Goal: Task Accomplishment & Management: Complete application form

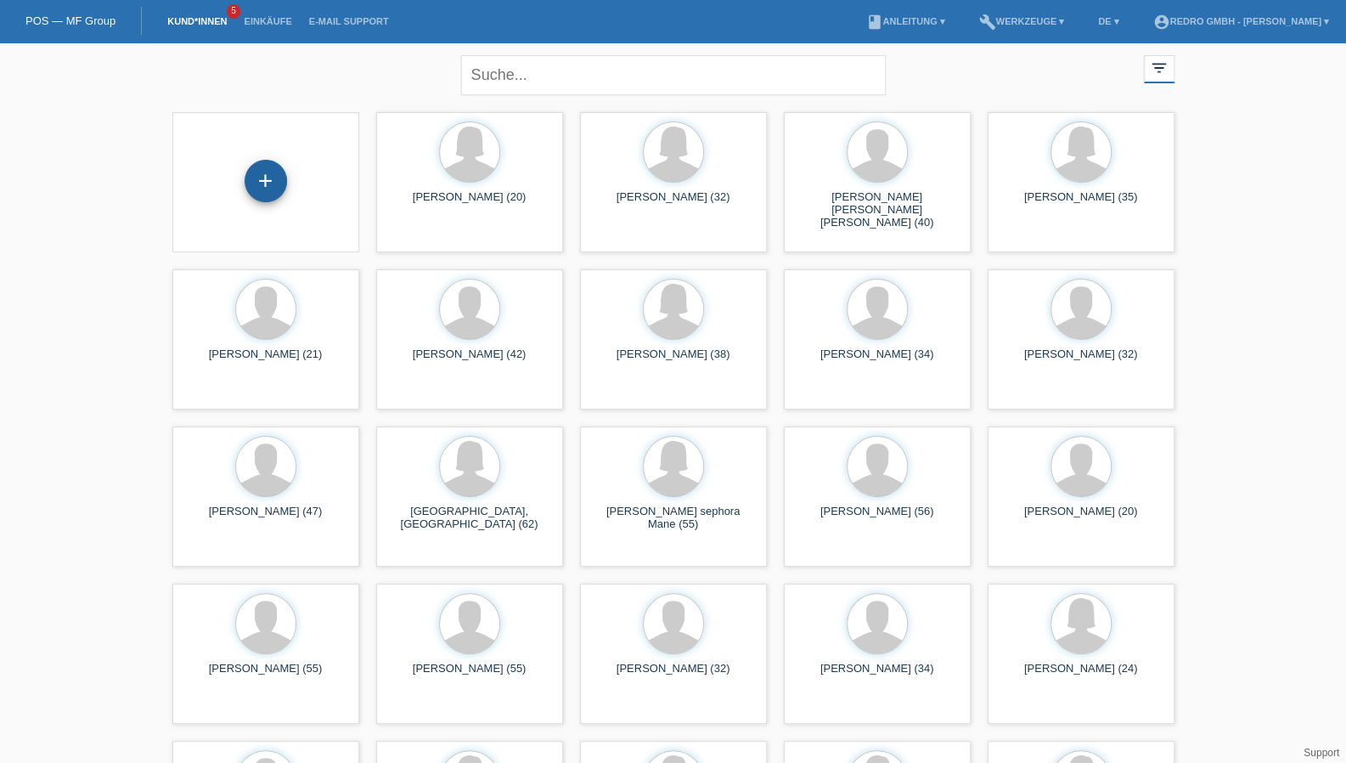
click at [270, 169] on div "+" at bounding box center [265, 180] width 41 height 29
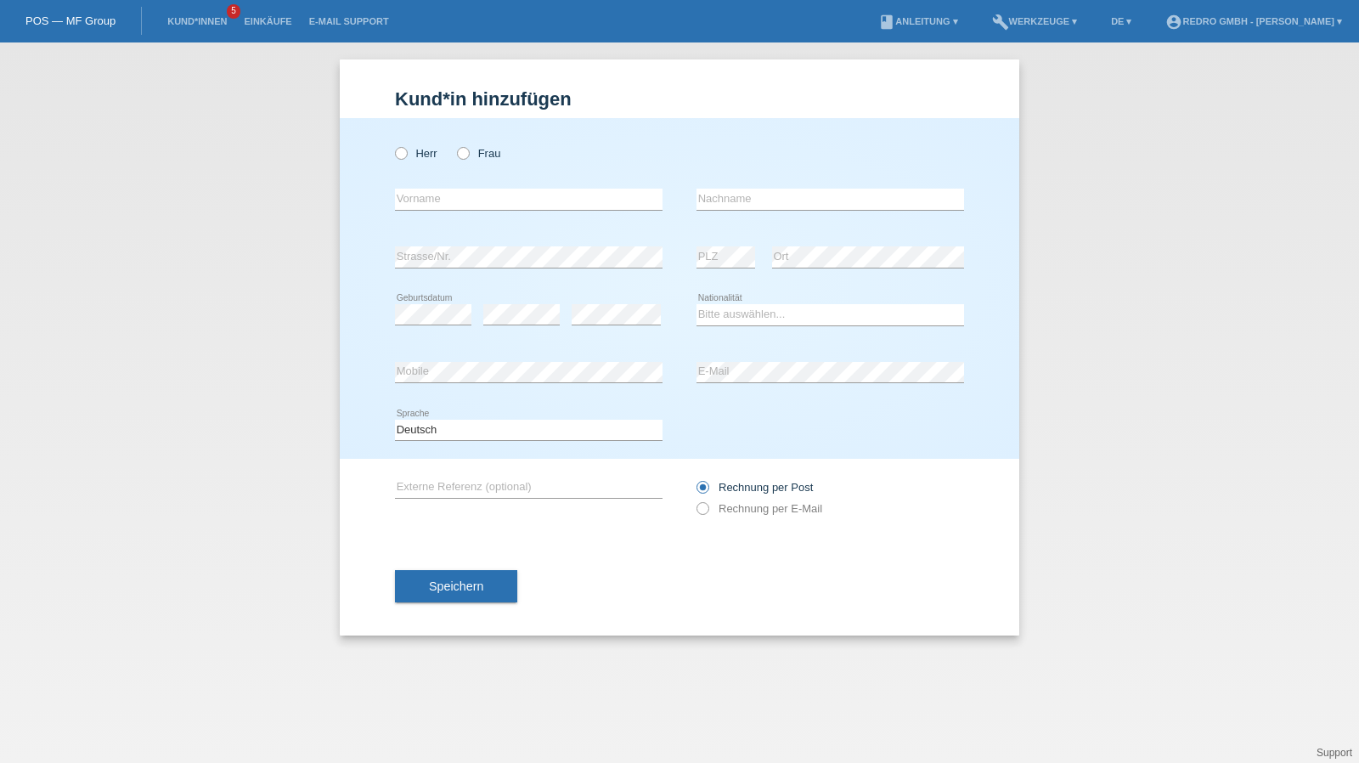
drag, startPoint x: 408, startPoint y: 150, endPoint x: 425, endPoint y: 187, distance: 40.6
click at [408, 150] on label "Herr" at bounding box center [416, 153] width 42 height 13
click at [406, 150] on input "Herr" at bounding box center [400, 152] width 11 height 11
radio input "true"
click at [430, 199] on input "text" at bounding box center [529, 199] width 268 height 21
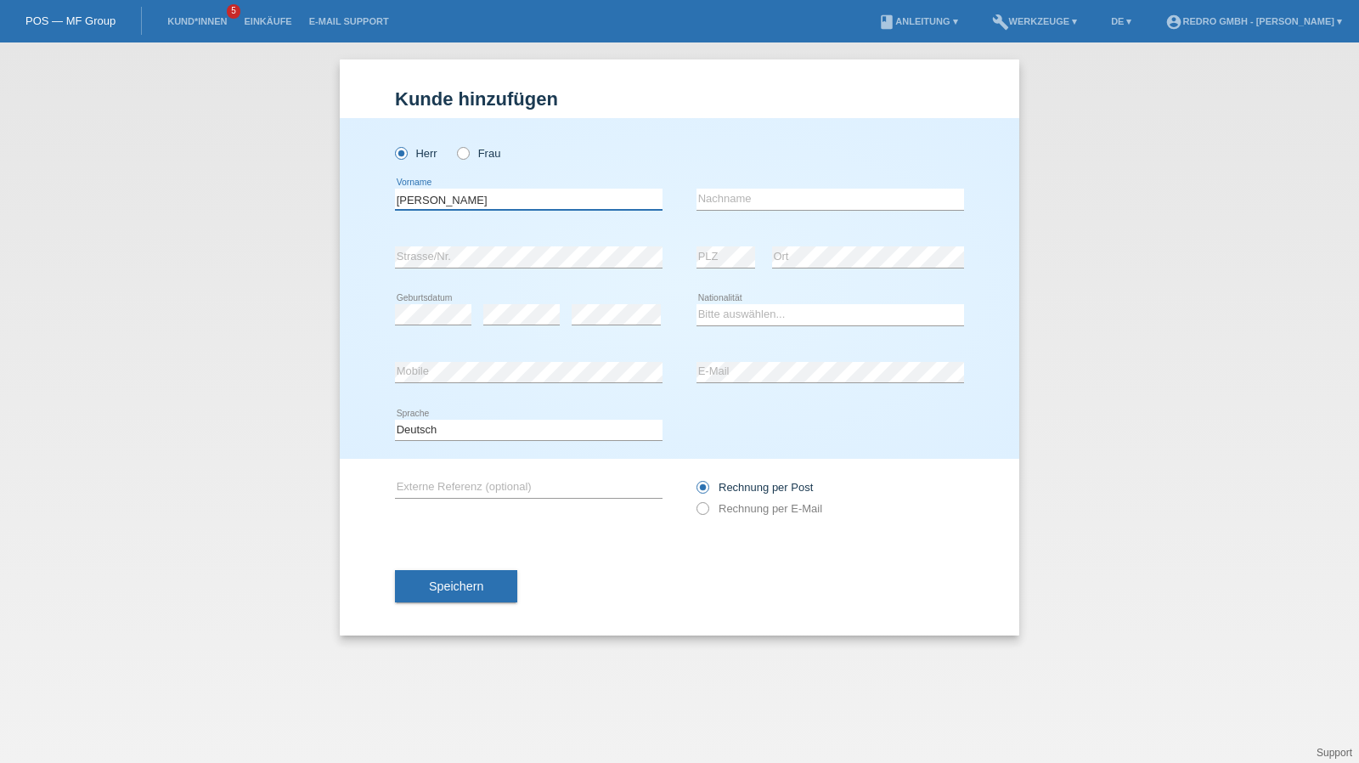
type input "[PERSON_NAME]"
type input "Aram"
select select "CH"
click at [452, 590] on span "Speichern" at bounding box center [456, 586] width 54 height 14
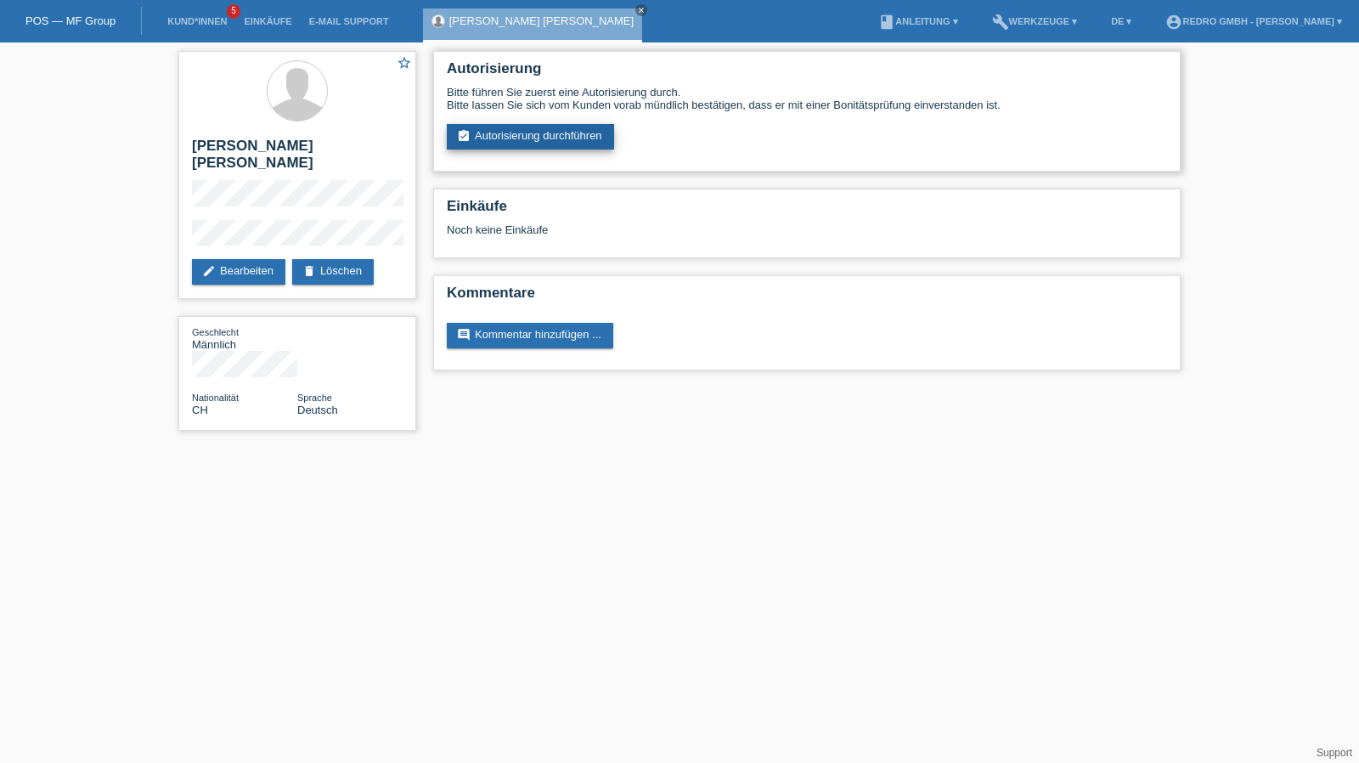
click at [520, 148] on link "assignment_turned_in Autorisierung durchführen" at bounding box center [530, 136] width 167 height 25
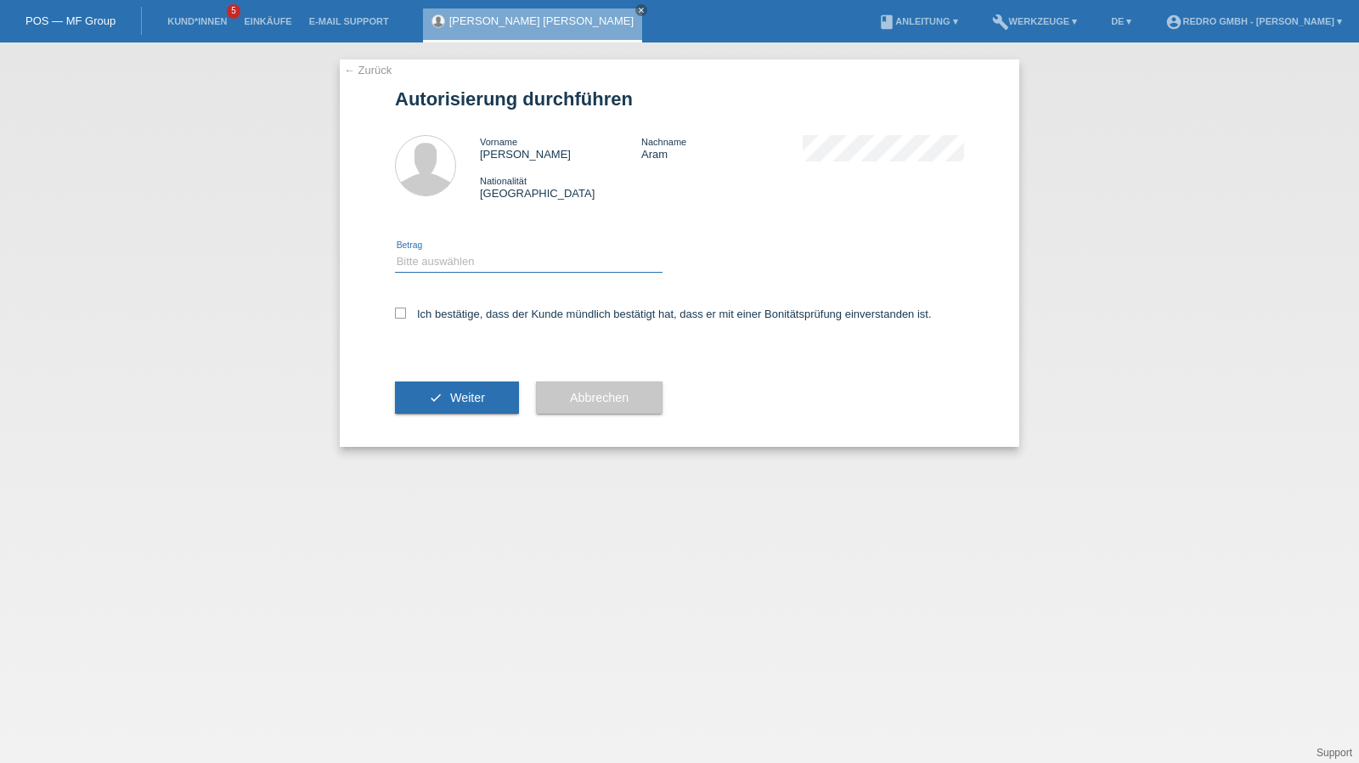
click at [416, 269] on select "Bitte auswählen CHF 1.00 - CHF 499.00 CHF 500.00 - CHF 1'999.00 CHF 2'000.00 - …" at bounding box center [529, 261] width 268 height 20
select select "1"
click at [395, 251] on select "Bitte auswählen CHF 1.00 - CHF 499.00 CHF 500.00 - CHF 1'999.00 CHF 2'000.00 - …" at bounding box center [529, 261] width 268 height 20
click at [423, 325] on div "Ich bestätige, dass der Kunde mündlich bestätigt hat, dass er mit einer Bonität…" at bounding box center [679, 319] width 569 height 58
click at [445, 305] on div "Ich bestätige, dass der Kunde mündlich bestätigt hat, dass er mit einer Bonität…" at bounding box center [679, 319] width 569 height 58
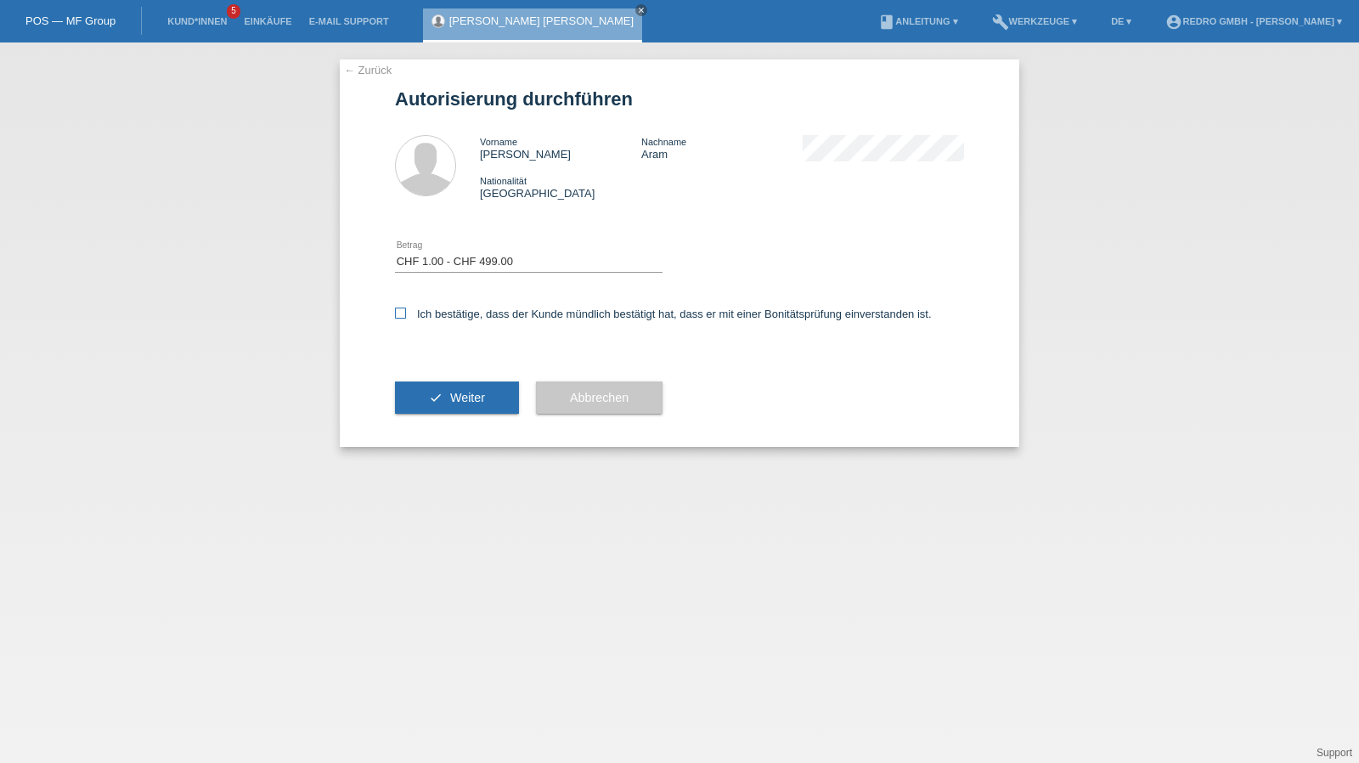
click at [443, 315] on label "Ich bestätige, dass der Kunde mündlich bestätigt hat, dass er mit einer Bonität…" at bounding box center [663, 313] width 537 height 13
click at [406, 315] on input "Ich bestätige, dass der Kunde mündlich bestätigt hat, dass er mit einer Bonität…" at bounding box center [400, 312] width 11 height 11
checkbox input "true"
click at [425, 427] on div "check Weiter" at bounding box center [457, 397] width 124 height 99
click at [435, 399] on icon "check" at bounding box center [436, 398] width 14 height 14
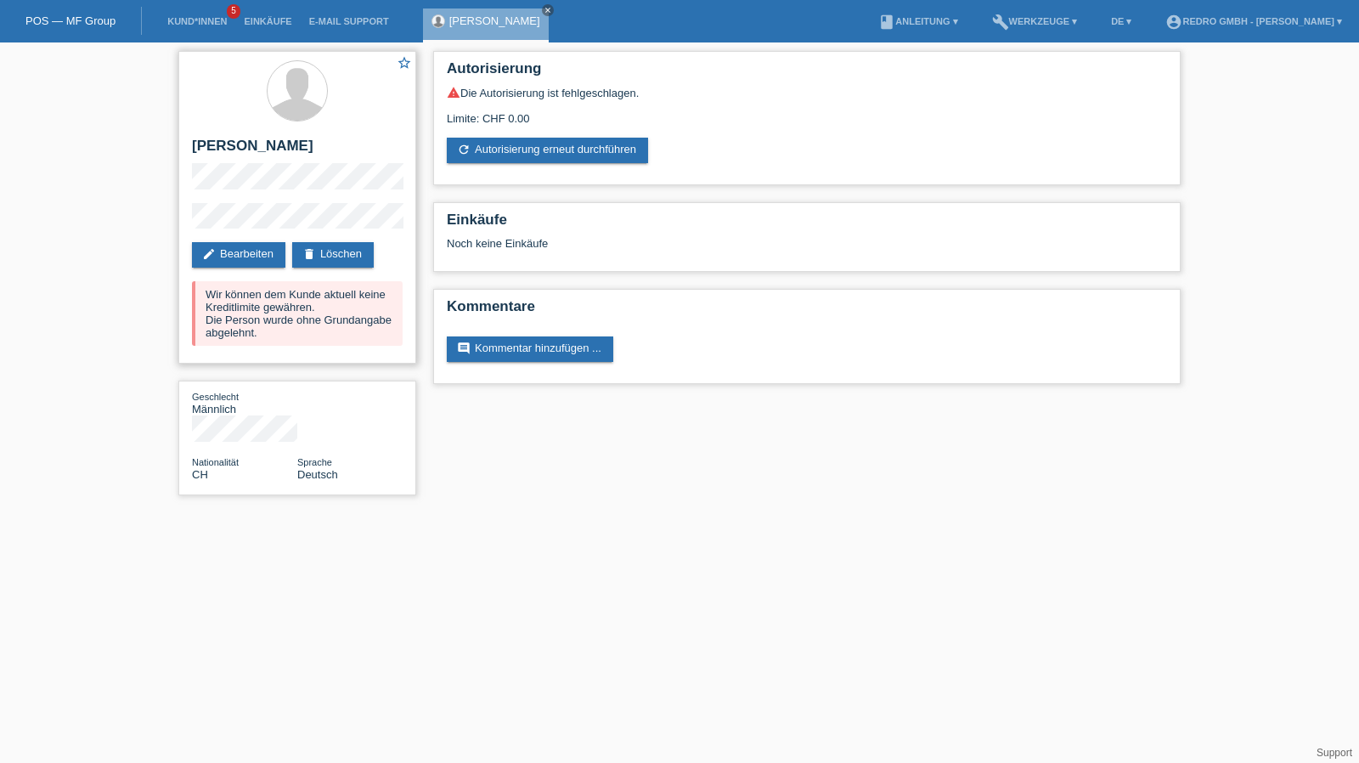
click at [264, 132] on div "star_border Aaron Lewin Aram edit Bearbeiten delete Löschen Wir können dem Kund…" at bounding box center [297, 207] width 238 height 313
click at [251, 138] on h2 "[PERSON_NAME] [PERSON_NAME]" at bounding box center [297, 150] width 211 height 25
copy div "[PERSON_NAME] [PERSON_NAME]"
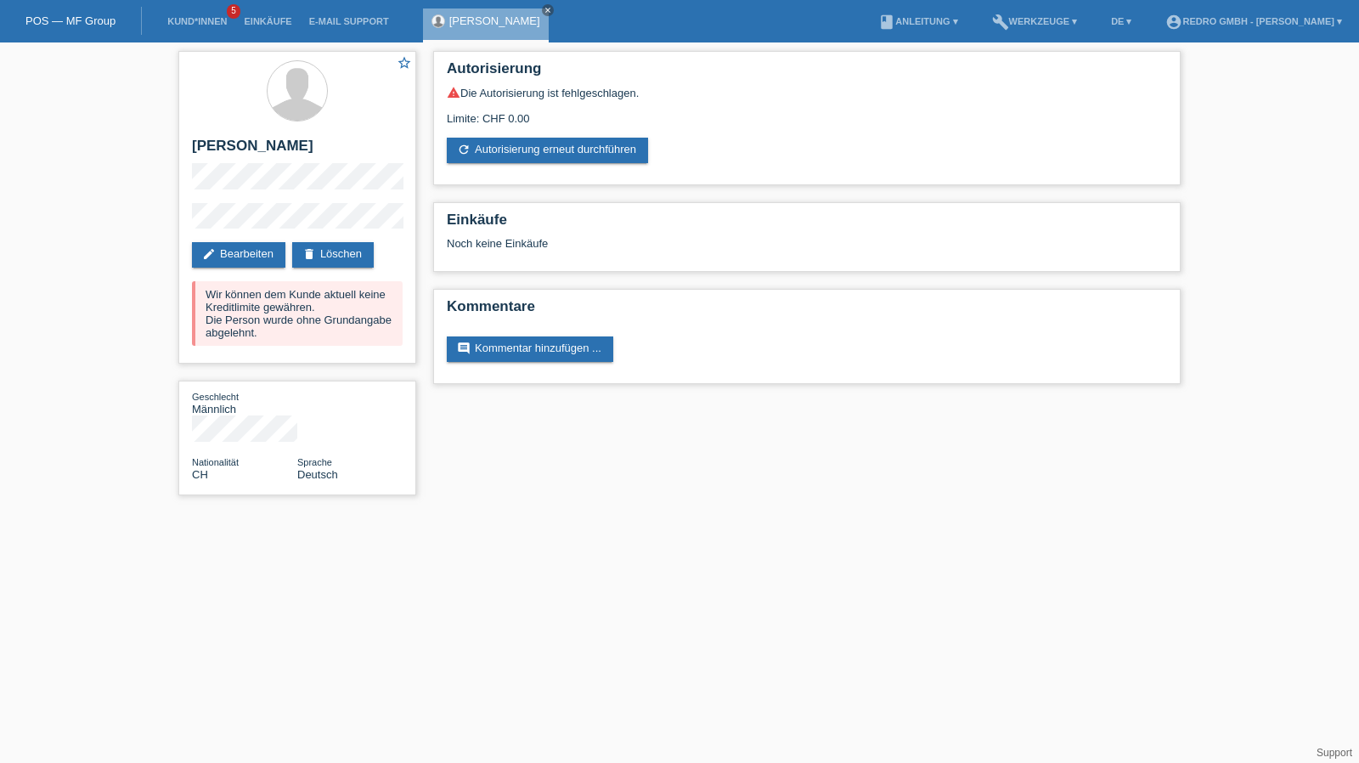
click at [164, 222] on div "star_border Aaron Lewin Aram edit Bearbeiten delete Löschen Wir können dem Kund…" at bounding box center [679, 277] width 1359 height 470
click at [209, 22] on link "Kund*innen" at bounding box center [197, 21] width 76 height 10
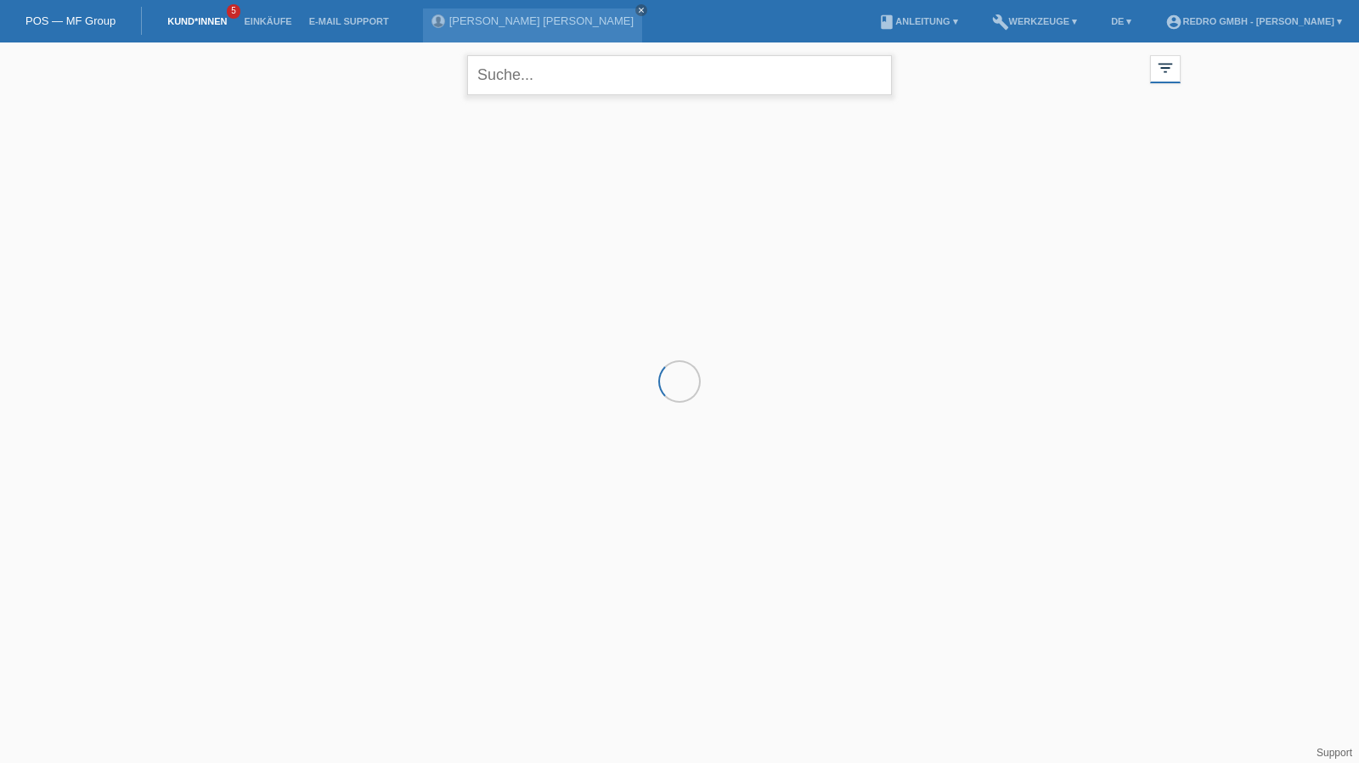
click at [606, 62] on input "text" at bounding box center [679, 75] width 425 height 40
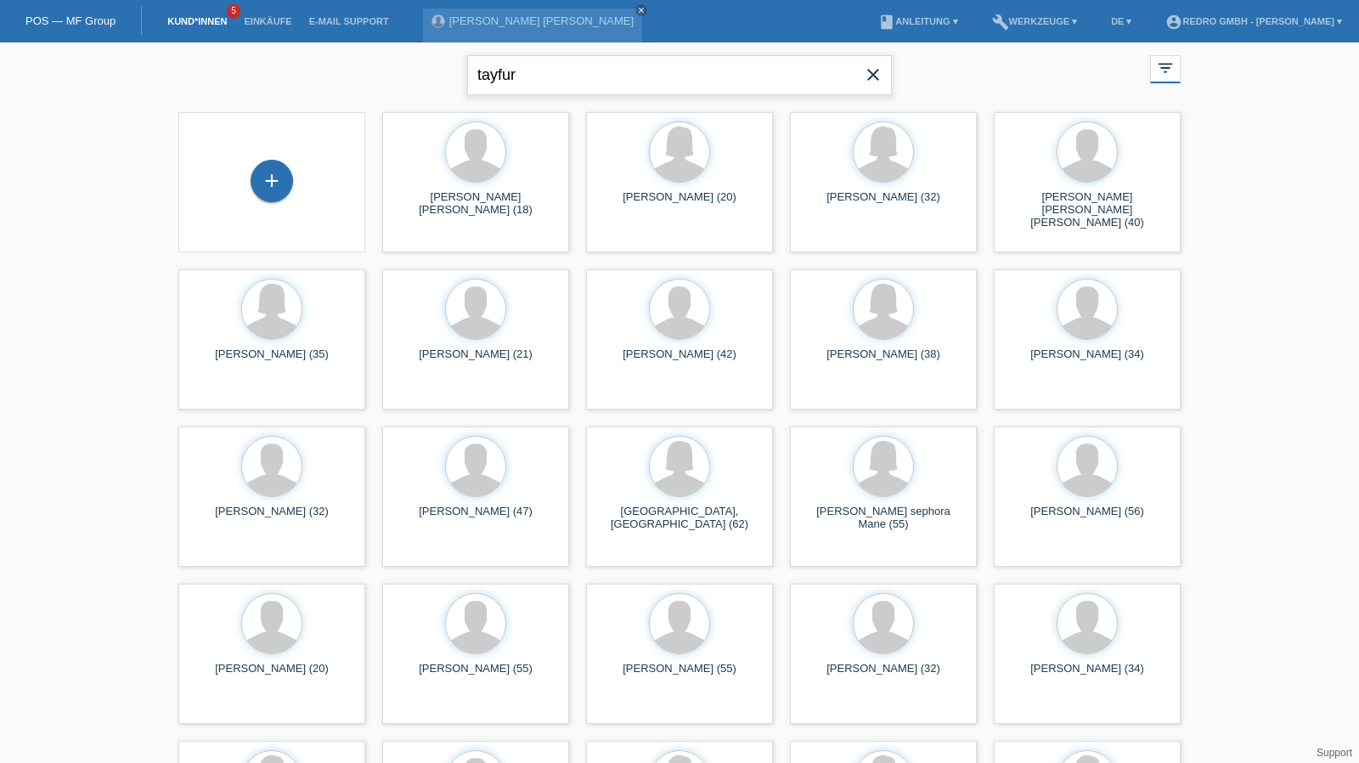
type input "tayfur"
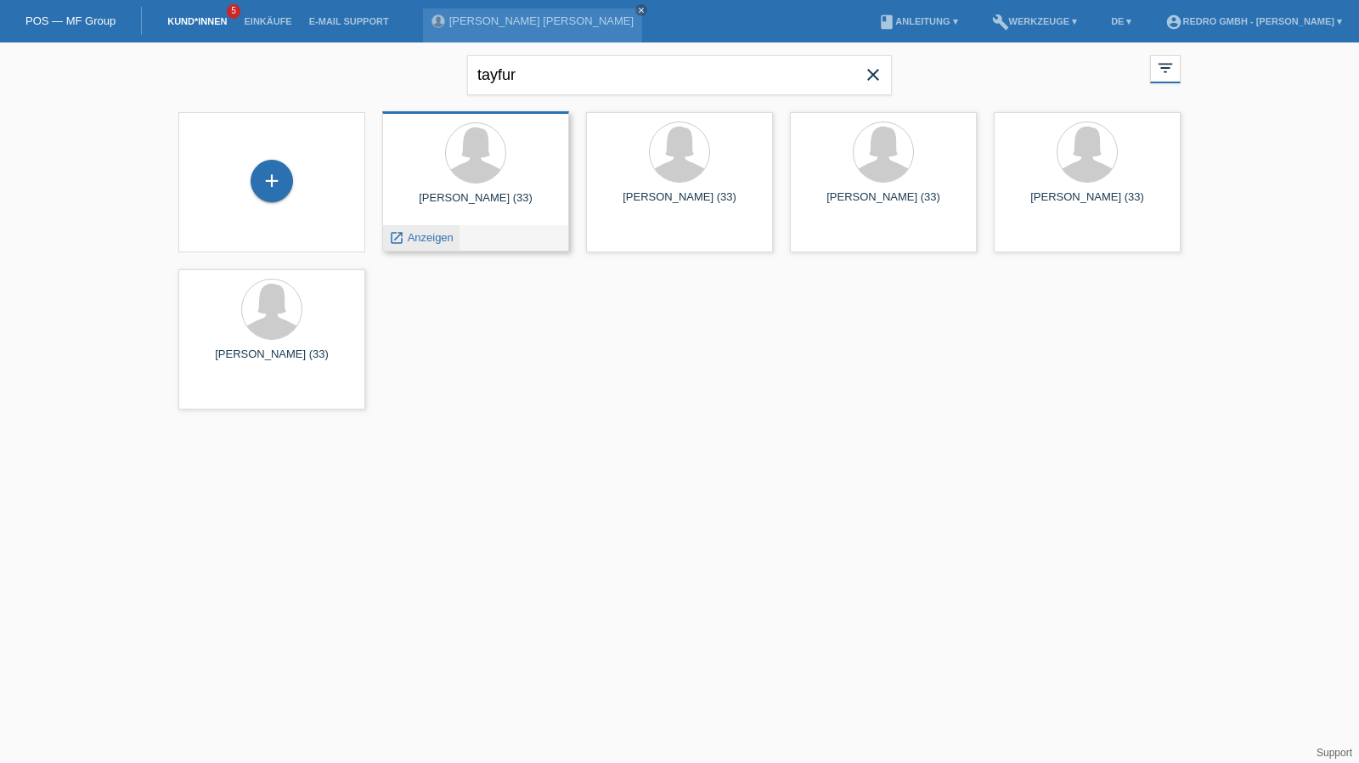
click at [429, 236] on span "Anzeigen" at bounding box center [431, 237] width 46 height 13
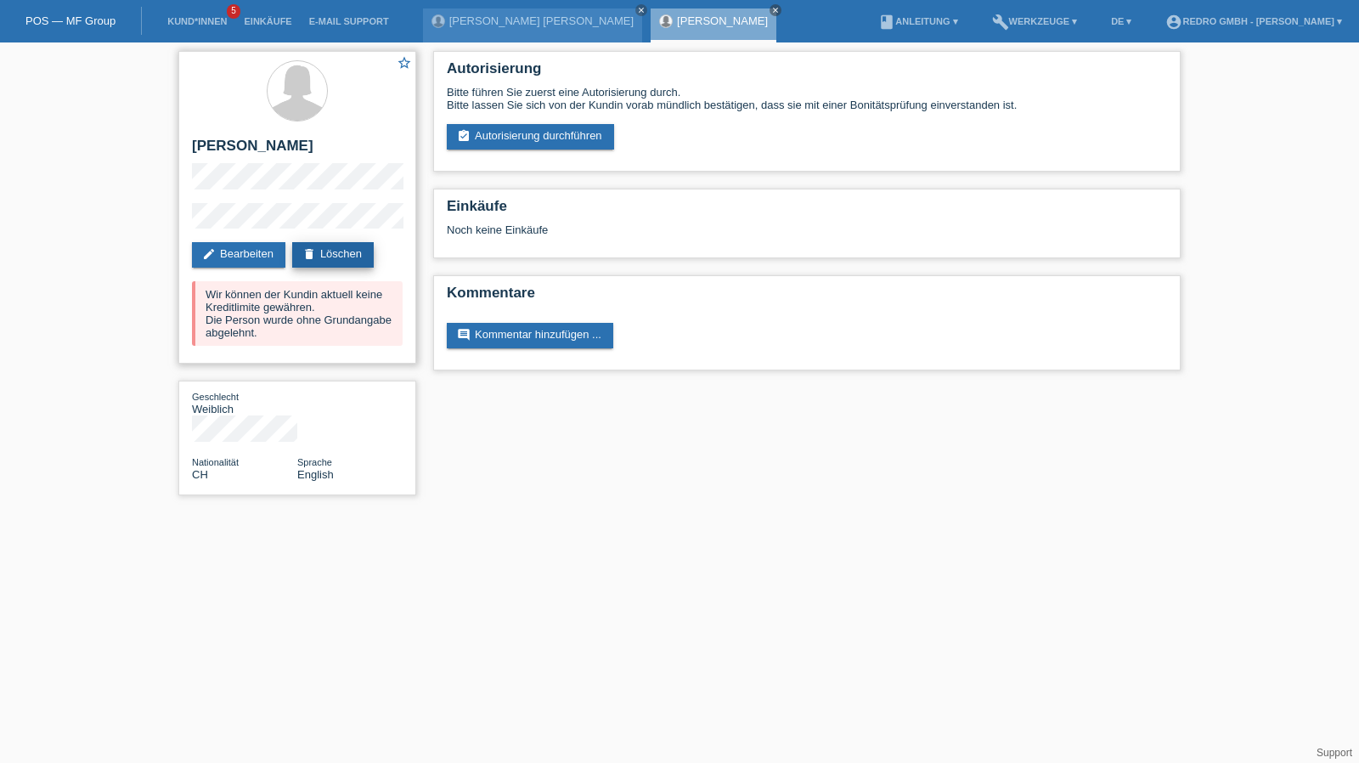
click at [332, 259] on link "delete Löschen" at bounding box center [333, 254] width 82 height 25
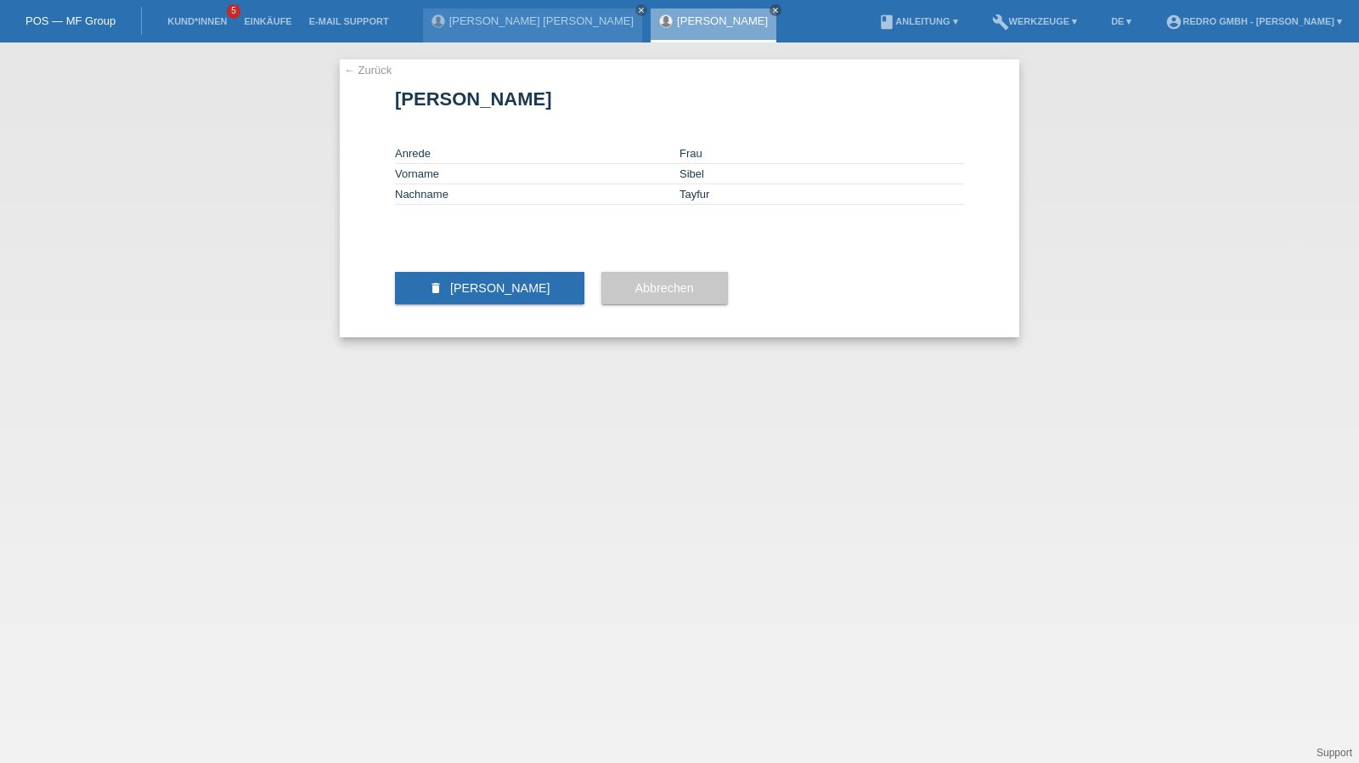
click at [332, 74] on div "← Zurück Kundin löschen Anrede Frau Vorname Sibel Nachname Tayfur delete Kundin…" at bounding box center [679, 402] width 1359 height 720
click at [342, 71] on div "← Zurück Kundin löschen Anrede Frau Vorname Sibel Nachname Tayfur delete Kundin…" at bounding box center [679, 198] width 679 height 278
click at [350, 71] on link "← Zurück" at bounding box center [368, 70] width 48 height 13
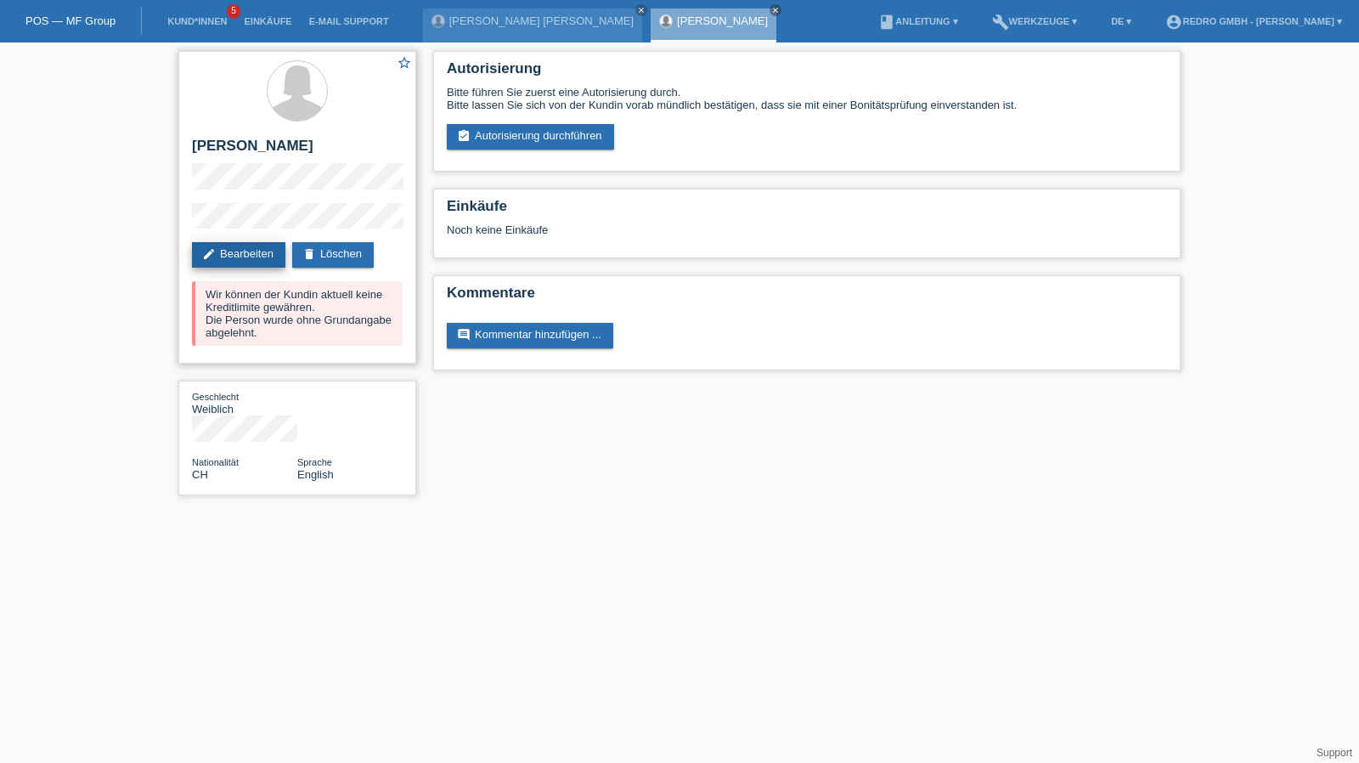
click at [260, 256] on link "edit Bearbeiten" at bounding box center [238, 254] width 93 height 25
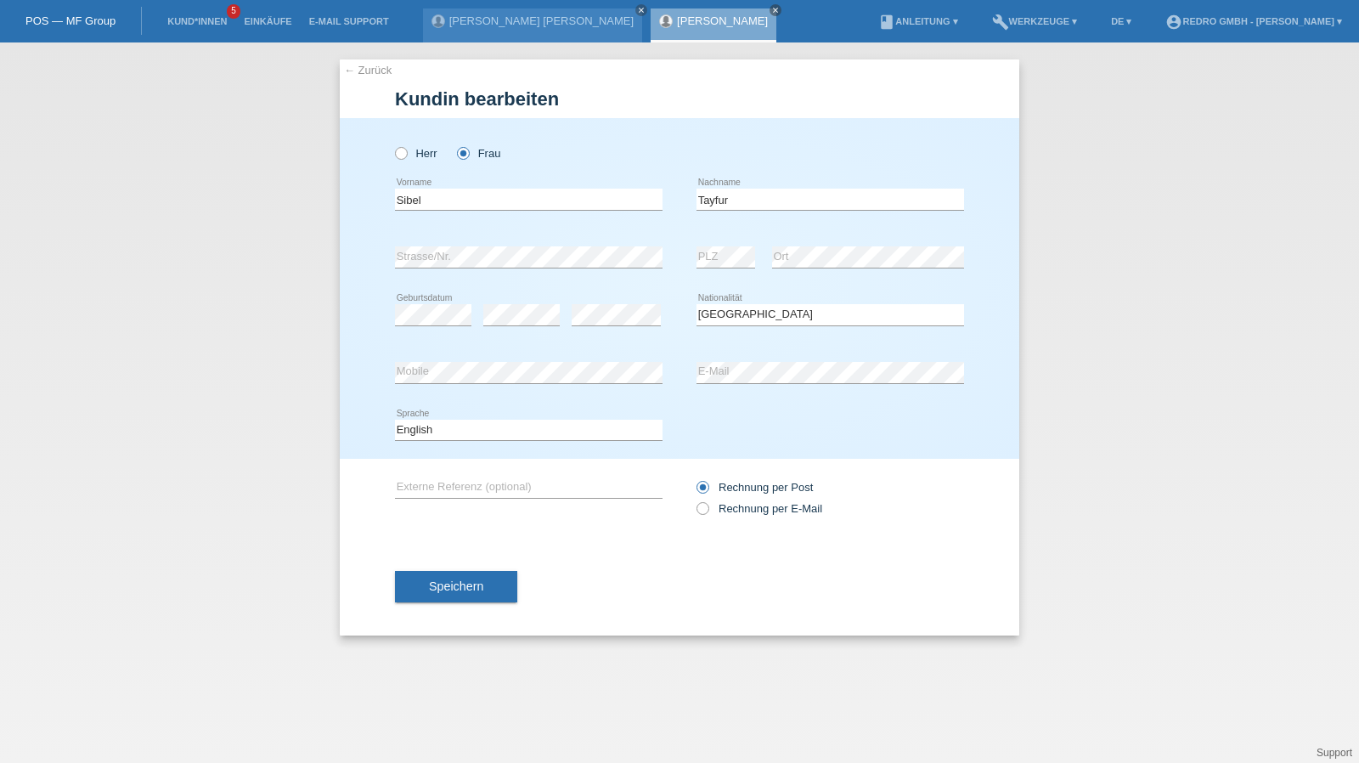
select select "CH"
click at [437, 198] on input "Sibel" at bounding box center [529, 199] width 268 height 21
click at [358, 68] on link "← Zurück" at bounding box center [368, 70] width 48 height 13
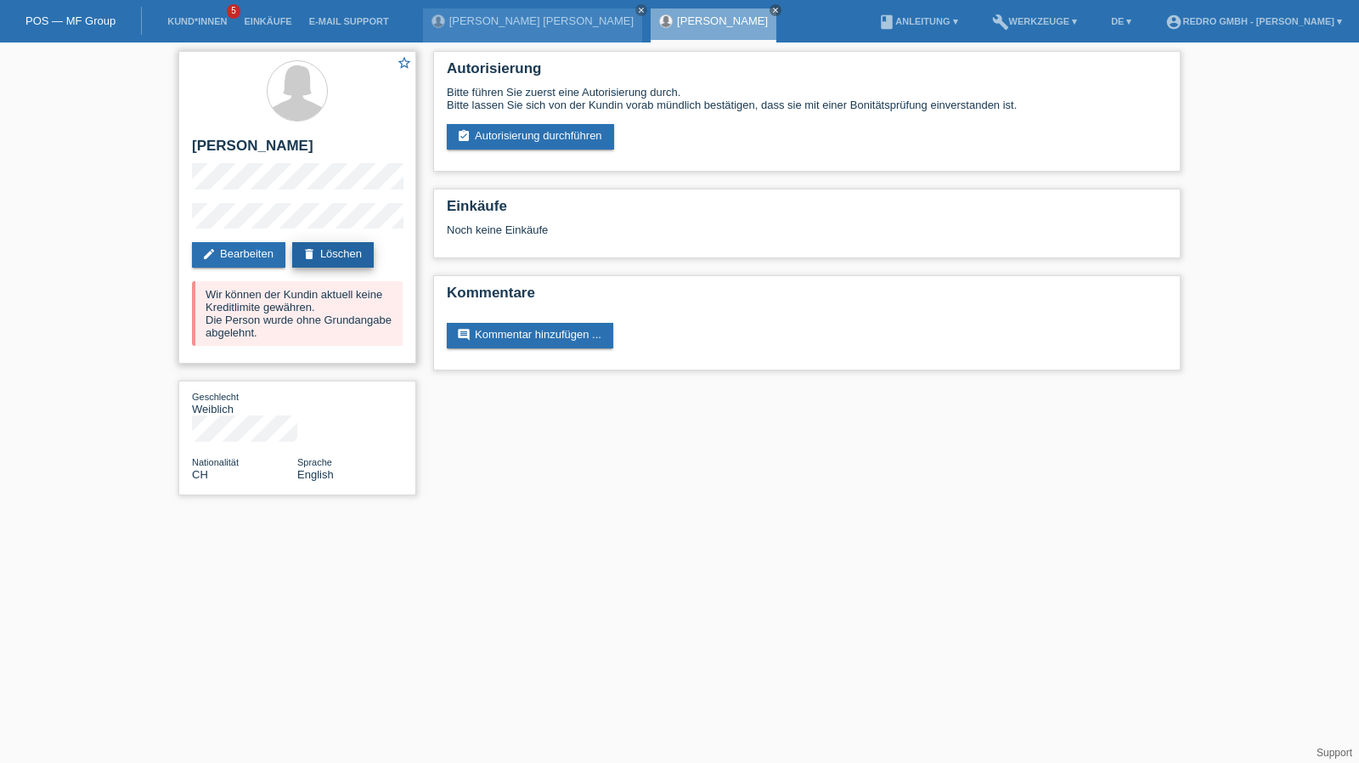
click at [349, 258] on link "delete Löschen" at bounding box center [333, 254] width 82 height 25
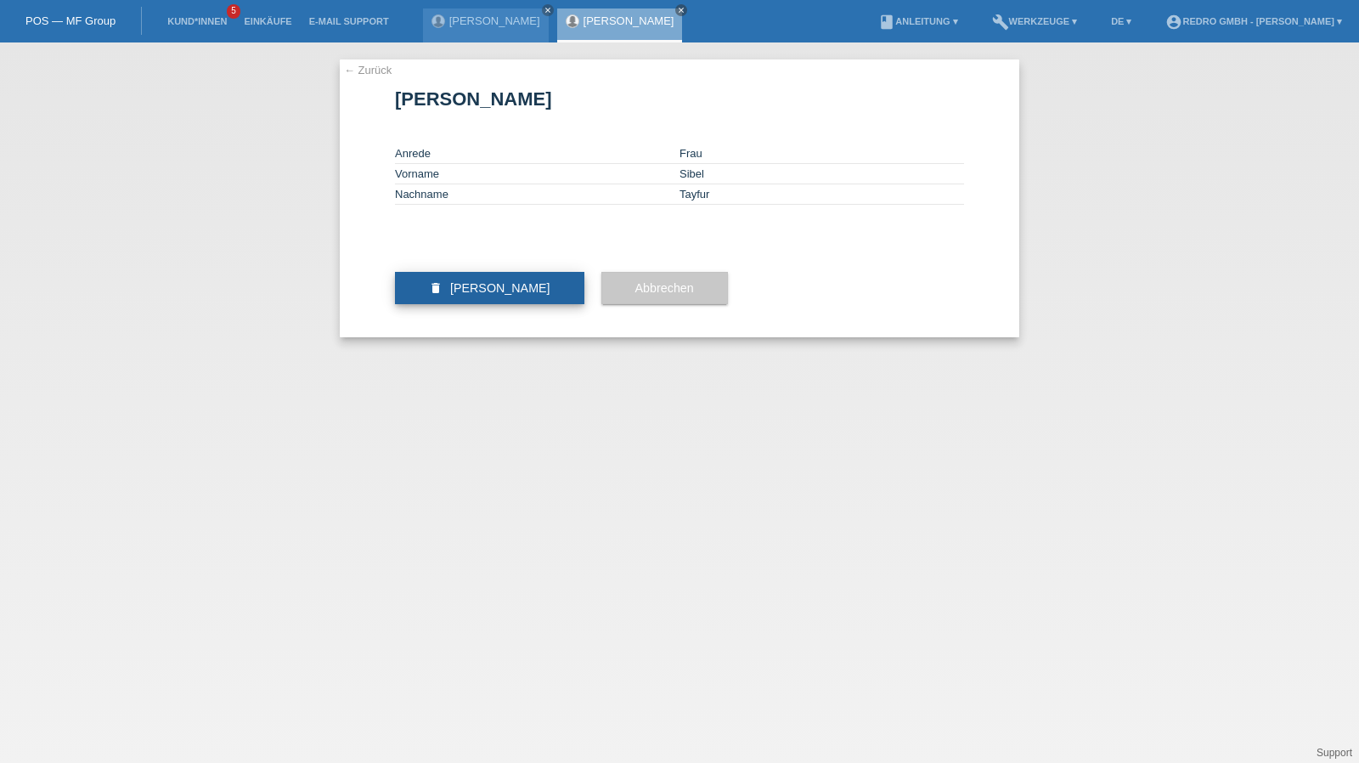
click at [507, 295] on span "[PERSON_NAME]" at bounding box center [500, 288] width 100 height 14
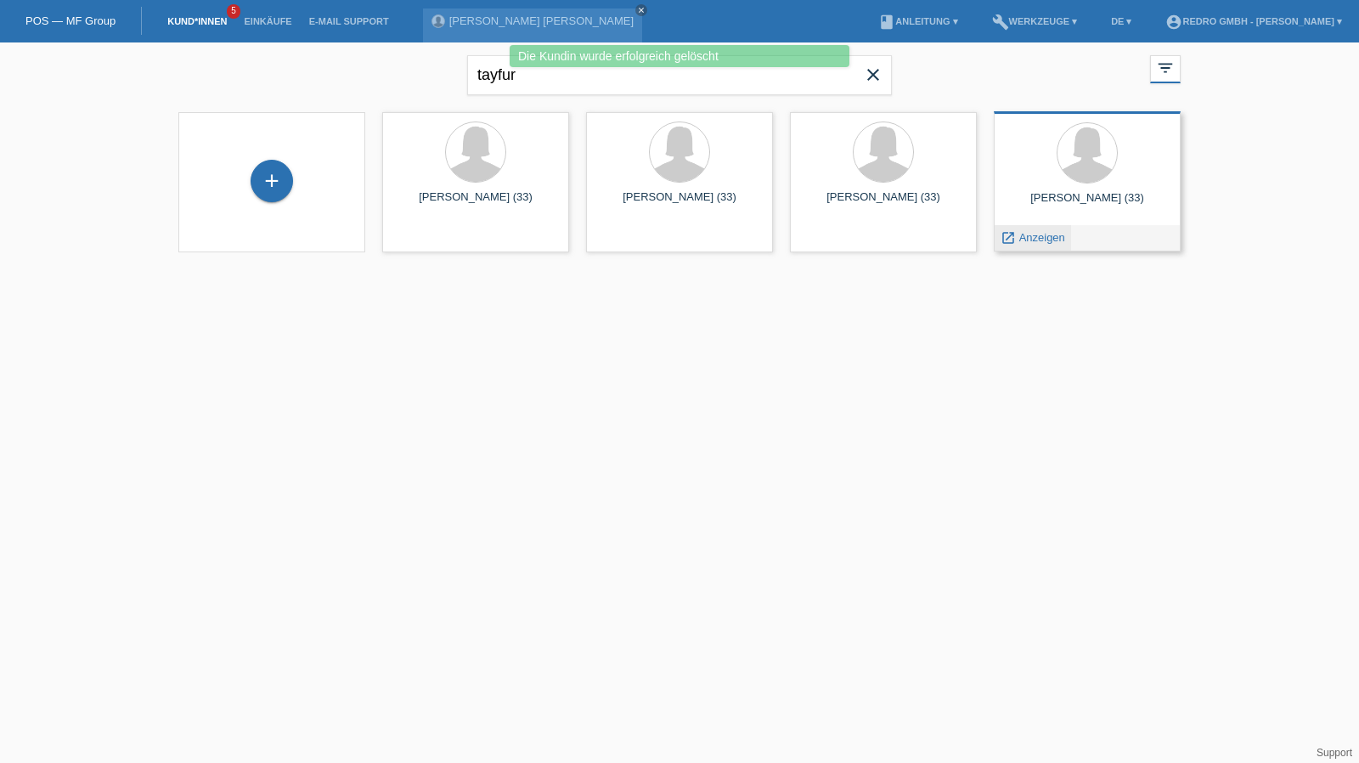
click at [1029, 237] on span "Anzeigen" at bounding box center [1042, 237] width 46 height 13
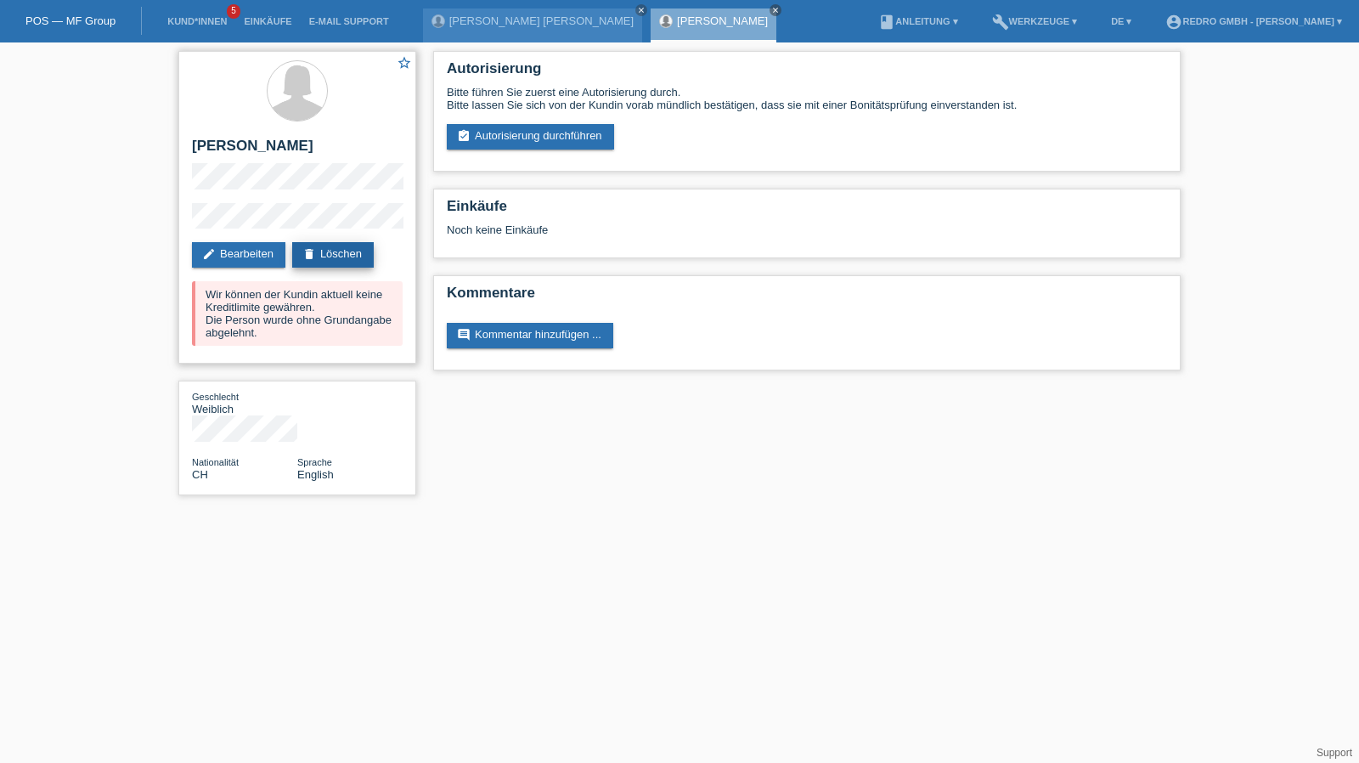
click at [347, 250] on link "delete Löschen" at bounding box center [333, 254] width 82 height 25
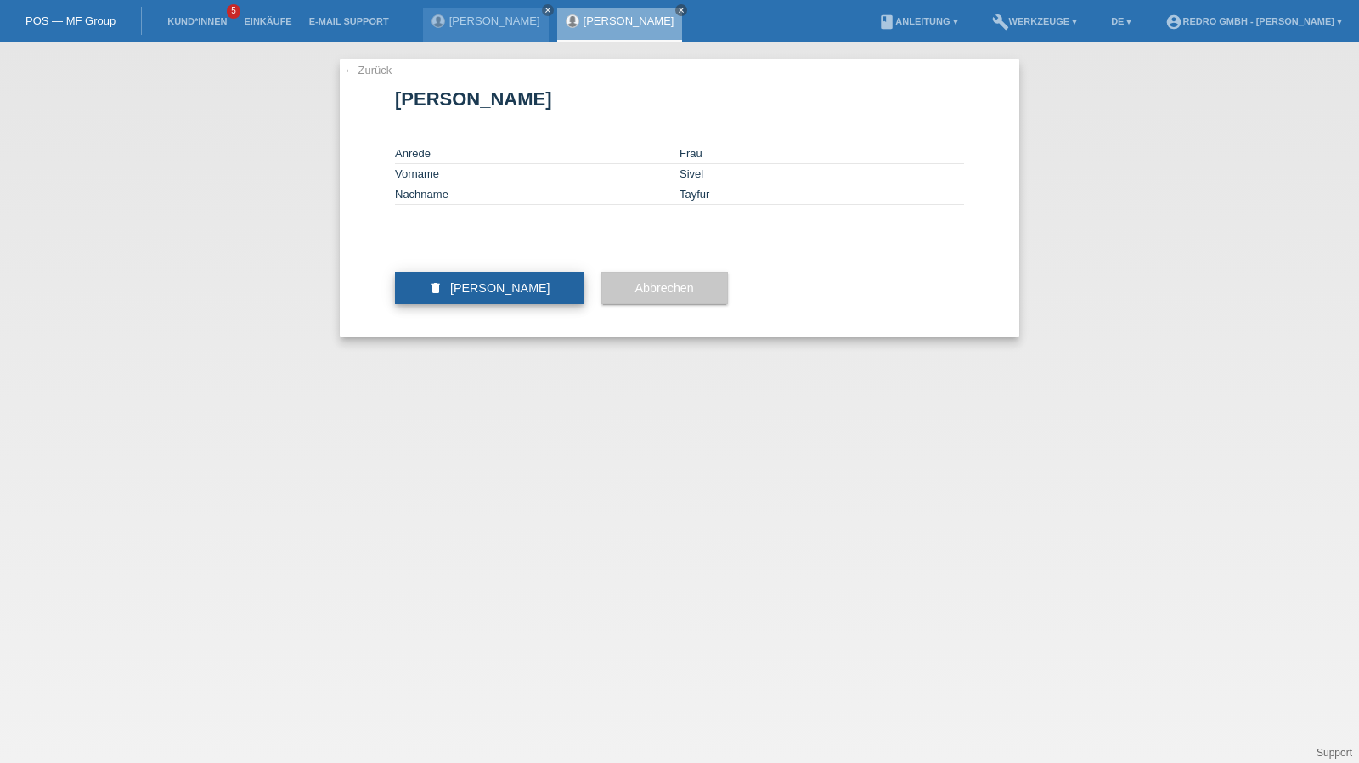
click at [461, 295] on span "Kundin löschen" at bounding box center [500, 288] width 100 height 14
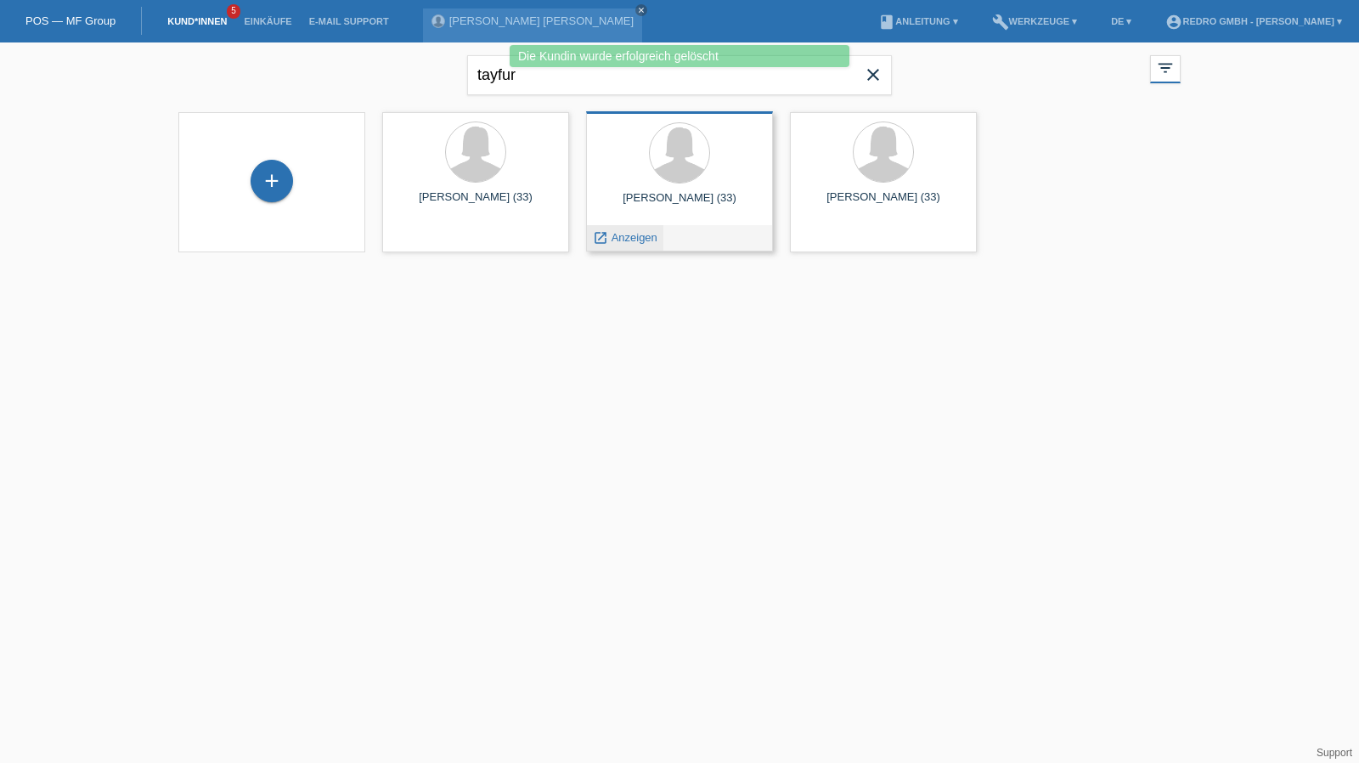
click at [634, 235] on span "Anzeigen" at bounding box center [634, 237] width 46 height 13
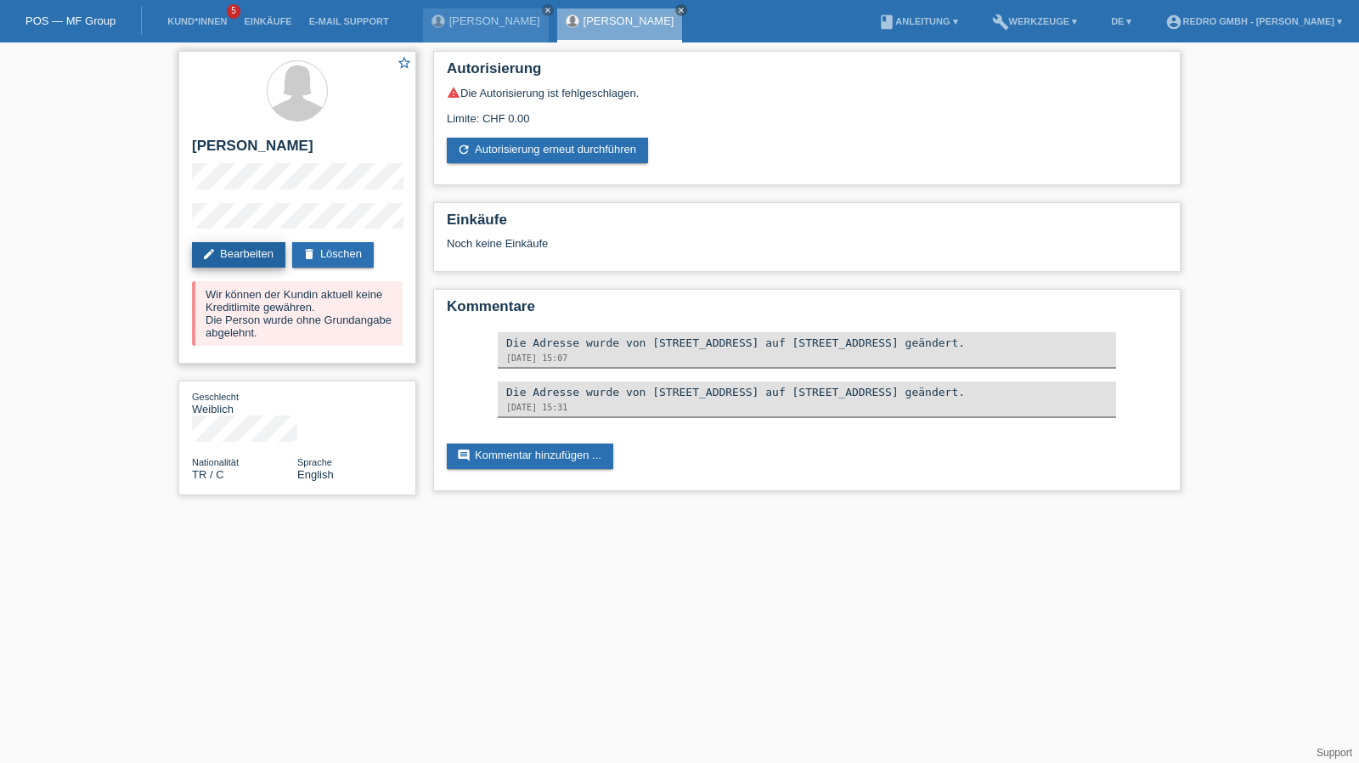
click at [244, 257] on link "edit Bearbeiten" at bounding box center [238, 254] width 93 height 25
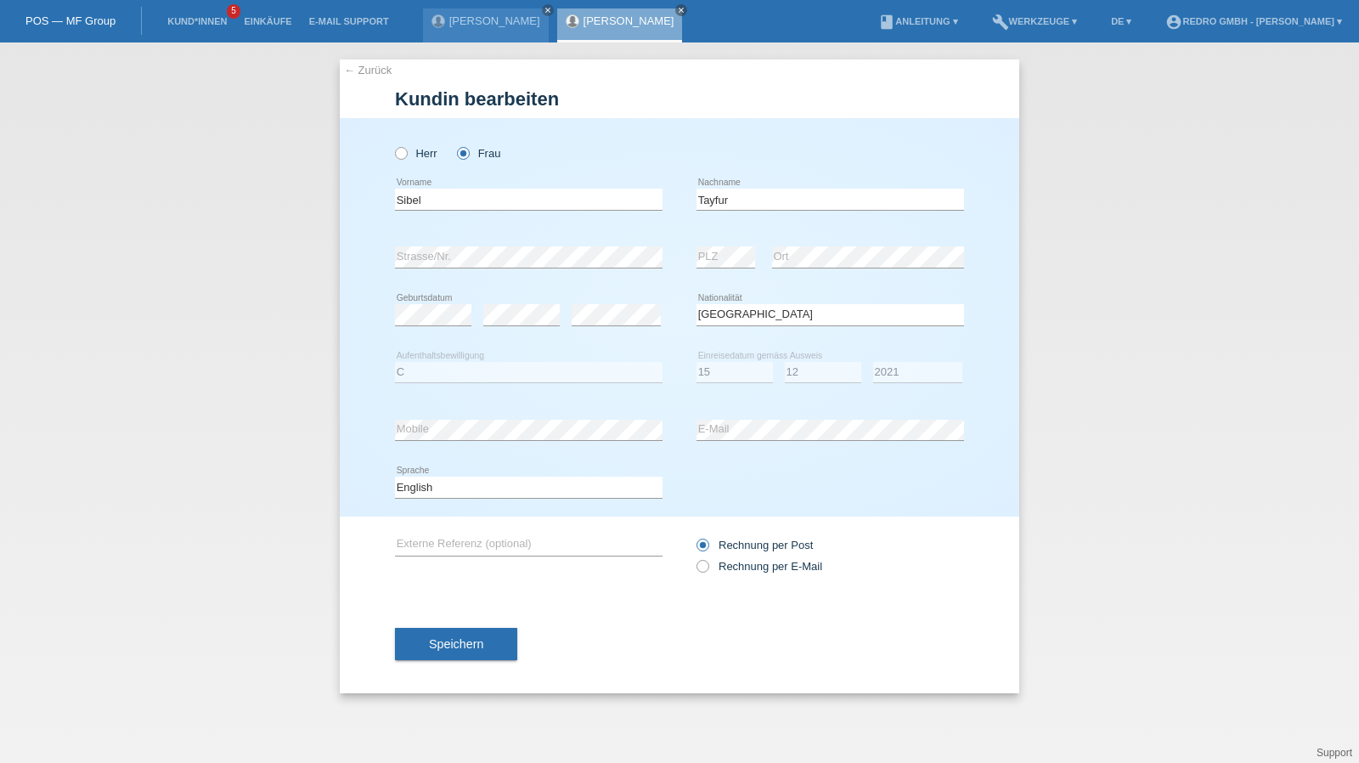
select select "TR"
select select "C"
select select "15"
select select "12"
select select "2021"
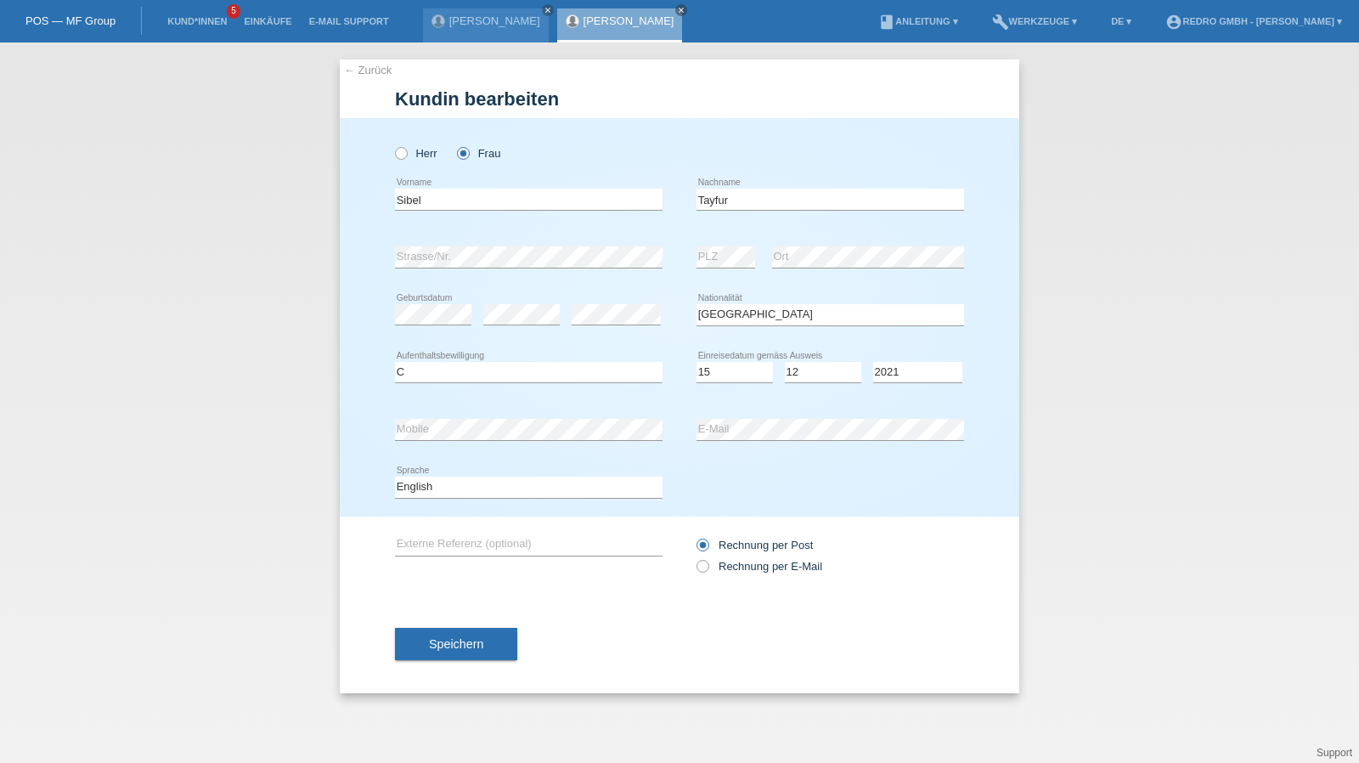
click at [366, 70] on link "← Zurück" at bounding box center [368, 70] width 48 height 13
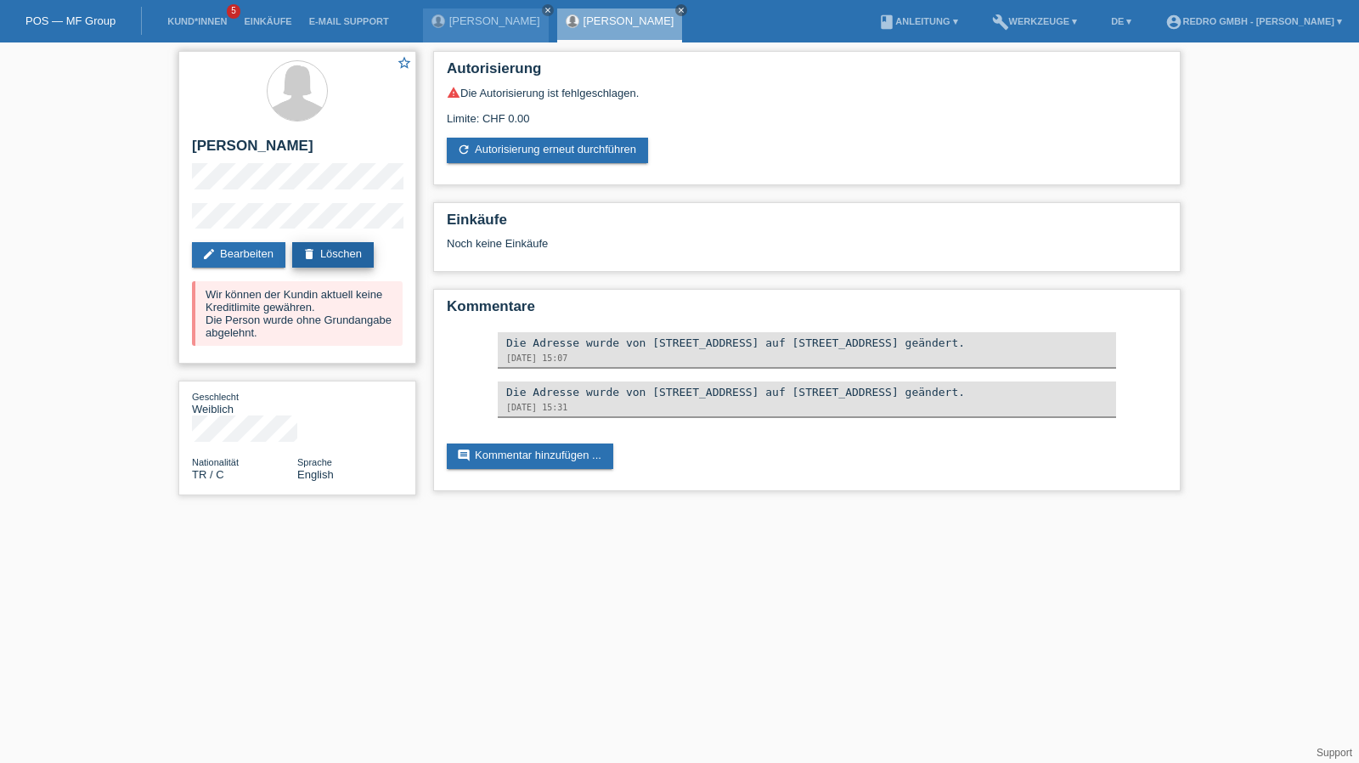
click at [334, 252] on link "delete Löschen" at bounding box center [333, 254] width 82 height 25
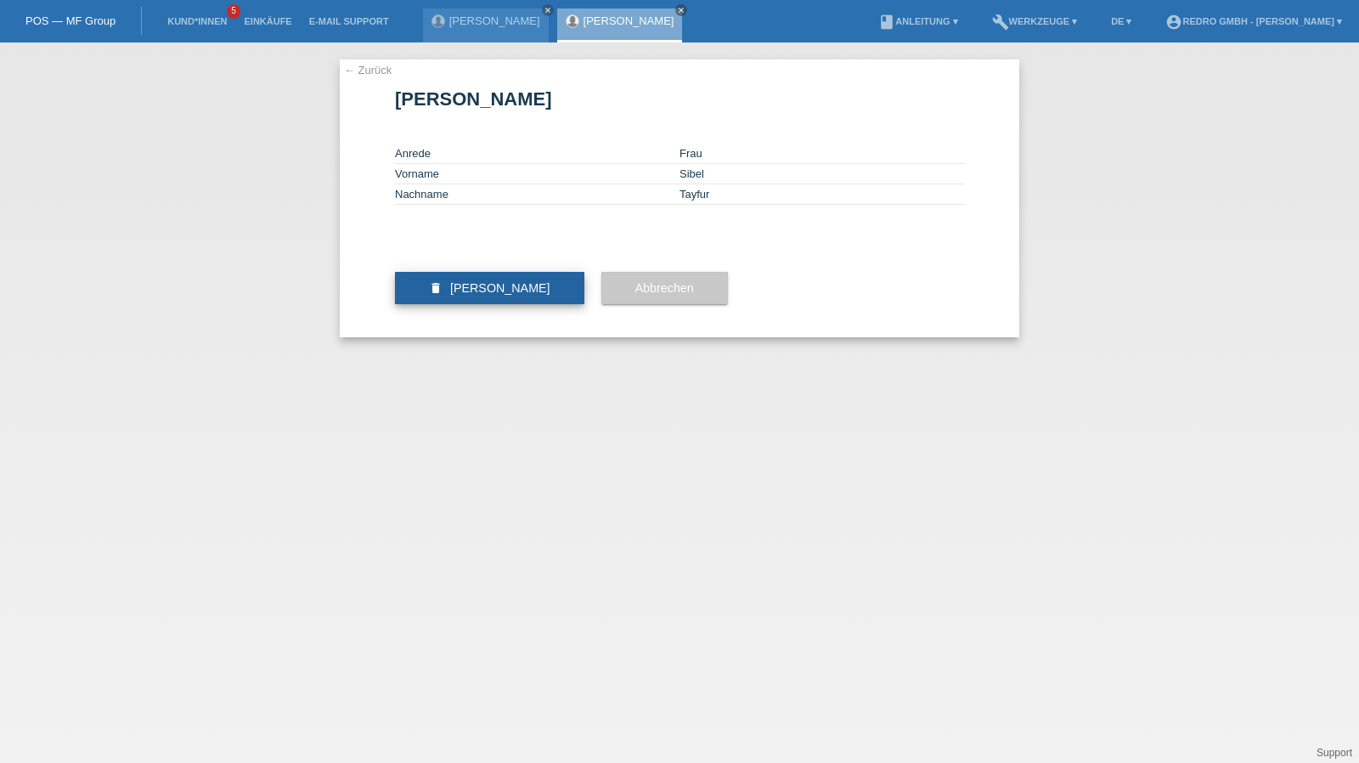
click at [487, 295] on span "Kundin löschen" at bounding box center [500, 288] width 100 height 14
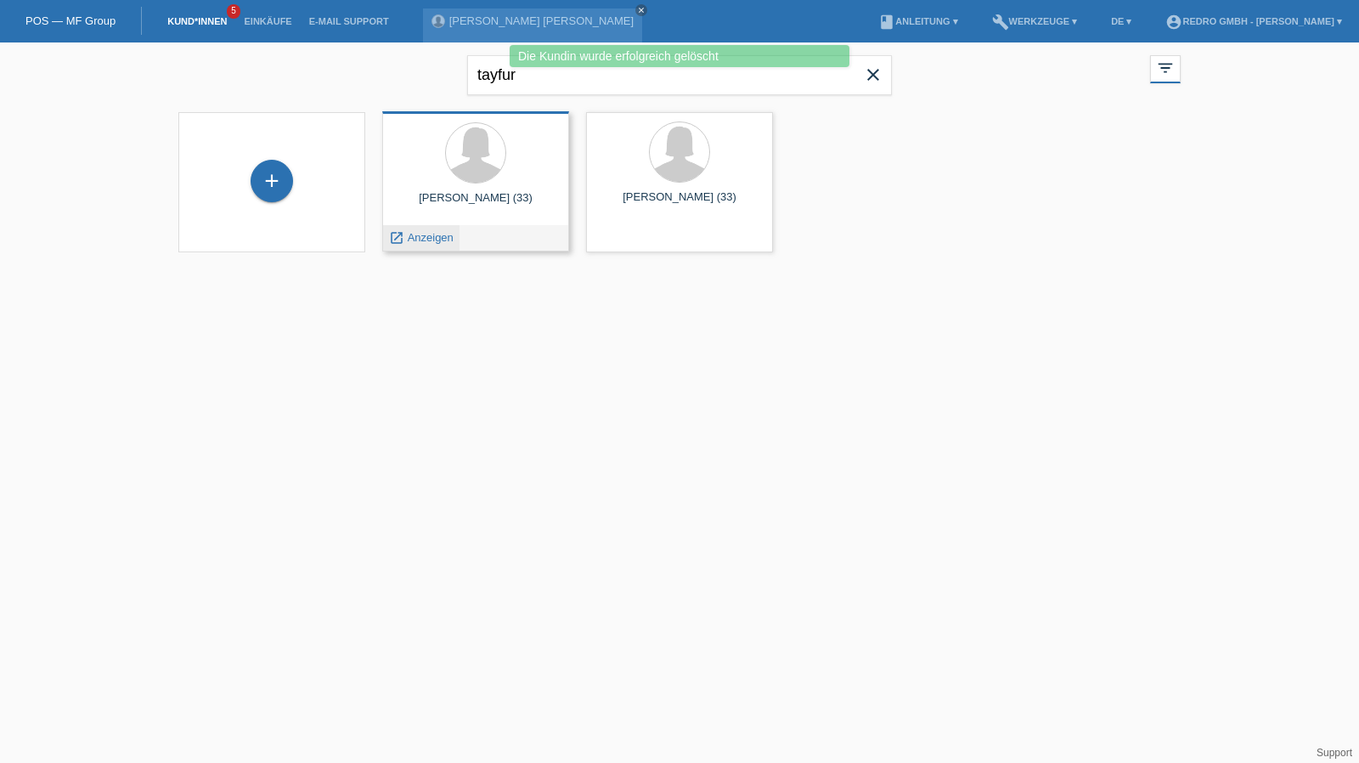
click at [438, 239] on span "Anzeigen" at bounding box center [431, 237] width 46 height 13
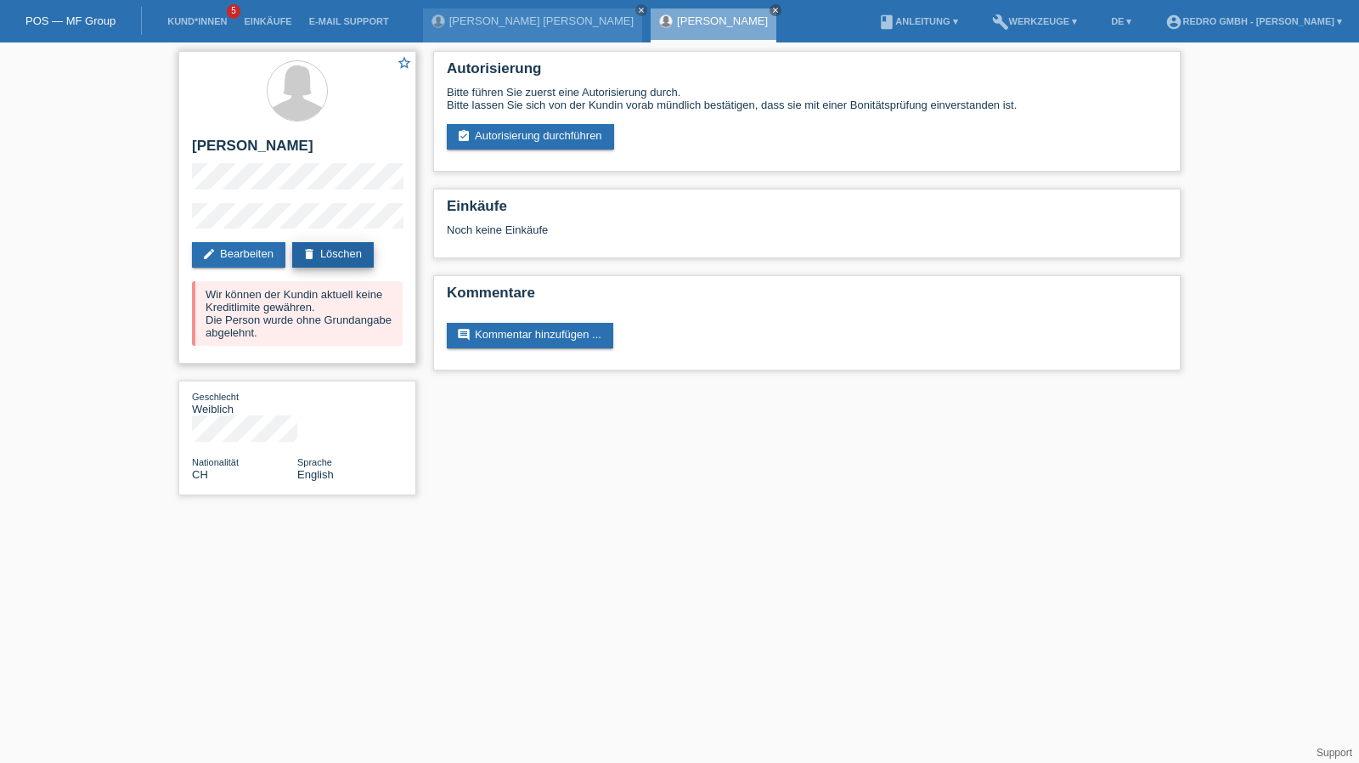
click at [343, 247] on link "delete Löschen" at bounding box center [333, 254] width 82 height 25
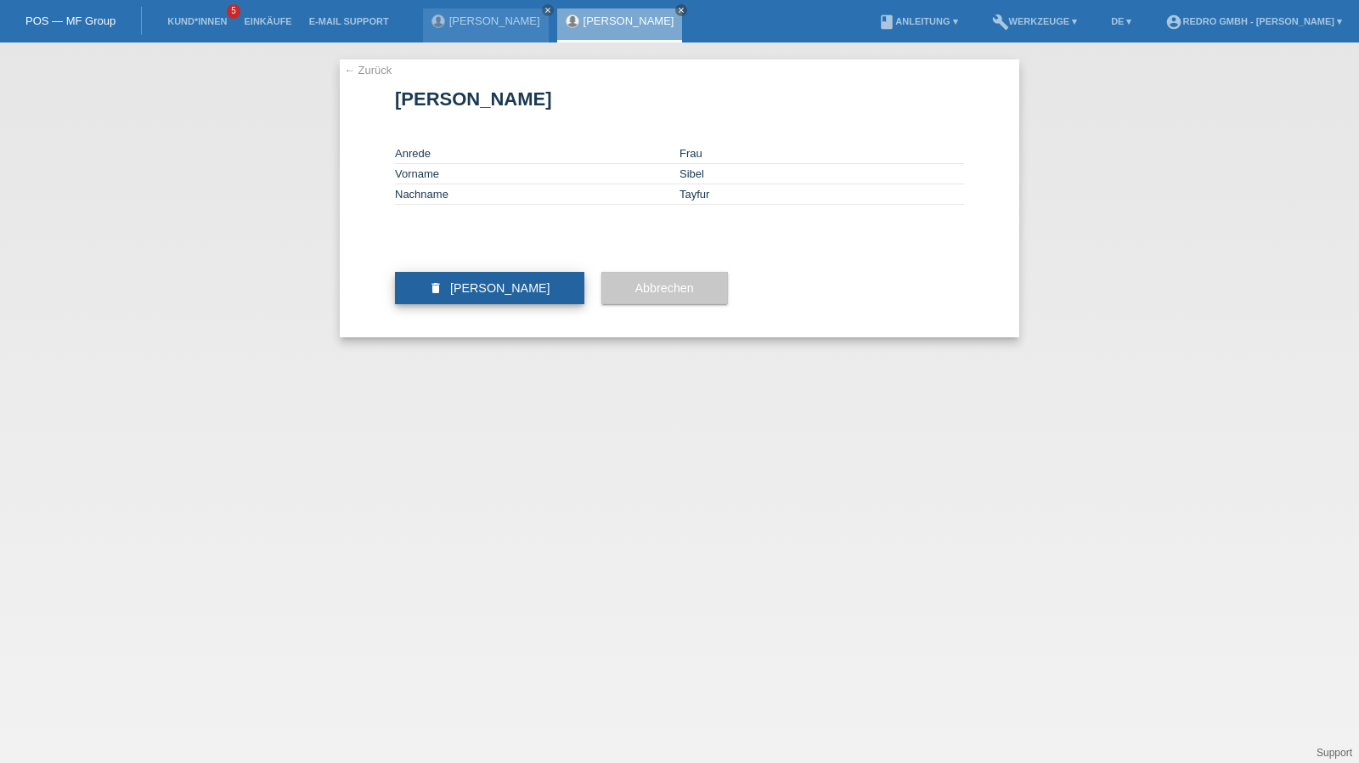
click at [478, 295] on span "Kundin löschen" at bounding box center [500, 288] width 100 height 14
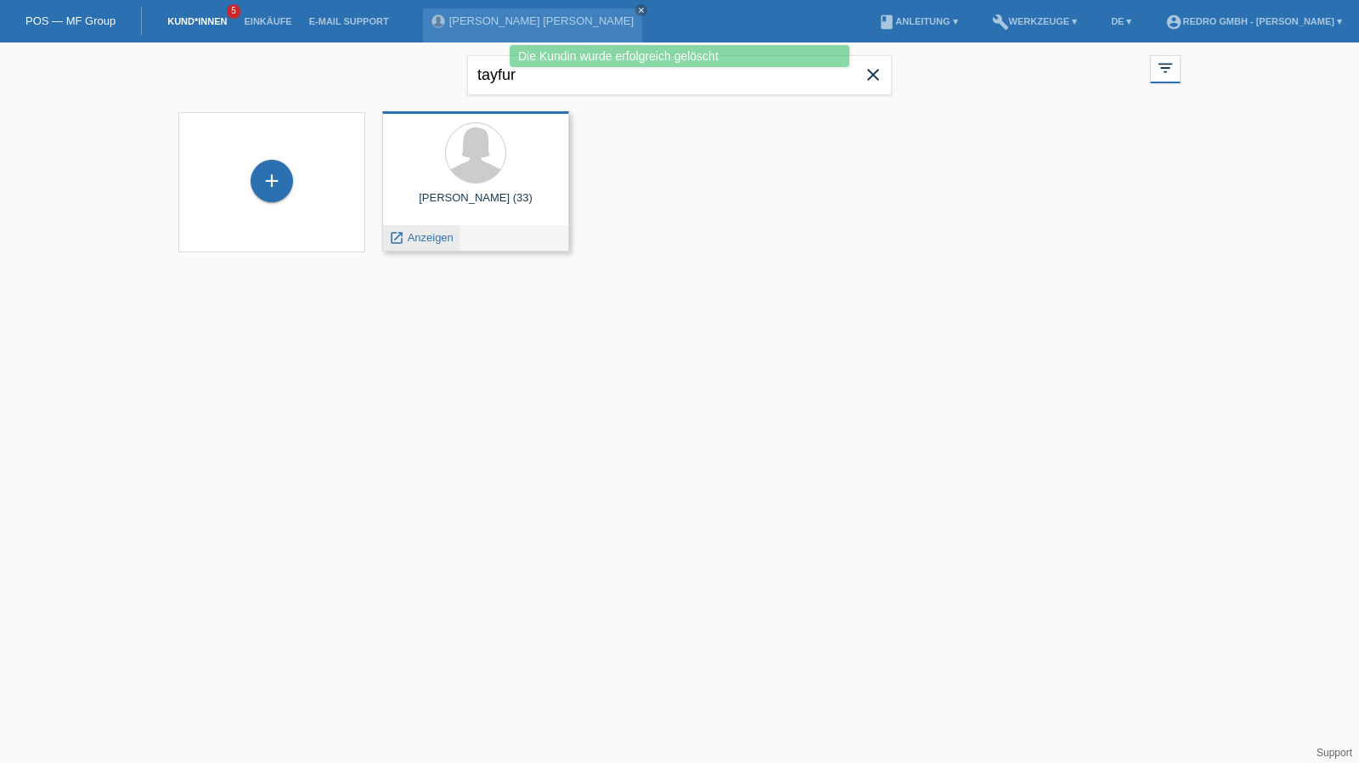
click at [425, 234] on span "Anzeigen" at bounding box center [431, 237] width 46 height 13
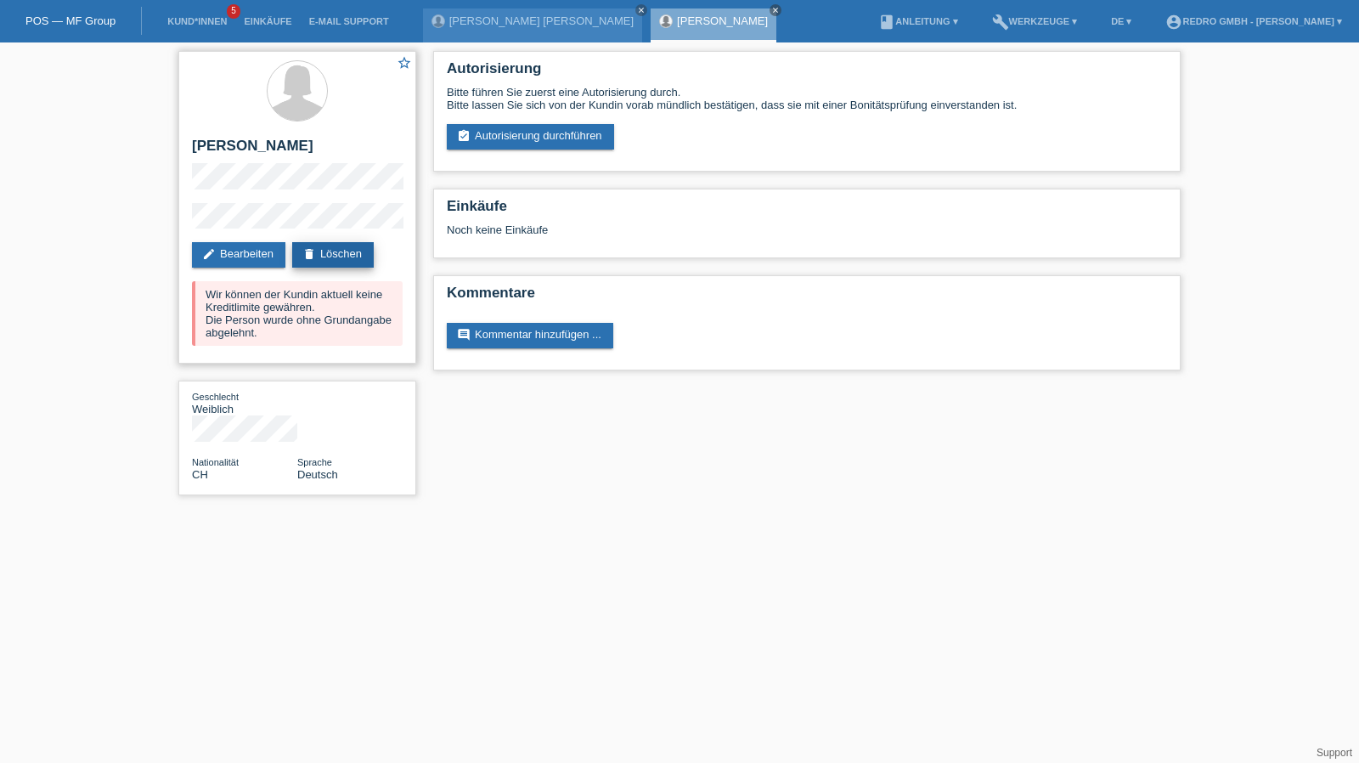
click at [355, 262] on link "delete Löschen" at bounding box center [333, 254] width 82 height 25
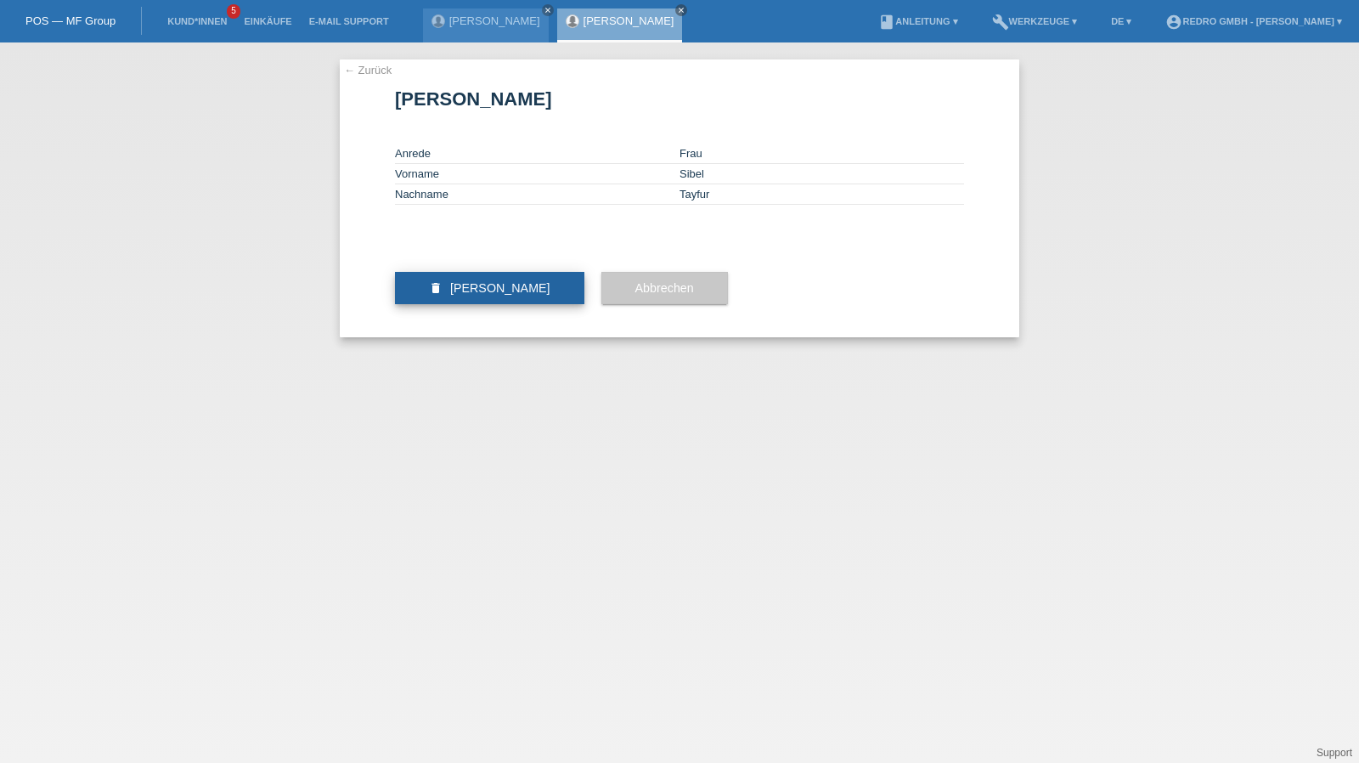
click at [437, 304] on button "delete Kundin löschen" at bounding box center [489, 288] width 189 height 32
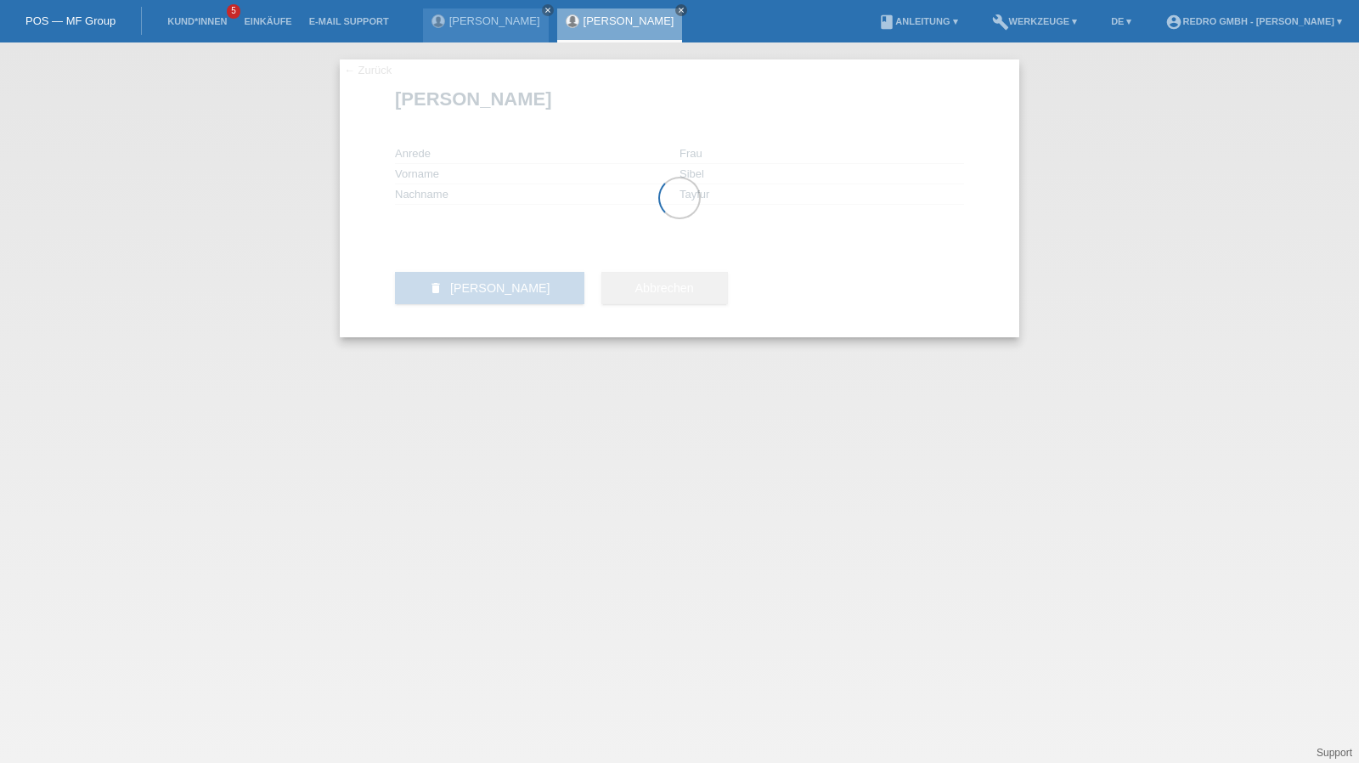
click at [438, 337] on div at bounding box center [679, 198] width 679 height 278
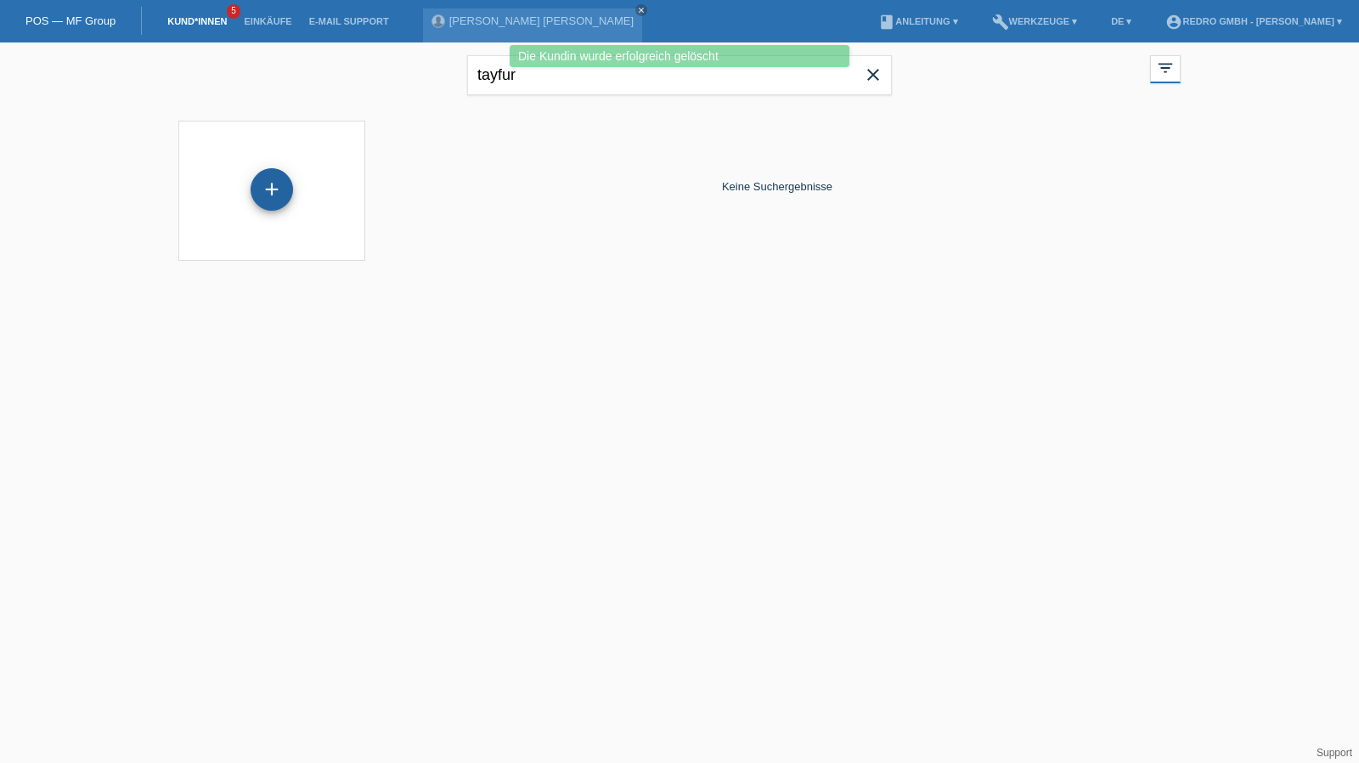
click at [281, 183] on div "+" at bounding box center [272, 189] width 42 height 42
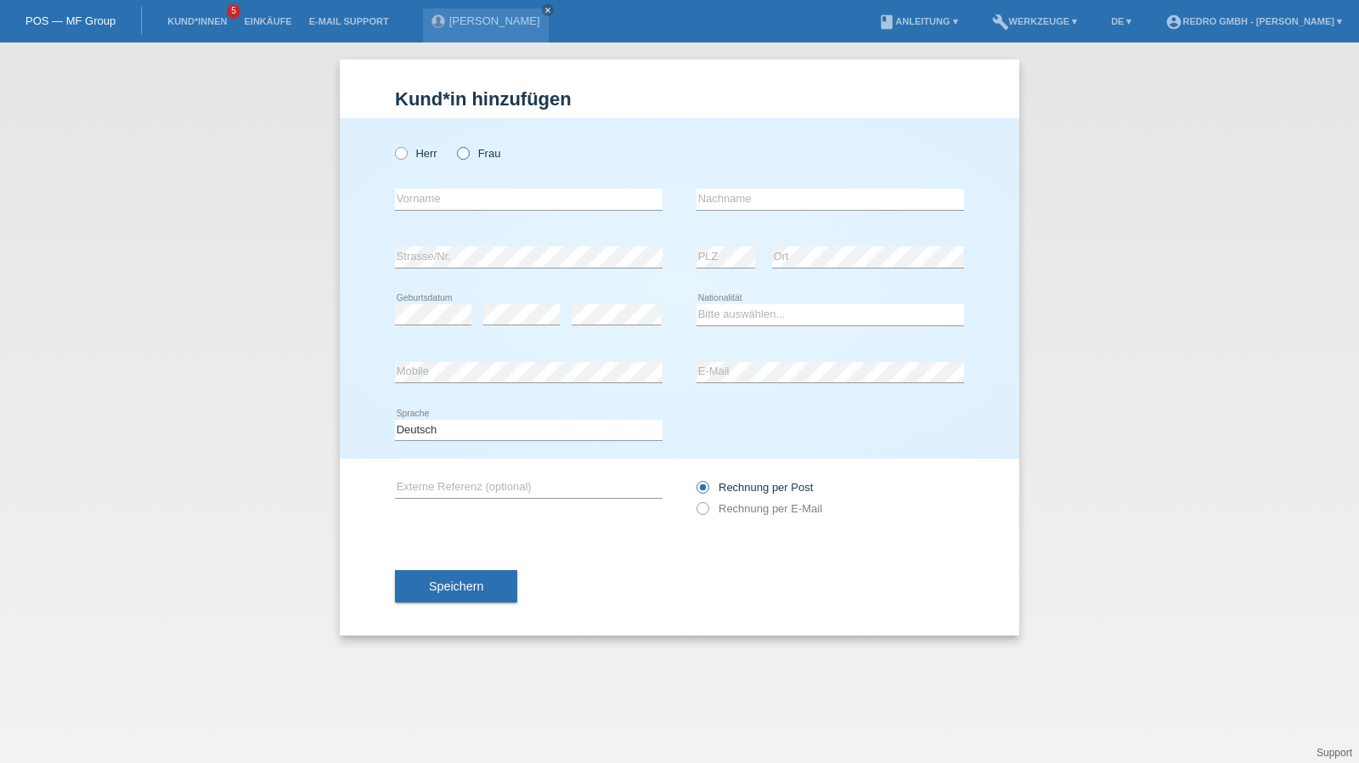
drag, startPoint x: 472, startPoint y: 153, endPoint x: 470, endPoint y: 169, distance: 16.3
click at [472, 152] on label "Frau" at bounding box center [478, 153] width 43 height 13
click at [468, 152] on input "Frau" at bounding box center [462, 152] width 11 height 11
radio input "true"
click at [459, 202] on input "text" at bounding box center [529, 199] width 268 height 21
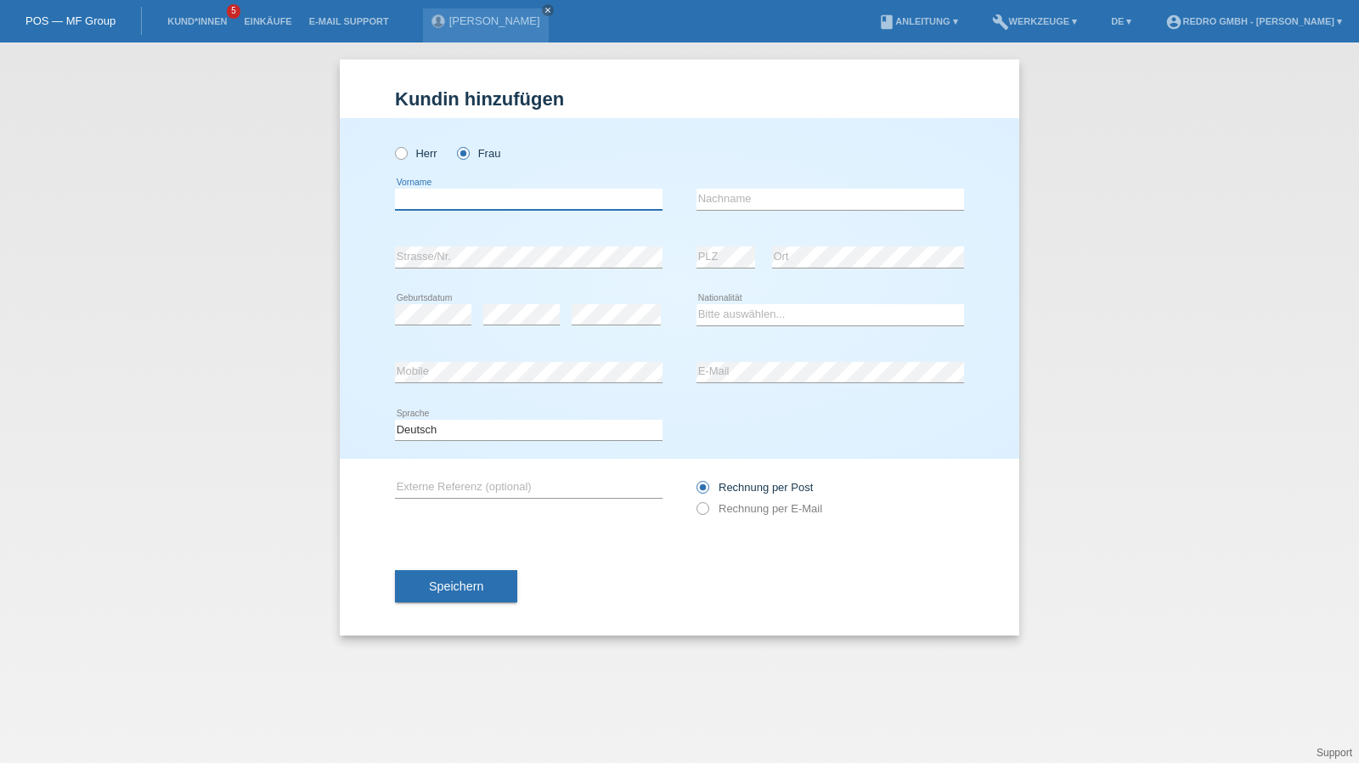
paste input "Sibel"
type input "Sibel"
click at [822, 203] on input "text" at bounding box center [830, 199] width 268 height 21
paste input "Tayfur"
type input "Tayfur"
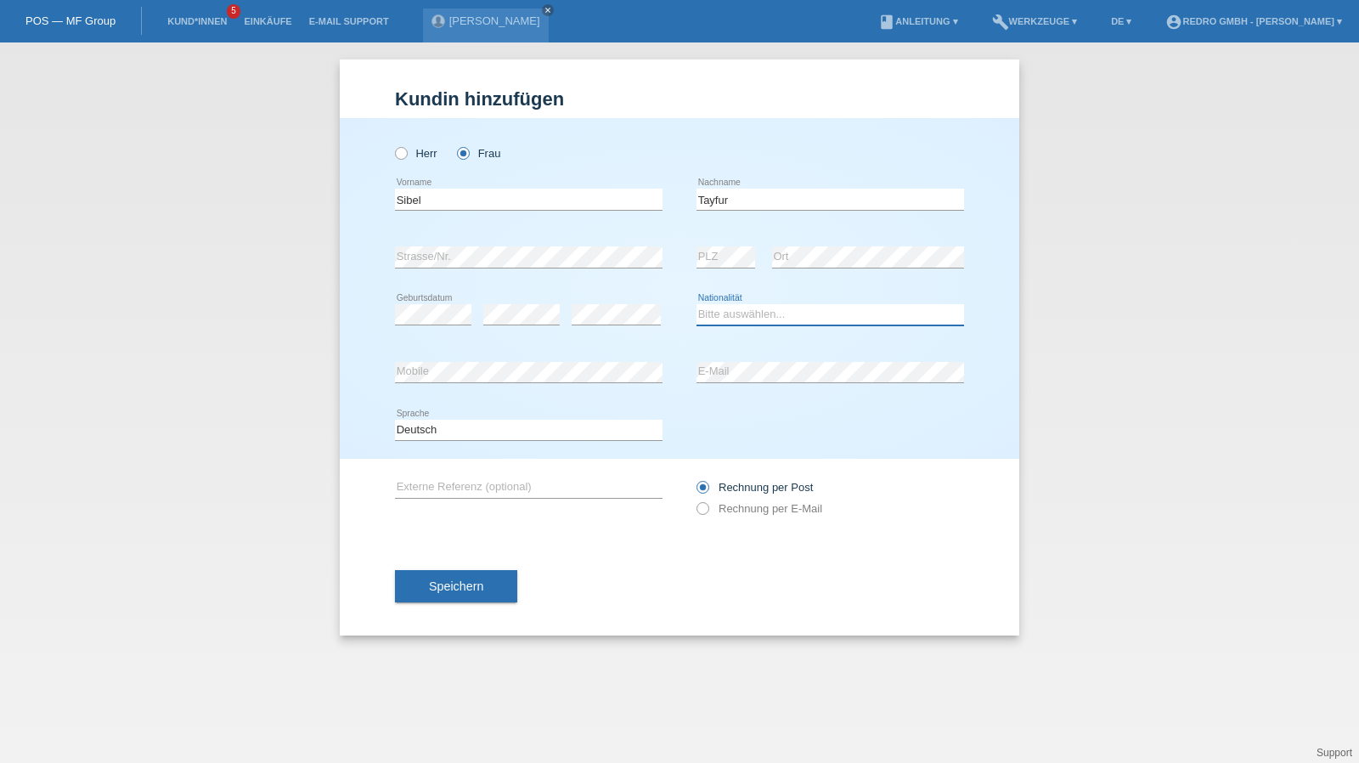
select select "CH"
click at [427, 589] on button "Speichern" at bounding box center [456, 586] width 122 height 32
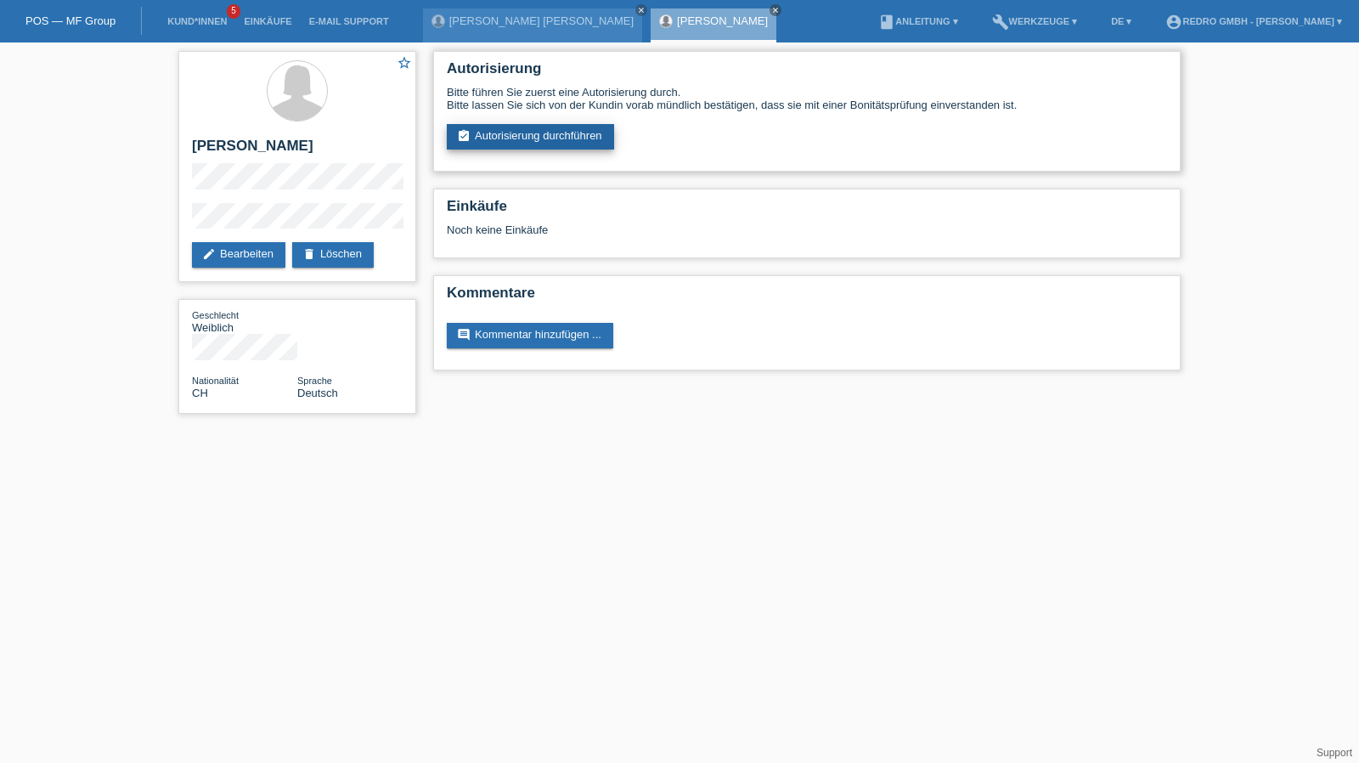
click at [527, 148] on link "assignment_turned_in Autorisierung durchführen" at bounding box center [530, 136] width 167 height 25
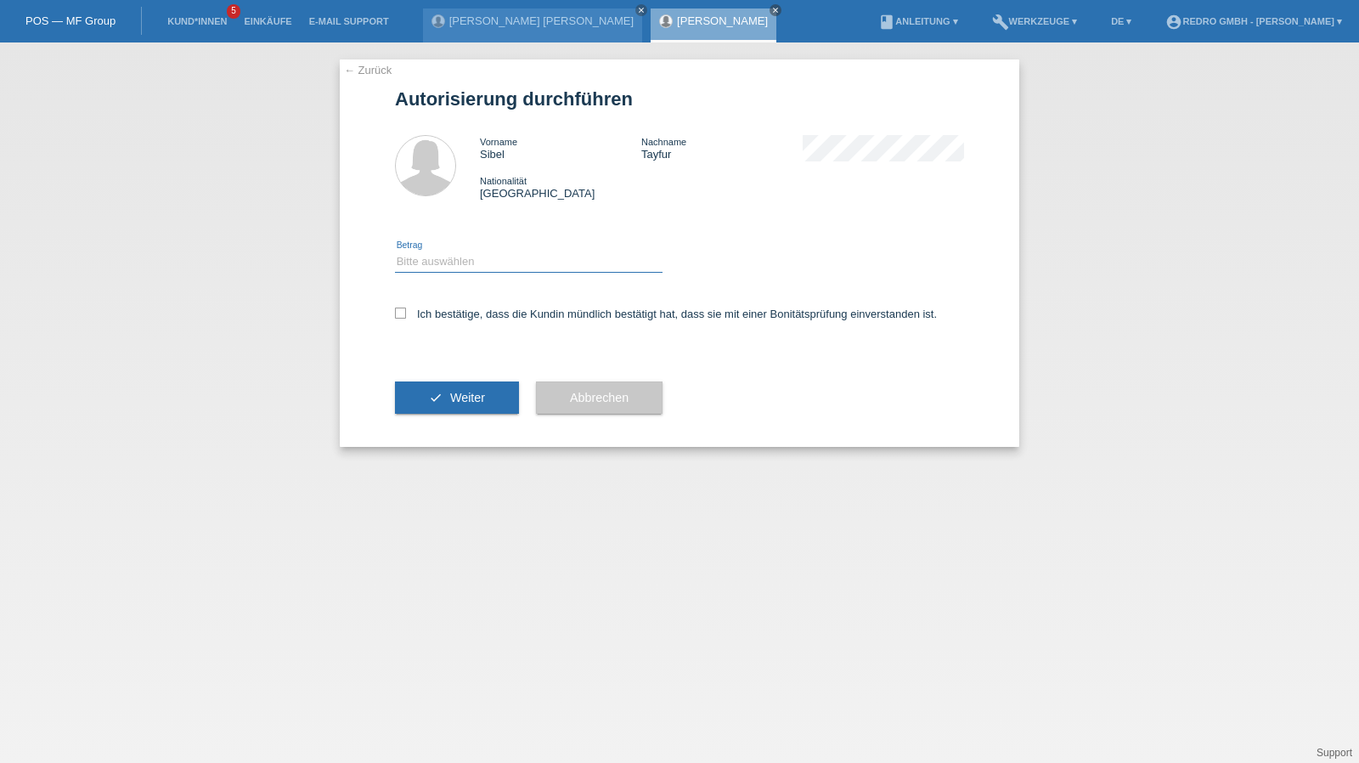
click at [437, 263] on select "Bitte auswählen CHF 1.00 - CHF 499.00 CHF 500.00 - CHF 1'999.00 CHF 2'000.00 - …" at bounding box center [529, 261] width 268 height 20
select select "1"
click at [395, 251] on select "Bitte auswählen CHF 1.00 - CHF 499.00 CHF 500.00 - CHF 1'999.00 CHF 2'000.00 - …" at bounding box center [529, 261] width 268 height 20
click at [424, 322] on div "Ich bestätige, dass die Kundin mündlich bestätigt hat, dass sie mit einer Bonit…" at bounding box center [679, 319] width 569 height 58
click at [437, 322] on div "Ich bestätige, dass die Kundin mündlich bestätigt hat, dass sie mit einer Bonit…" at bounding box center [679, 319] width 569 height 58
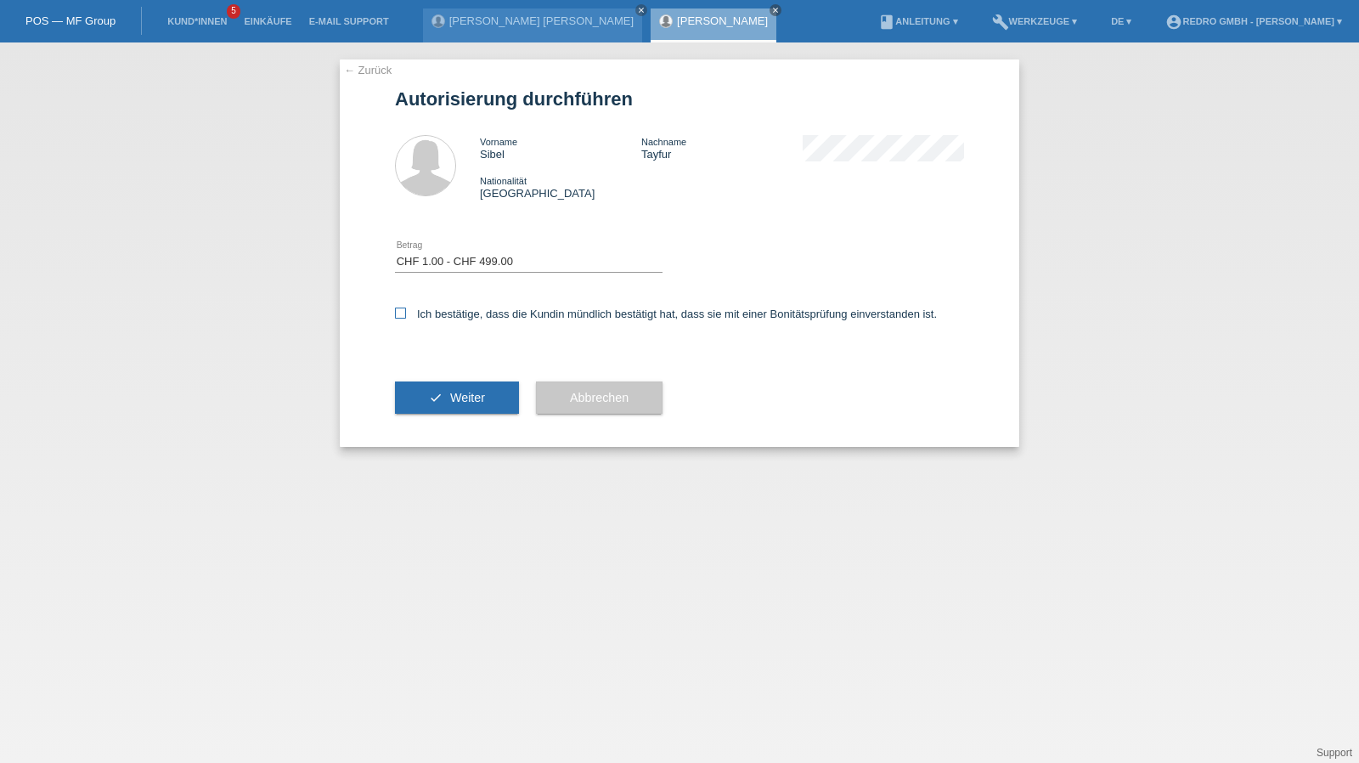
click at [441, 313] on label "Ich bestätige, dass die Kundin mündlich bestätigt hat, dass sie mit einer Bonit…" at bounding box center [666, 313] width 542 height 13
click at [406, 313] on input "Ich bestätige, dass die Kundin mündlich bestätigt hat, dass sie mit einer Bonit…" at bounding box center [400, 312] width 11 height 11
checkbox input "true"
click at [425, 397] on button "check Weiter" at bounding box center [457, 397] width 124 height 32
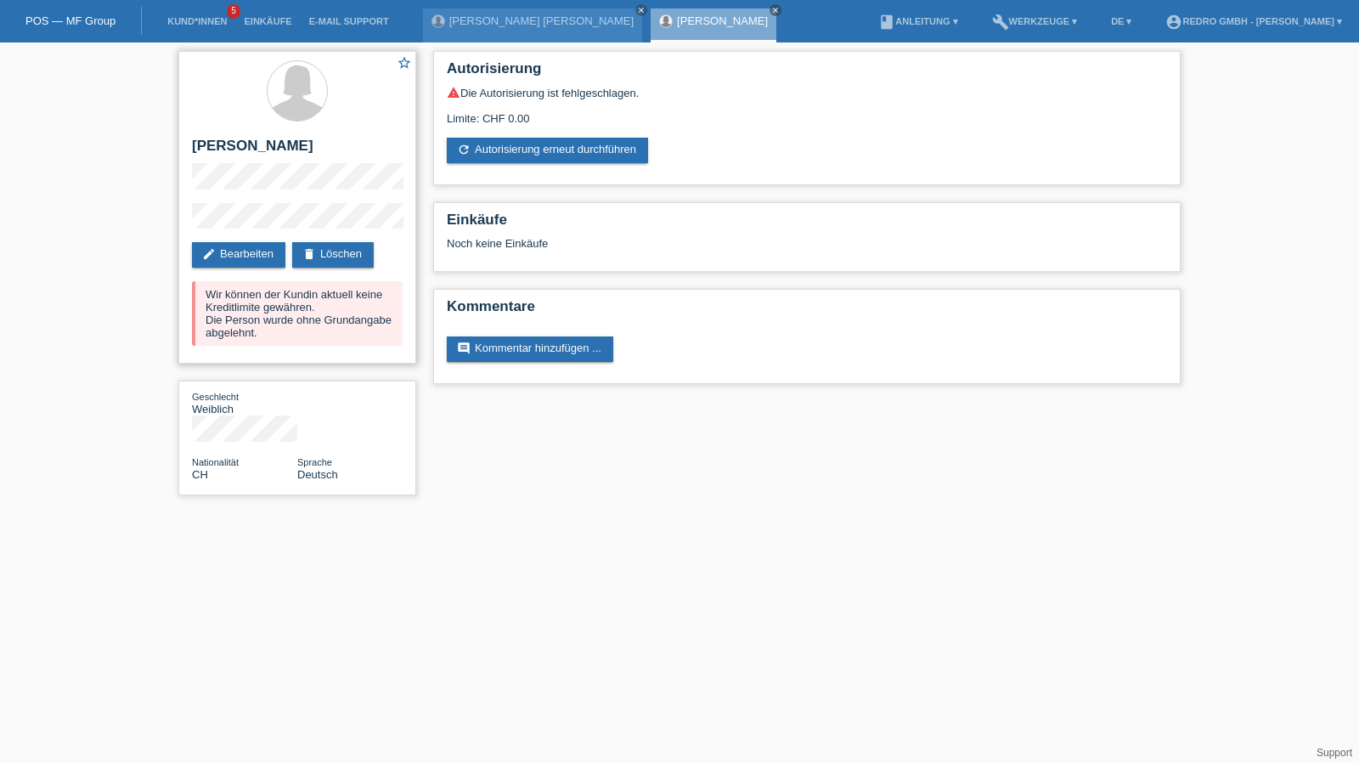
click at [235, 142] on h2 "[PERSON_NAME]" at bounding box center [297, 150] width 211 height 25
drag, startPoint x: 235, startPoint y: 142, endPoint x: 233, endPoint y: 125, distance: 17.2
click at [235, 142] on h2 "[PERSON_NAME]" at bounding box center [297, 150] width 211 height 25
copy div "[PERSON_NAME]"
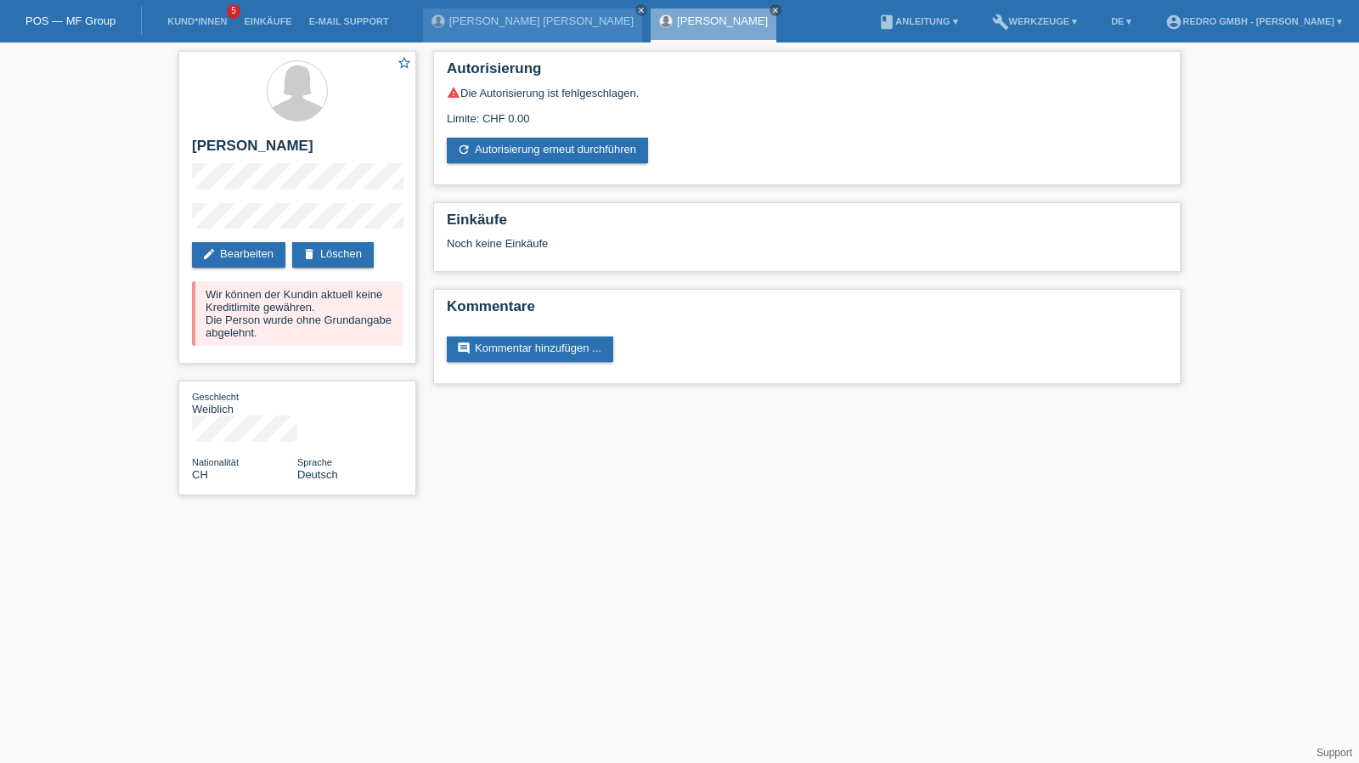
click at [173, 226] on div "star_border Sibel Tayfur edit Bearbeiten delete Löschen Wir können der Kundin a…" at bounding box center [297, 277] width 255 height 470
click at [182, 25] on link "Kund*innen" at bounding box center [197, 21] width 76 height 10
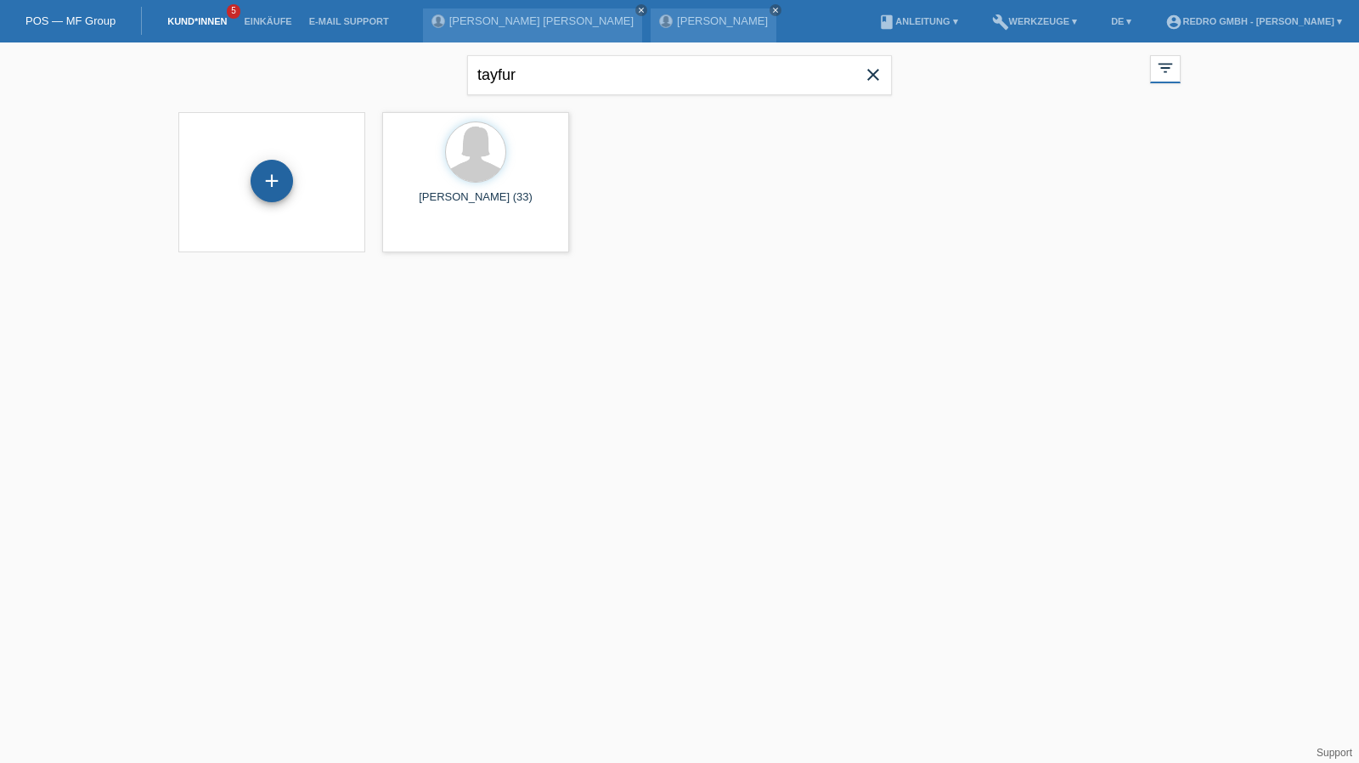
click at [282, 182] on div "+" at bounding box center [272, 181] width 42 height 42
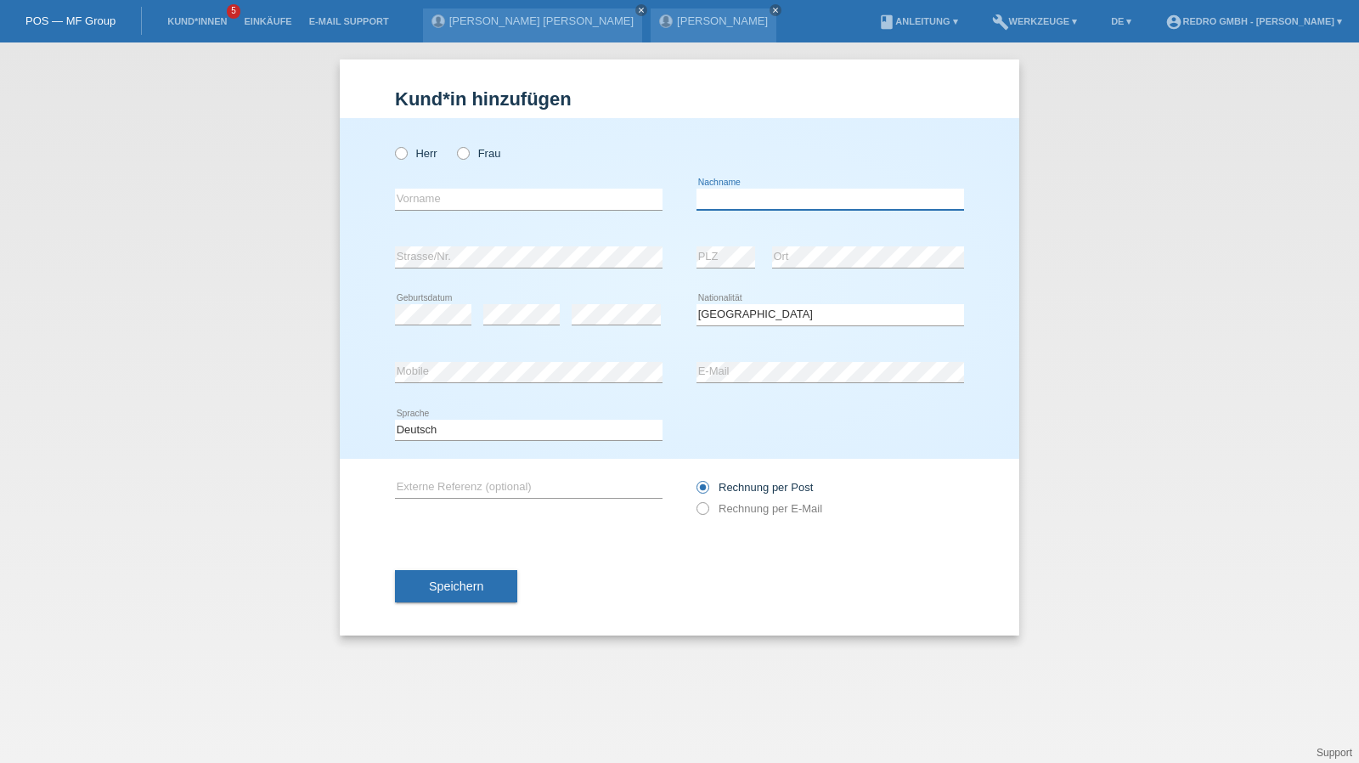
click at [796, 191] on input "text" at bounding box center [830, 199] width 268 height 21
type input "Hodzic"
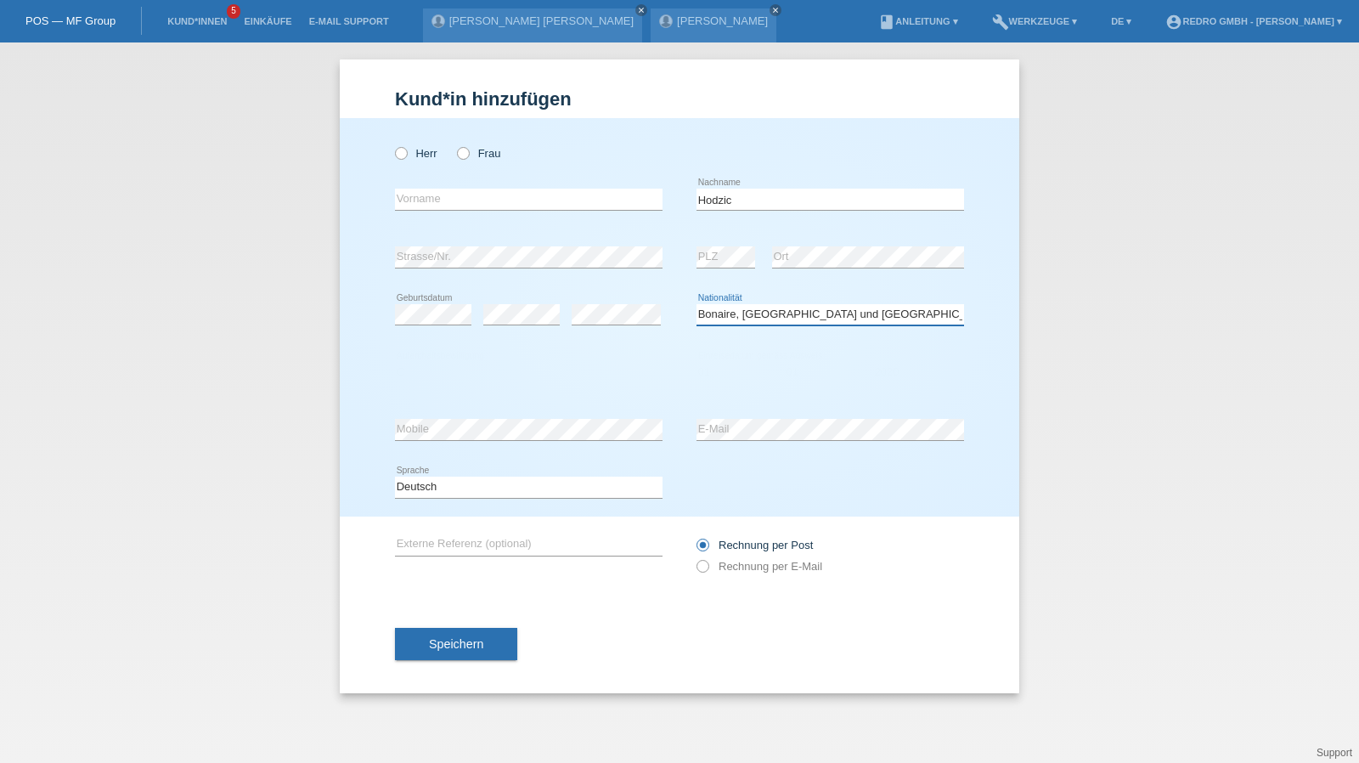
select select "BA"
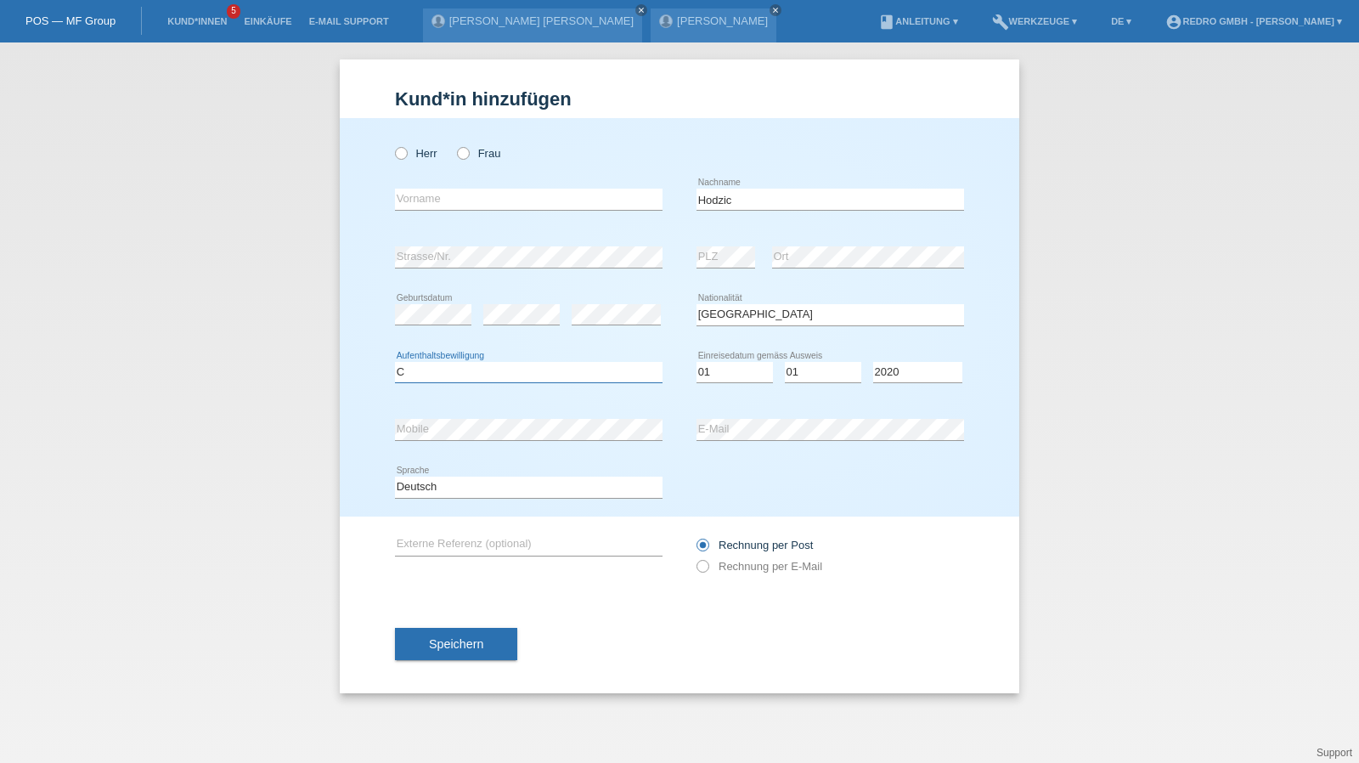
select select "C"
select select "01"
select select "2015"
click at [459, 645] on span "Speichern" at bounding box center [456, 644] width 54 height 14
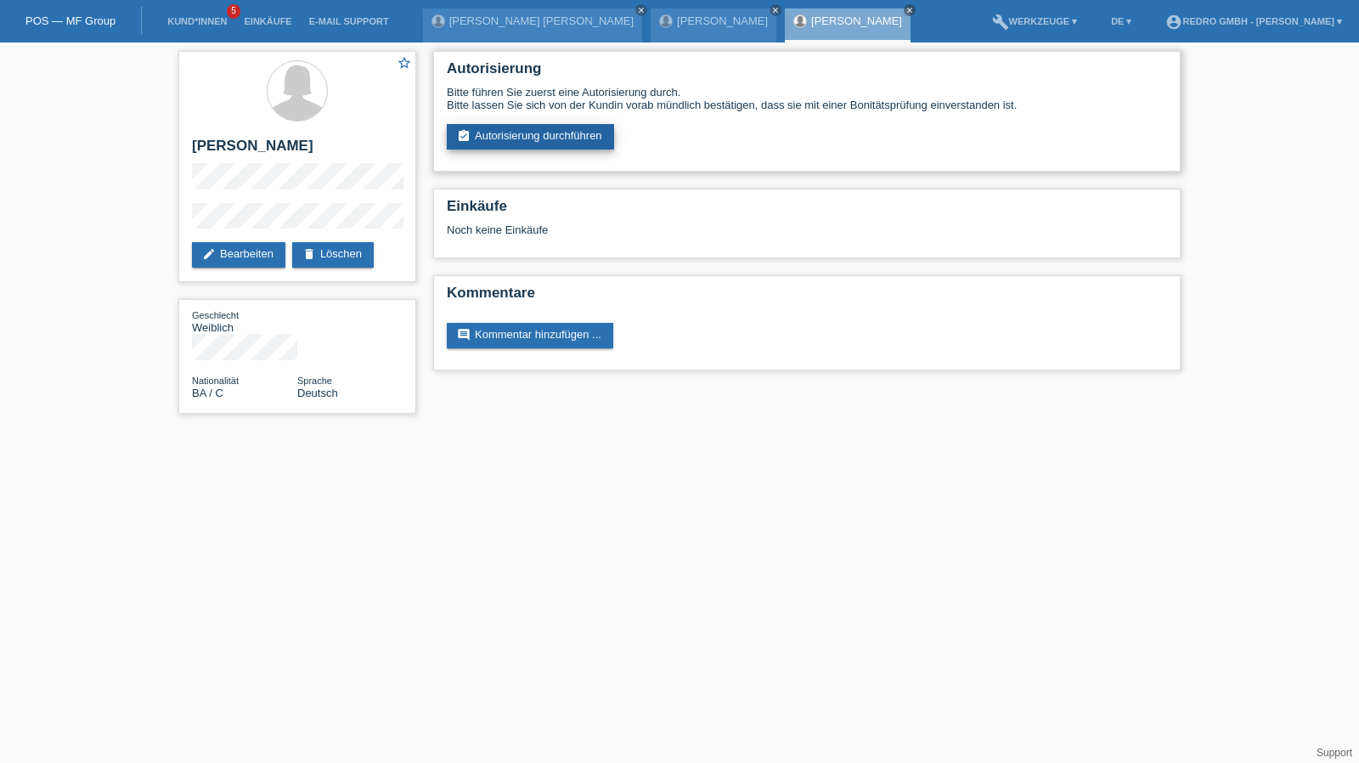
click at [505, 127] on link "assignment_turned_in Autorisierung durchführen" at bounding box center [530, 136] width 167 height 25
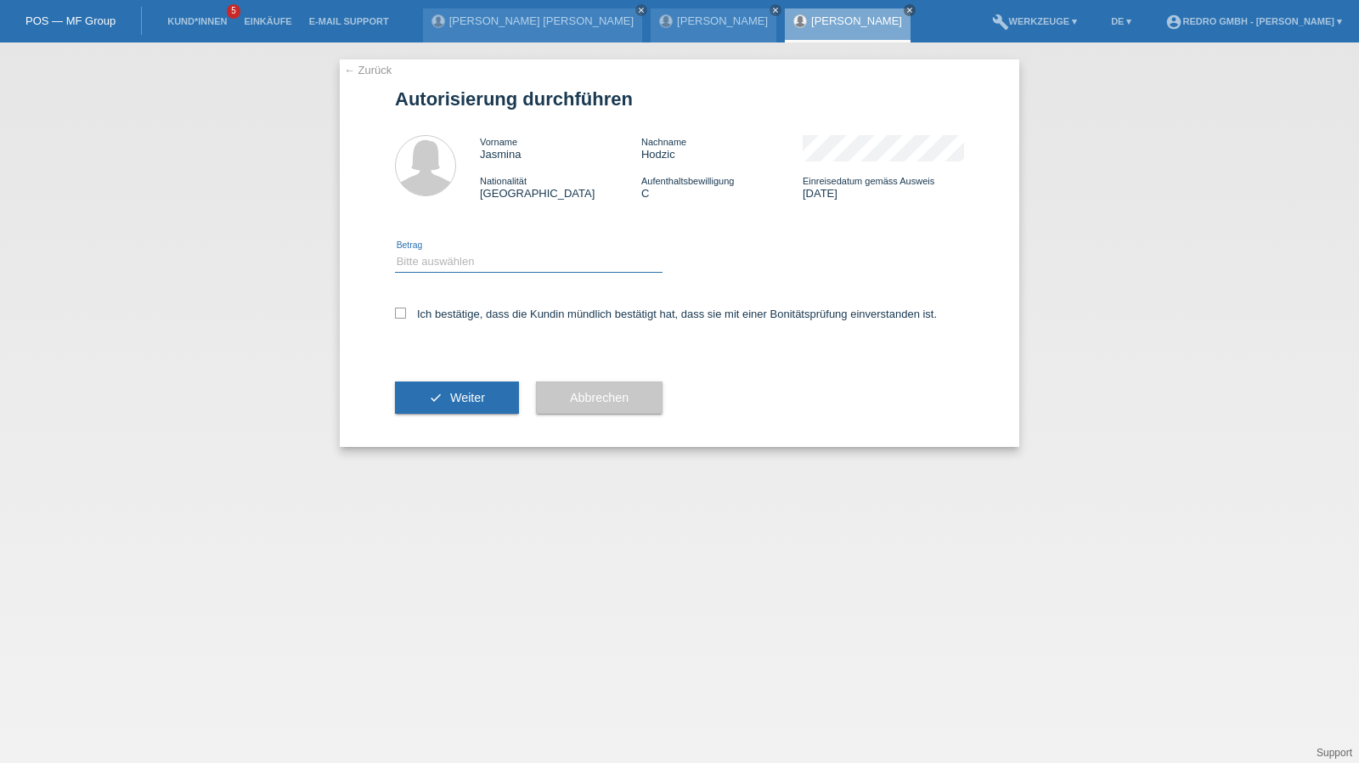
drag, startPoint x: 0, startPoint y: 0, endPoint x: 429, endPoint y: 262, distance: 502.8
click at [430, 252] on select "Bitte auswählen CHF 1.00 - CHF 499.00 CHF 500.00 - CHF 1'999.00 CHF 2'000.00 - …" at bounding box center [529, 261] width 268 height 20
select select "1"
click at [395, 251] on select "Bitte auswählen CHF 1.00 - CHF 499.00 CHF 500.00 - CHF 1'999.00 CHF 2'000.00 - …" at bounding box center [529, 261] width 268 height 20
click at [421, 322] on div "Ich bestätige, dass die Kundin mündlich bestätigt hat, dass sie mit einer Bonit…" at bounding box center [679, 319] width 569 height 58
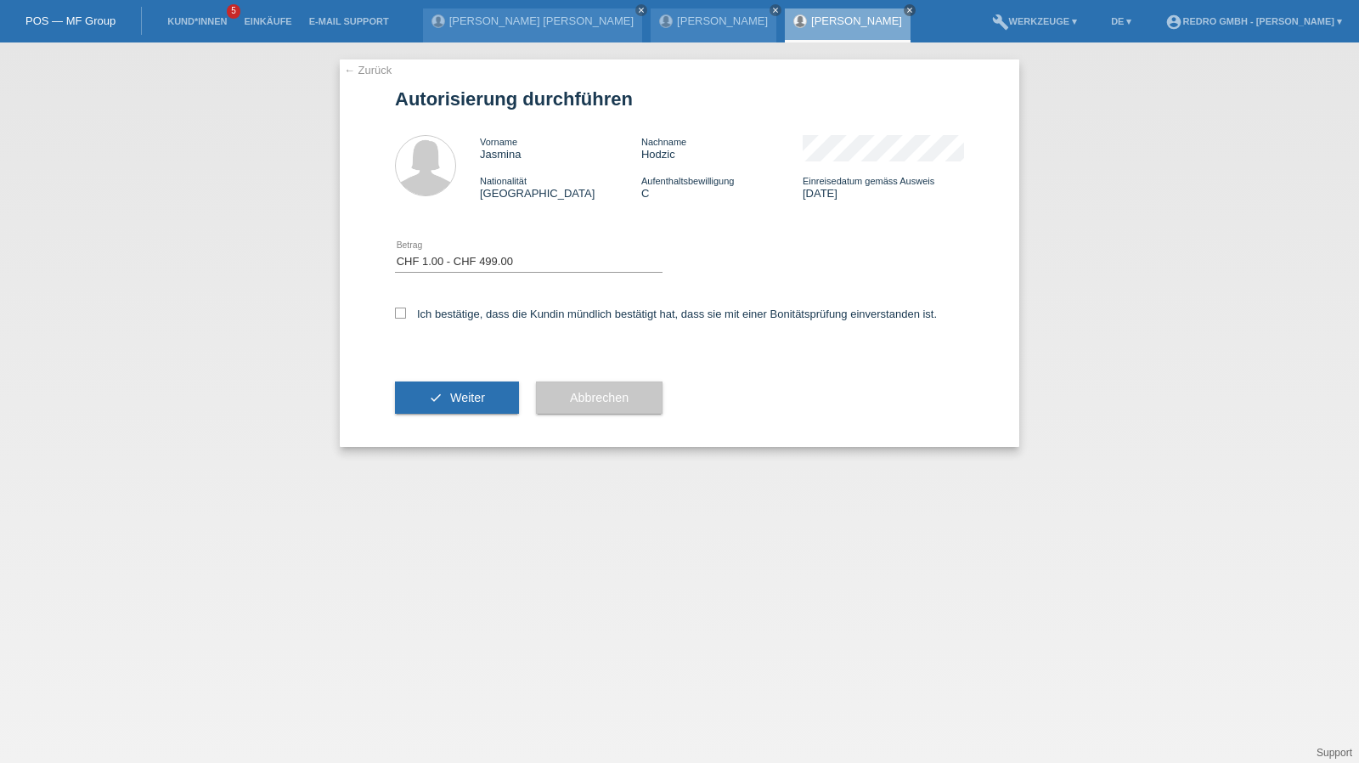
click at [431, 327] on div "Ich bestätige, dass die Kundin mündlich bestätigt hat, dass sie mit einer Bonit…" at bounding box center [679, 319] width 569 height 58
click at [437, 315] on label "Ich bestätige, dass die Kundin mündlich bestätigt hat, dass sie mit einer Bonit…" at bounding box center [666, 313] width 542 height 13
click at [406, 315] on input "Ich bestätige, dass die Kundin mündlich bestätigt hat, dass sie mit einer Bonit…" at bounding box center [400, 312] width 11 height 11
checkbox input "true"
click at [423, 390] on button "check Weiter" at bounding box center [457, 397] width 124 height 32
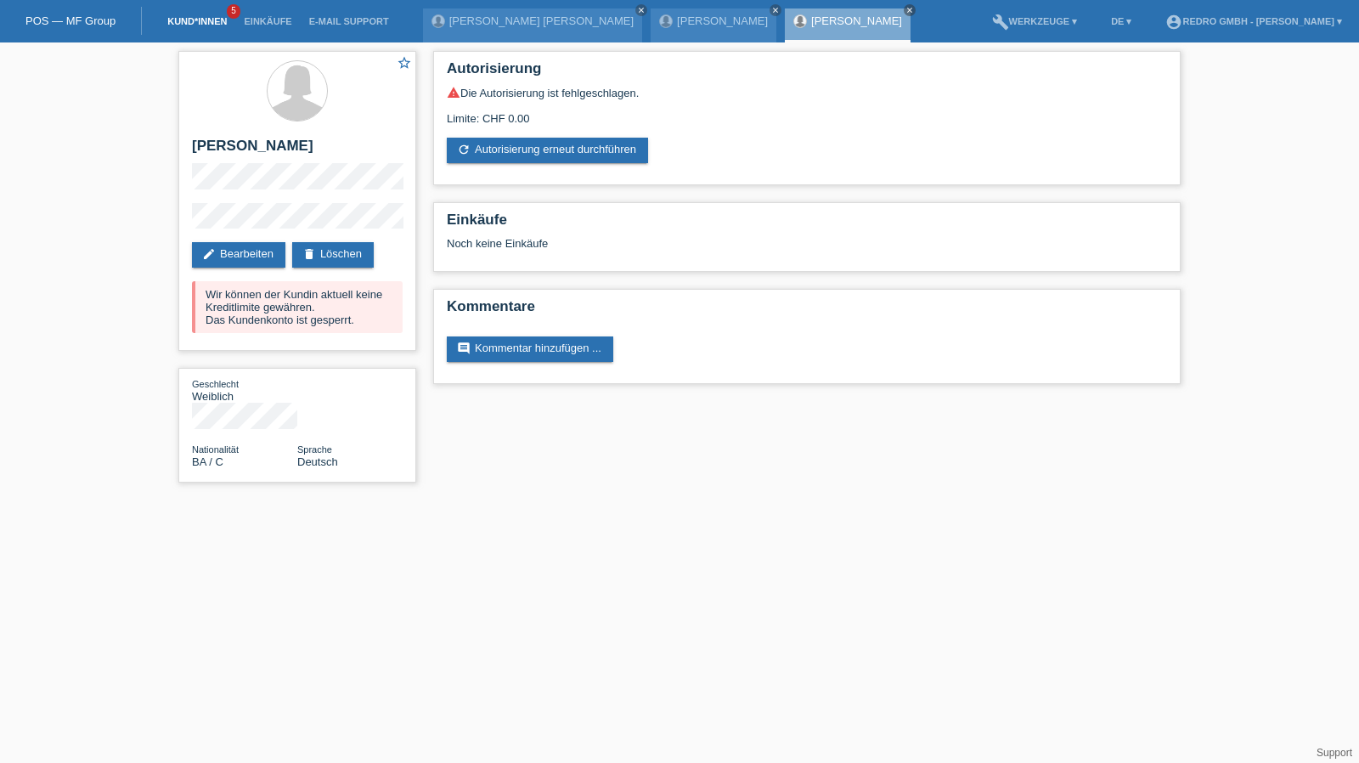
click at [170, 23] on link "Kund*innen" at bounding box center [197, 21] width 76 height 10
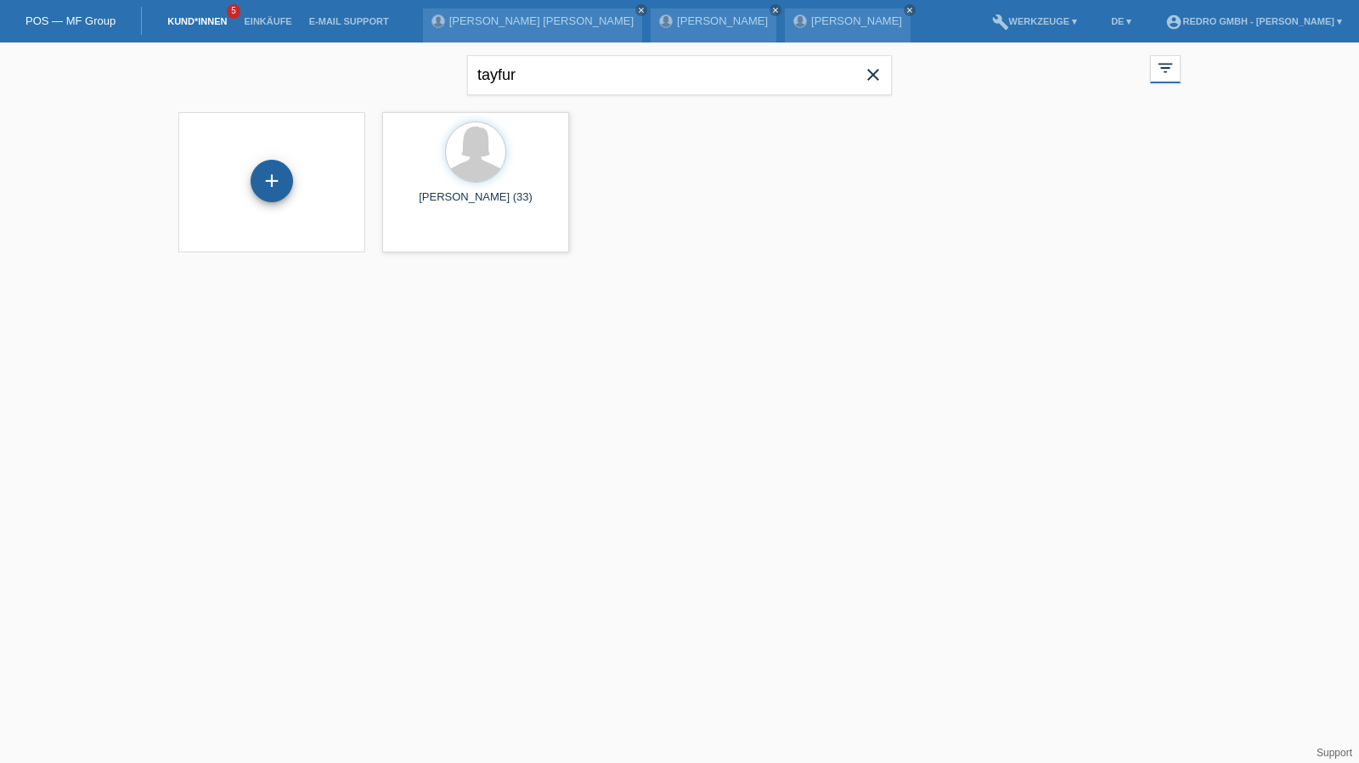
click at [273, 183] on div "+" at bounding box center [271, 180] width 41 height 29
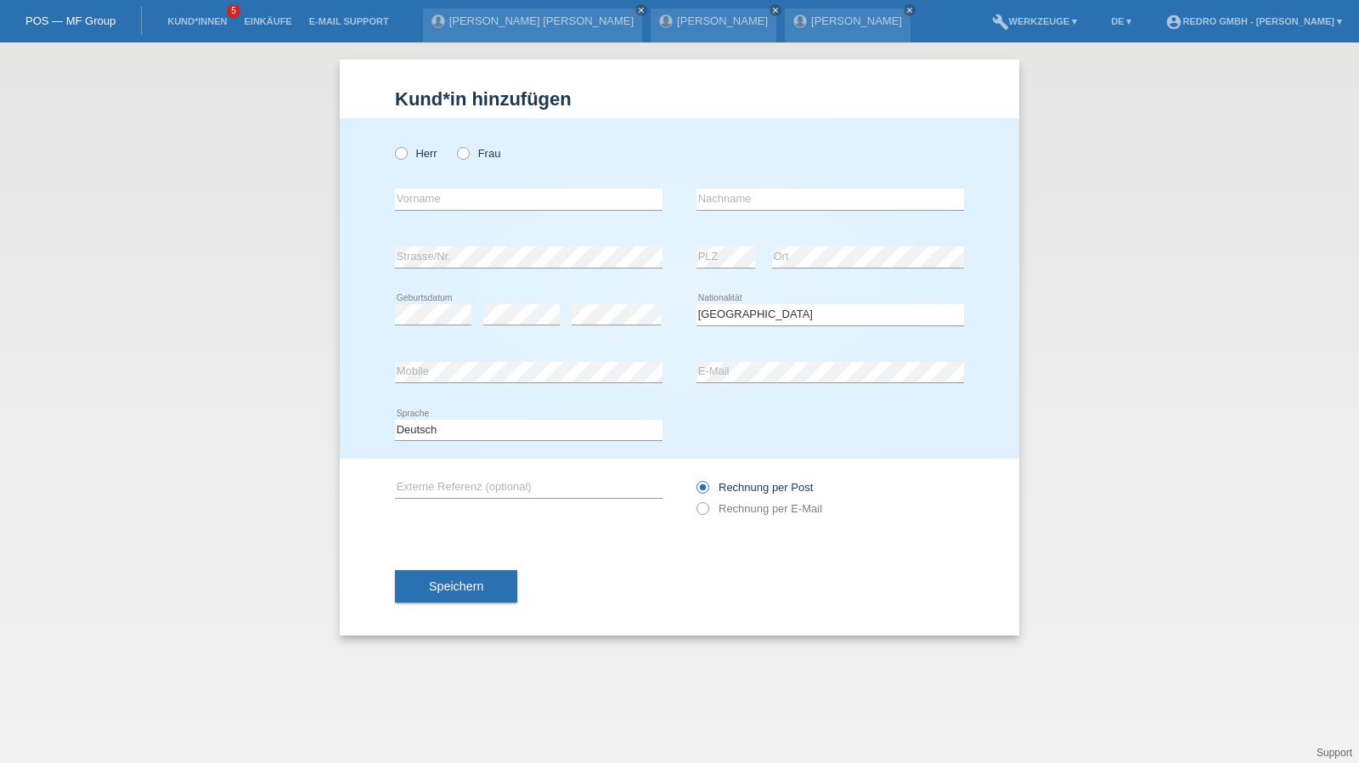
click at [761, 210] on icon at bounding box center [830, 210] width 268 height 1
click at [764, 197] on input "text" at bounding box center [830, 199] width 268 height 21
type input "Jasmina"
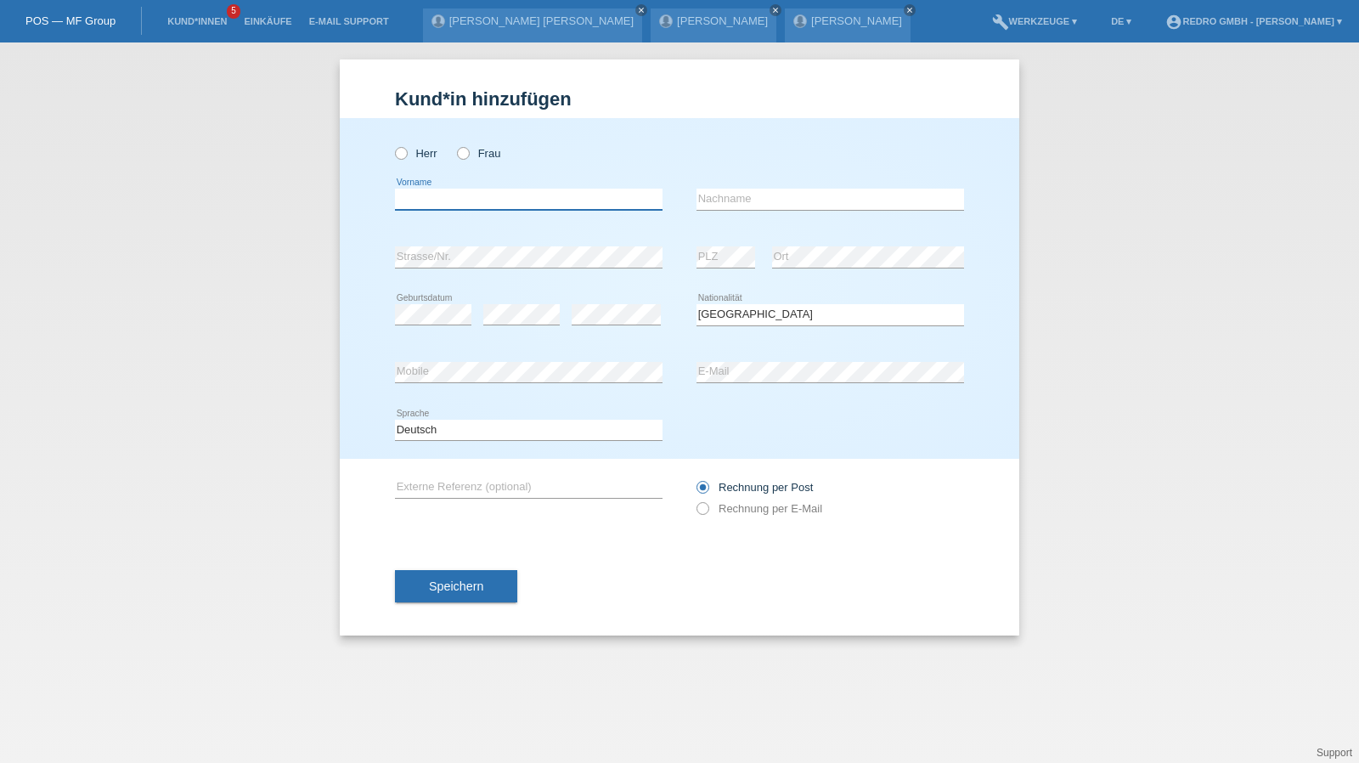
click at [523, 201] on input "text" at bounding box center [529, 199] width 268 height 21
paste input "Jasmina"
drag, startPoint x: 427, startPoint y: 200, endPoint x: 307, endPoint y: 206, distance: 120.8
click at [307, 206] on div "Kund*in hinzufügen Kunde hinzufügen Kundin hinzufügen Herr Frau BeslicJasmina e…" at bounding box center [679, 402] width 1359 height 720
type input "Jasmina"
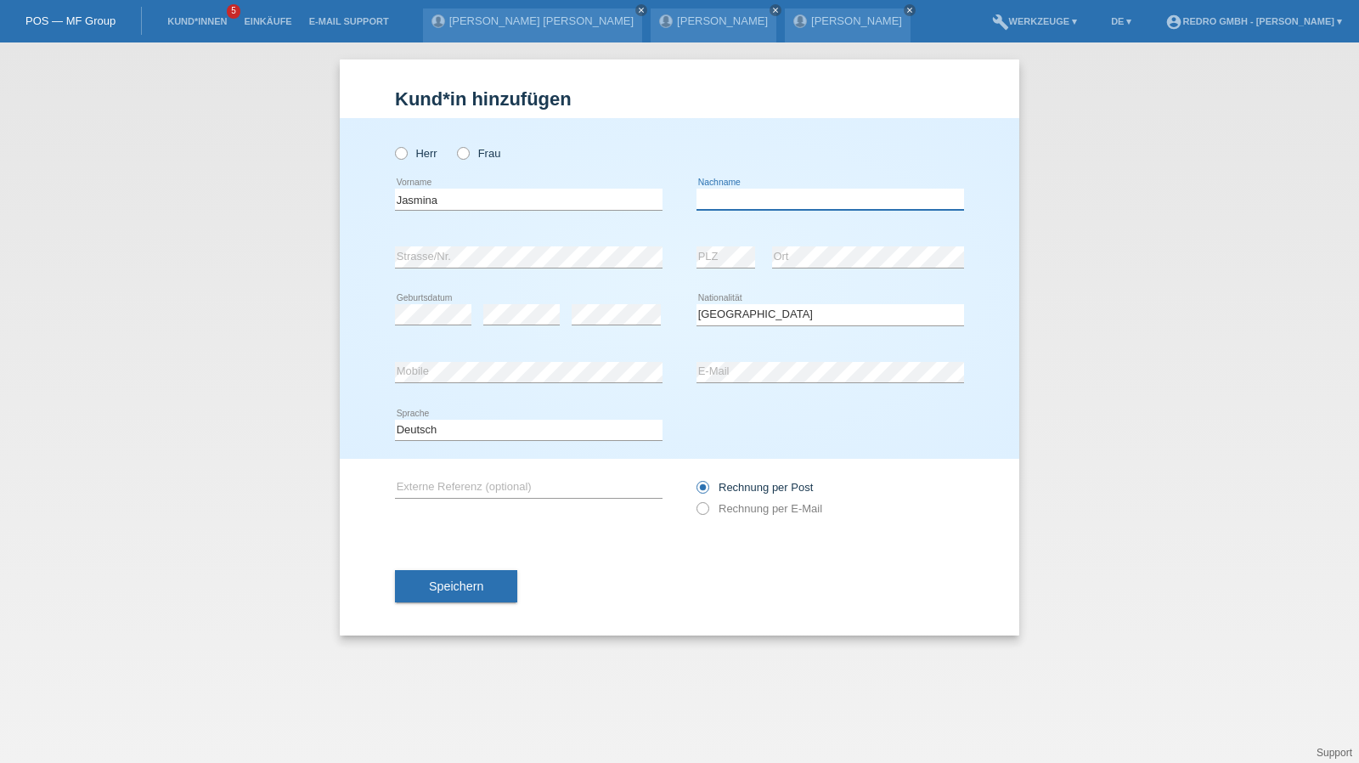
click at [859, 204] on input "text" at bounding box center [830, 199] width 268 height 21
paste input "Beslic"
type input "Beslic"
click at [792, 194] on input "Beslic" at bounding box center [830, 199] width 268 height 21
select select "CH"
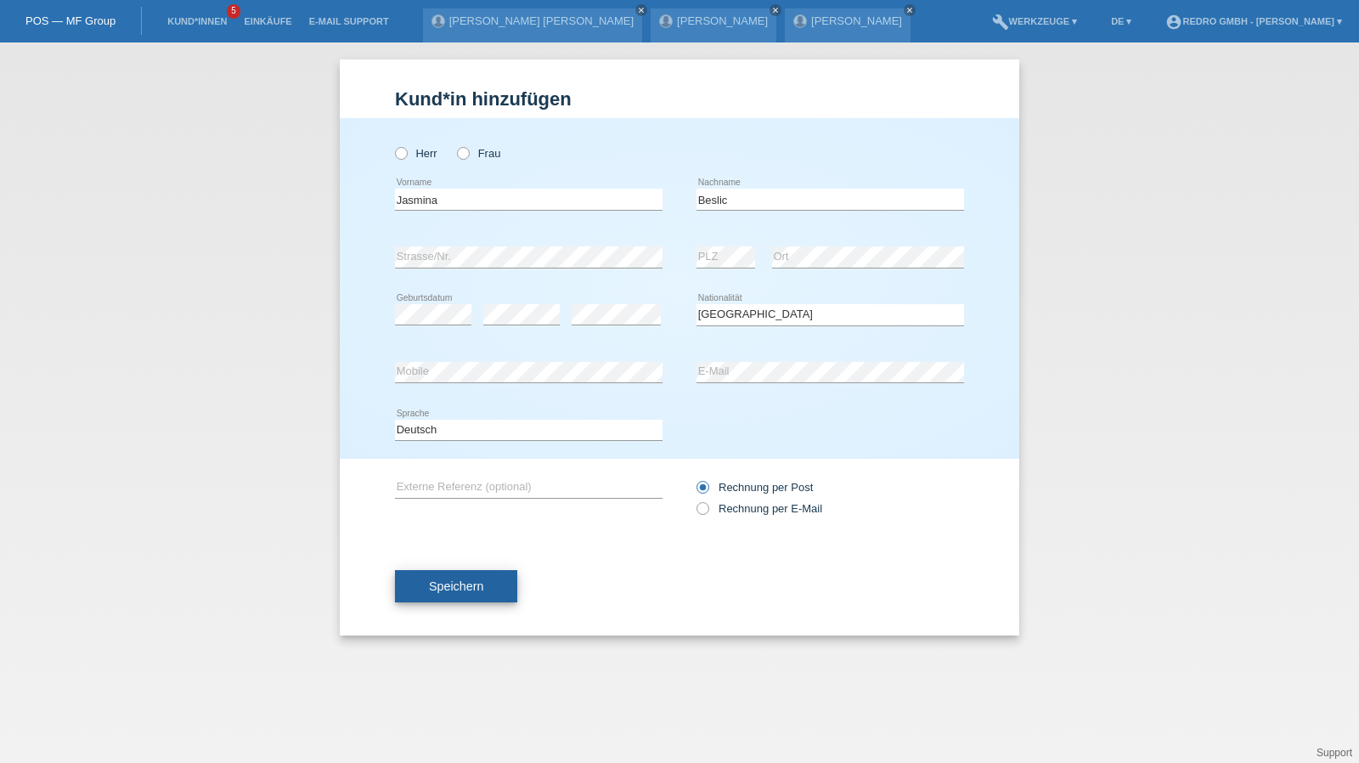
click at [469, 577] on button "Speichern" at bounding box center [456, 586] width 122 height 32
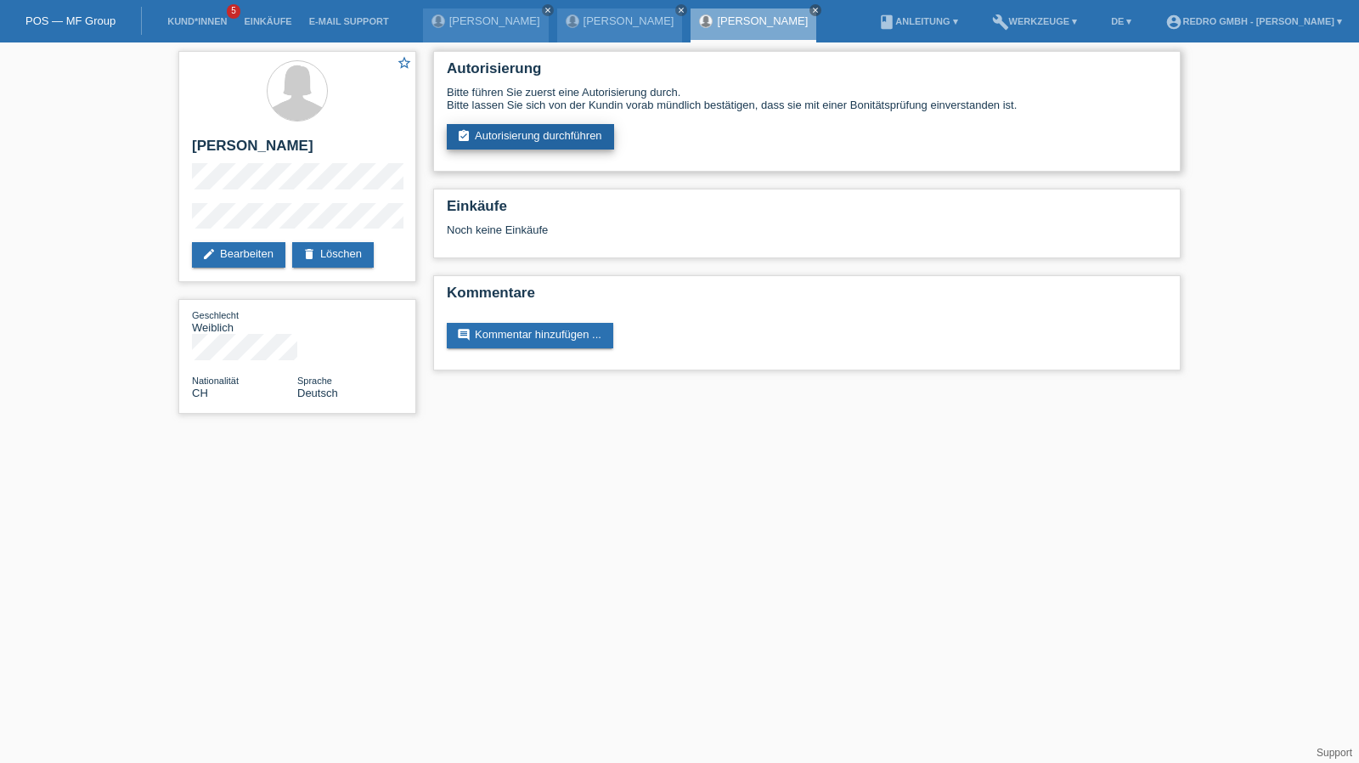
click at [514, 127] on link "assignment_turned_in Autorisierung durchführen" at bounding box center [530, 136] width 167 height 25
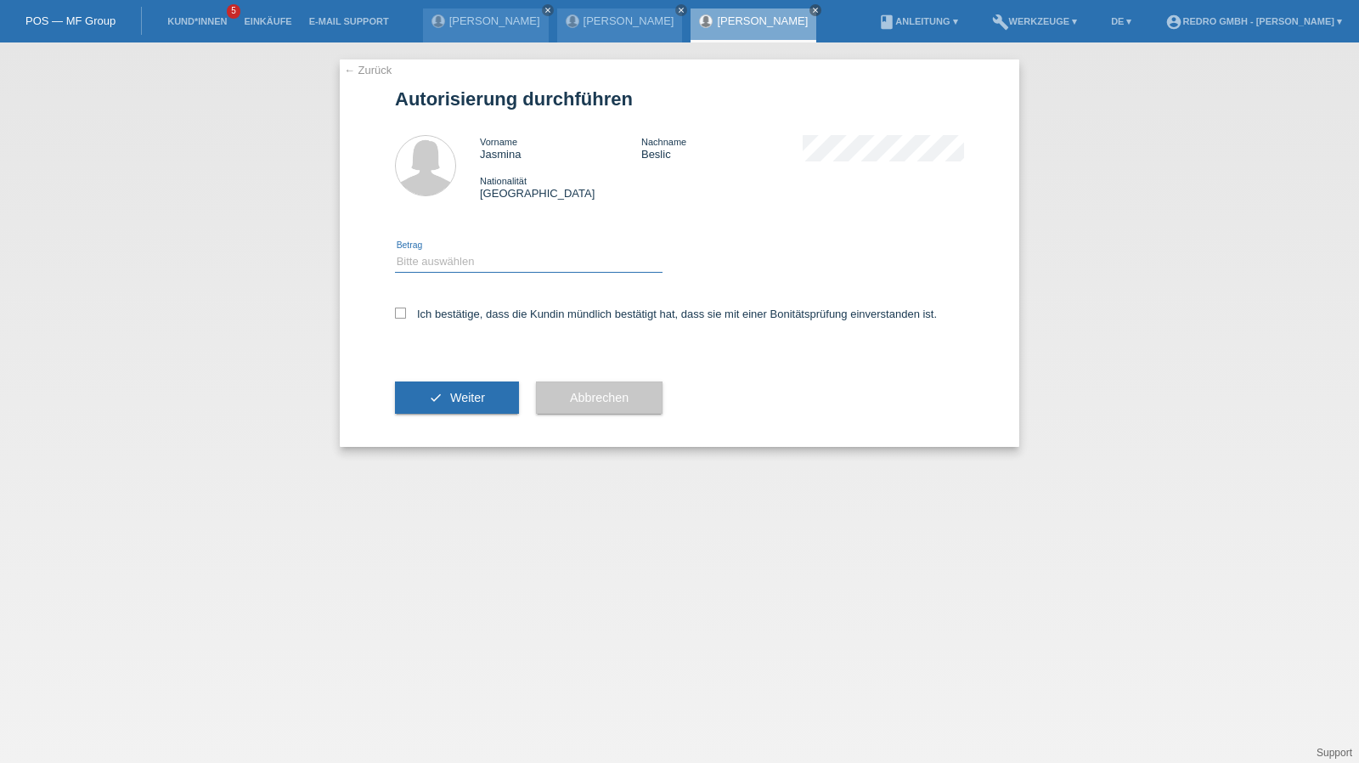
click at [450, 257] on select "Bitte auswählen CHF 1.00 - CHF 499.00 CHF 500.00 - CHF 1'999.00 CHF 2'000.00 - …" at bounding box center [529, 261] width 268 height 20
select select "1"
click at [395, 251] on select "Bitte auswählen CHF 1.00 - CHF 499.00 CHF 500.00 - CHF 1'999.00 CHF 2'000.00 - …" at bounding box center [529, 261] width 268 height 20
click at [422, 318] on label "Ich bestätige, dass die Kundin mündlich bestätigt hat, dass sie mit einer Bonit…" at bounding box center [666, 313] width 542 height 13
click at [406, 318] on input "Ich bestätige, dass die Kundin mündlich bestätigt hat, dass sie mit einer Bonit…" at bounding box center [400, 312] width 11 height 11
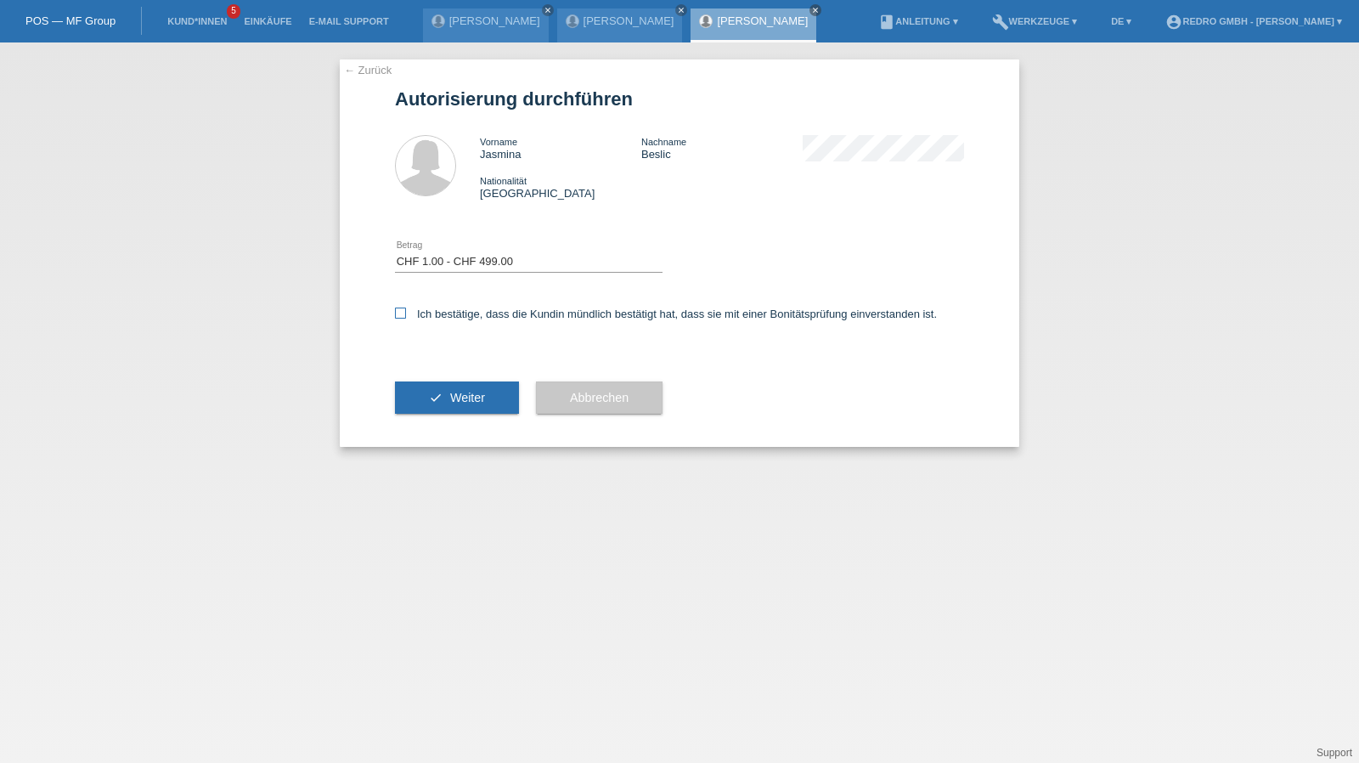
checkbox input "true"
click at [424, 383] on button "check Weiter" at bounding box center [457, 397] width 124 height 32
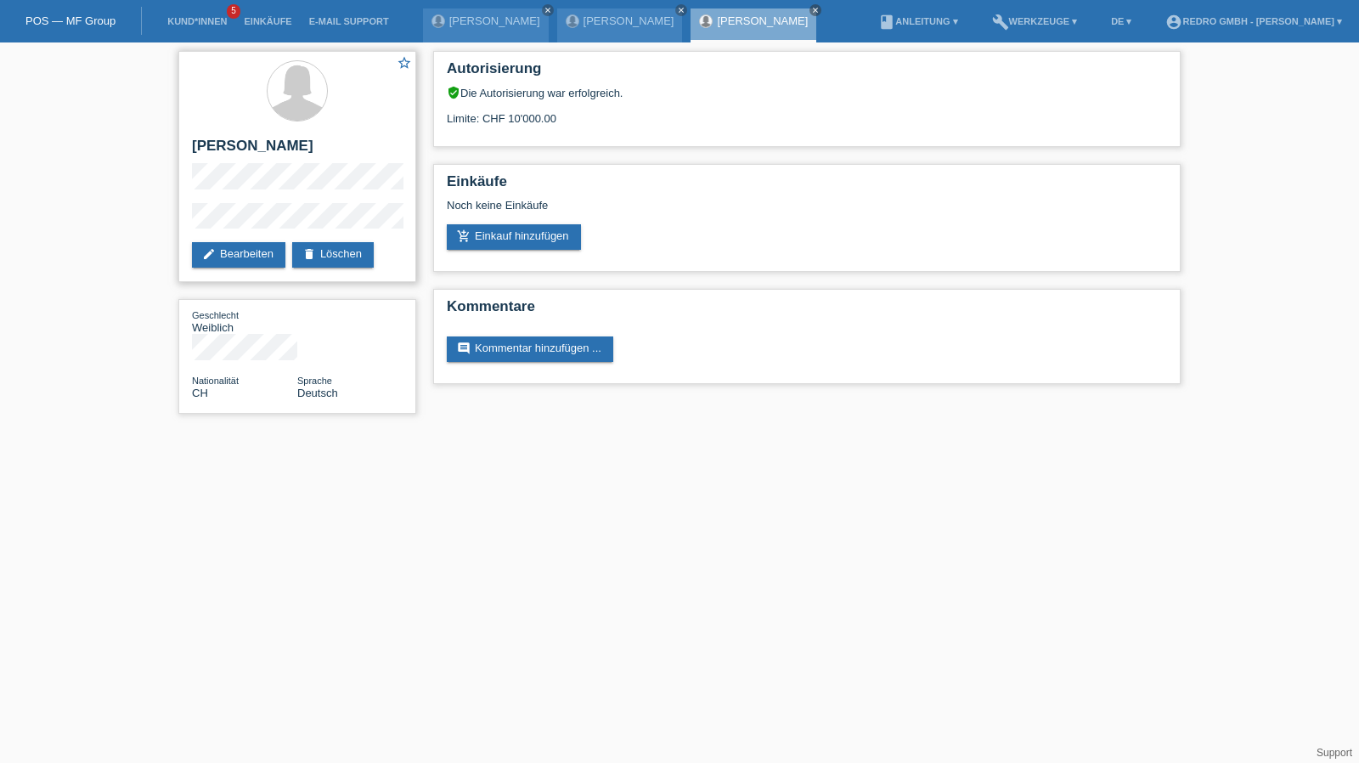
click at [275, 136] on div "star_border Jasmina Beslic edit Bearbeiten delete Löschen" at bounding box center [297, 166] width 238 height 231
click at [258, 145] on h2 "Jasmina Beslic" at bounding box center [297, 150] width 211 height 25
copy div "Jasmina Beslic"
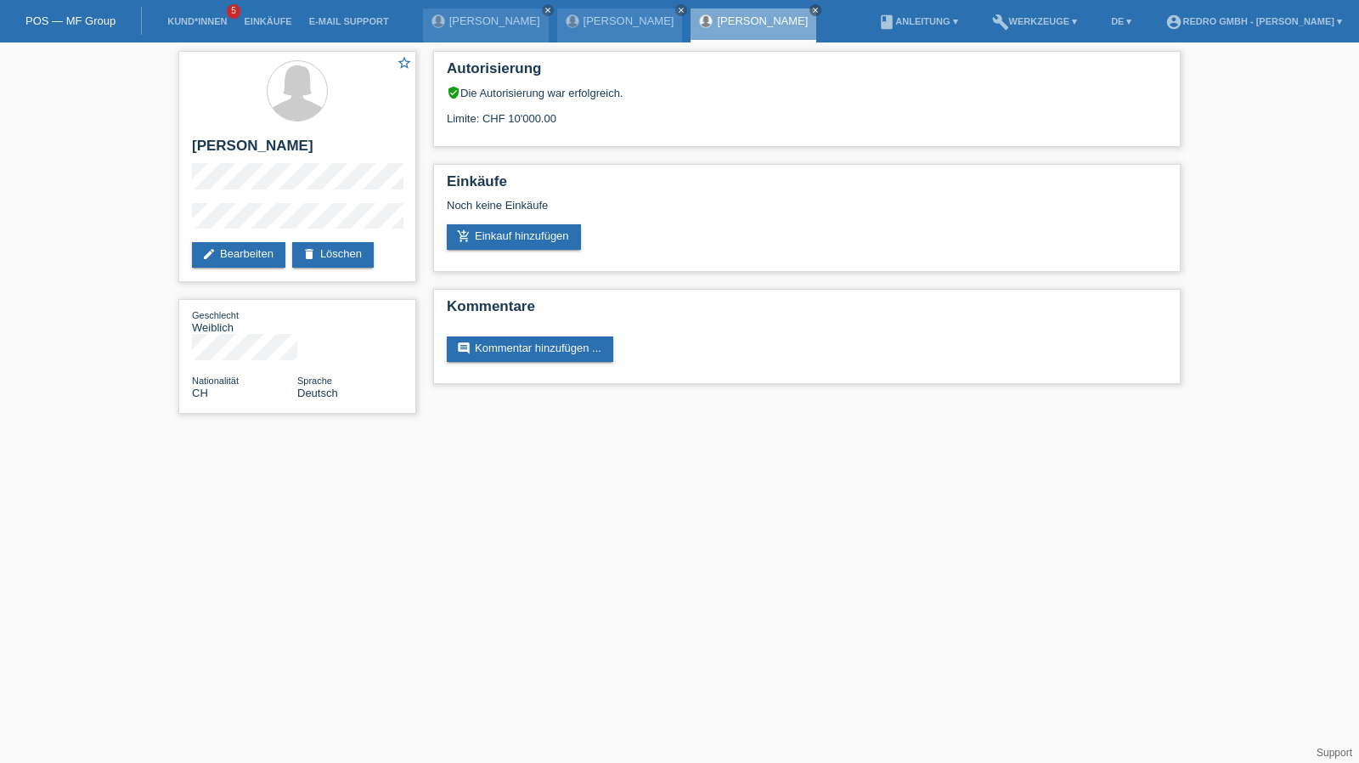
click at [174, 227] on div "star_border Jasmina Beslic edit Bearbeiten delete Löschen Geschlecht Weiblich N…" at bounding box center [297, 236] width 255 height 388
click at [194, 20] on link "Kund*innen" at bounding box center [197, 21] width 76 height 10
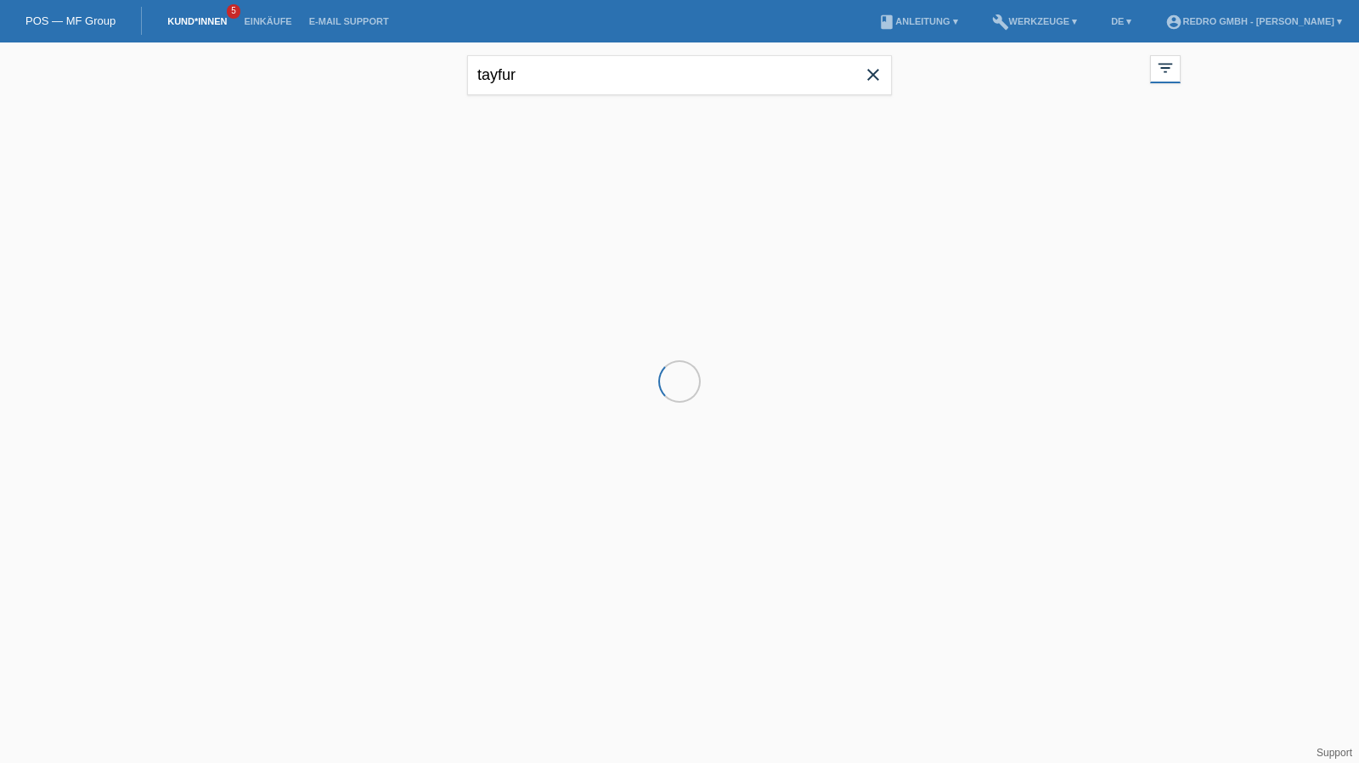
click at [624, 76] on input "tayfur" at bounding box center [679, 75] width 425 height 40
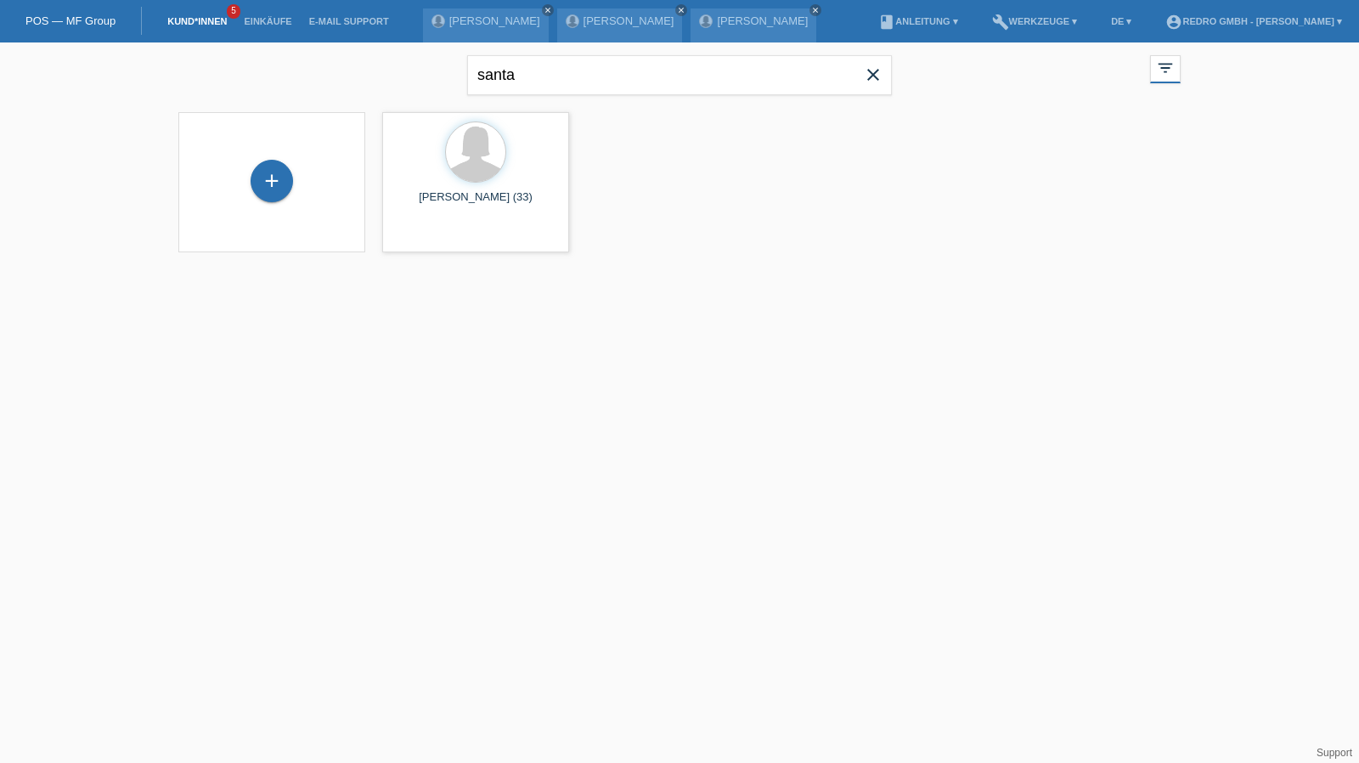
type input "santa"
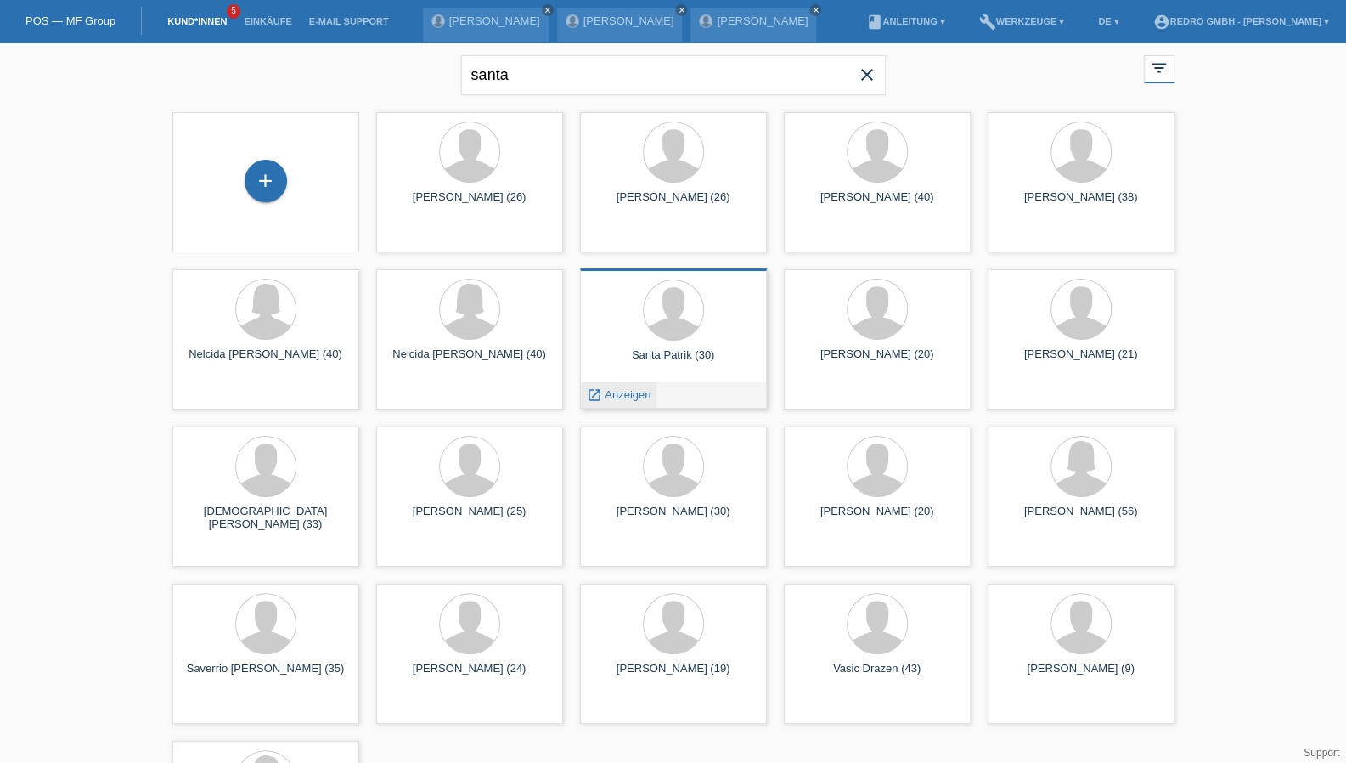
click at [634, 396] on span "Anzeigen" at bounding box center [628, 394] width 46 height 13
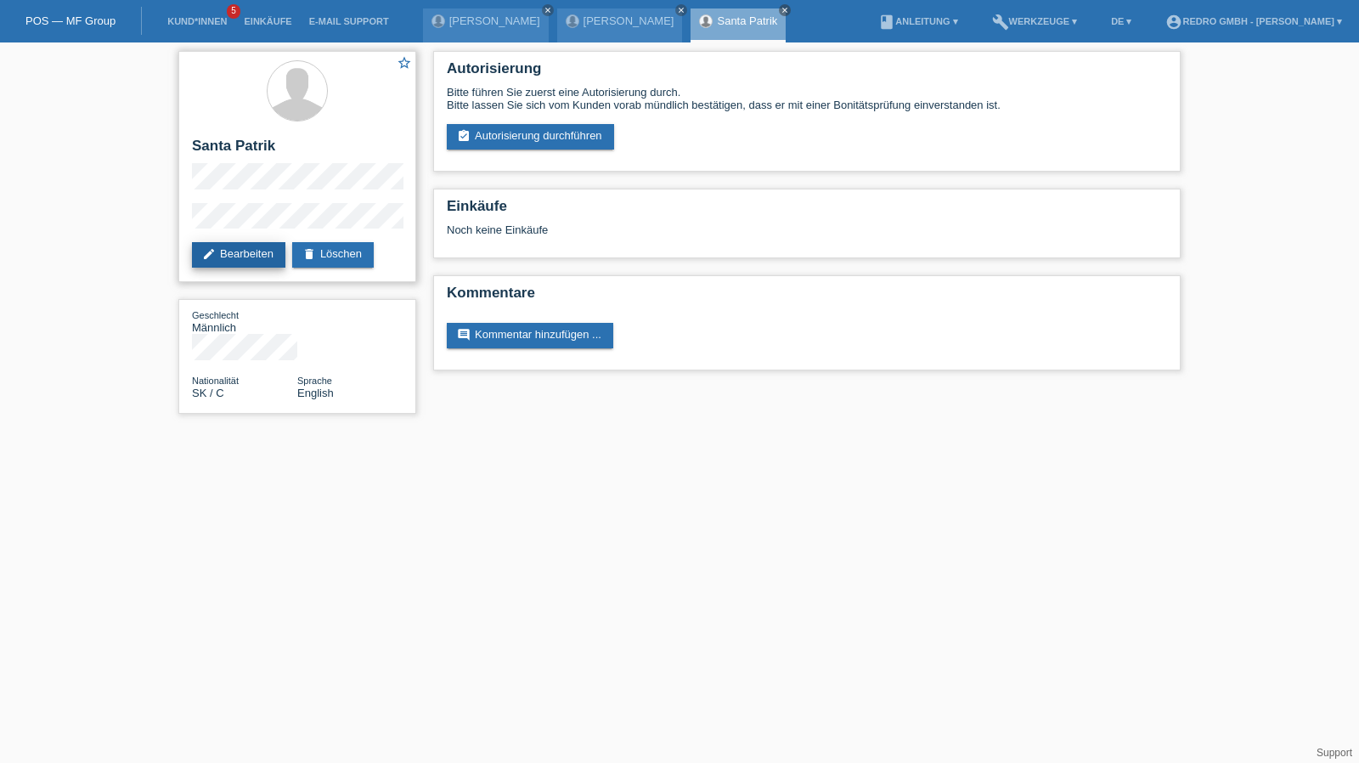
click at [250, 251] on link "edit Bearbeiten" at bounding box center [238, 254] width 93 height 25
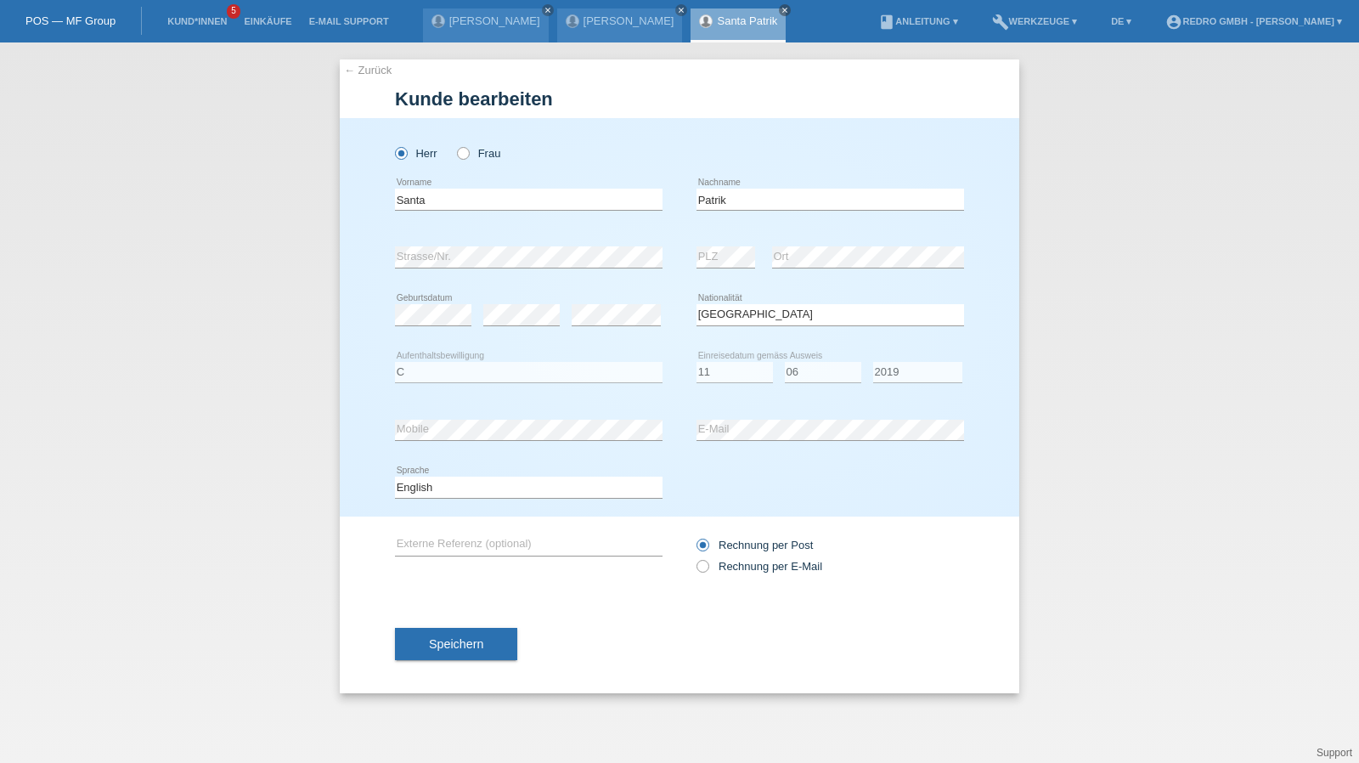
select select "SK"
select select "C"
select select "11"
select select "06"
select select "2019"
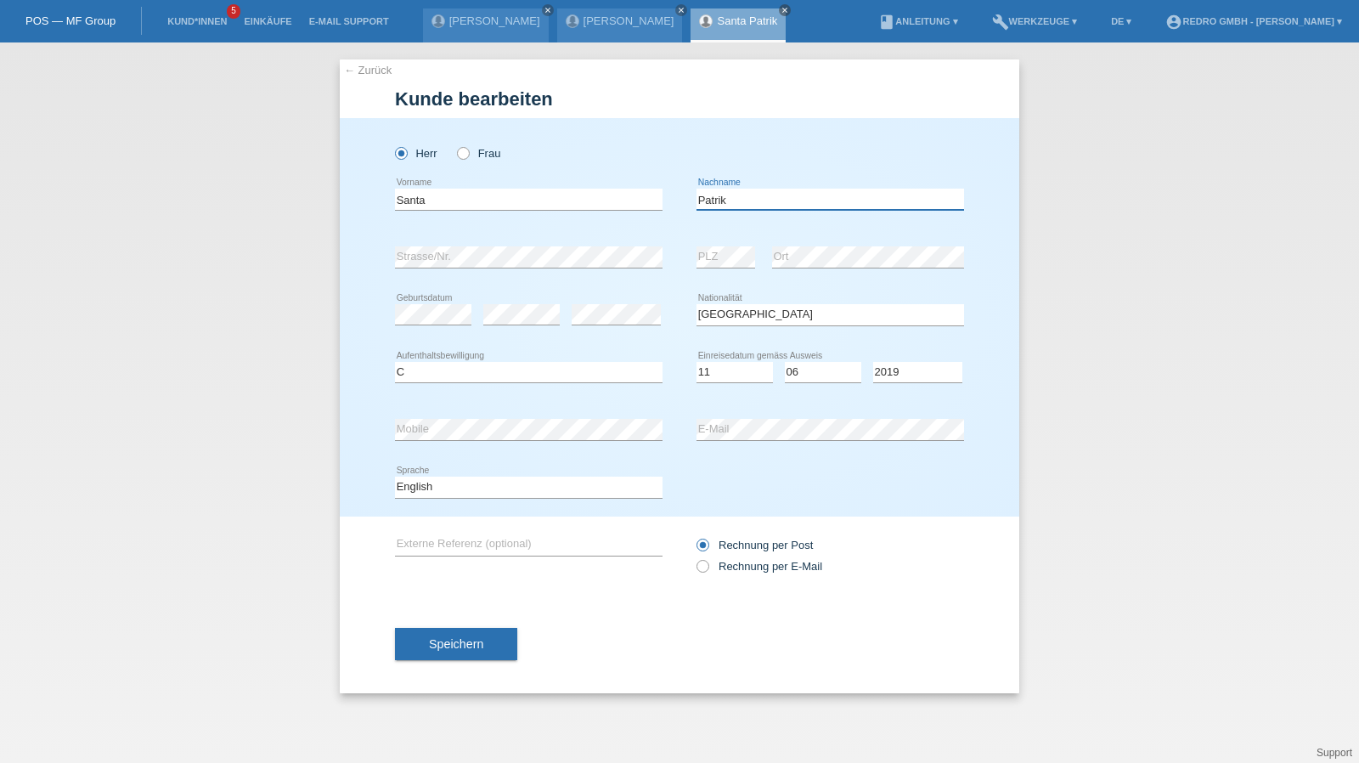
click at [721, 204] on input "Patrik" at bounding box center [830, 199] width 268 height 21
click at [571, 186] on div "Santa error Vorname" at bounding box center [529, 200] width 268 height 58
click at [533, 199] on input "Santa" at bounding box center [529, 199] width 268 height 21
paste input "Patrik"
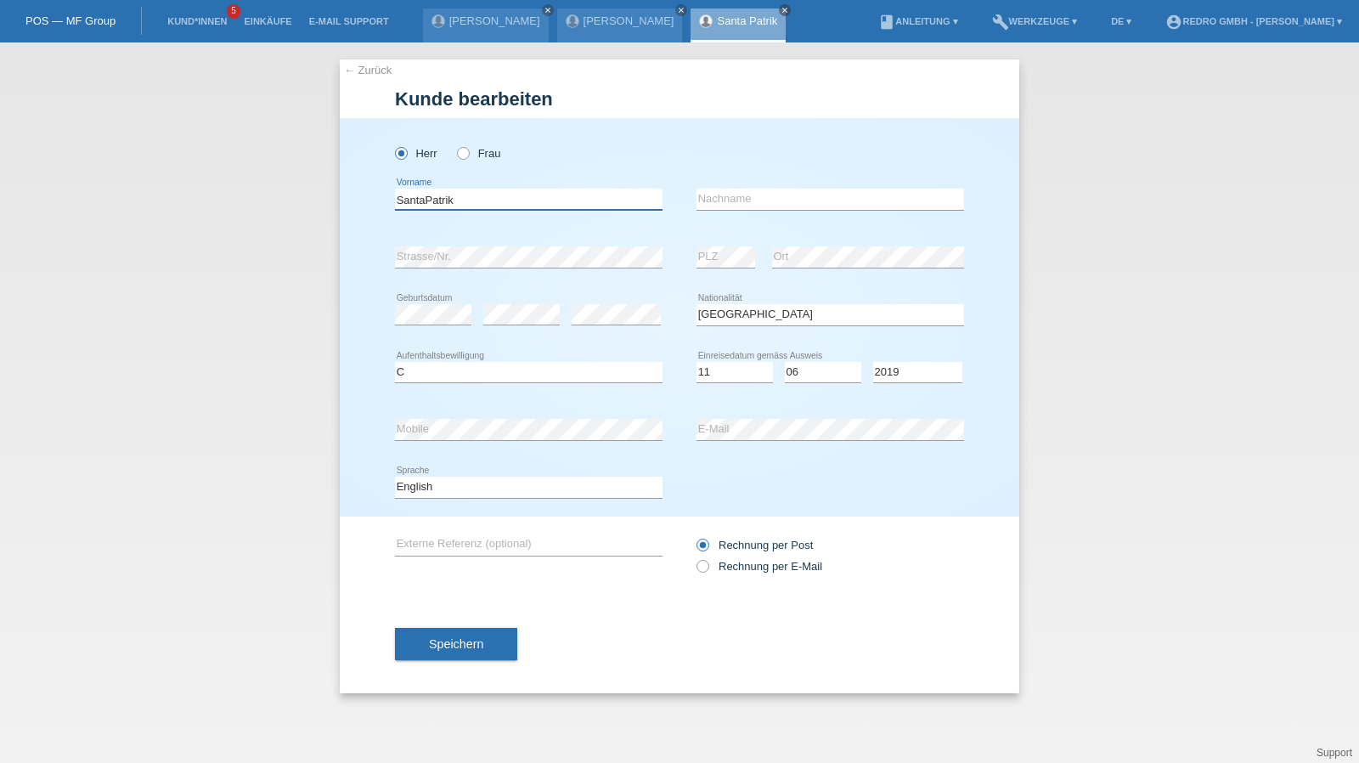
drag, startPoint x: 426, startPoint y: 203, endPoint x: 350, endPoint y: 199, distance: 76.6
click at [350, 199] on div "Herr Frau SantaPatrik error Vorname C" at bounding box center [679, 317] width 679 height 398
type input "Patrik"
click at [737, 201] on input "text" at bounding box center [830, 199] width 268 height 21
paste input "Santa"
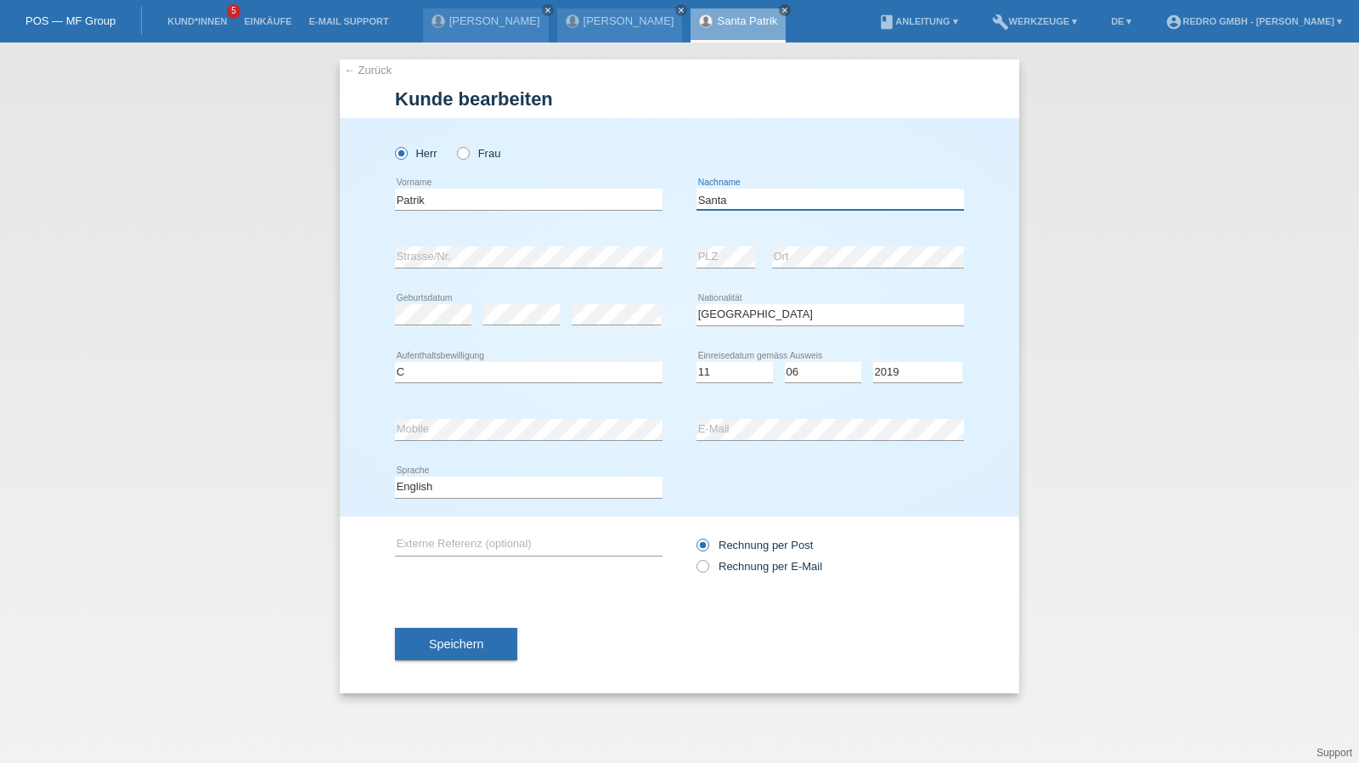
type input "Santa"
click at [1136, 271] on div "← Zurück Kunde bearbeiten Herr Frau Patrik error Vorname Santa" at bounding box center [679, 402] width 1359 height 720
click at [448, 489] on select "Deutsch Français Italiano English" at bounding box center [529, 486] width 268 height 20
select select "de"
click at [395, 476] on select "Deutsch Français Italiano English" at bounding box center [529, 486] width 268 height 20
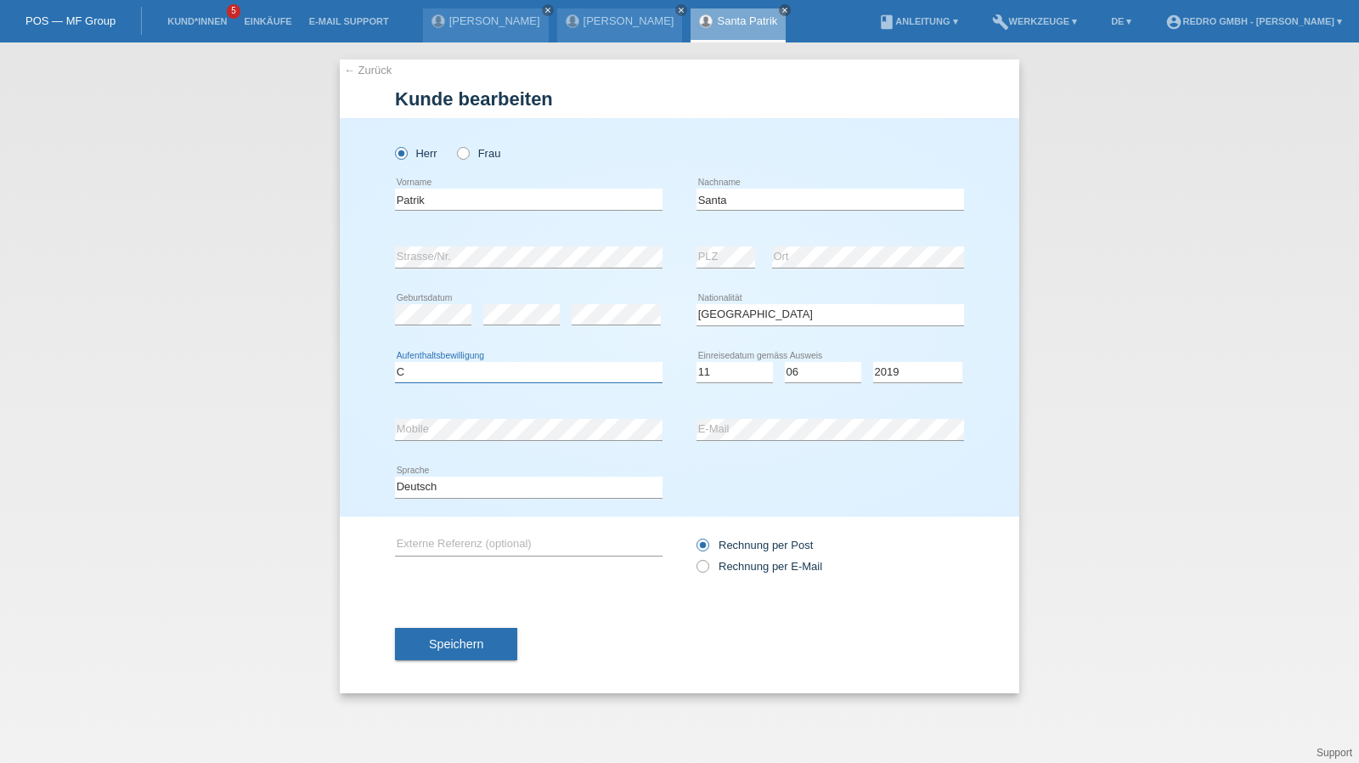
click at [455, 375] on select "Bitte auswählen... C B B - Flüchtlingsstatus Andere" at bounding box center [529, 372] width 268 height 20
select select "B"
click at [453, 660] on div "Speichern" at bounding box center [679, 644] width 569 height 99
click at [456, 638] on span "Speichern" at bounding box center [456, 644] width 54 height 14
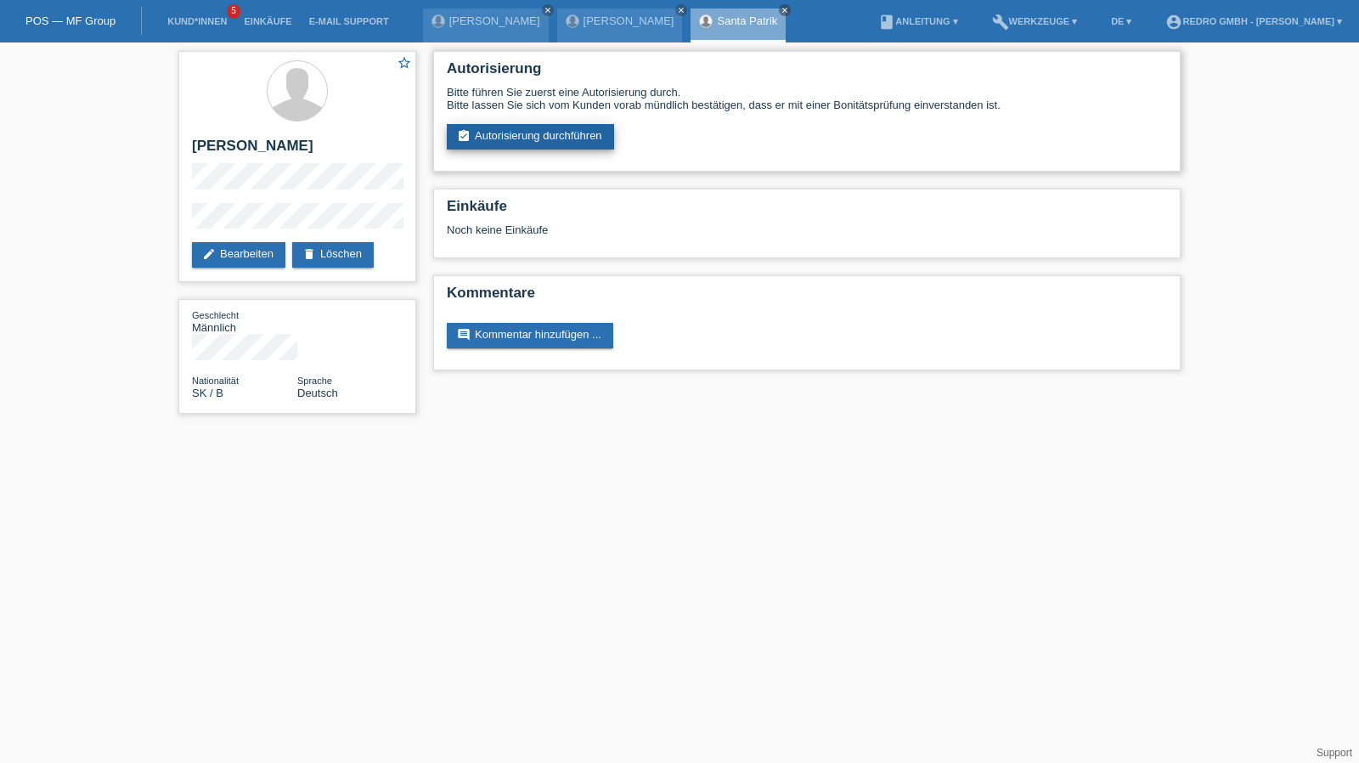
click at [501, 124] on link "assignment_turned_in Autorisierung durchführen" at bounding box center [530, 136] width 167 height 25
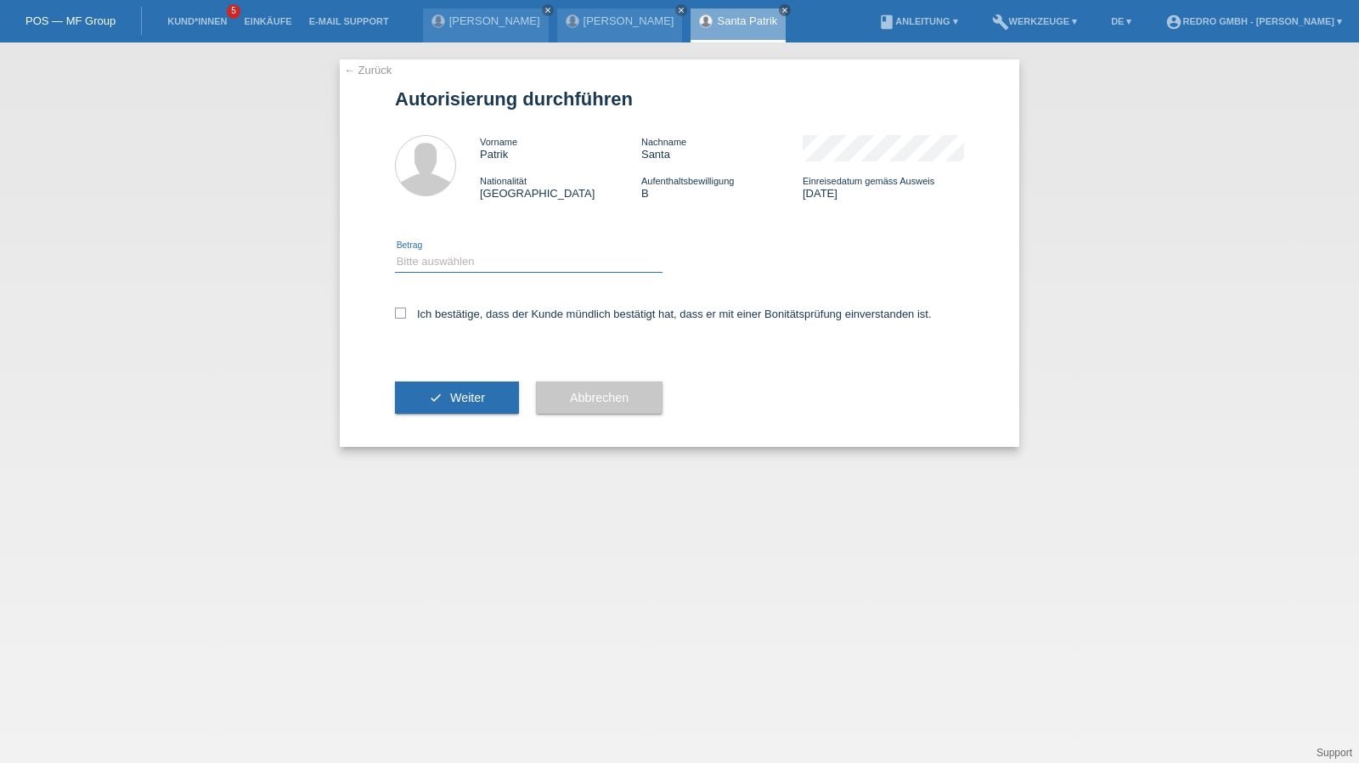
click at [413, 267] on select "Bitte auswählen CHF 1.00 - CHF 499.00 CHF 500.00 - CHF 1'999.00 CHF 2'000.00 - …" at bounding box center [529, 261] width 268 height 20
select select "1"
click at [395, 251] on select "Bitte auswählen CHF 1.00 - CHF 499.00 CHF 500.00 - CHF 1'999.00 CHF 2'000.00 - …" at bounding box center [529, 261] width 268 height 20
click at [420, 312] on label "Ich bestätige, dass der Kunde mündlich bestätigt hat, dass er mit einer Bonität…" at bounding box center [663, 313] width 537 height 13
click at [406, 312] on input "Ich bestätige, dass der Kunde mündlich bestätigt hat, dass er mit einer Bonität…" at bounding box center [400, 312] width 11 height 11
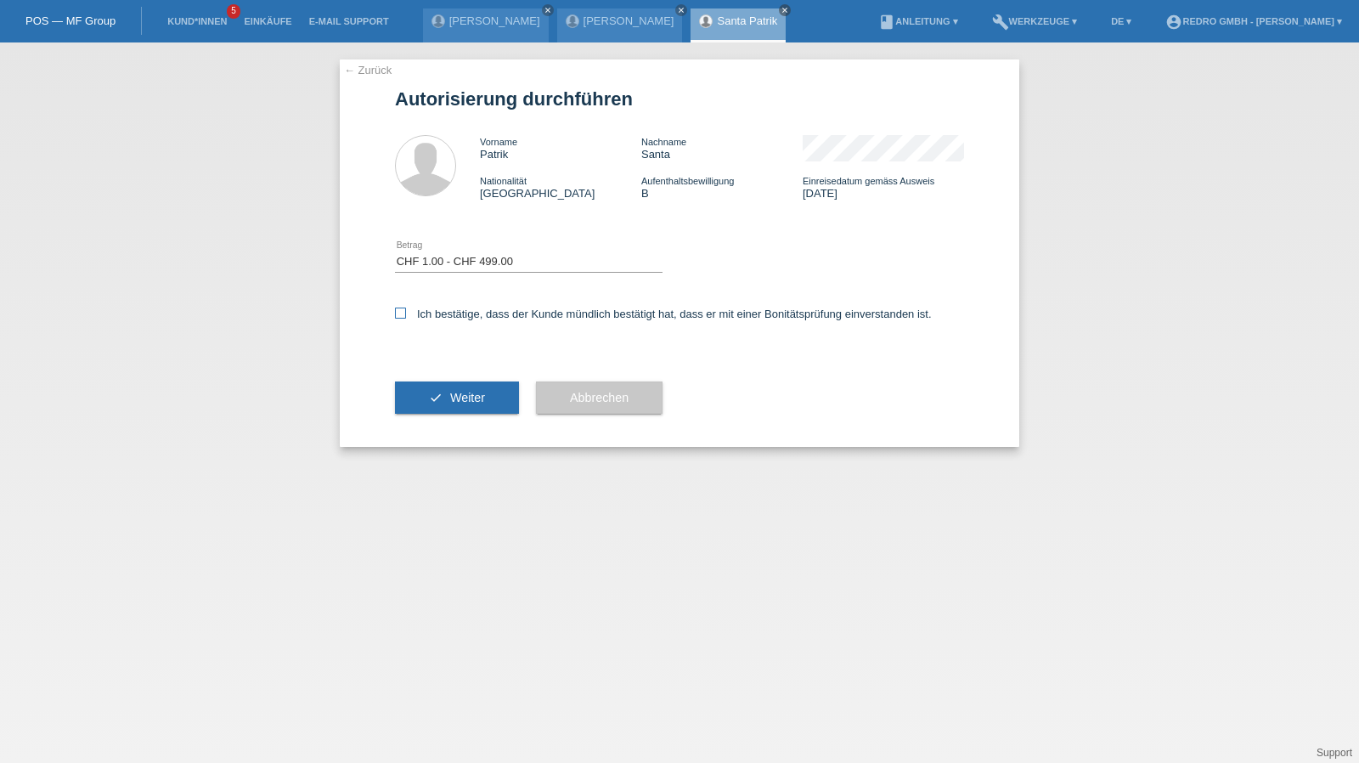
checkbox input "true"
click at [433, 393] on button "check Weiter" at bounding box center [457, 397] width 124 height 32
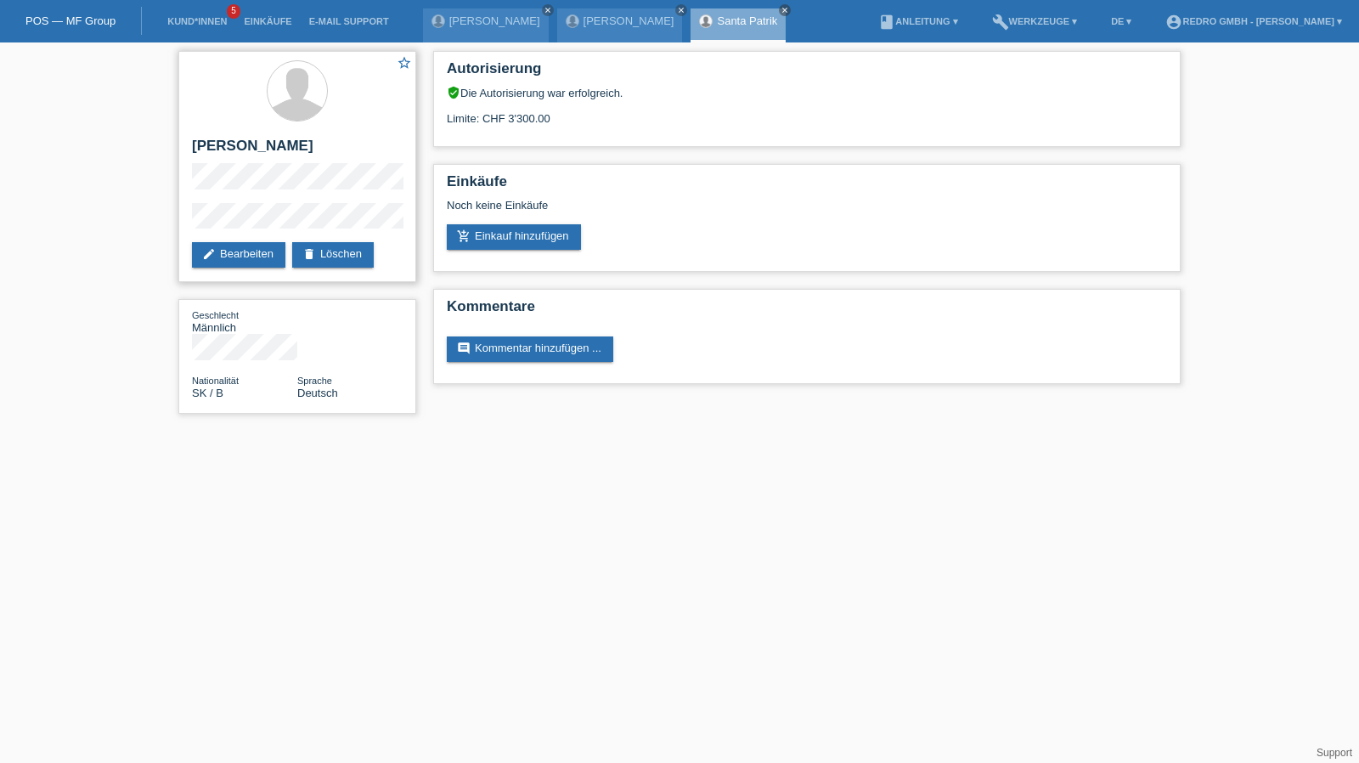
click at [250, 154] on h2 "[PERSON_NAME]" at bounding box center [297, 150] width 211 height 25
click at [250, 154] on h2 "Patrik Santa" at bounding box center [297, 150] width 211 height 25
copy div "Patrik Santa"
drag, startPoint x: 282, startPoint y: 200, endPoint x: 209, endPoint y: 196, distance: 73.1
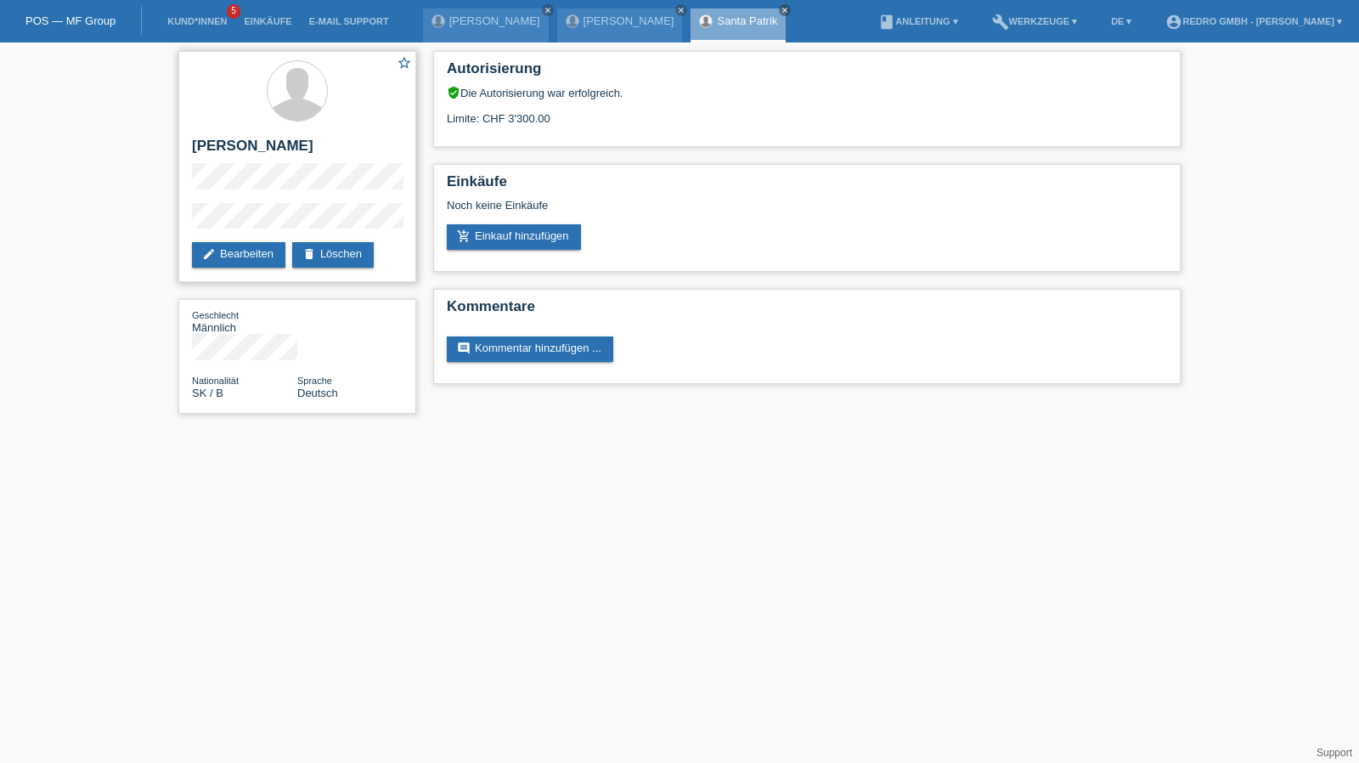
click at [209, 196] on div "star_border Patrik Santa edit Bearbeiten delete Löschen" at bounding box center [297, 166] width 238 height 231
click at [216, 198] on div "star_border Patrik Santa edit Bearbeiten delete Löschen" at bounding box center [297, 166] width 238 height 231
click at [183, 219] on div "star_border Patrik Santa edit Bearbeiten delete Löschen" at bounding box center [297, 166] width 238 height 231
click at [607, 23] on link "[PERSON_NAME]" at bounding box center [628, 20] width 91 height 13
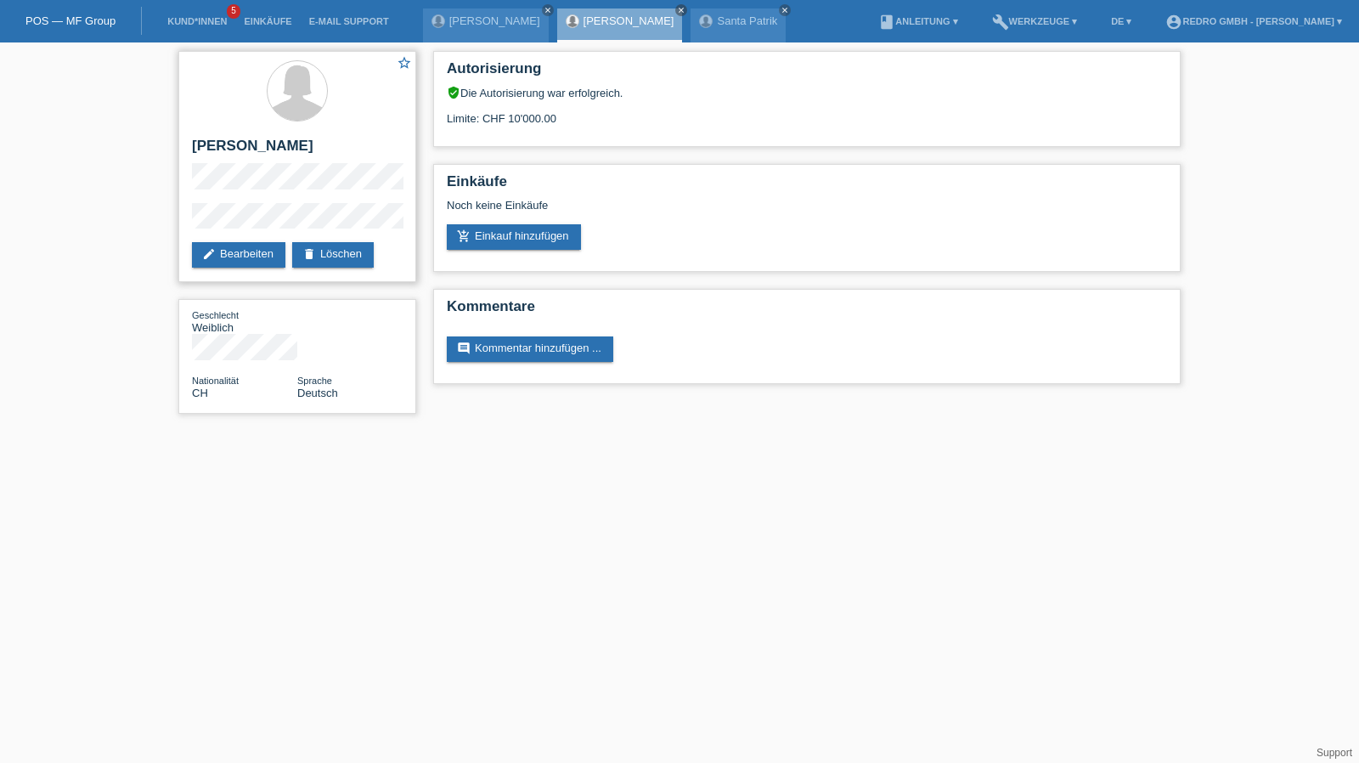
click at [217, 146] on h2 "[PERSON_NAME]" at bounding box center [297, 150] width 211 height 25
click at [250, 144] on h2 "[PERSON_NAME]" at bounding box center [297, 150] width 211 height 25
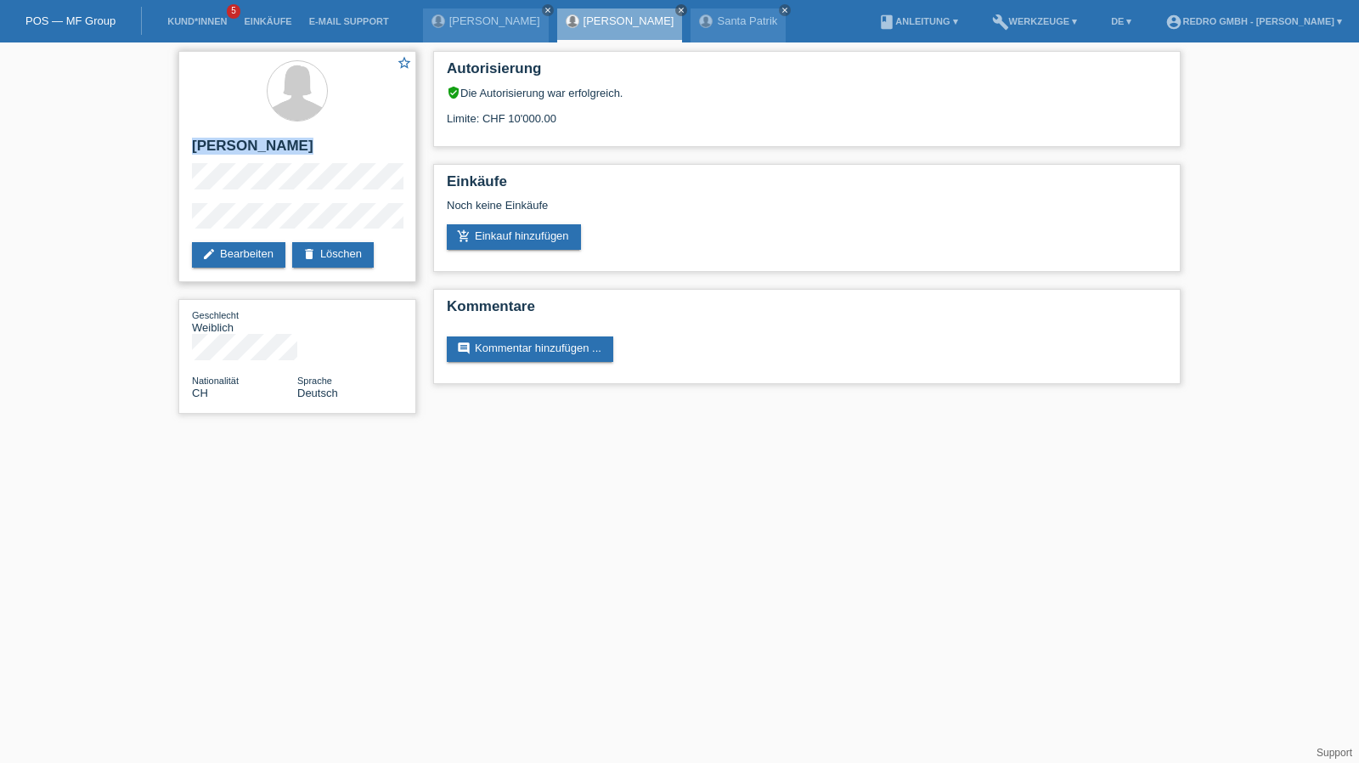
click at [250, 144] on h2 "[PERSON_NAME]" at bounding box center [297, 150] width 211 height 25
click at [198, 23] on link "Kund*innen" at bounding box center [197, 21] width 76 height 10
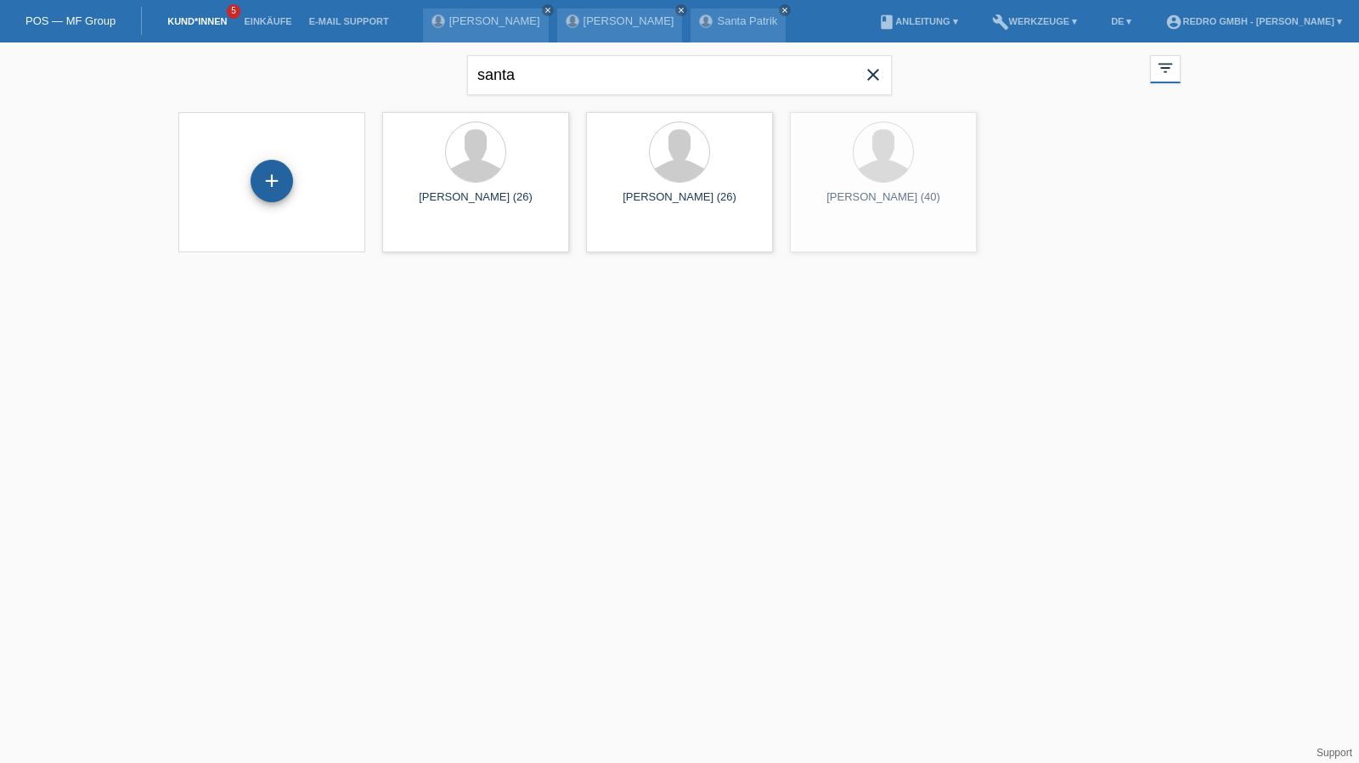
click at [275, 188] on div "+" at bounding box center [272, 181] width 42 height 42
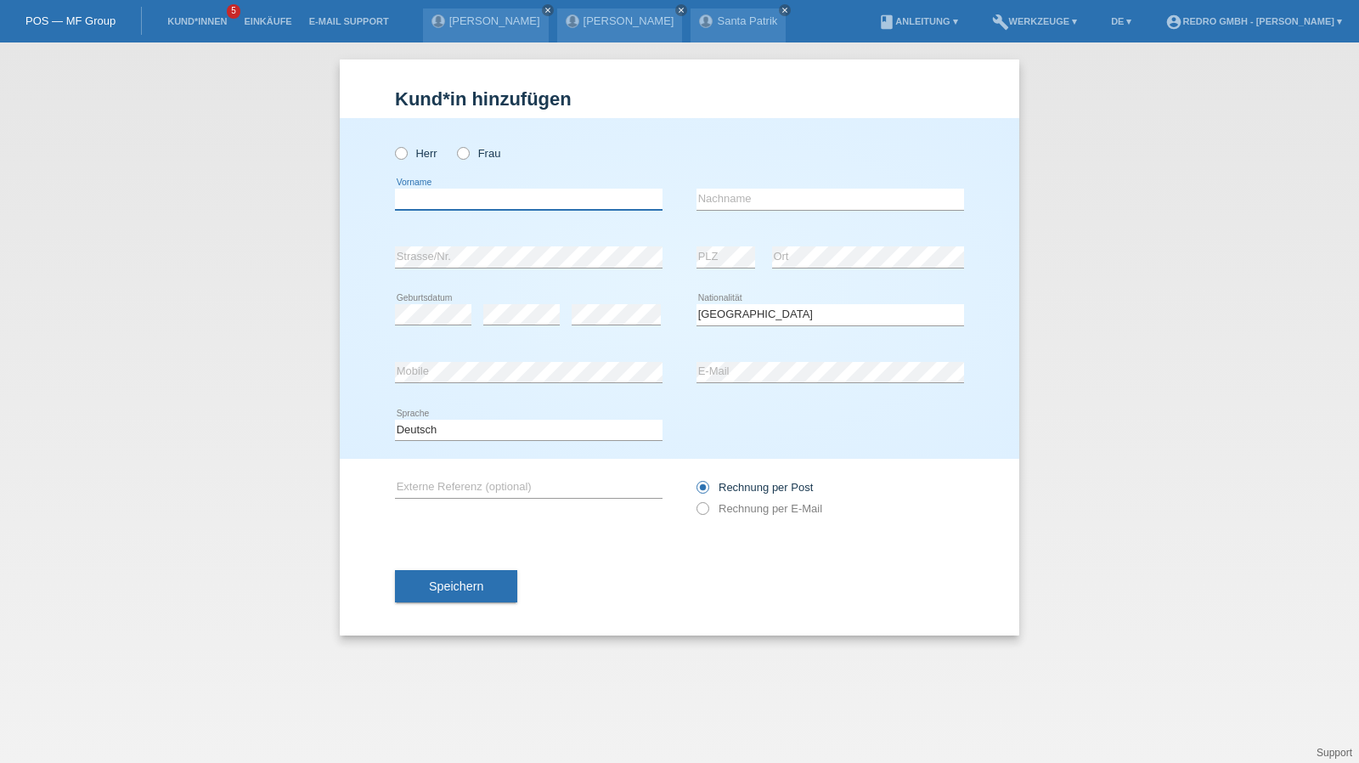
click at [546, 202] on input "text" at bounding box center [529, 199] width 268 height 21
type input "[PERSON_NAME]"
type input "Stähe"
click at [796, 206] on input "Stähe" at bounding box center [830, 199] width 268 height 21
click at [425, 593] on button "Speichern" at bounding box center [456, 586] width 122 height 32
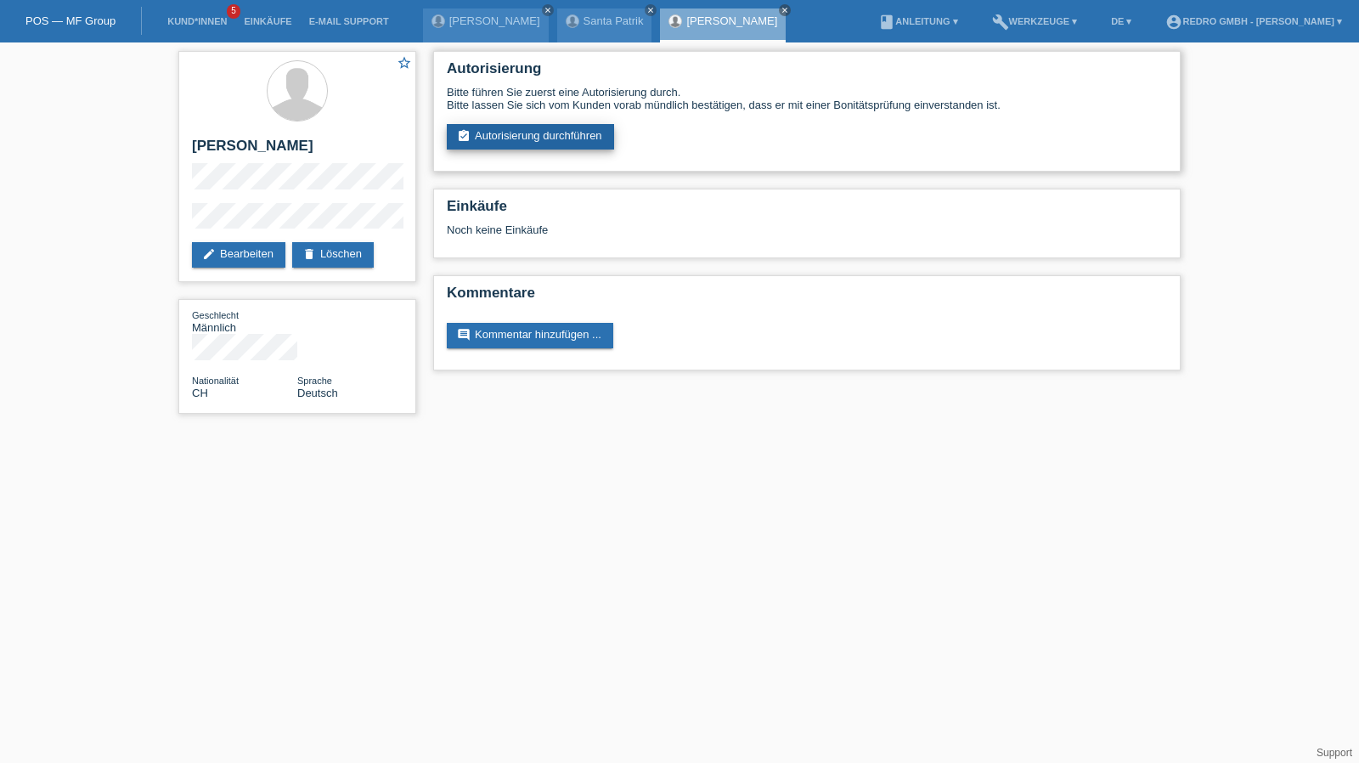
click at [488, 127] on link "assignment_turned_in Autorisierung durchführen" at bounding box center [530, 136] width 167 height 25
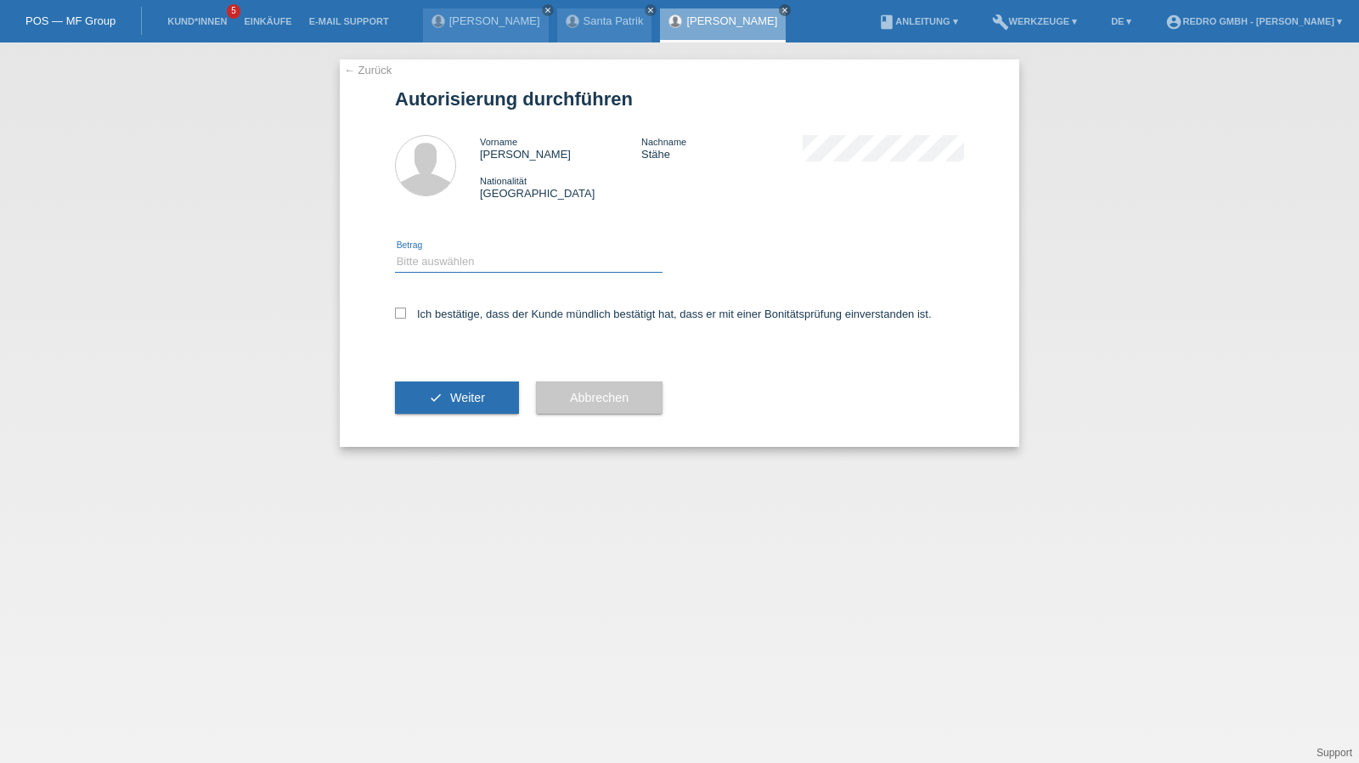
click at [477, 254] on select "Bitte auswählen CHF 1.00 - CHF 499.00 CHF 500.00 - CHF 1'999.00 CHF 2'000.00 - …" at bounding box center [529, 261] width 268 height 20
select select "1"
click at [395, 251] on select "Bitte auswählen CHF 1.00 - CHF 499.00 CHF 500.00 - CHF 1'999.00 CHF 2'000.00 - …" at bounding box center [529, 261] width 268 height 20
click at [454, 316] on label "Ich bestätige, dass der Kunde mündlich bestätigt hat, dass er mit einer Bonität…" at bounding box center [663, 313] width 537 height 13
click at [406, 316] on input "Ich bestätige, dass der Kunde mündlich bestätigt hat, dass er mit einer Bonität…" at bounding box center [400, 312] width 11 height 11
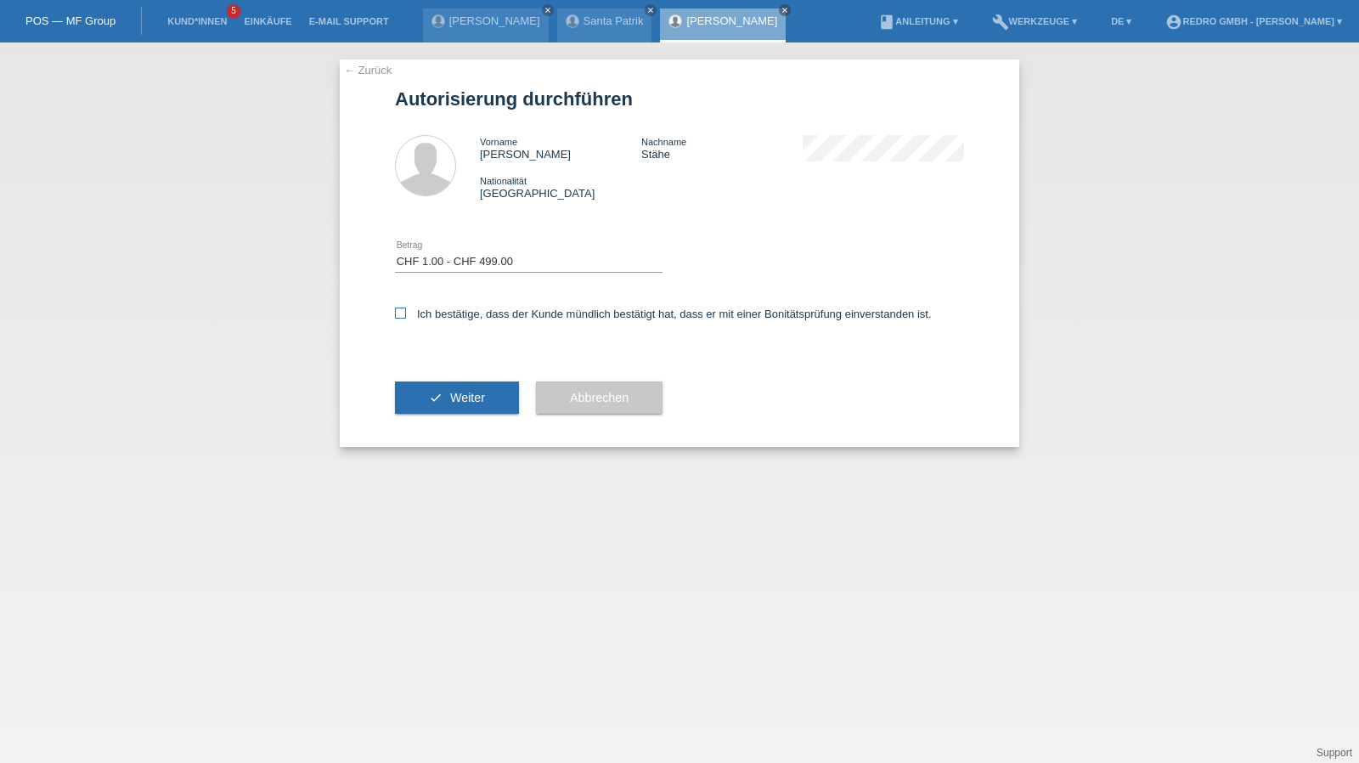
checkbox input "true"
click at [428, 412] on button "check Weiter" at bounding box center [457, 397] width 124 height 32
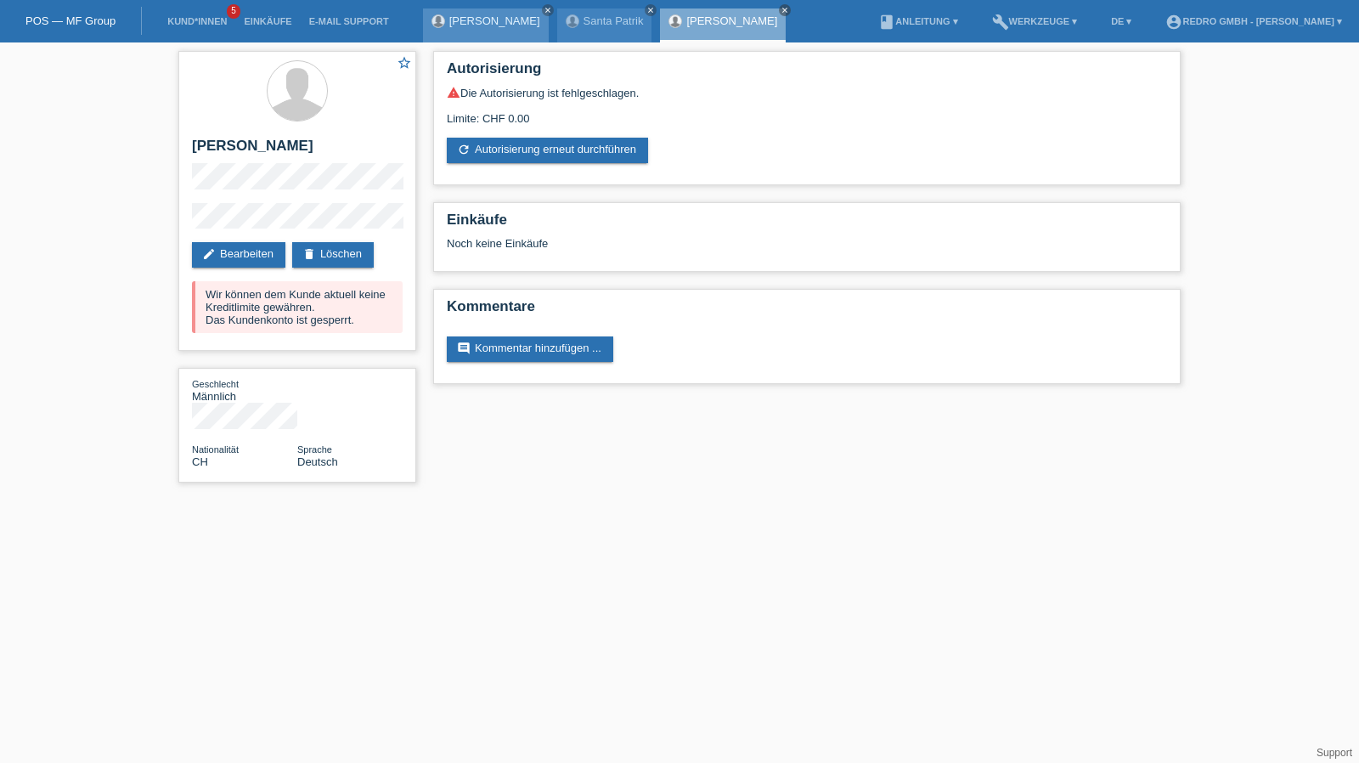
click at [455, 16] on link "[PERSON_NAME]" at bounding box center [494, 20] width 91 height 13
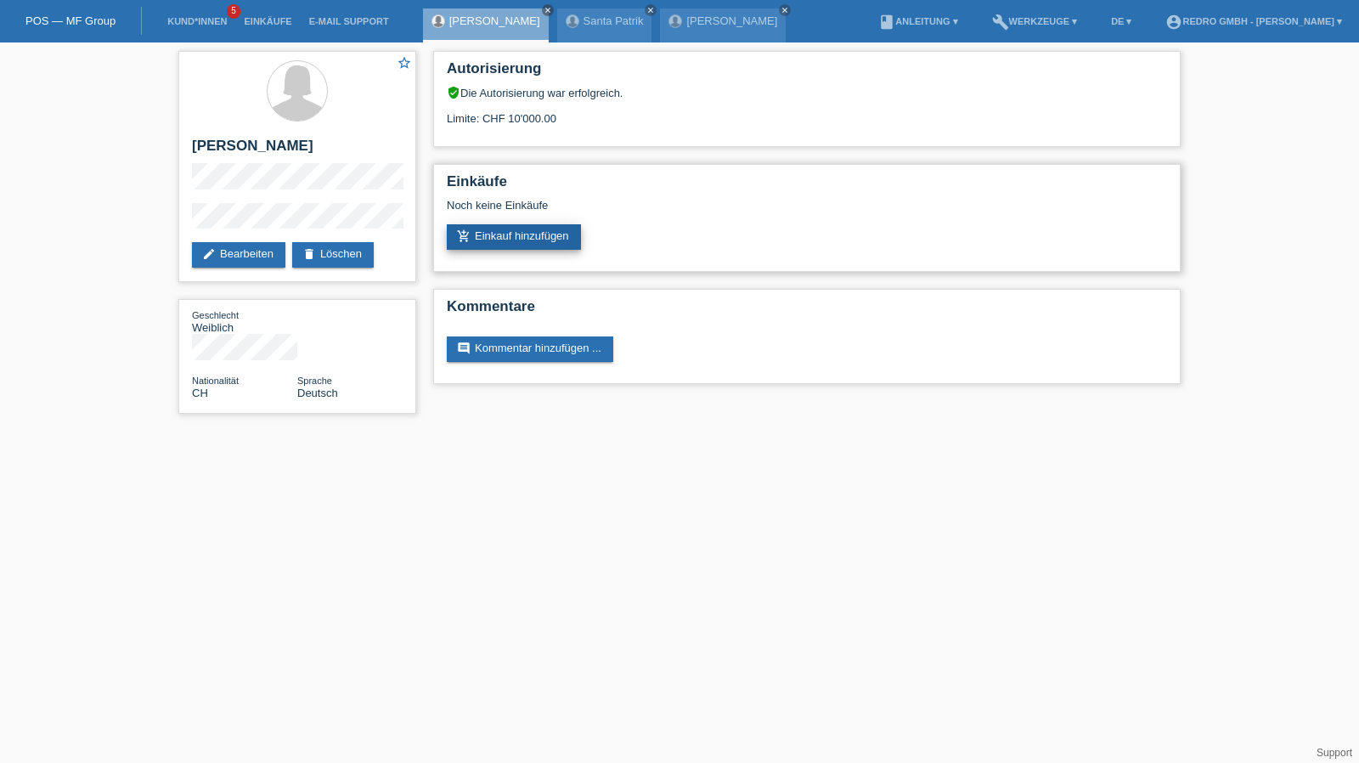
click at [505, 240] on link "add_shopping_cart Einkauf hinzufügen" at bounding box center [514, 236] width 134 height 25
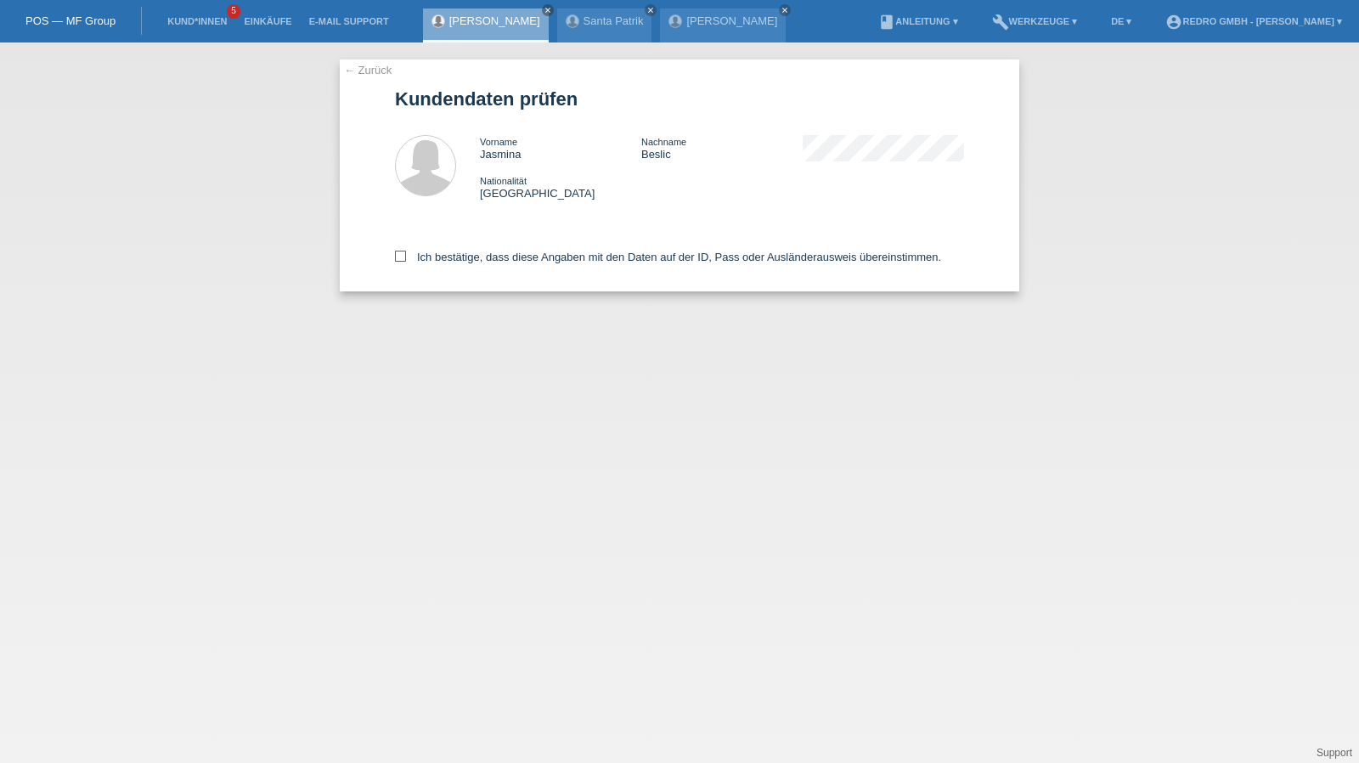
click at [441, 256] on label "Ich bestätige, dass diese Angaben mit den Daten auf der ID, Pass oder Ausländer…" at bounding box center [668, 257] width 546 height 13
click at [406, 256] on input "Ich bestätige, dass diese Angaben mit den Daten auf der ID, Pass oder Ausländer…" at bounding box center [400, 256] width 11 height 11
checkbox input "true"
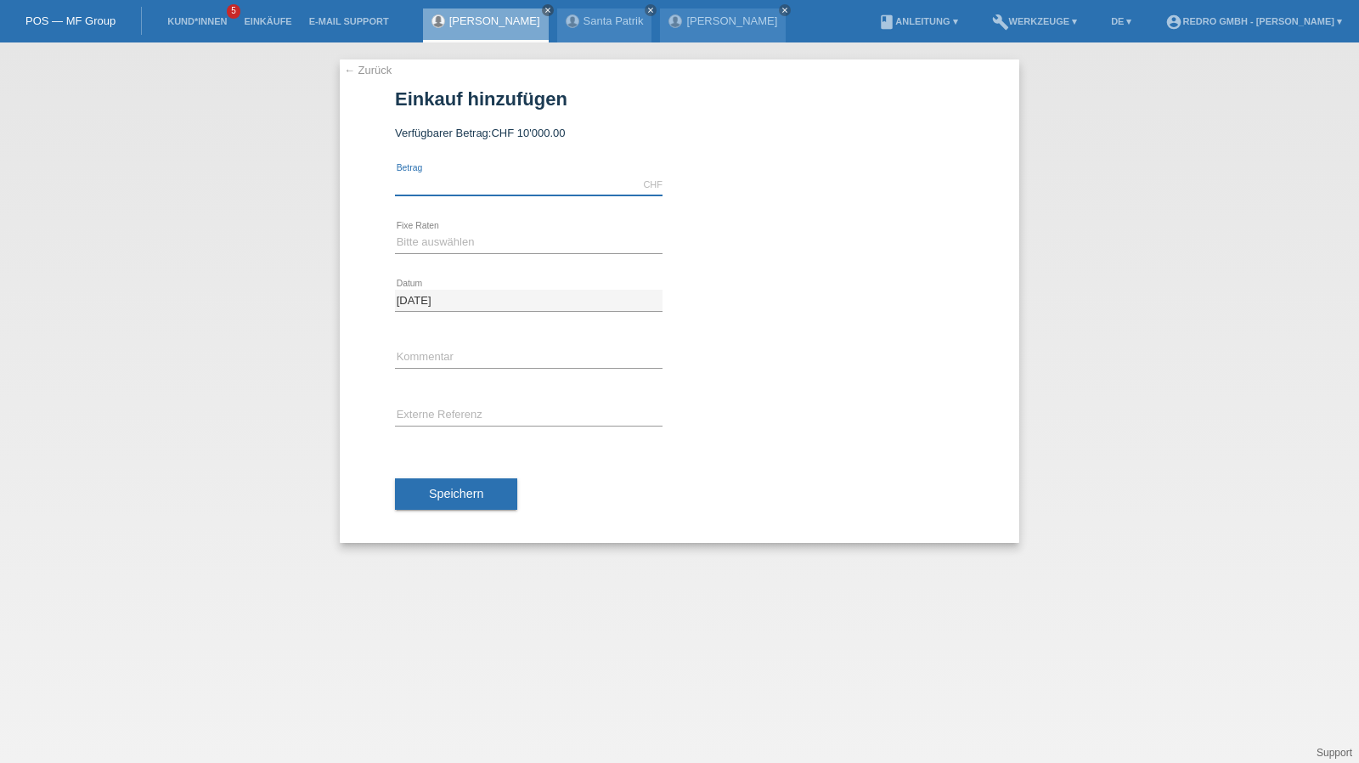
click at [465, 177] on input "text" at bounding box center [529, 184] width 268 height 21
click at [504, 183] on input "text" at bounding box center [529, 184] width 268 height 21
type input "1529.00"
click at [430, 233] on select "Bitte auswählen 6 Raten 12 Raten 24 Raten 36 Raten" at bounding box center [529, 242] width 268 height 20
select select "585"
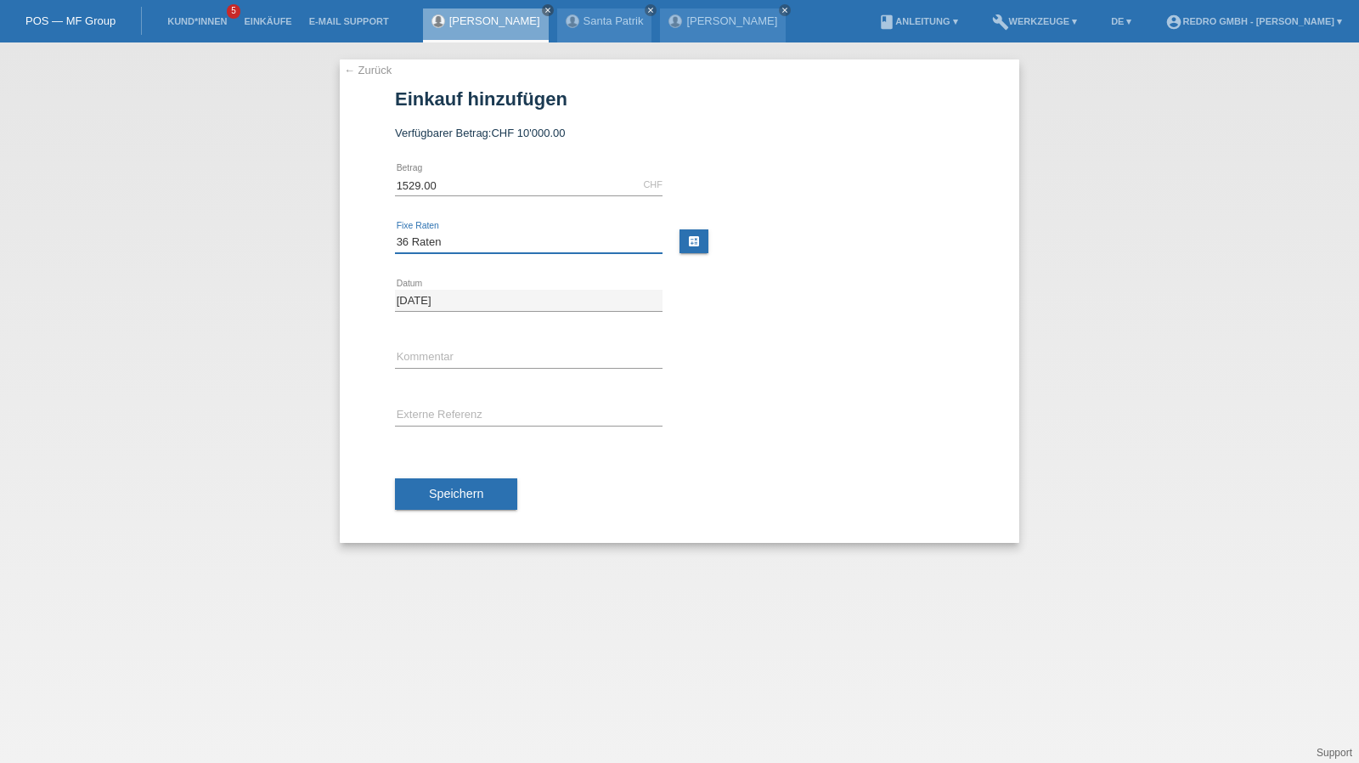
click at [395, 232] on select "Bitte auswählen 6 Raten 12 Raten 24 Raten 36 Raten" at bounding box center [529, 242] width 268 height 20
click at [421, 352] on input "text" at bounding box center [529, 357] width 268 height 21
type input "114839"
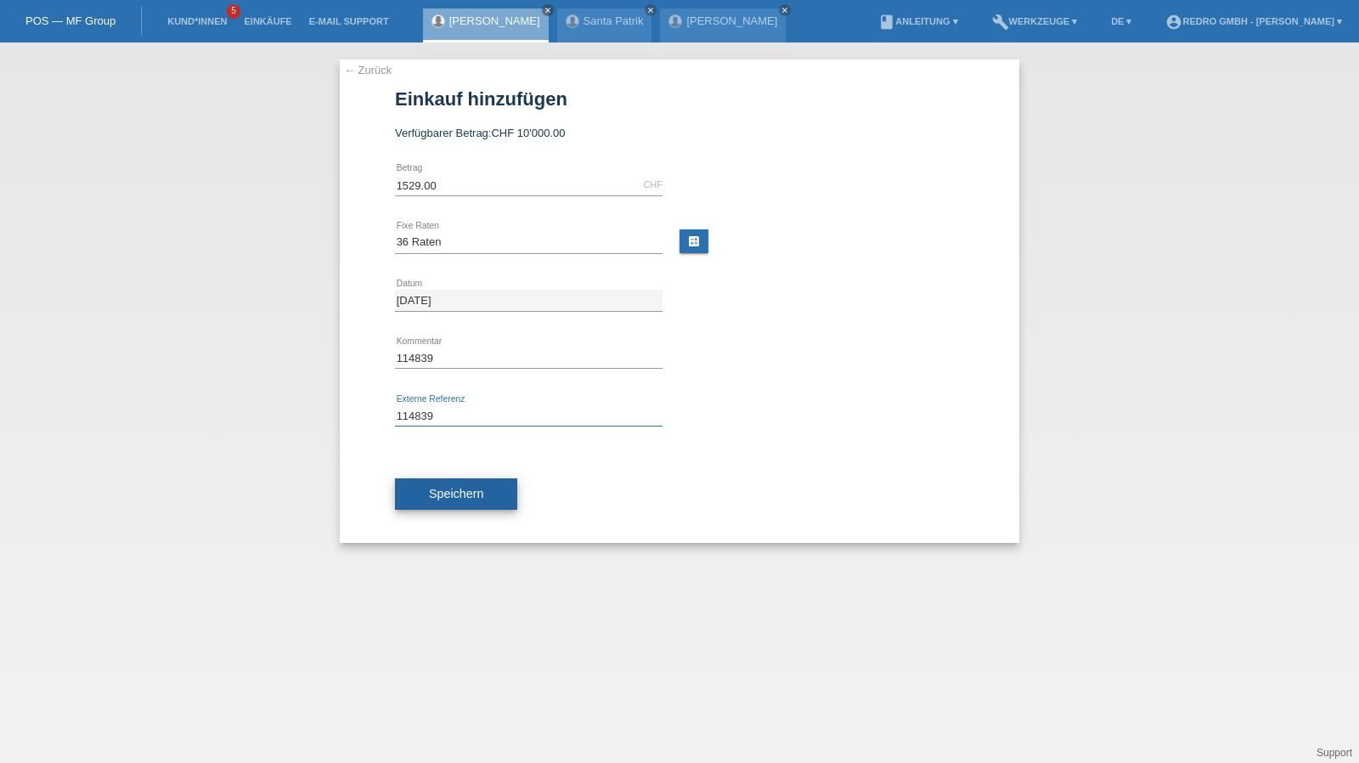
type input "114839"
click at [456, 500] on button "Speichern" at bounding box center [456, 494] width 122 height 32
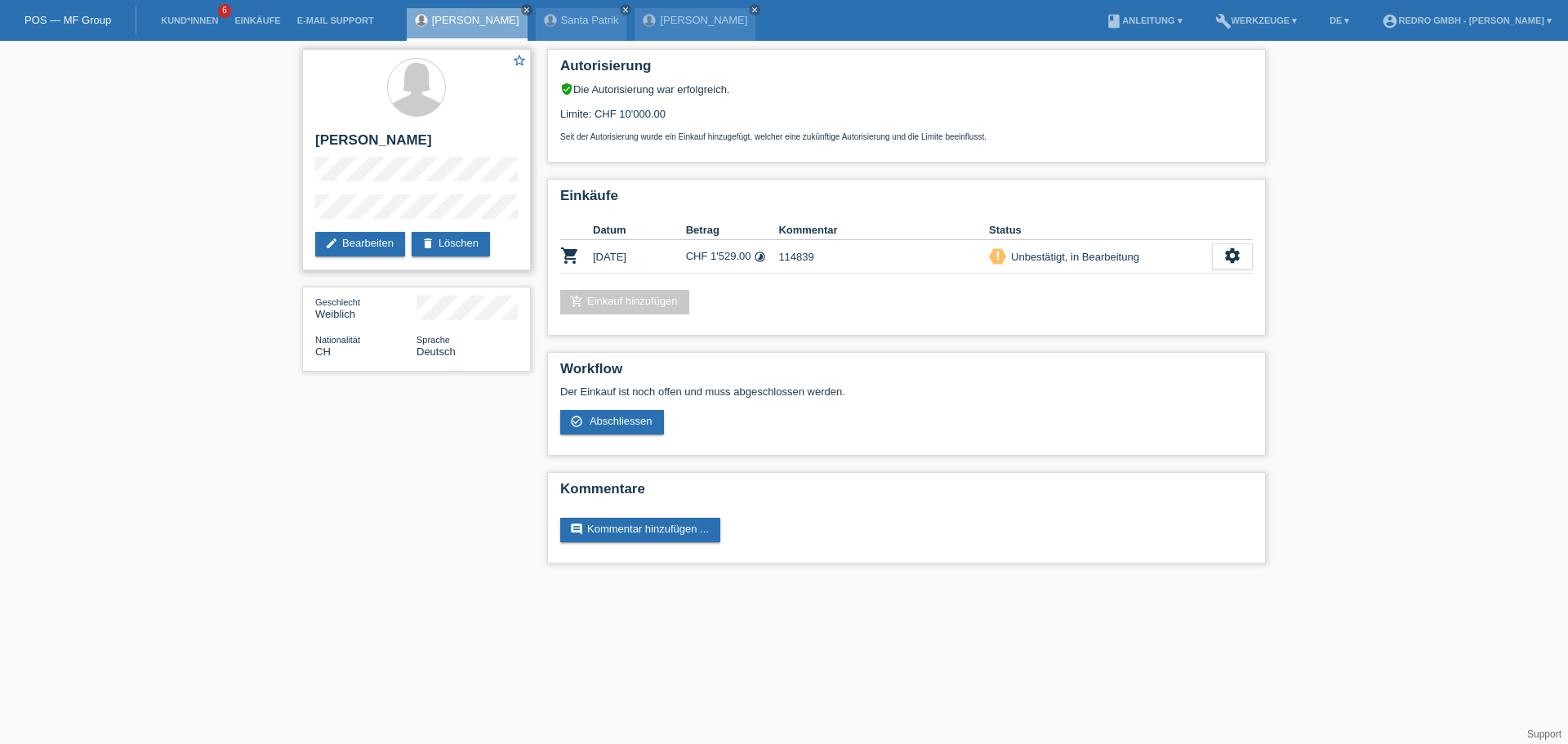
click at [377, 143] on h2 "[PERSON_NAME]" at bounding box center [416, 144] width 203 height 24
copy div "[PERSON_NAME]"
click at [376, 144] on h2 "[PERSON_NAME]" at bounding box center [416, 144] width 203 height 24
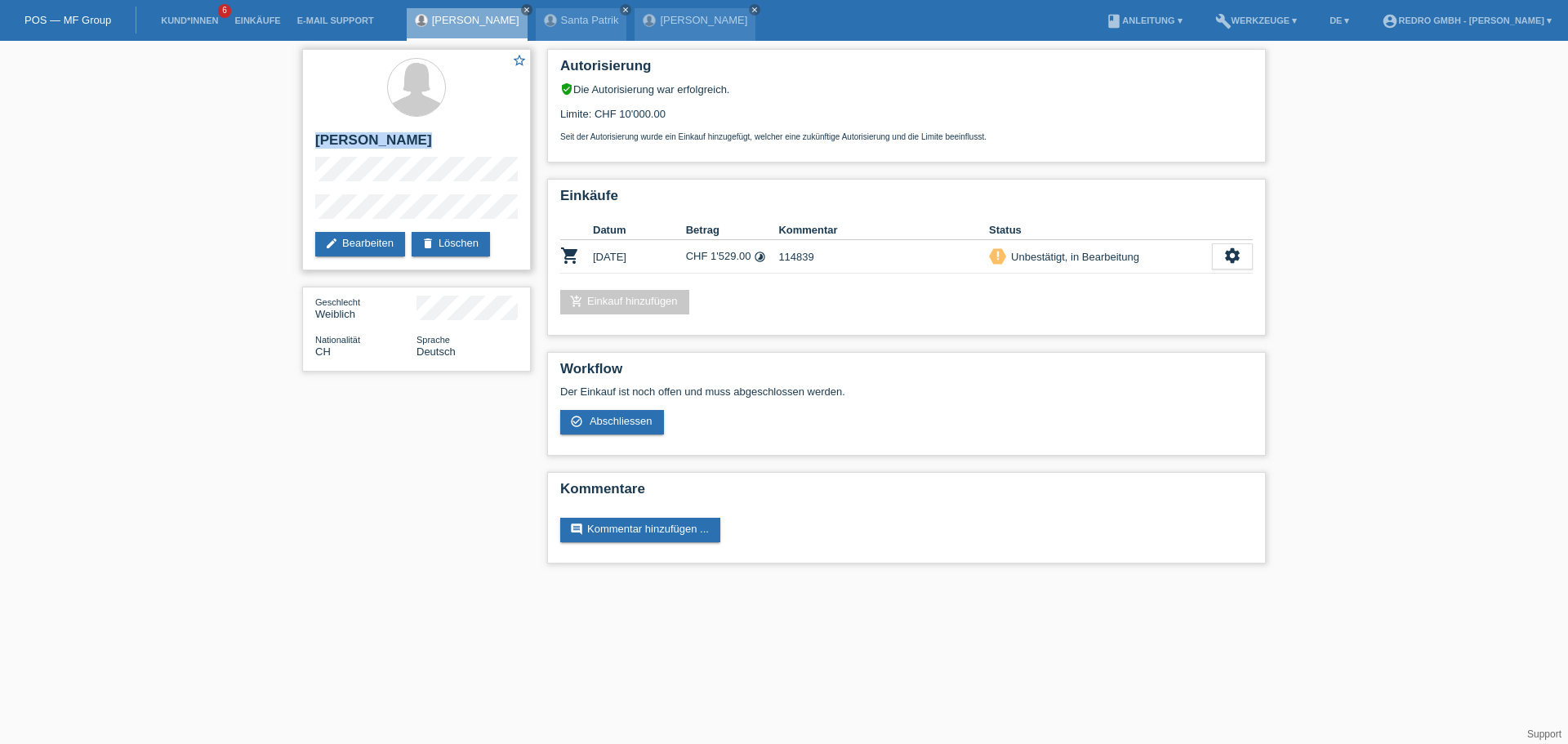
click at [376, 144] on h2 "[PERSON_NAME]" at bounding box center [416, 144] width 203 height 24
copy div "[PERSON_NAME]"
click at [365, 154] on h2 "[PERSON_NAME]" at bounding box center [416, 144] width 203 height 24
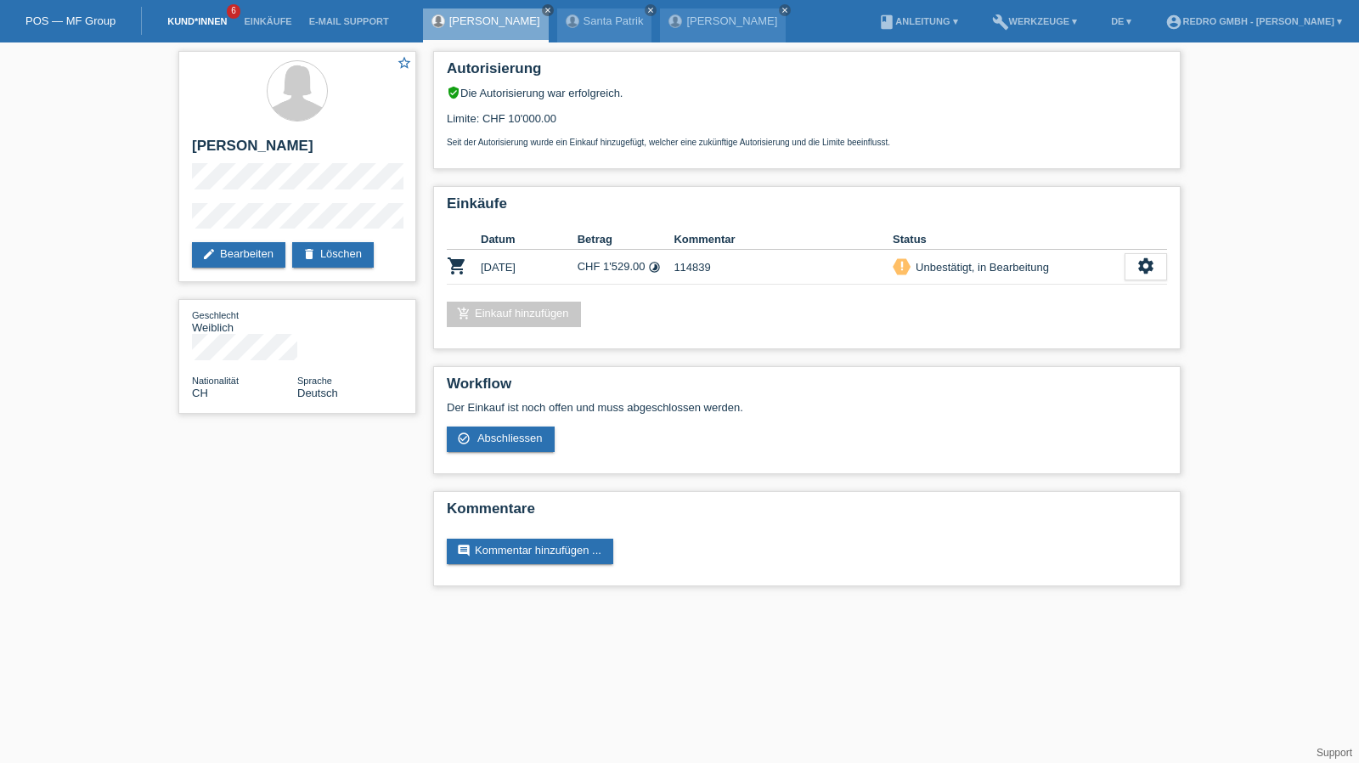
click at [202, 22] on link "Kund*innen" at bounding box center [197, 21] width 76 height 10
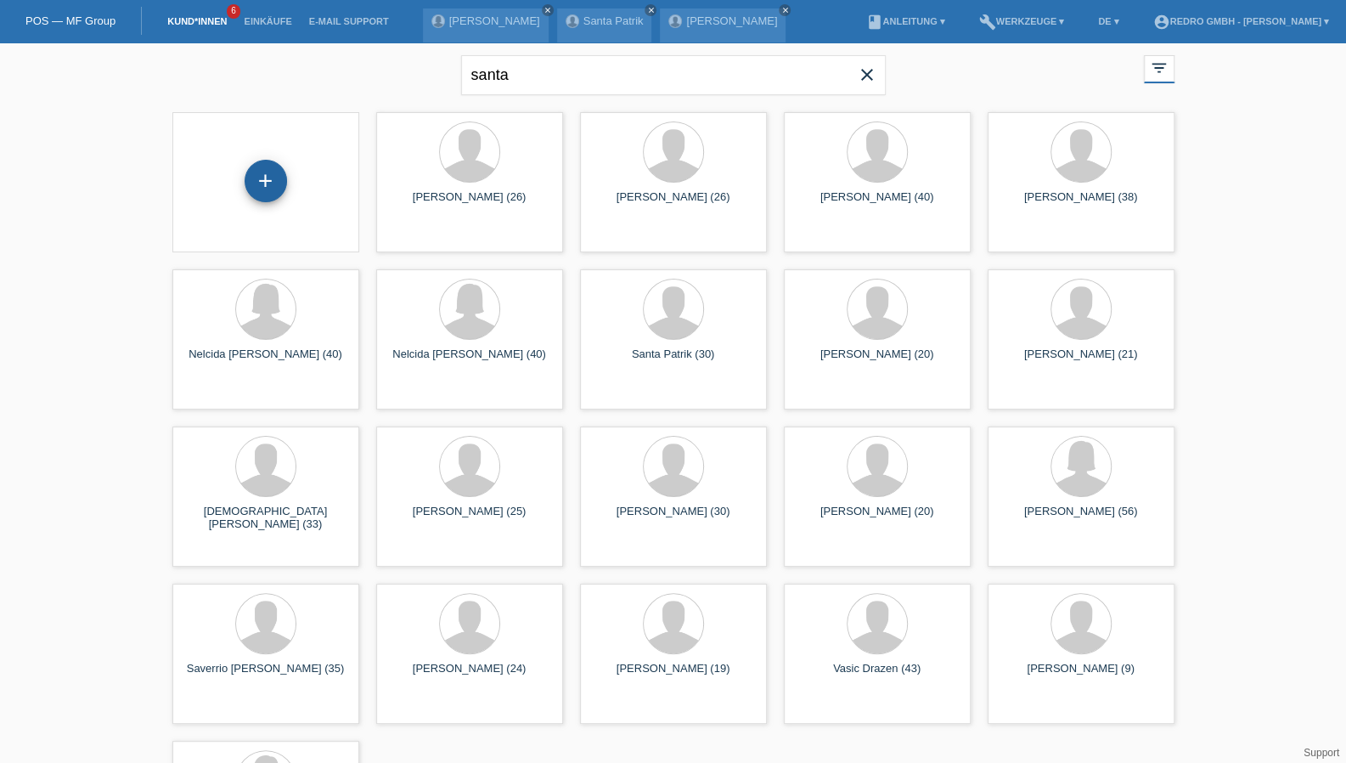
click at [281, 189] on div "+" at bounding box center [265, 180] width 41 height 29
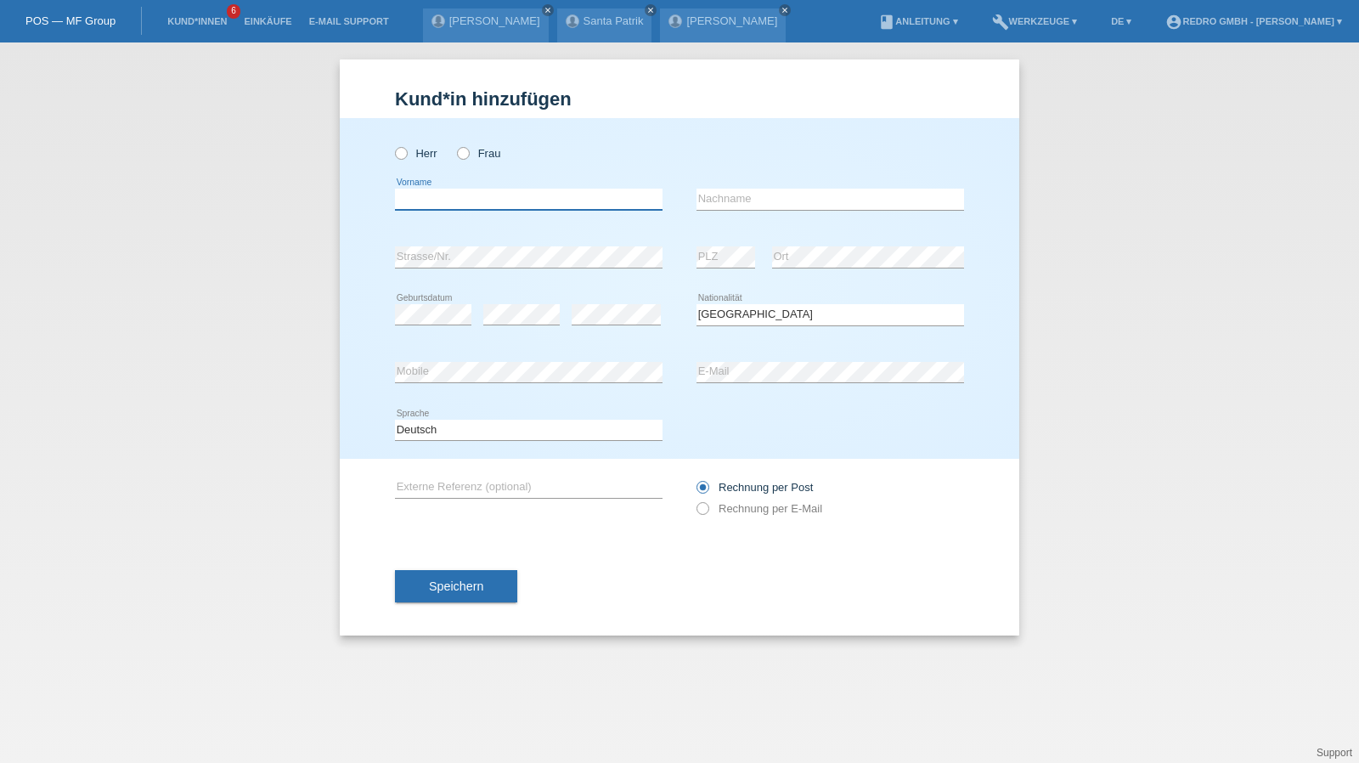
click at [528, 204] on input "text" at bounding box center [529, 199] width 268 height 21
type input "[PERSON_NAME]"
type input "Wenger"
click at [805, 203] on input "Wenger" at bounding box center [830, 199] width 268 height 21
select select "CH"
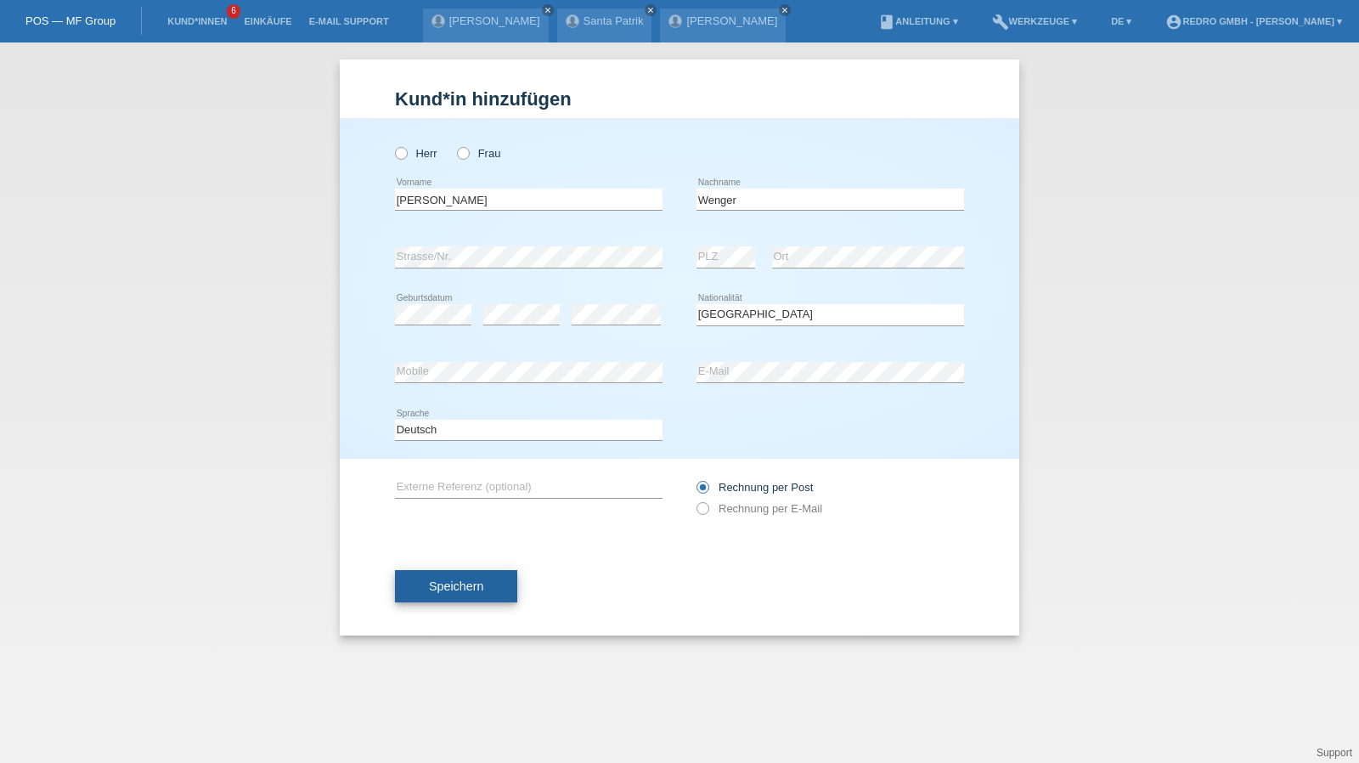
click at [413, 595] on button "Speichern" at bounding box center [456, 586] width 122 height 32
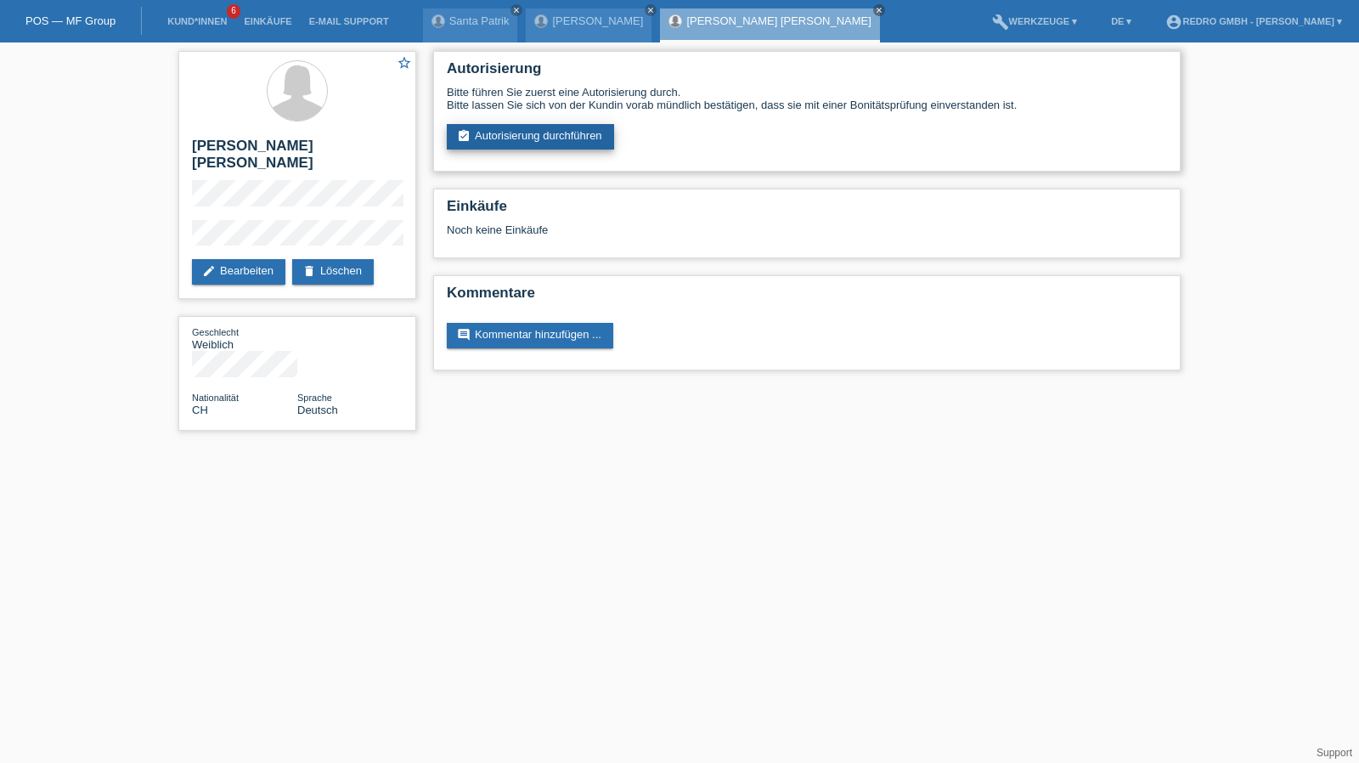
click at [510, 145] on link "assignment_turned_in Autorisierung durchführen" at bounding box center [530, 136] width 167 height 25
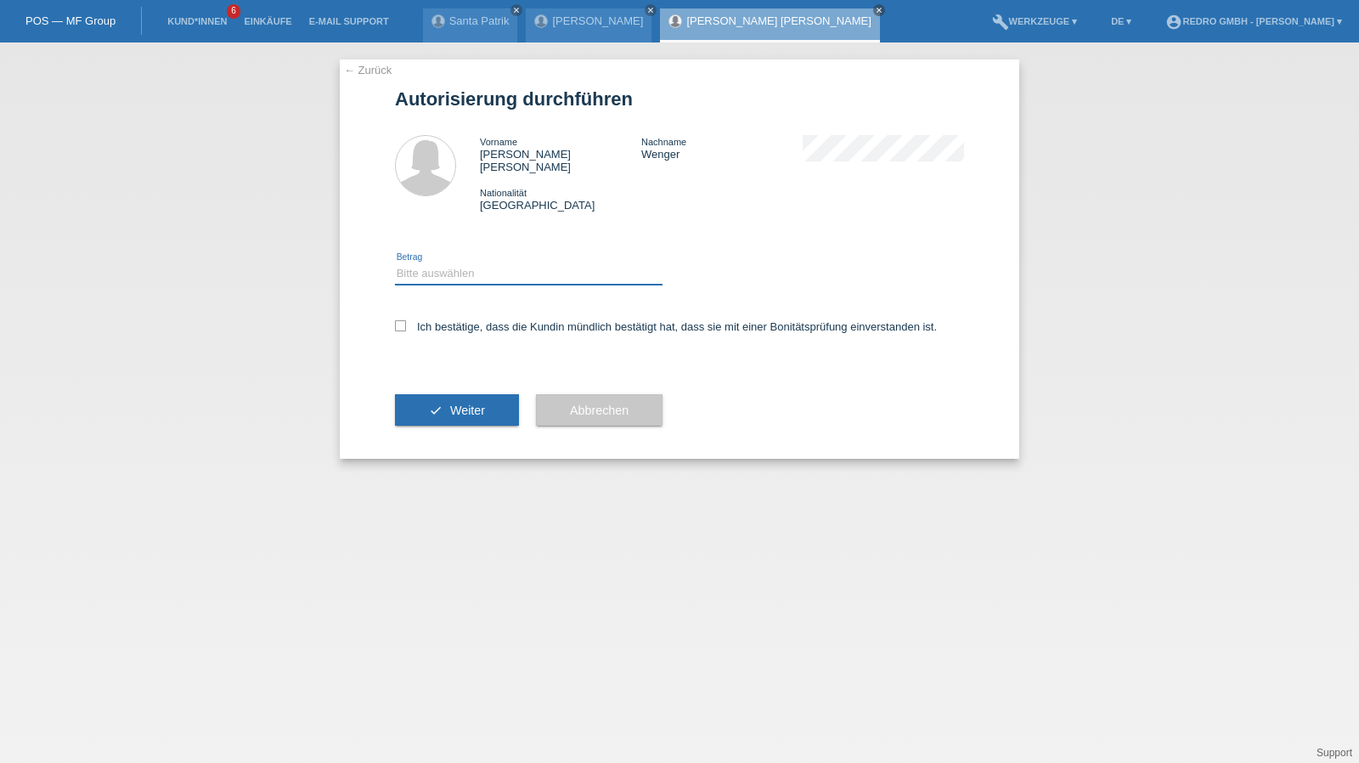
drag, startPoint x: 0, startPoint y: 0, endPoint x: 457, endPoint y: 259, distance: 525.2
click at [457, 263] on select "Bitte auswählen CHF 1.00 - CHF 499.00 CHF 500.00 - CHF 1'999.00 CHF 2'000.00 - …" at bounding box center [529, 273] width 268 height 20
select select "1"
click at [395, 263] on select "Bitte auswählen CHF 1.00 - CHF 499.00 CHF 500.00 - CHF 1'999.00 CHF 2'000.00 - …" at bounding box center [529, 273] width 268 height 20
click at [437, 320] on label "Ich bestätige, dass die Kundin mündlich bestätigt hat, dass sie mit einer Bonit…" at bounding box center [666, 326] width 542 height 13
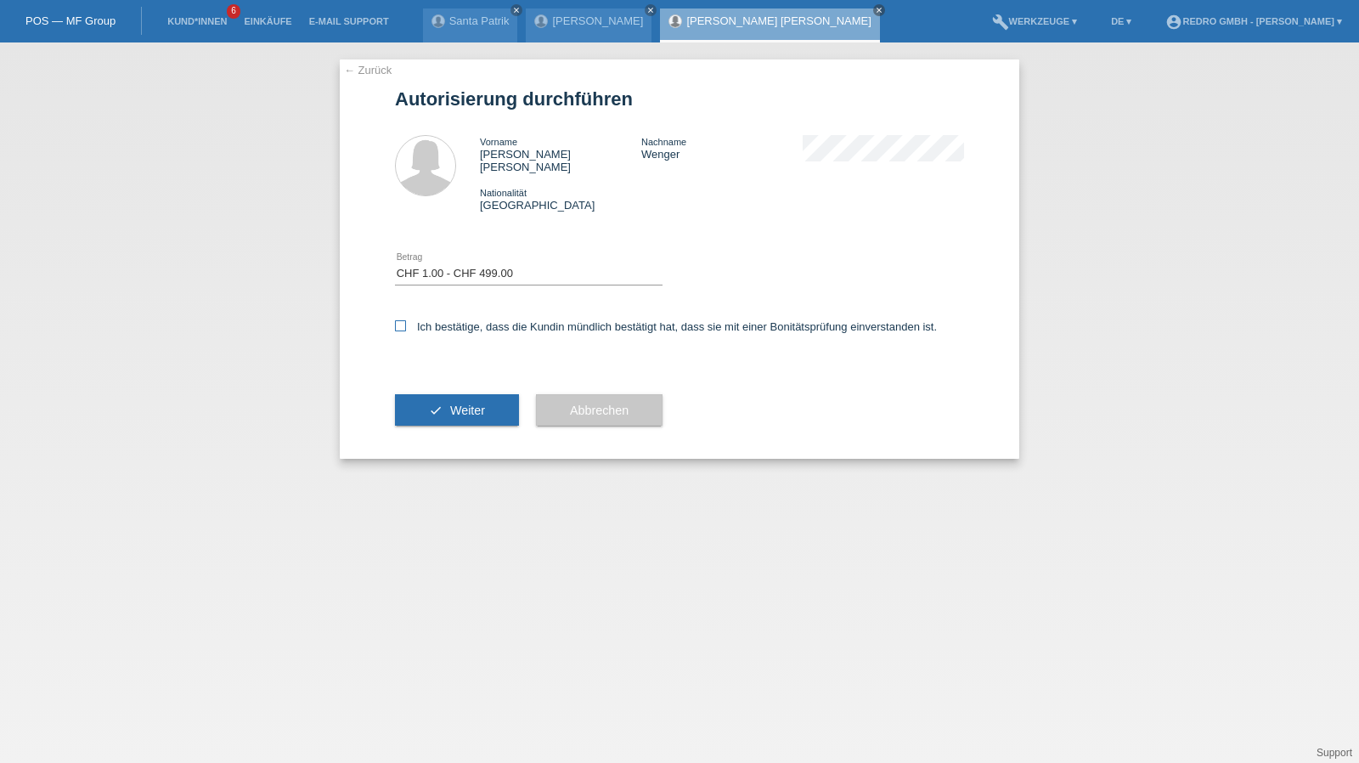
click at [406, 320] on input "Ich bestätige, dass die Kundin mündlich bestätigt hat, dass sie mit einer Bonit…" at bounding box center [400, 325] width 11 height 11
checkbox input "true"
click at [438, 394] on button "check Weiter" at bounding box center [457, 410] width 124 height 32
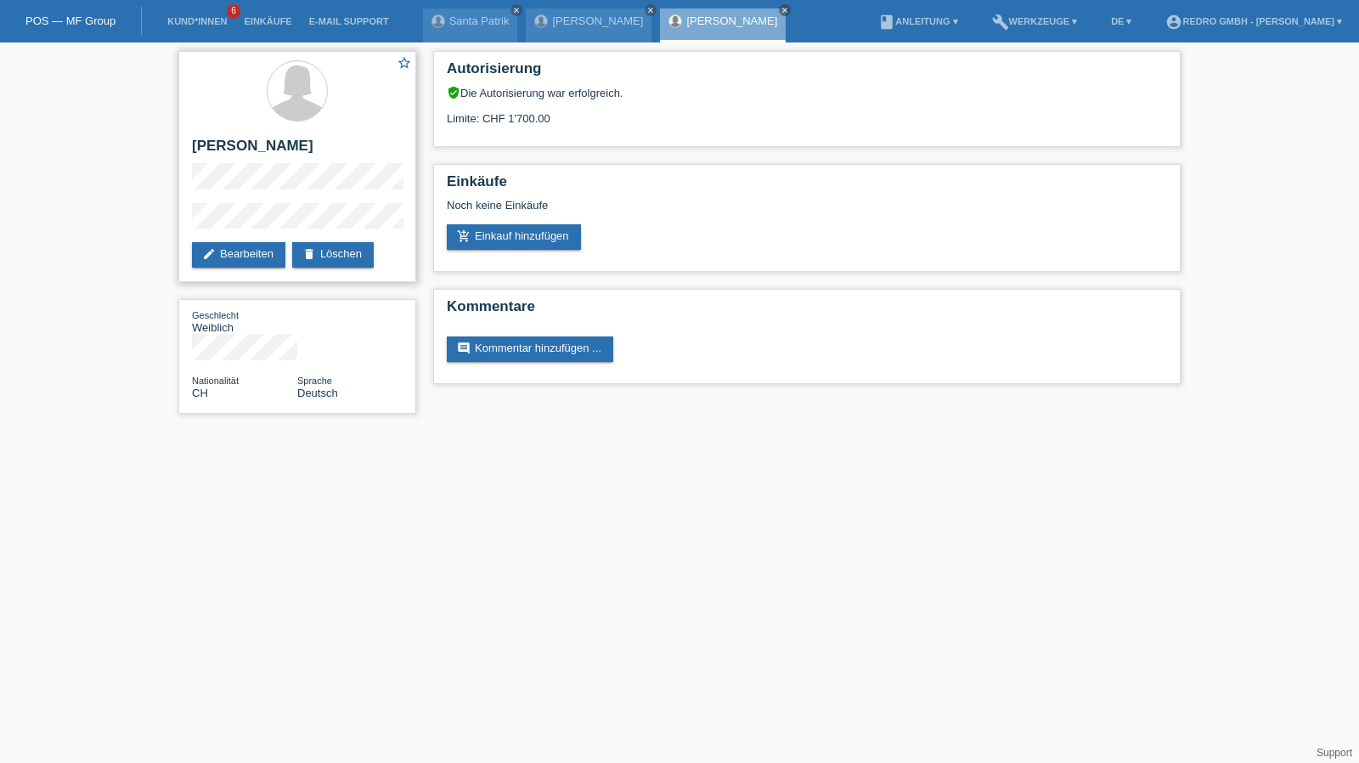
click at [273, 142] on h2 "[PERSON_NAME]" at bounding box center [297, 150] width 211 height 25
click at [273, 142] on h2 "[PERSON_NAME] [PERSON_NAME]" at bounding box center [297, 150] width 211 height 25
copy div "[PERSON_NAME] [PERSON_NAME]"
click at [166, 222] on div "star_border Nicole Alexandra Wenger edit Bearbeiten delete Löschen Geschlecht W…" at bounding box center [679, 236] width 1359 height 388
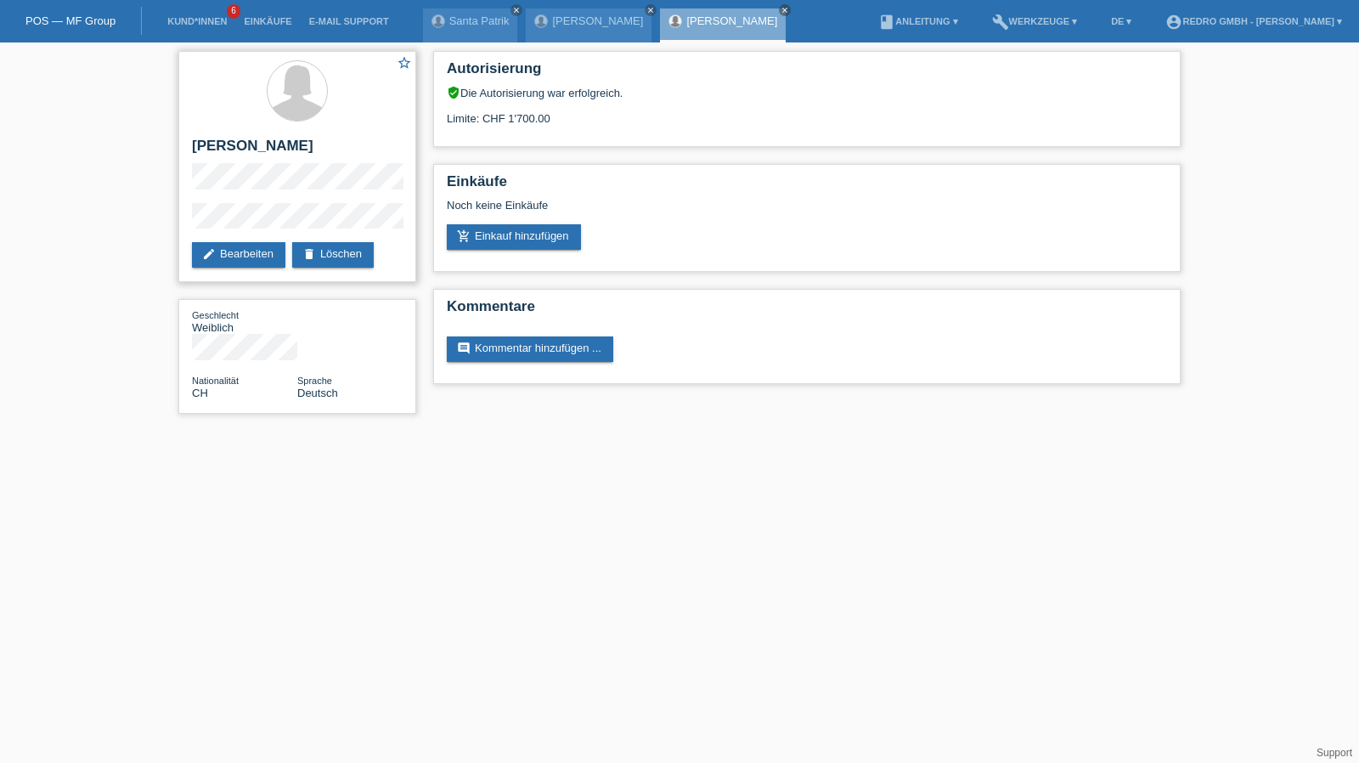
click at [285, 153] on h2 "[PERSON_NAME] [PERSON_NAME]" at bounding box center [297, 150] width 211 height 25
click at [286, 153] on h2 "[PERSON_NAME] [PERSON_NAME]" at bounding box center [297, 150] width 211 height 25
copy div "[PERSON_NAME] [PERSON_NAME]"
click at [227, 23] on link "Kund*innen" at bounding box center [197, 21] width 76 height 10
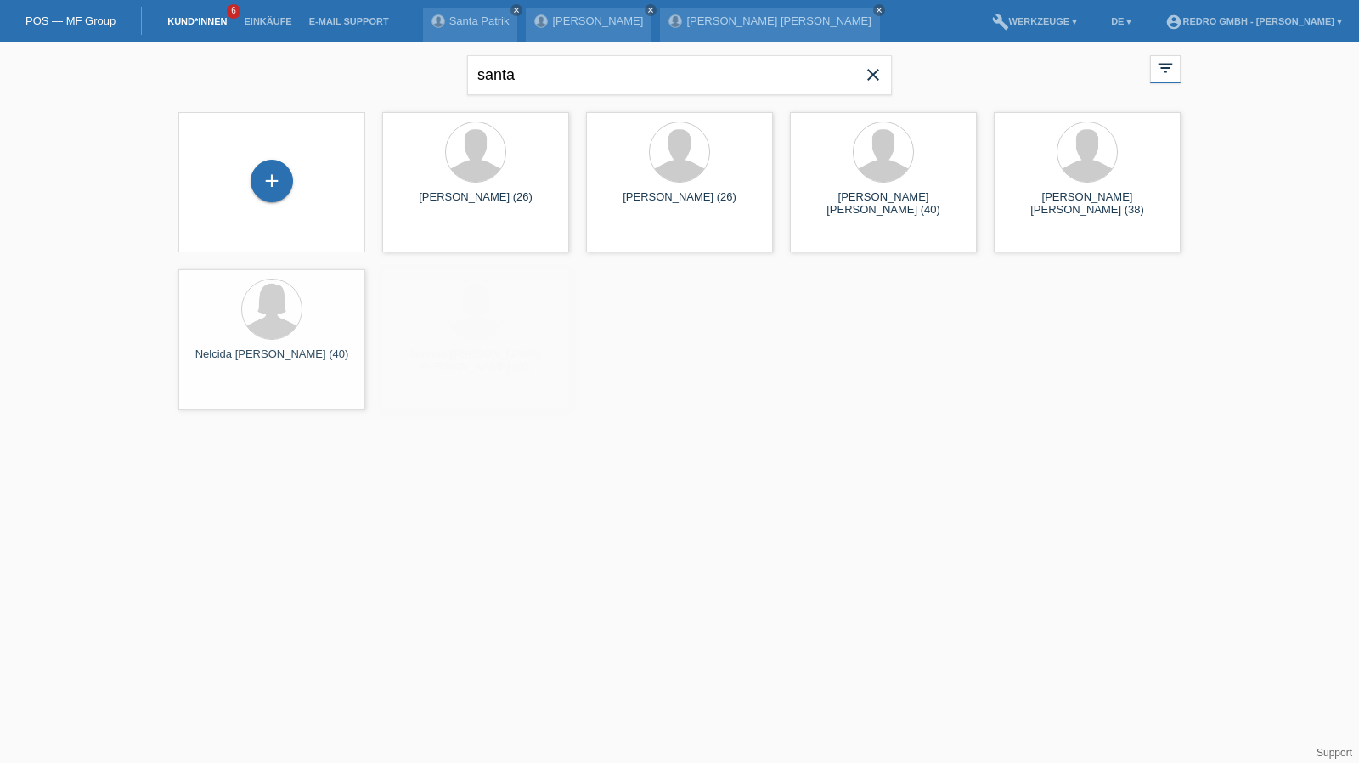
click at [294, 175] on div "+" at bounding box center [272, 182] width 160 height 45
click at [285, 178] on div "+" at bounding box center [271, 180] width 41 height 29
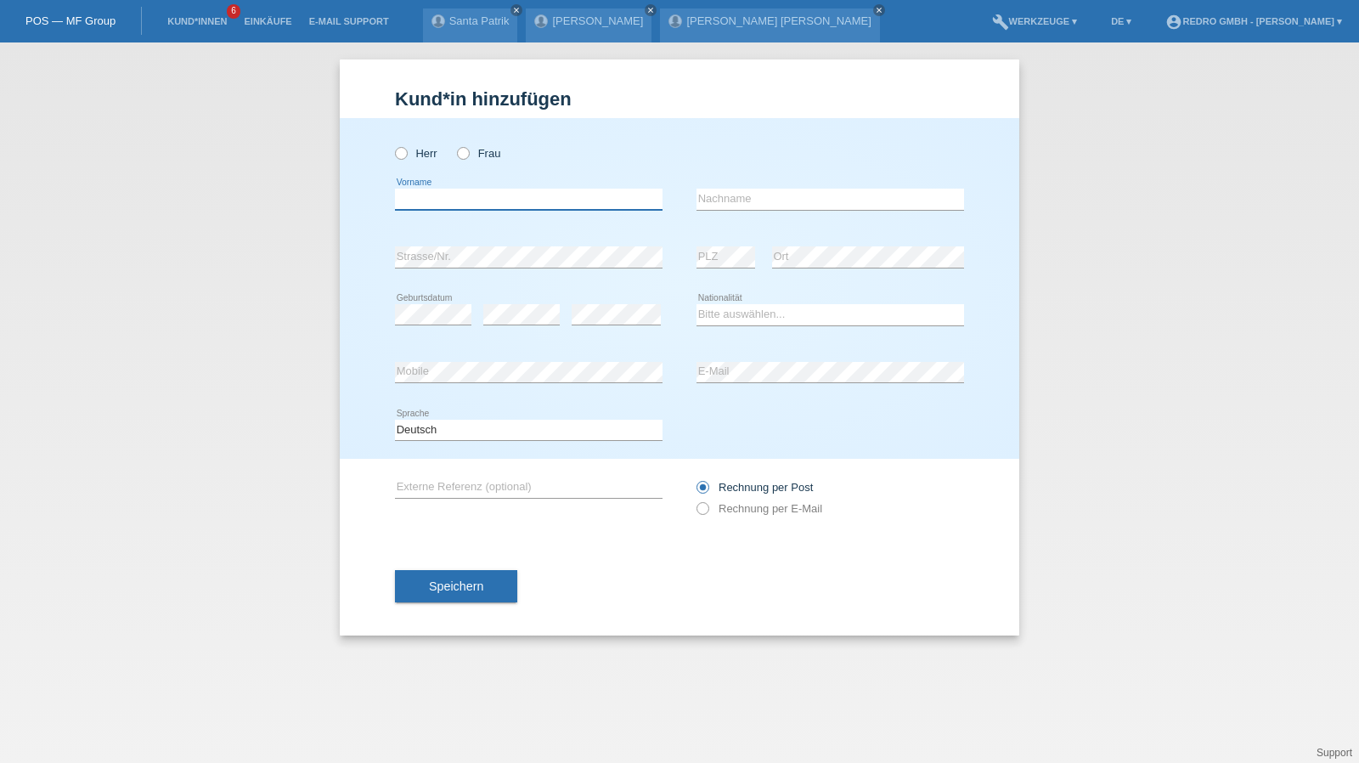
click at [482, 200] on input "text" at bounding box center [529, 199] width 268 height 21
type input "[PERSON_NAME]"
type input "Boros"
click at [769, 200] on input "Boros" at bounding box center [830, 199] width 268 height 21
select select "HU"
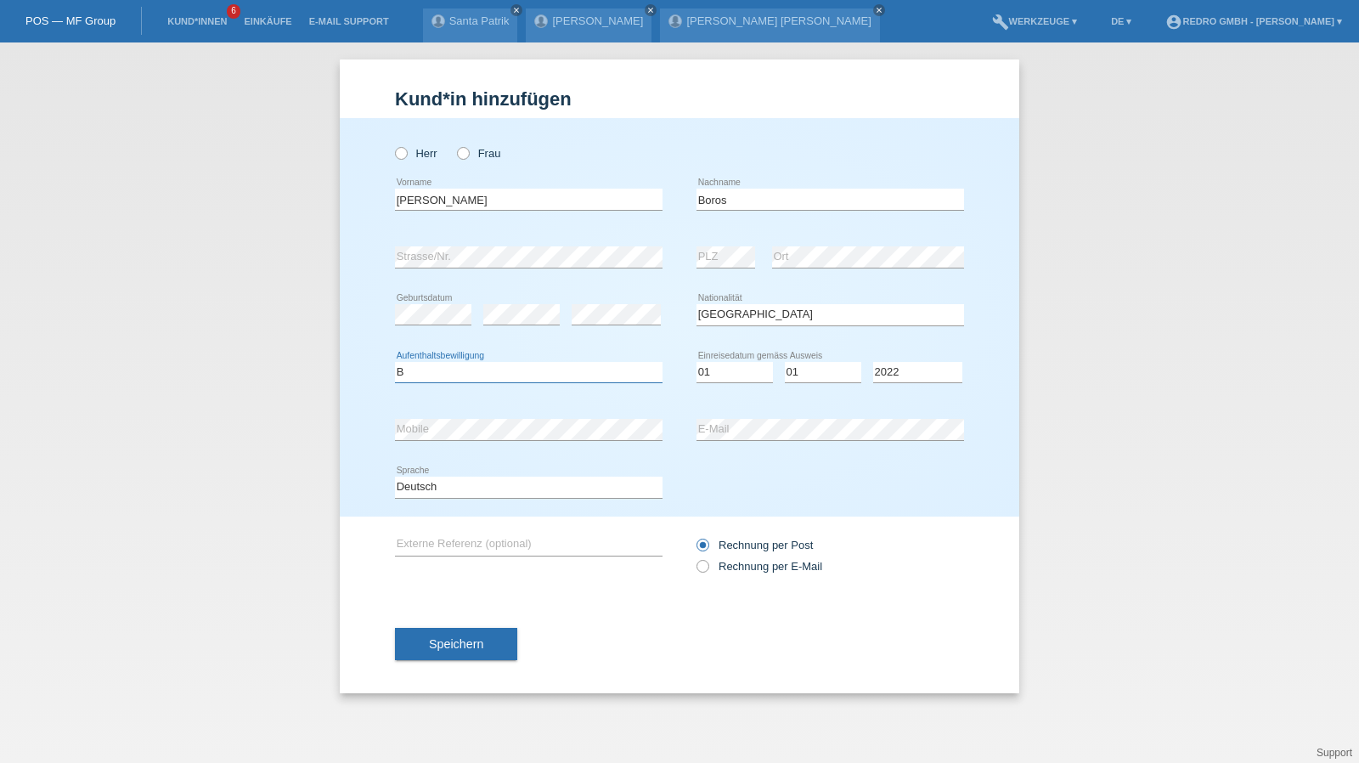
select select "B"
select select "01"
click at [446, 647] on span "Speichern" at bounding box center [456, 644] width 54 height 14
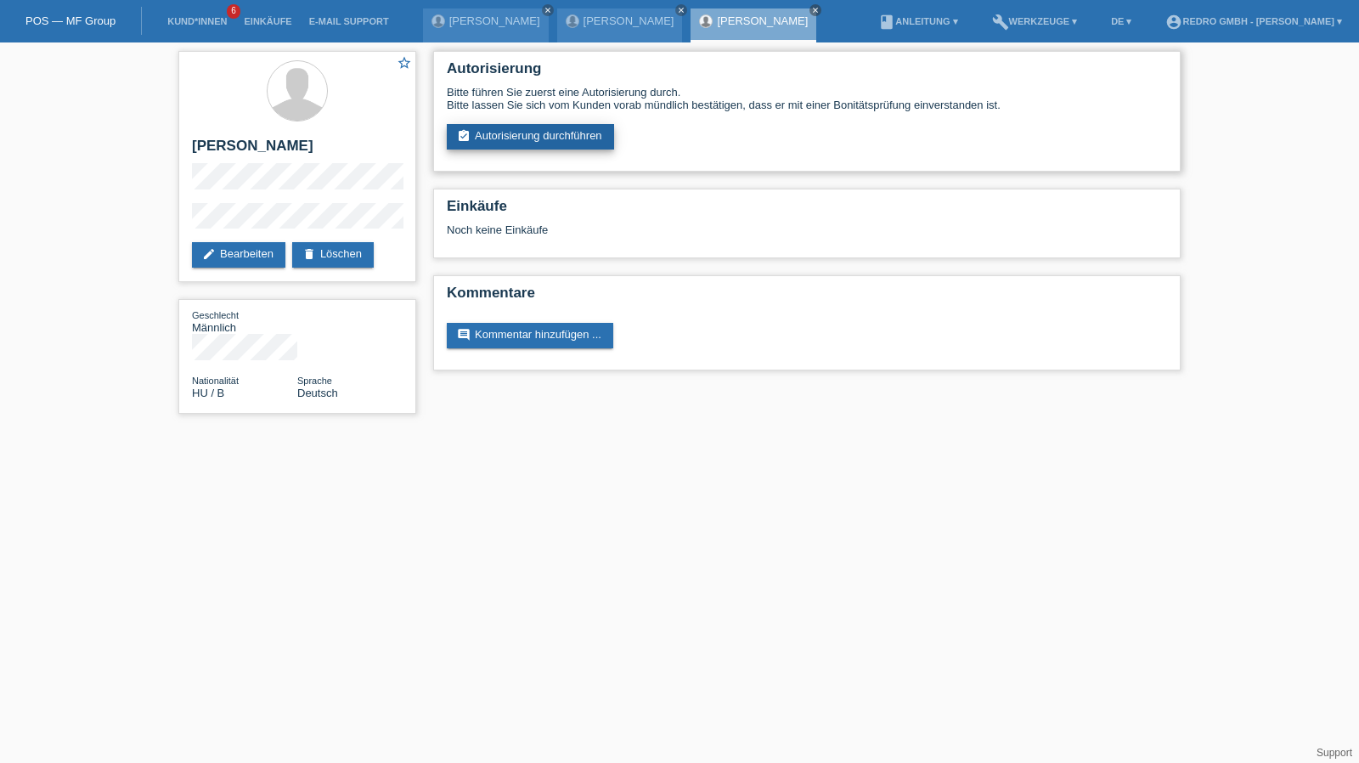
click at [521, 134] on link "assignment_turned_in Autorisierung durchführen" at bounding box center [530, 136] width 167 height 25
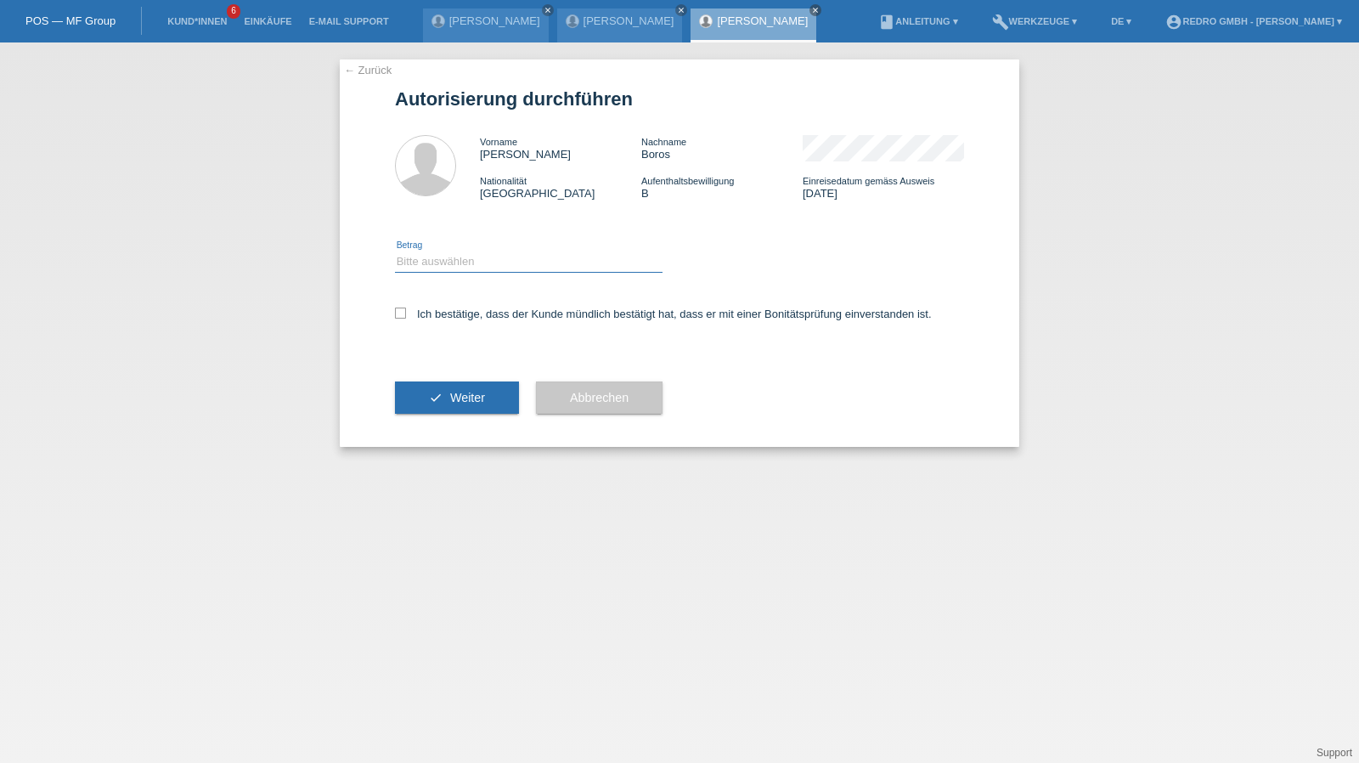
drag, startPoint x: 445, startPoint y: 259, endPoint x: 447, endPoint y: 270, distance: 11.2
click at [445, 259] on select "Bitte auswählen CHF 1.00 - CHF 499.00 CHF 500.00 - CHF 1'999.00 CHF 2'000.00 - …" at bounding box center [529, 261] width 268 height 20
select select "1"
click at [395, 251] on select "Bitte auswählen CHF 1.00 - CHF 499.00 CHF 500.00 - CHF 1'999.00 CHF 2'000.00 - …" at bounding box center [529, 261] width 268 height 20
click at [436, 318] on label "Ich bestätige, dass der Kunde mündlich bestätigt hat, dass er mit einer Bonität…" at bounding box center [663, 313] width 537 height 13
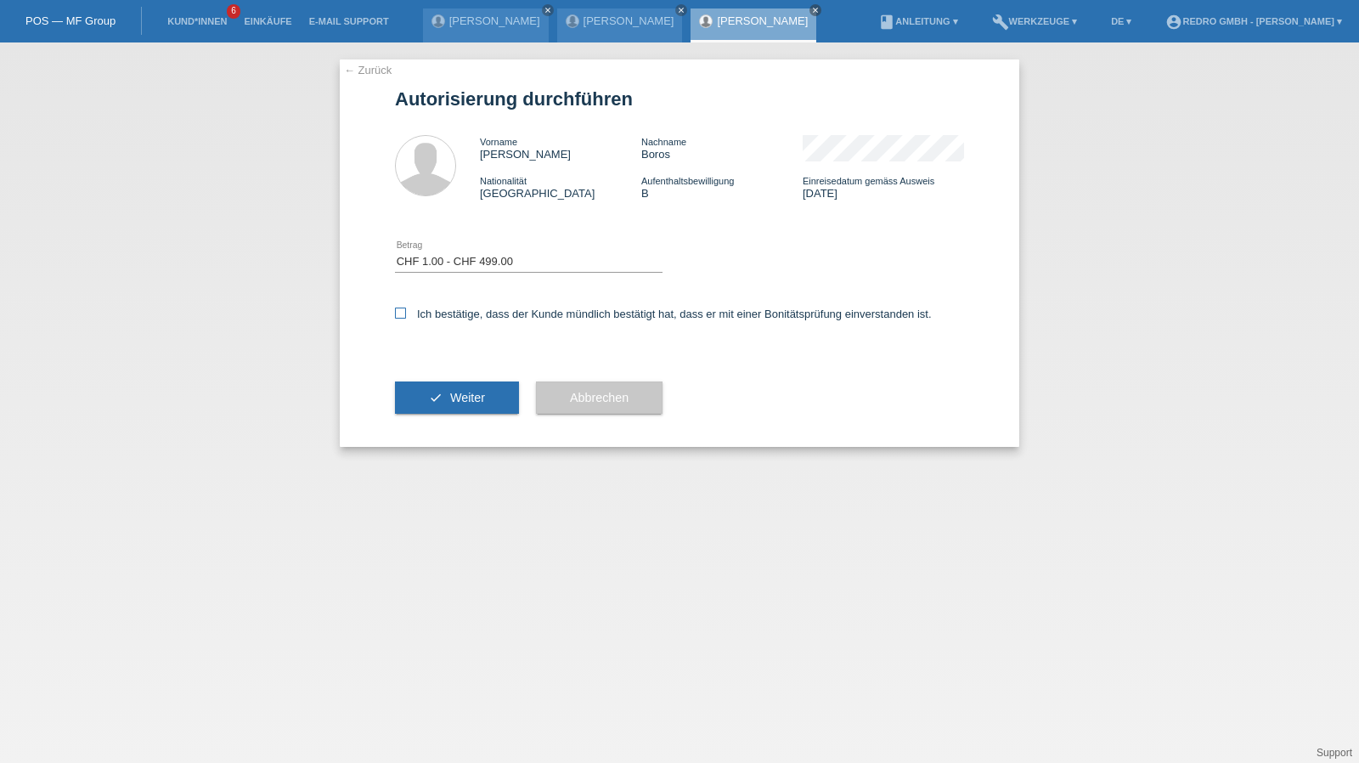
click at [406, 318] on input "Ich bestätige, dass der Kunde mündlich bestätigt hat, dass er mit einer Bonität…" at bounding box center [400, 312] width 11 height 11
checkbox input "true"
click at [426, 380] on div "check Weiter" at bounding box center [457, 397] width 124 height 99
click at [421, 388] on button "check Weiter" at bounding box center [457, 397] width 124 height 32
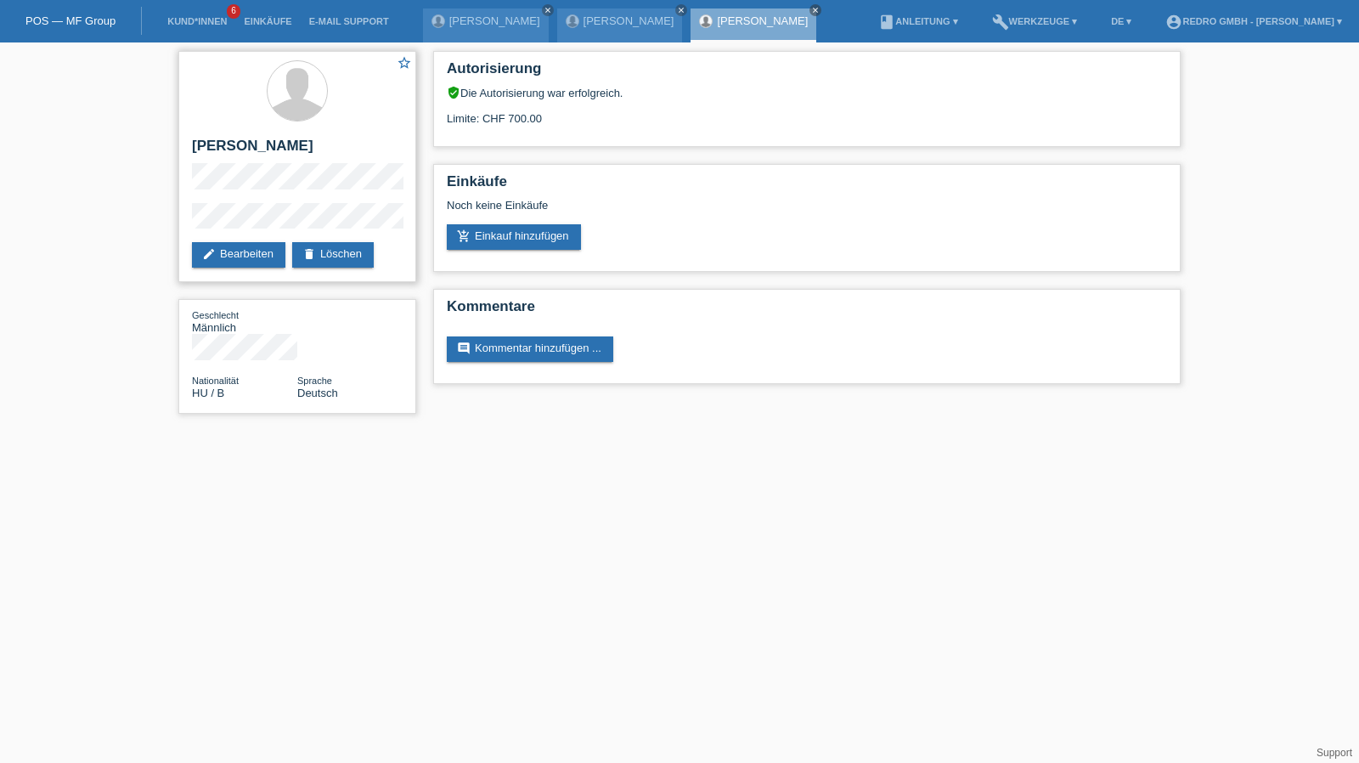
click at [266, 138] on h2 "[PERSON_NAME]" at bounding box center [297, 150] width 211 height 25
copy div "[PERSON_NAME]"
click at [213, 194] on div "star_border Csaba Miklós Boros edit Bearbeiten delete Löschen" at bounding box center [297, 166] width 238 height 231
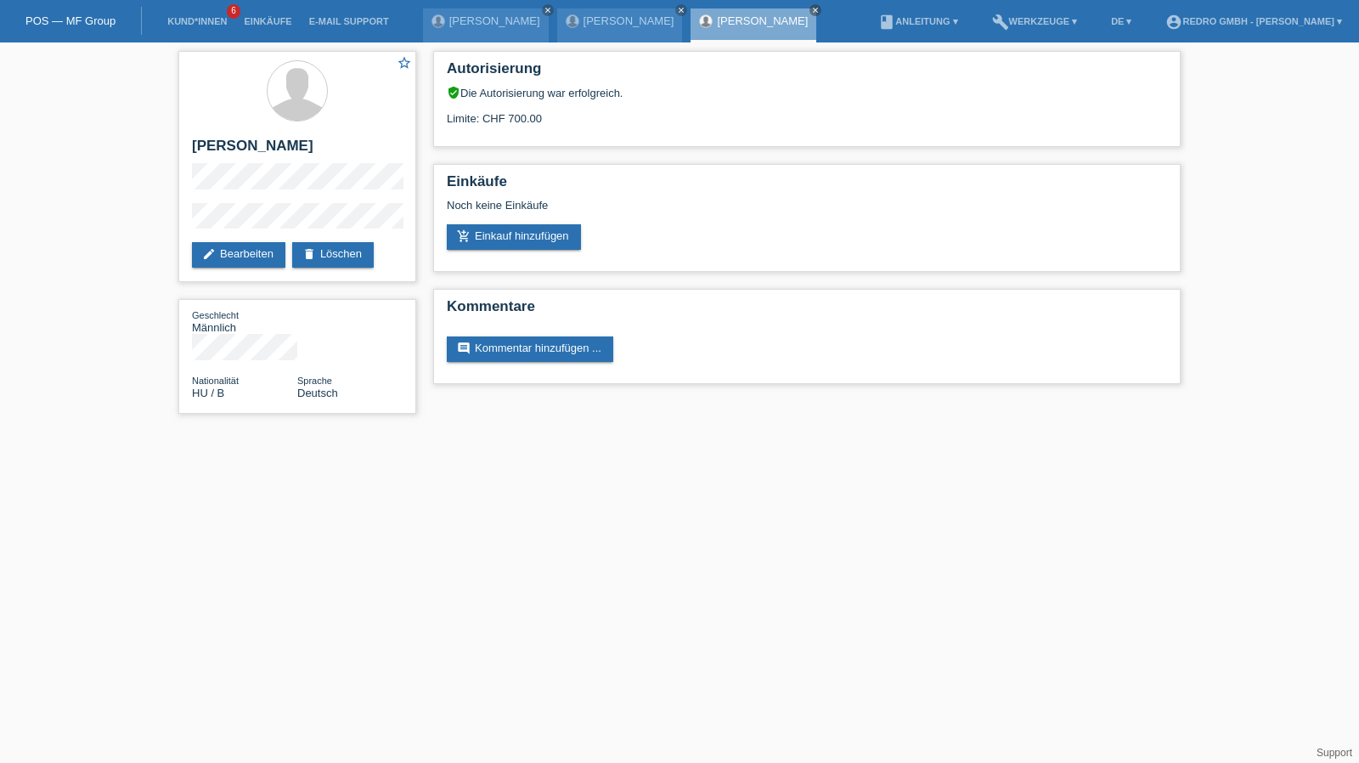
click at [173, 222] on div "star_border Csaba Miklós Boros edit Bearbeiten delete Löschen Geschlecht Männli…" at bounding box center [297, 236] width 255 height 388
click at [182, 24] on link "Kund*innen" at bounding box center [197, 21] width 76 height 10
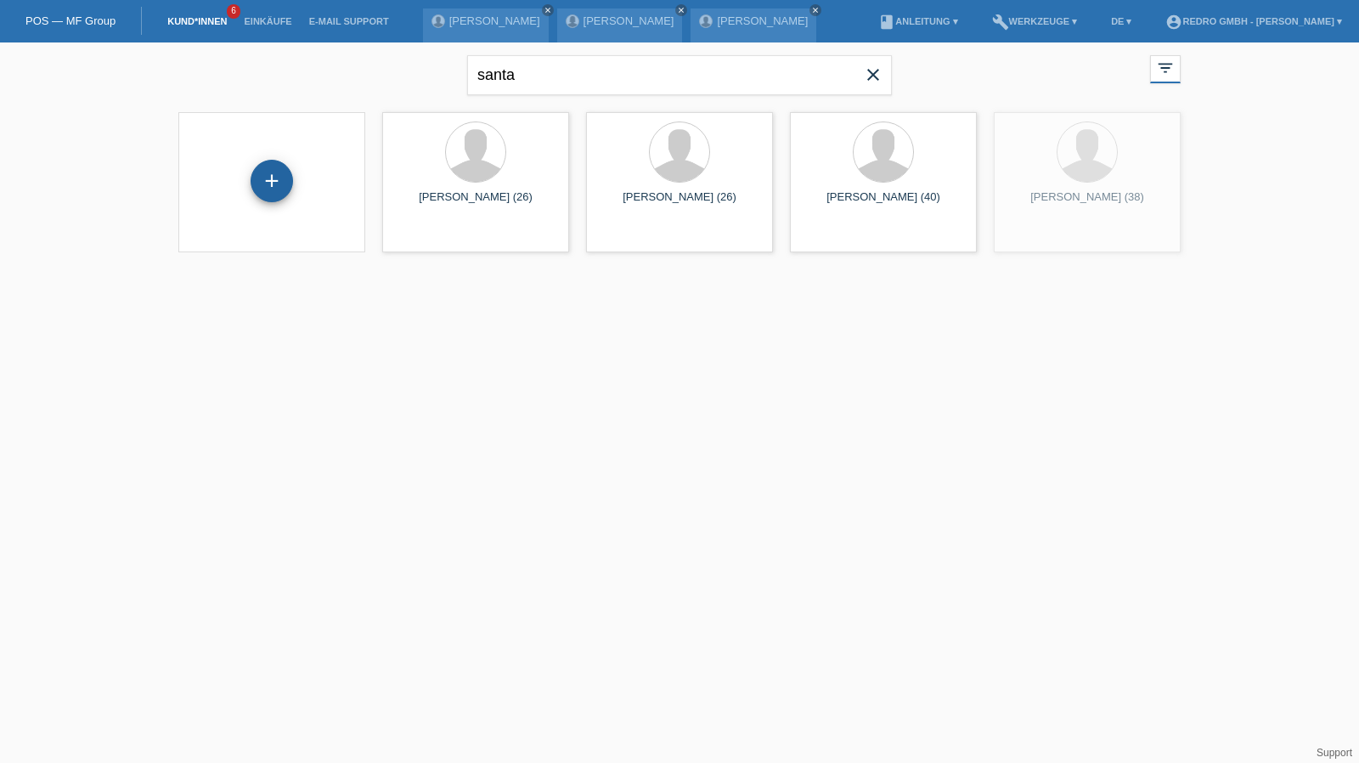
click at [268, 178] on div "+" at bounding box center [272, 181] width 42 height 42
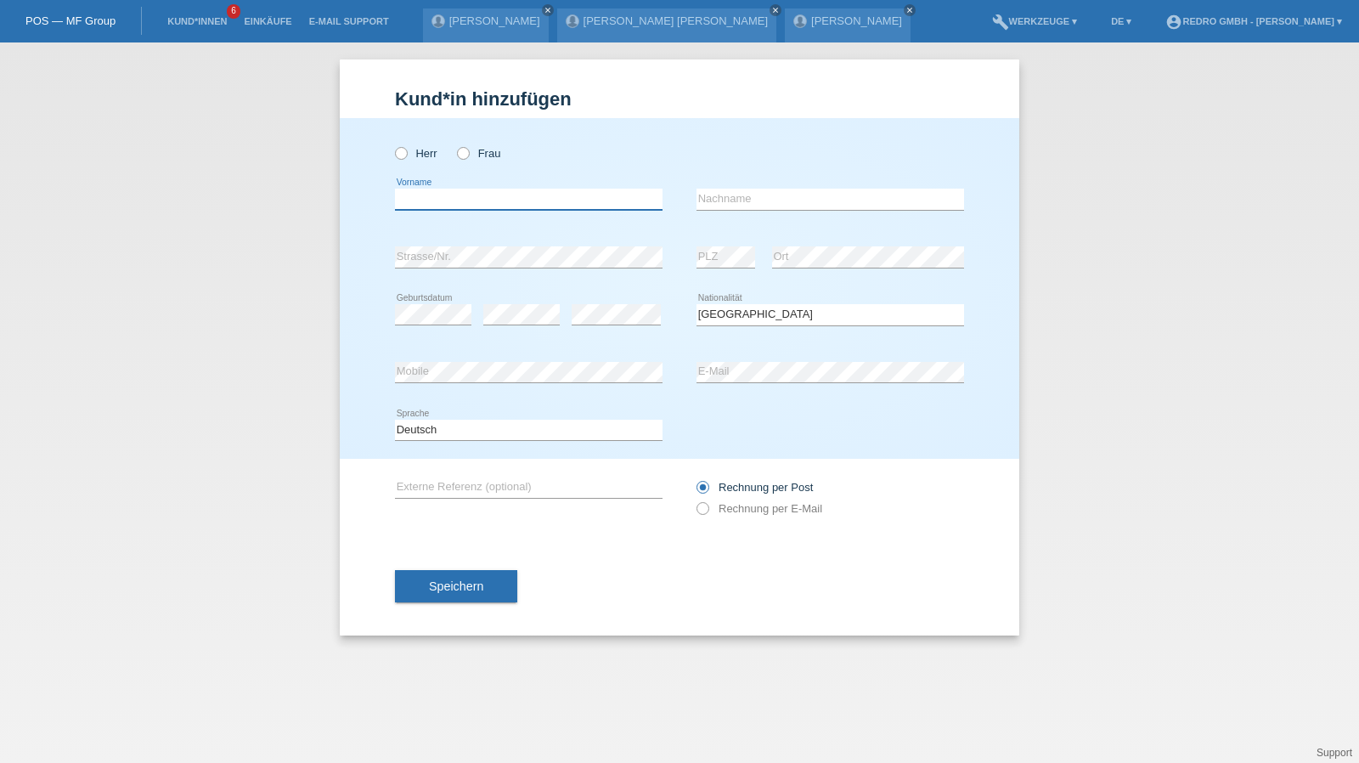
click at [481, 192] on input "text" at bounding box center [529, 199] width 268 height 21
type input "[PERSON_NAME]"
click at [805, 204] on input "[PERSON_NAME]" at bounding box center [830, 199] width 268 height 21
select select "CH"
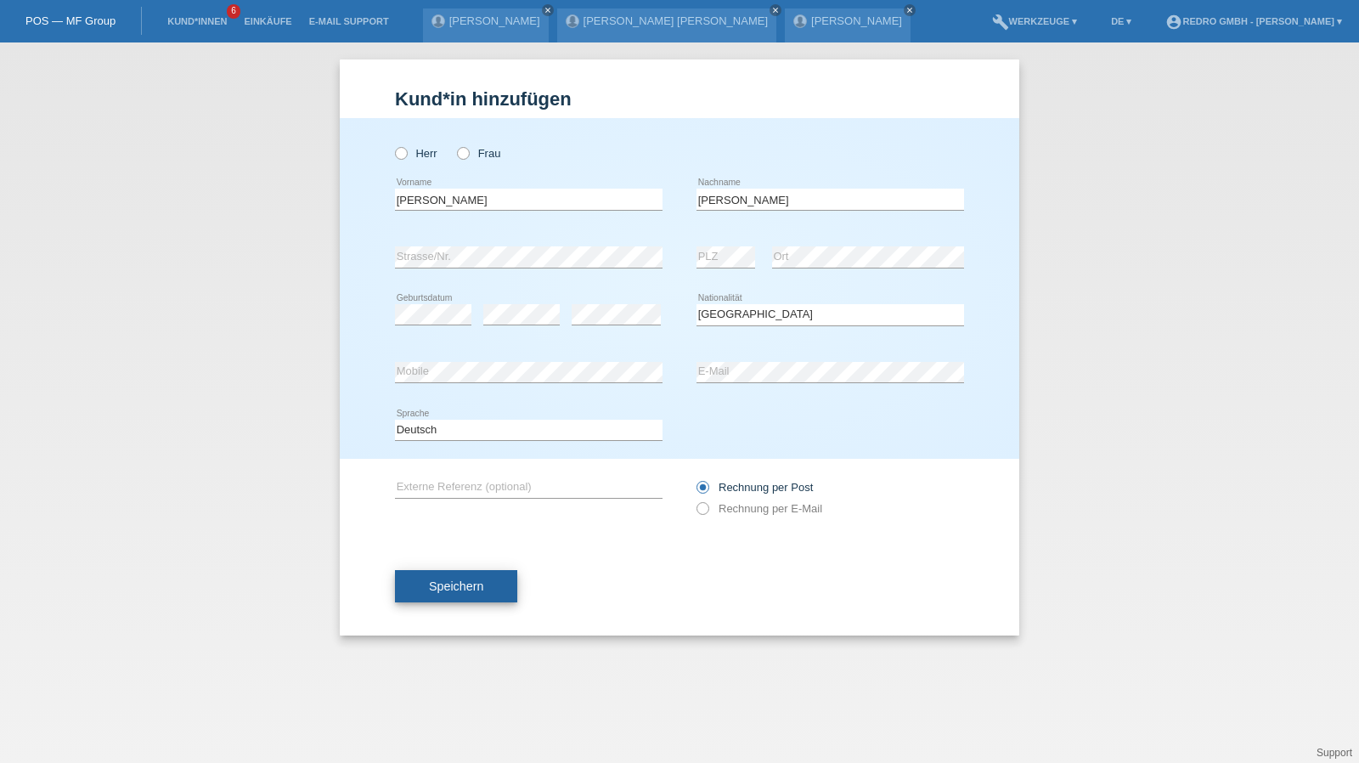
click at [451, 587] on span "Speichern" at bounding box center [456, 586] width 54 height 14
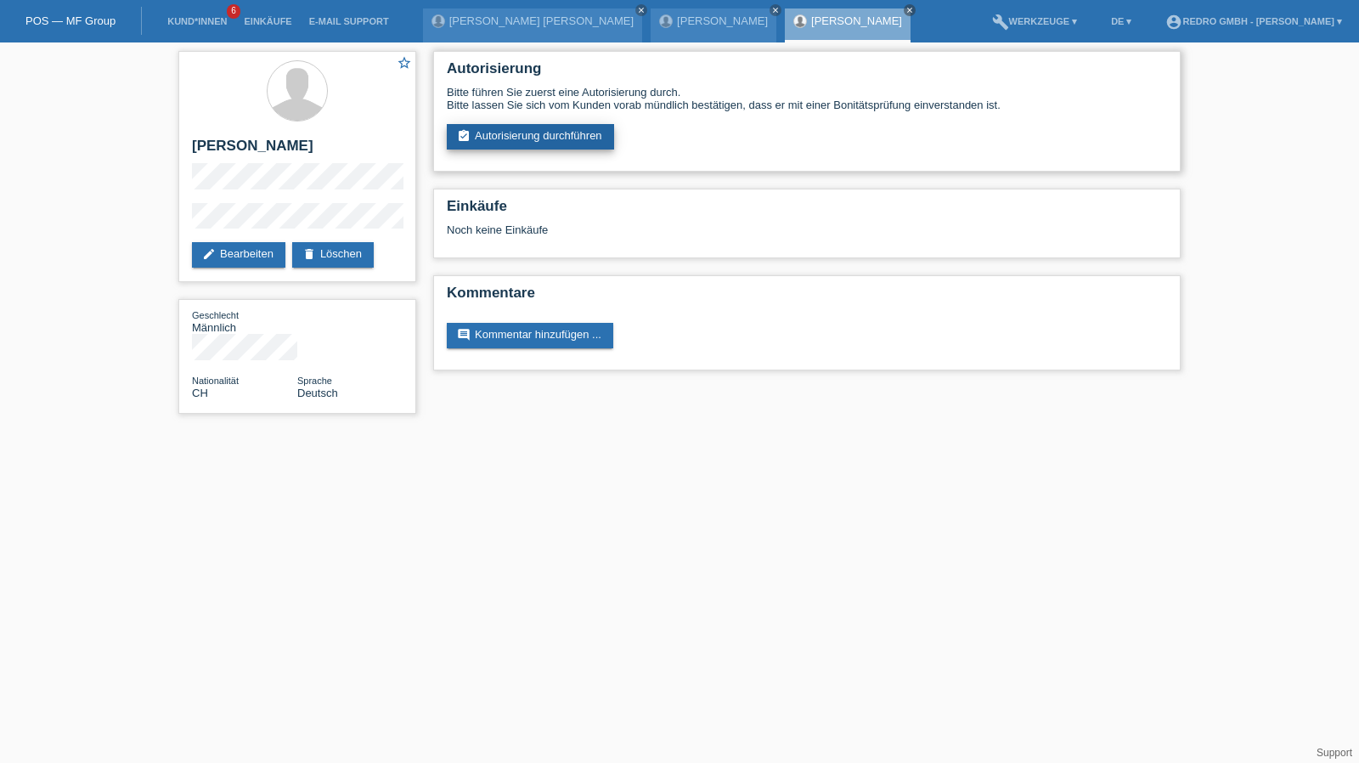
drag, startPoint x: 533, startPoint y: 140, endPoint x: 532, endPoint y: 155, distance: 15.4
click at [533, 140] on link "assignment_turned_in Autorisierung durchführen" at bounding box center [530, 136] width 167 height 25
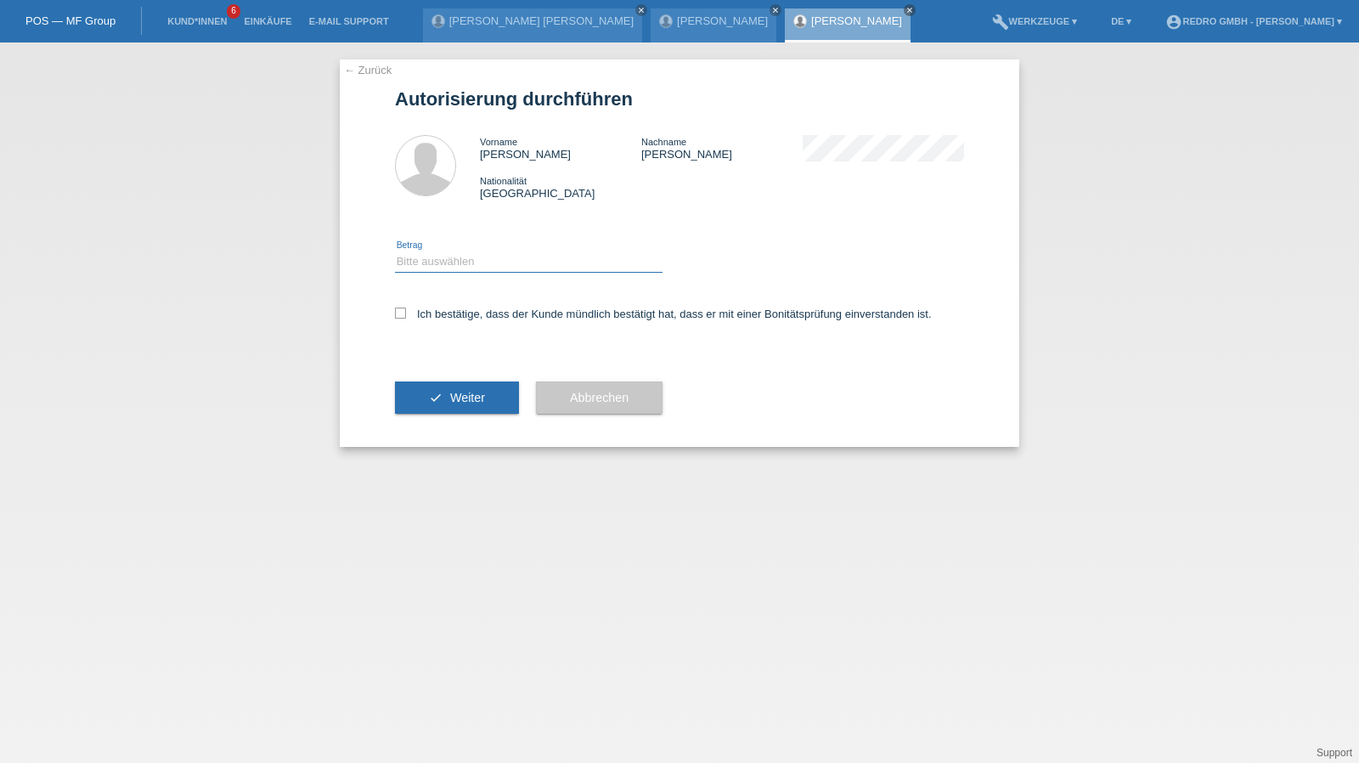
click at [448, 264] on select "Bitte auswählen CHF 1.00 - CHF 499.00 CHF 500.00 - CHF 1'999.00 CHF 2'000.00 - …" at bounding box center [529, 261] width 268 height 20
select select "1"
click at [395, 251] on select "Bitte auswählen CHF 1.00 - CHF 499.00 CHF 500.00 - CHF 1'999.00 CHF 2'000.00 - …" at bounding box center [529, 261] width 268 height 20
click at [443, 318] on label "Ich bestätige, dass der Kunde mündlich bestätigt hat, dass er mit einer Bonität…" at bounding box center [663, 313] width 537 height 13
click at [406, 318] on input "Ich bestätige, dass der Kunde mündlich bestätigt hat, dass er mit einer Bonität…" at bounding box center [400, 312] width 11 height 11
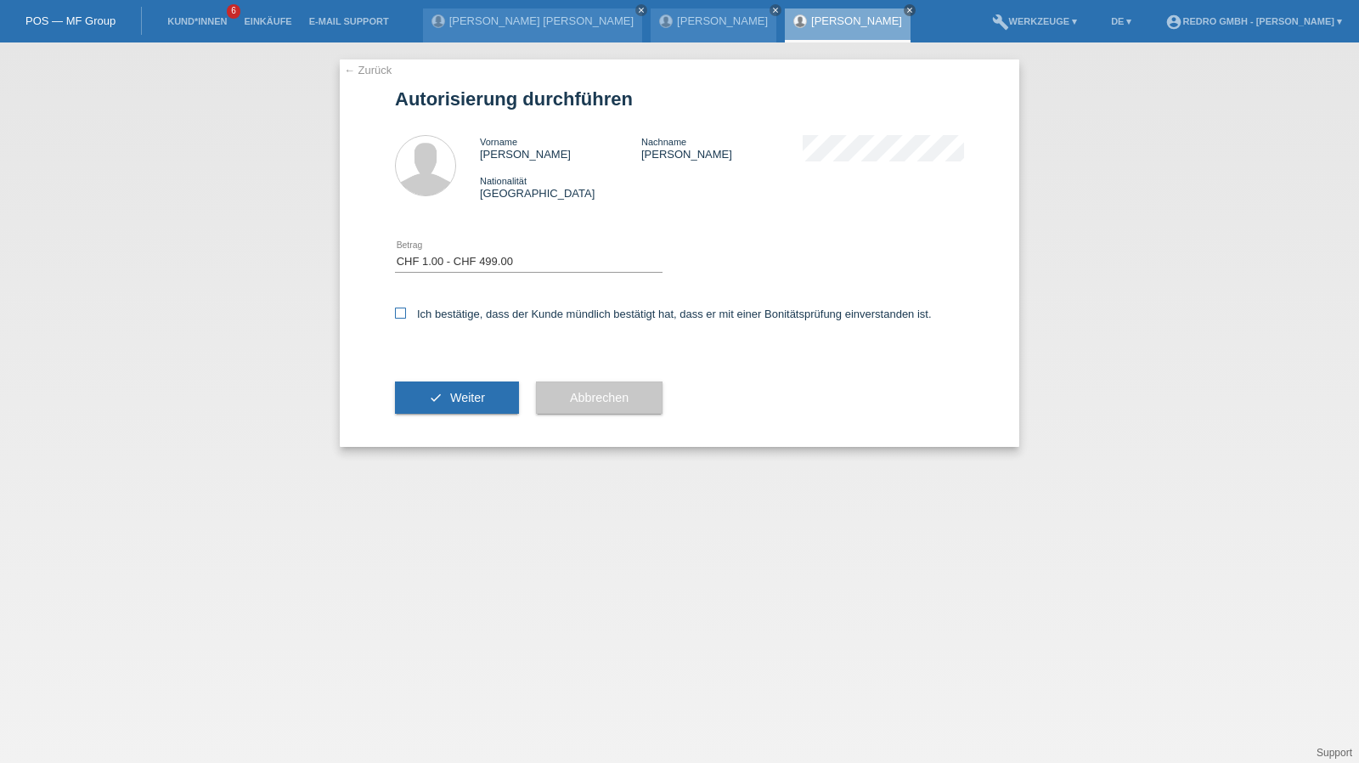
checkbox input "true"
click at [430, 412] on button "check Weiter" at bounding box center [457, 397] width 124 height 32
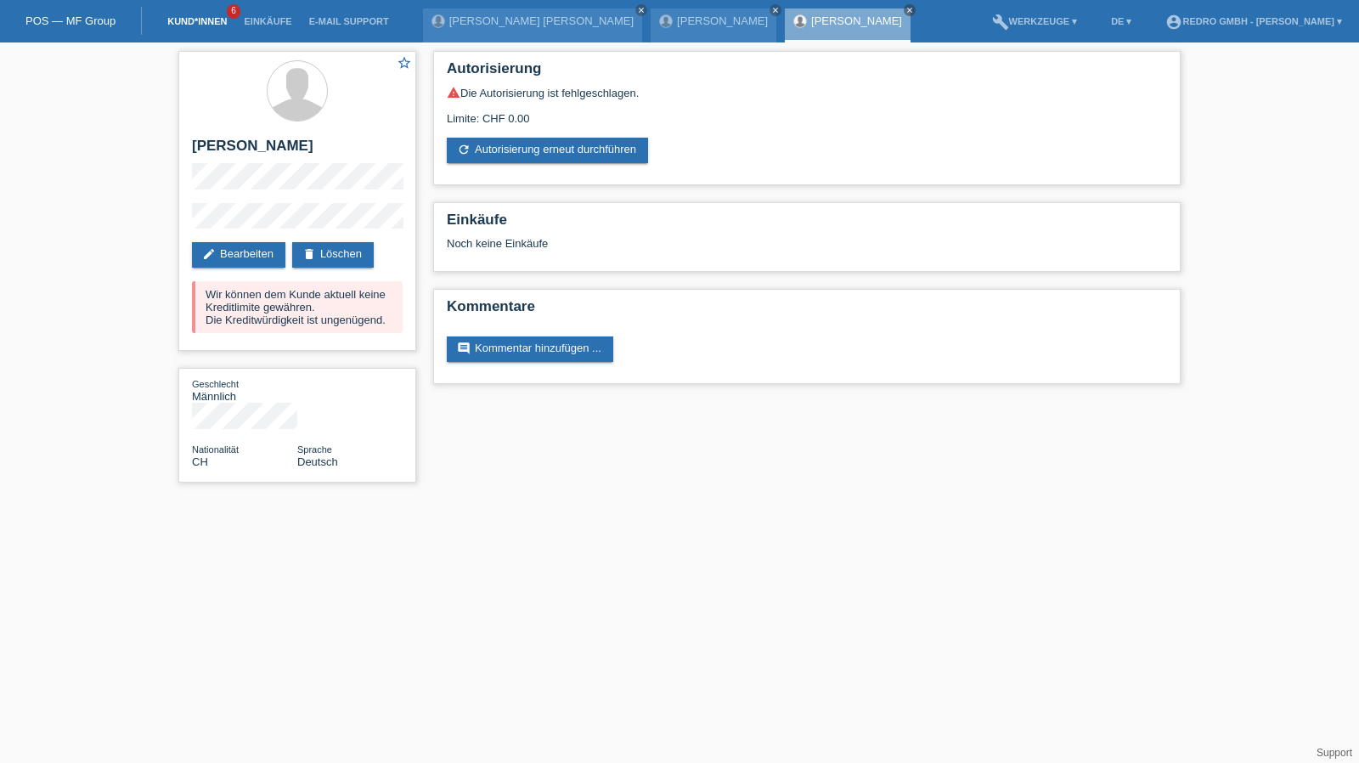
click at [203, 23] on link "Kund*innen" at bounding box center [197, 21] width 76 height 10
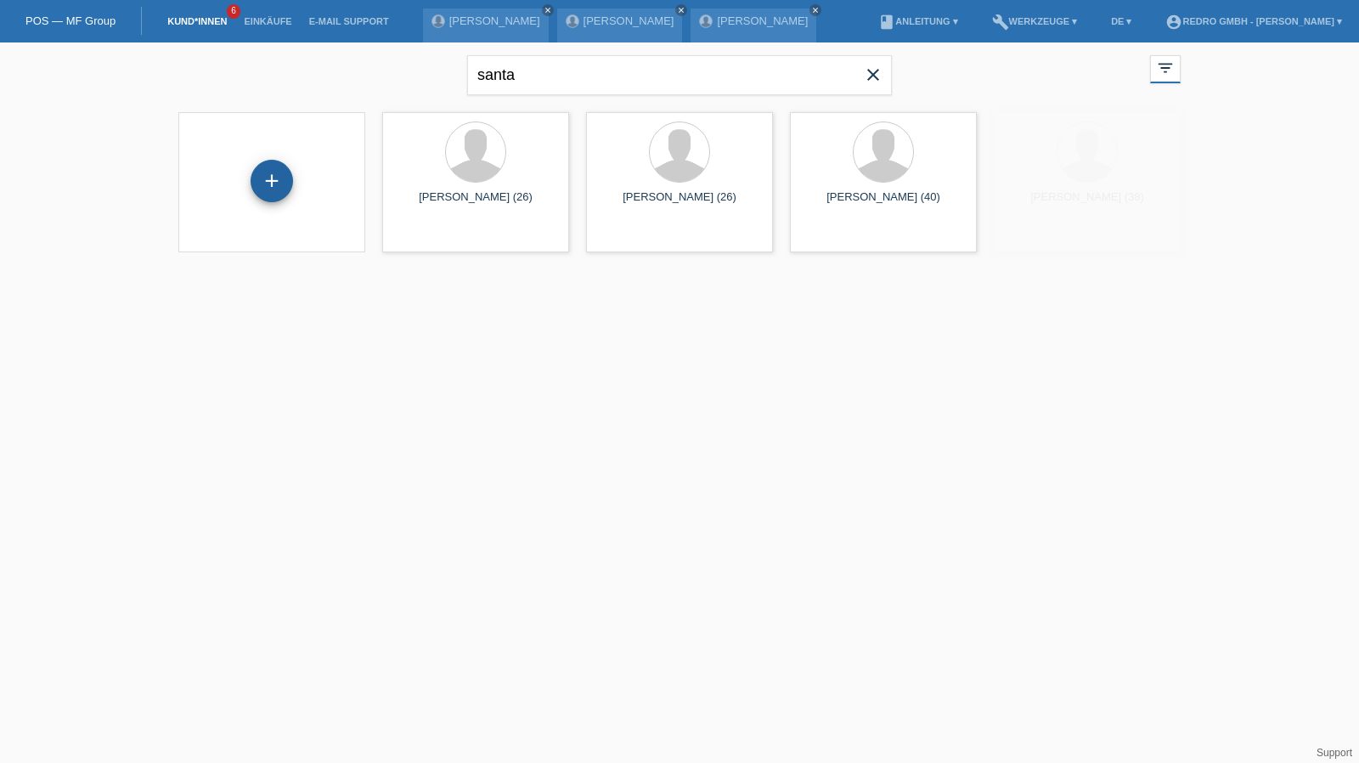
click at [275, 178] on div "+" at bounding box center [272, 181] width 42 height 42
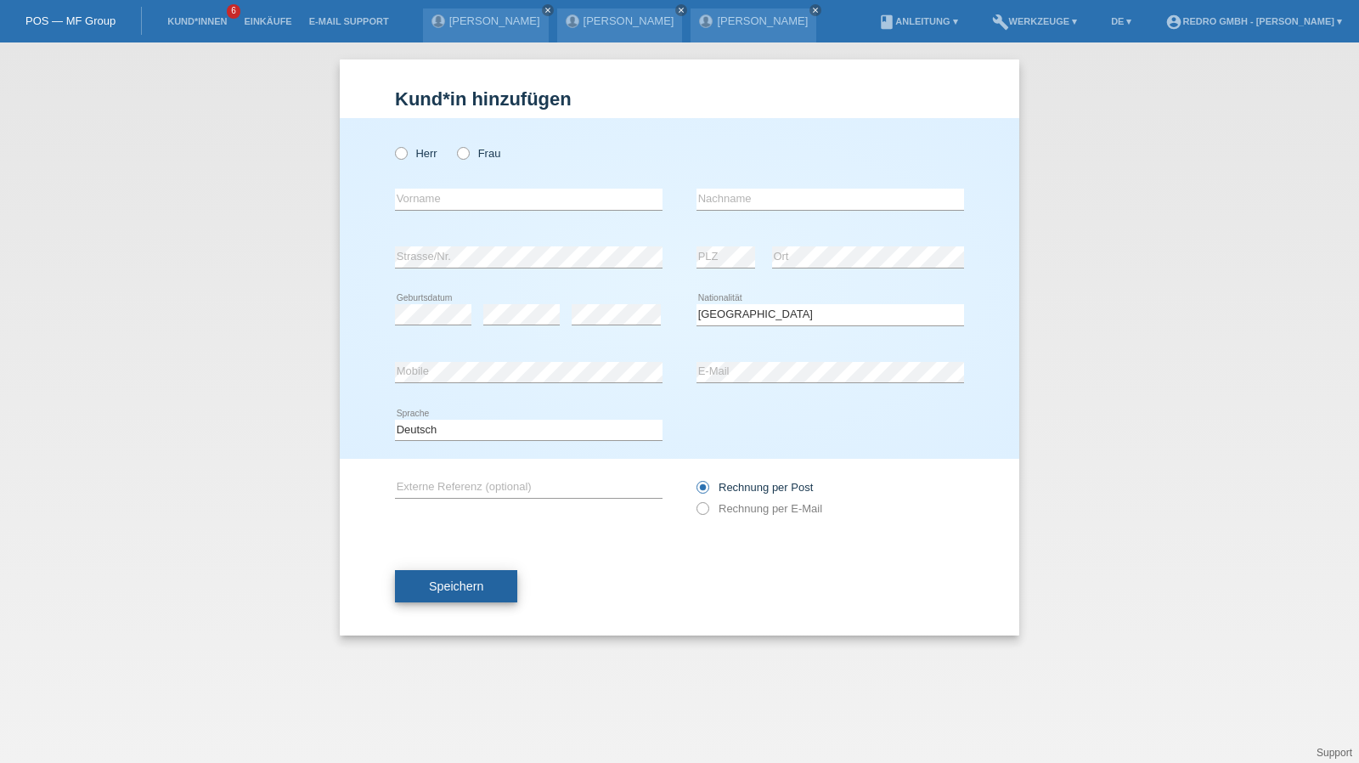
click at [452, 570] on button "Speichern" at bounding box center [456, 586] width 122 height 32
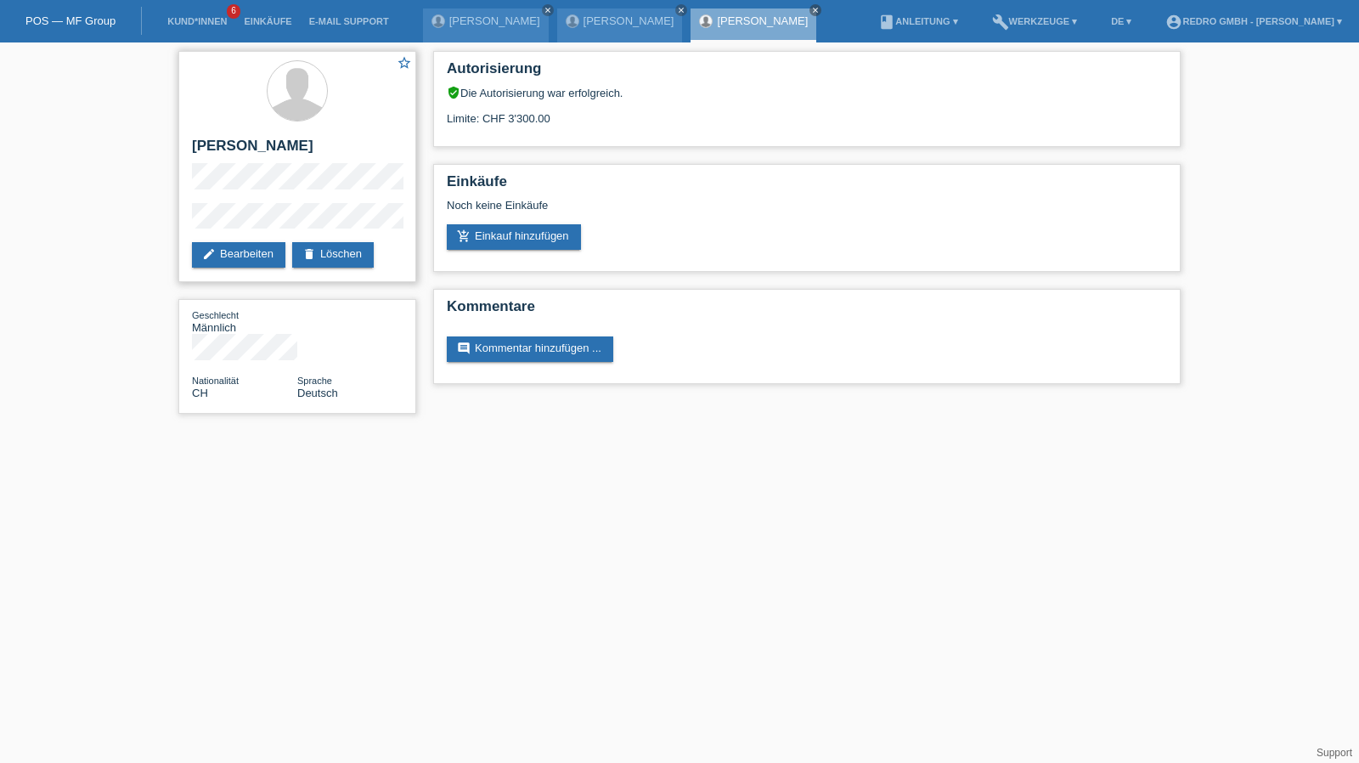
click at [241, 150] on h2 "[PERSON_NAME]" at bounding box center [297, 150] width 211 height 25
copy div "[PERSON_NAME]"
click at [166, 218] on div "star_border [PERSON_NAME] edit Bearbeiten delete Löschen Geschlecht Männlich Na…" at bounding box center [679, 236] width 1359 height 388
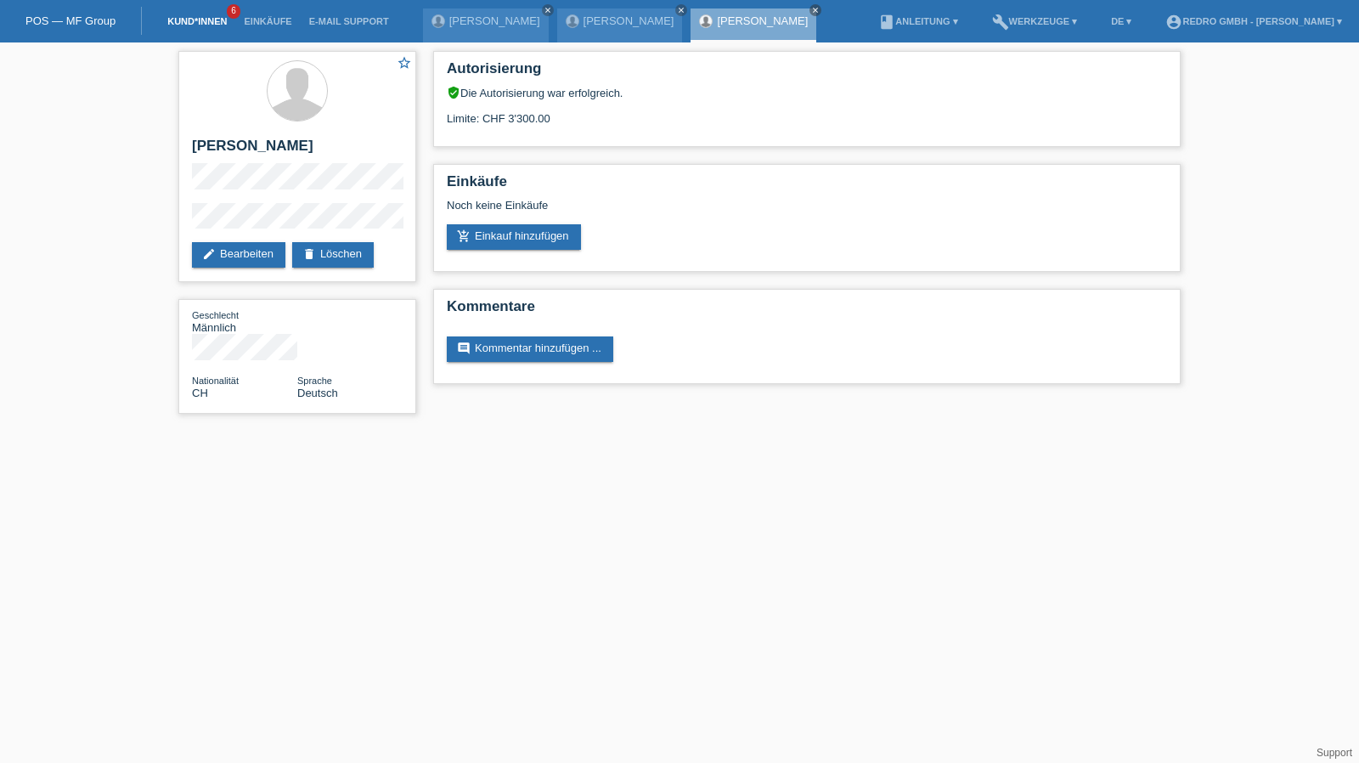
click at [202, 25] on link "Kund*innen" at bounding box center [197, 21] width 76 height 10
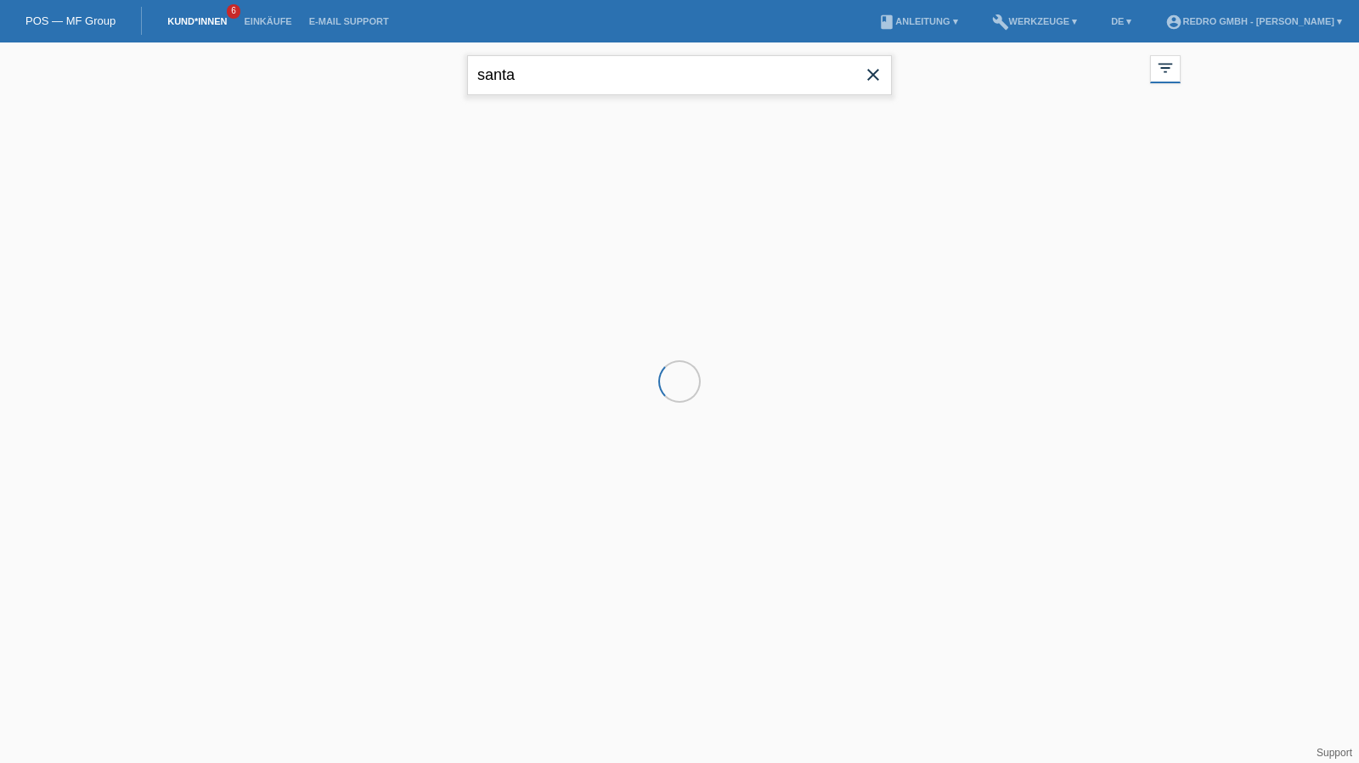
click at [527, 84] on input "santa" at bounding box center [679, 75] width 425 height 40
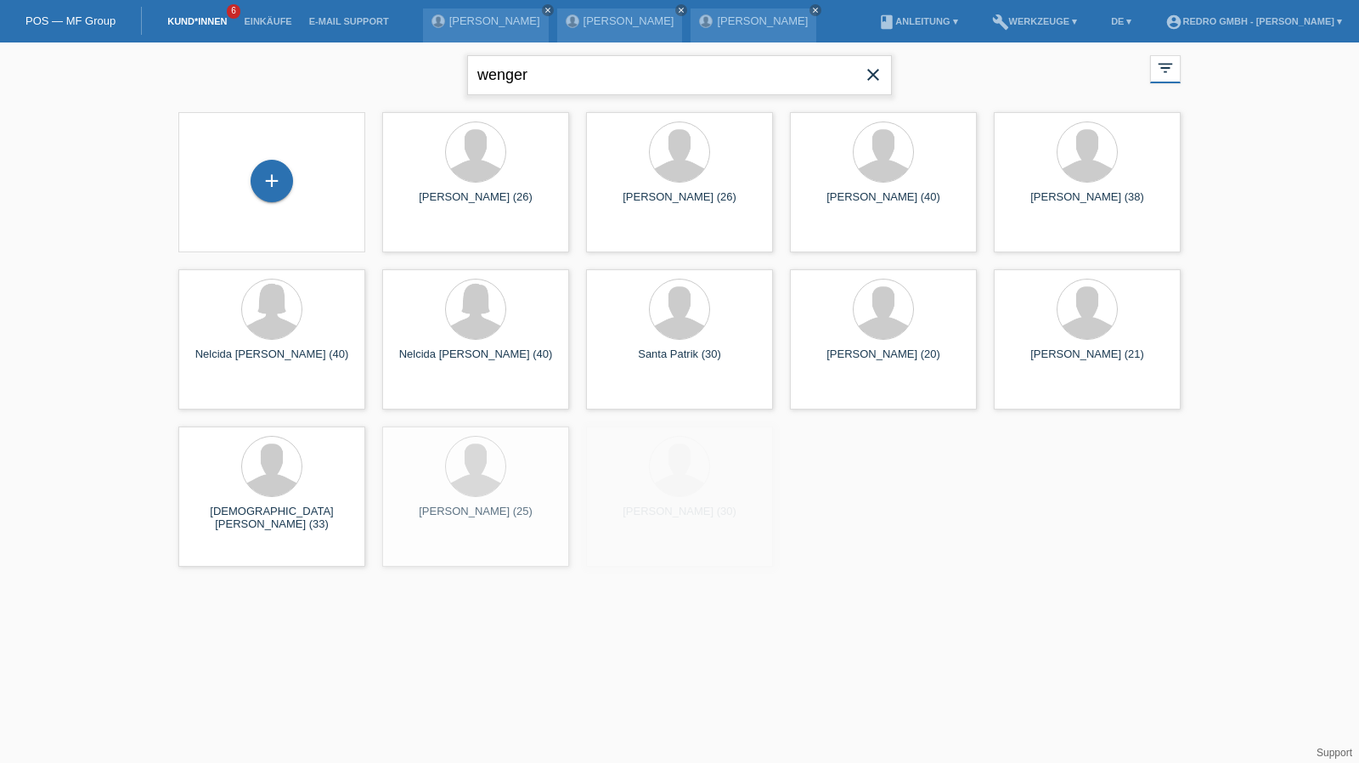
type input "wenger"
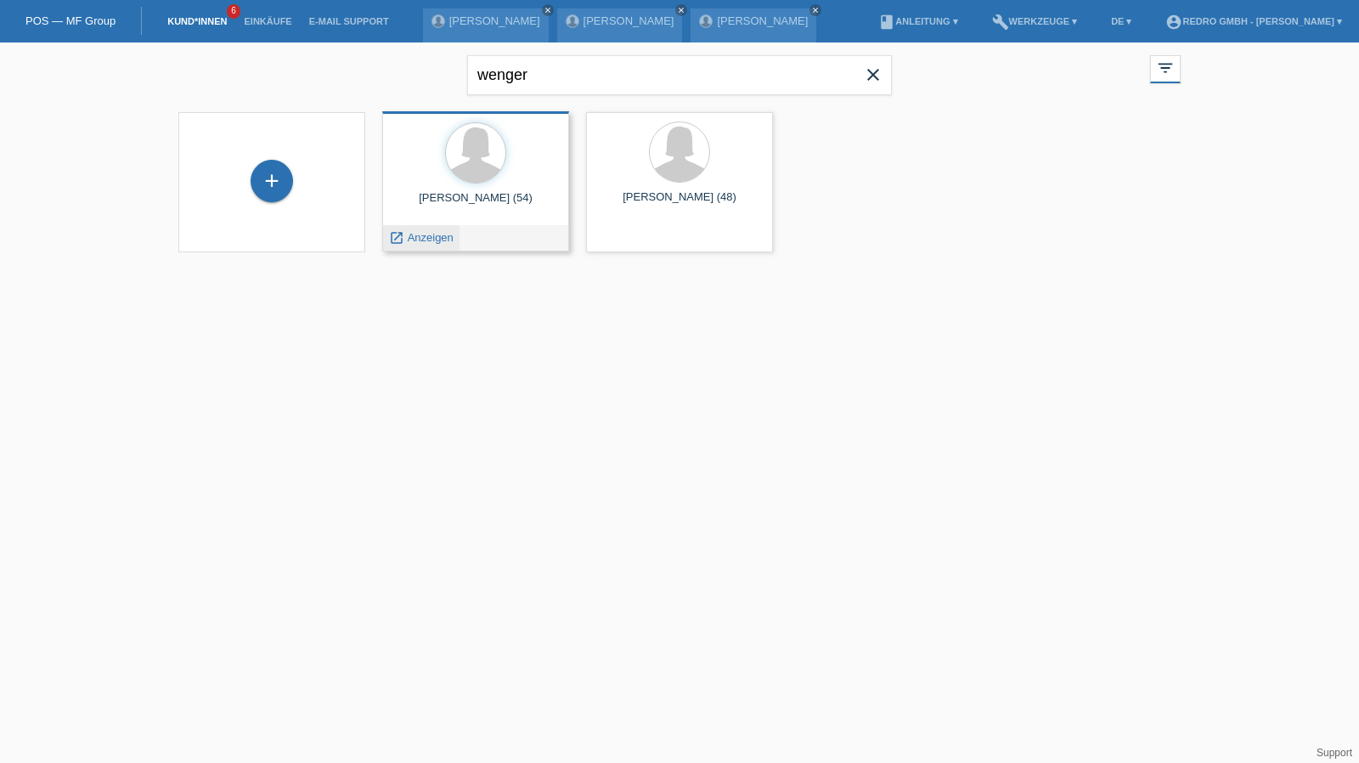
click at [425, 242] on span "Anzeigen" at bounding box center [431, 237] width 46 height 13
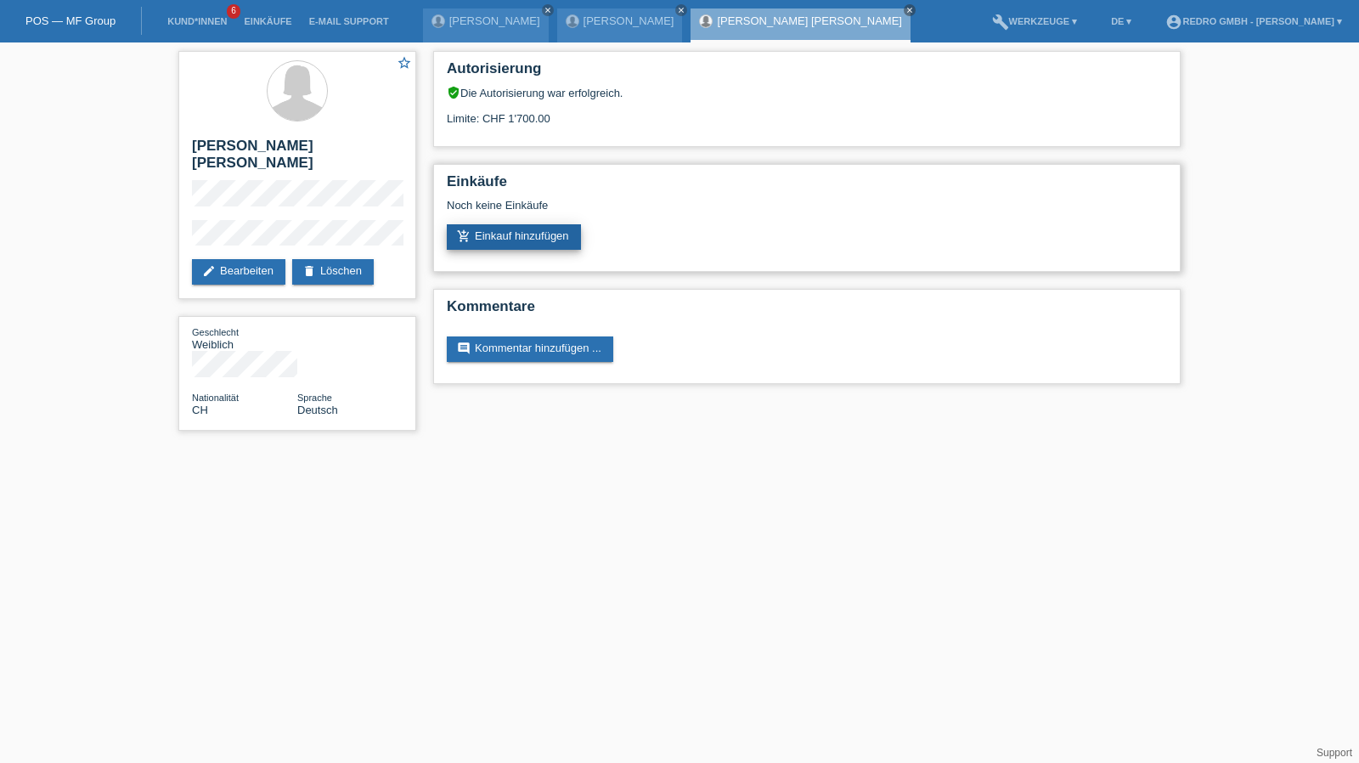
click at [499, 237] on link "add_shopping_cart Einkauf hinzufügen" at bounding box center [514, 236] width 134 height 25
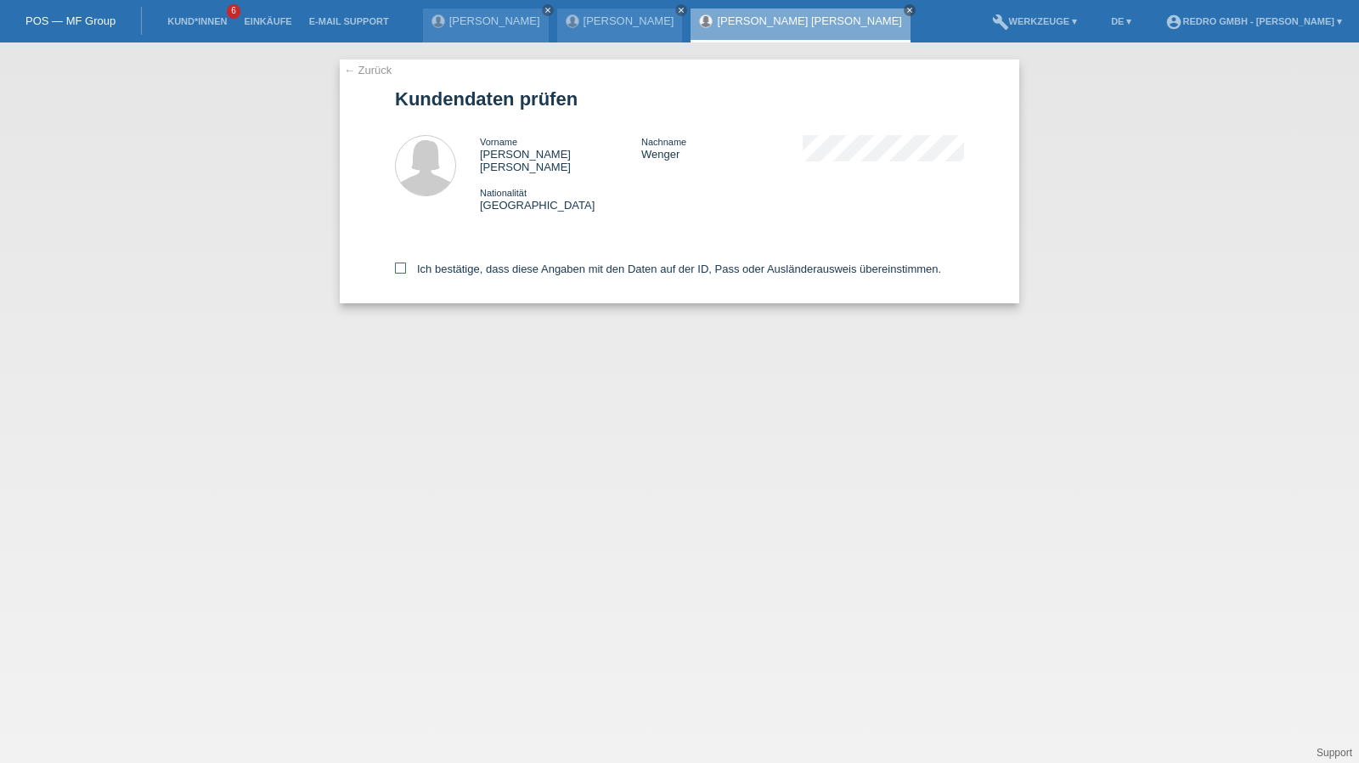
click at [493, 262] on label "Ich bestätige, dass diese Angaben mit den Daten auf der ID, Pass oder Ausländer…" at bounding box center [668, 268] width 546 height 13
click at [406, 262] on input "Ich bestätige, dass diese Angaben mit den Daten auf der ID, Pass oder Ausländer…" at bounding box center [400, 267] width 11 height 11
checkbox input "true"
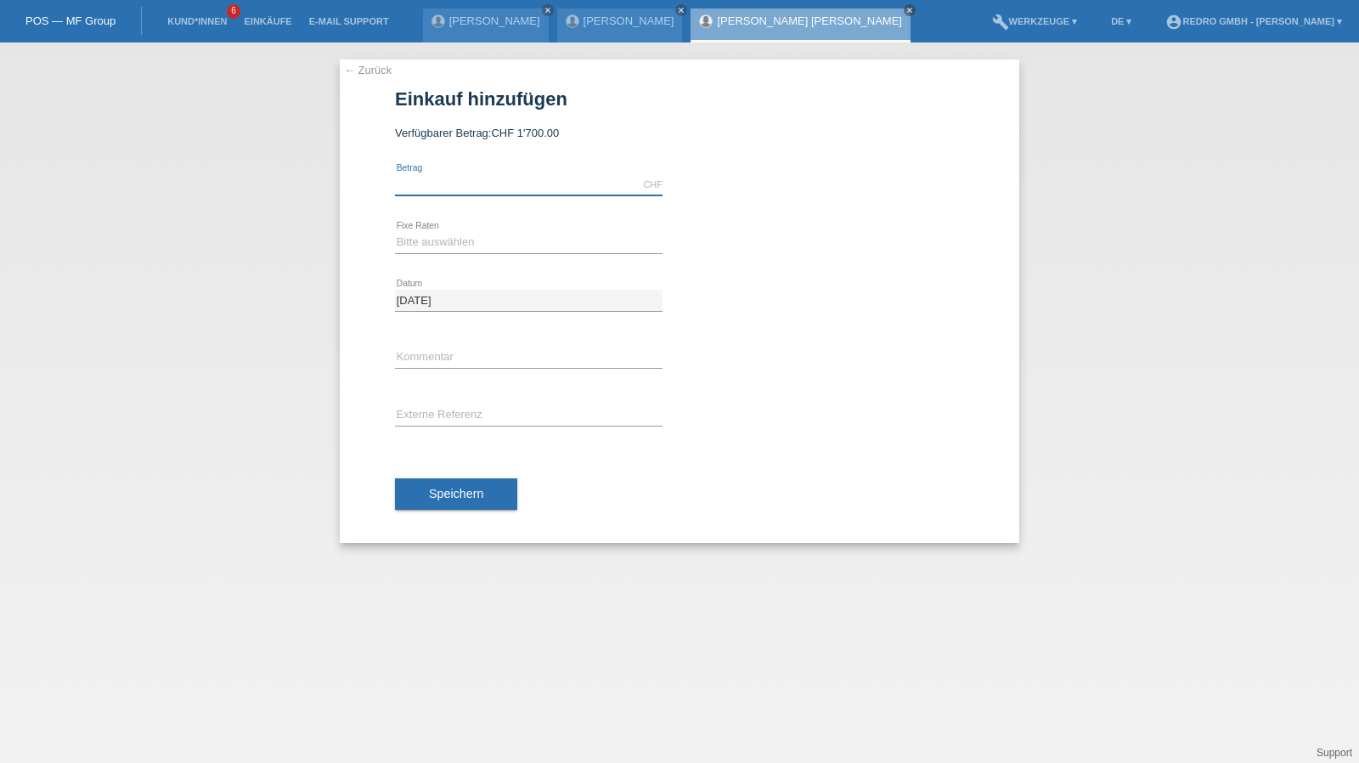
click at [484, 186] on input "text" at bounding box center [529, 184] width 268 height 21
type input "1368.00"
click at [475, 240] on select "Bitte auswählen 6 Raten 12 Raten 24 Raten 36 Raten" at bounding box center [529, 242] width 268 height 20
select select "585"
click at [395, 232] on select "Bitte auswählen 6 Raten 12 Raten 24 Raten 36 Raten" at bounding box center [529, 242] width 268 height 20
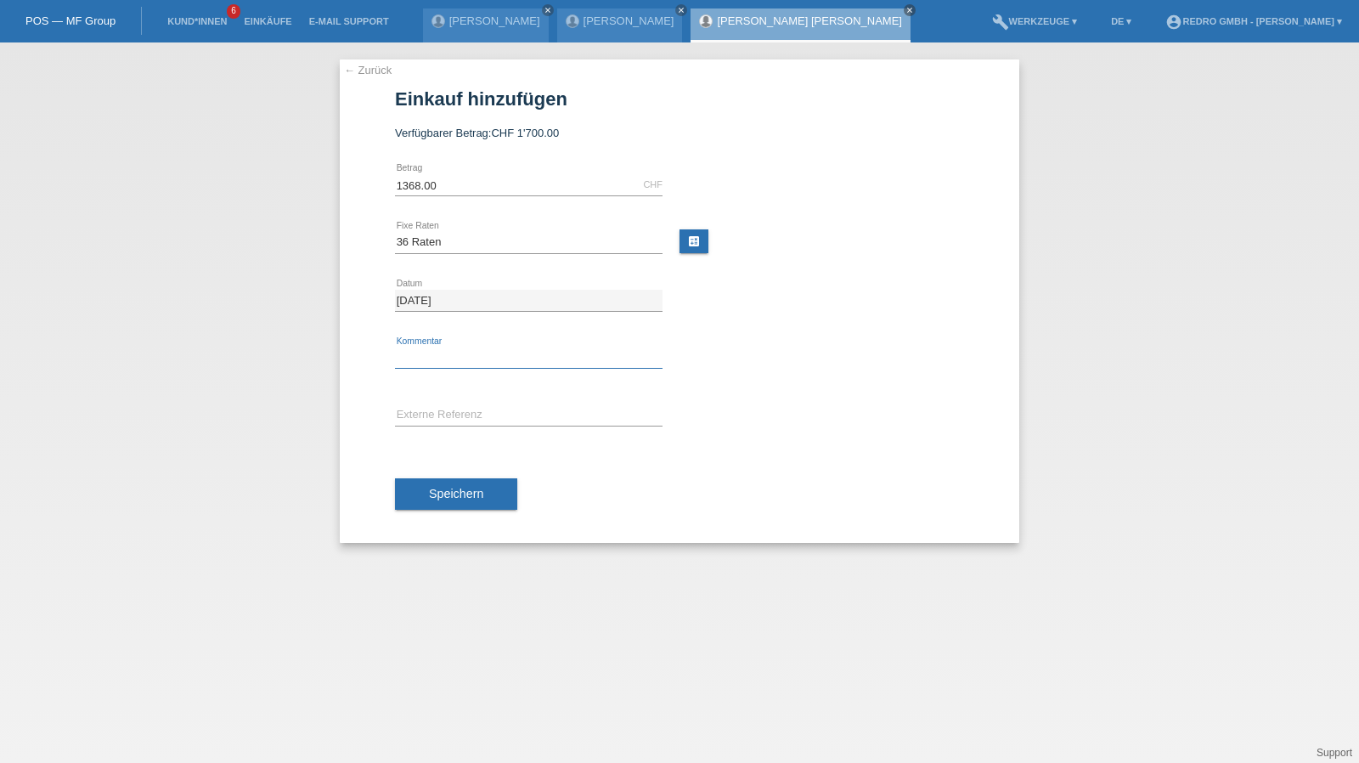
click at [434, 351] on input "text" at bounding box center [529, 357] width 268 height 21
type input "114841"
click at [437, 505] on button "Speichern" at bounding box center [456, 494] width 122 height 32
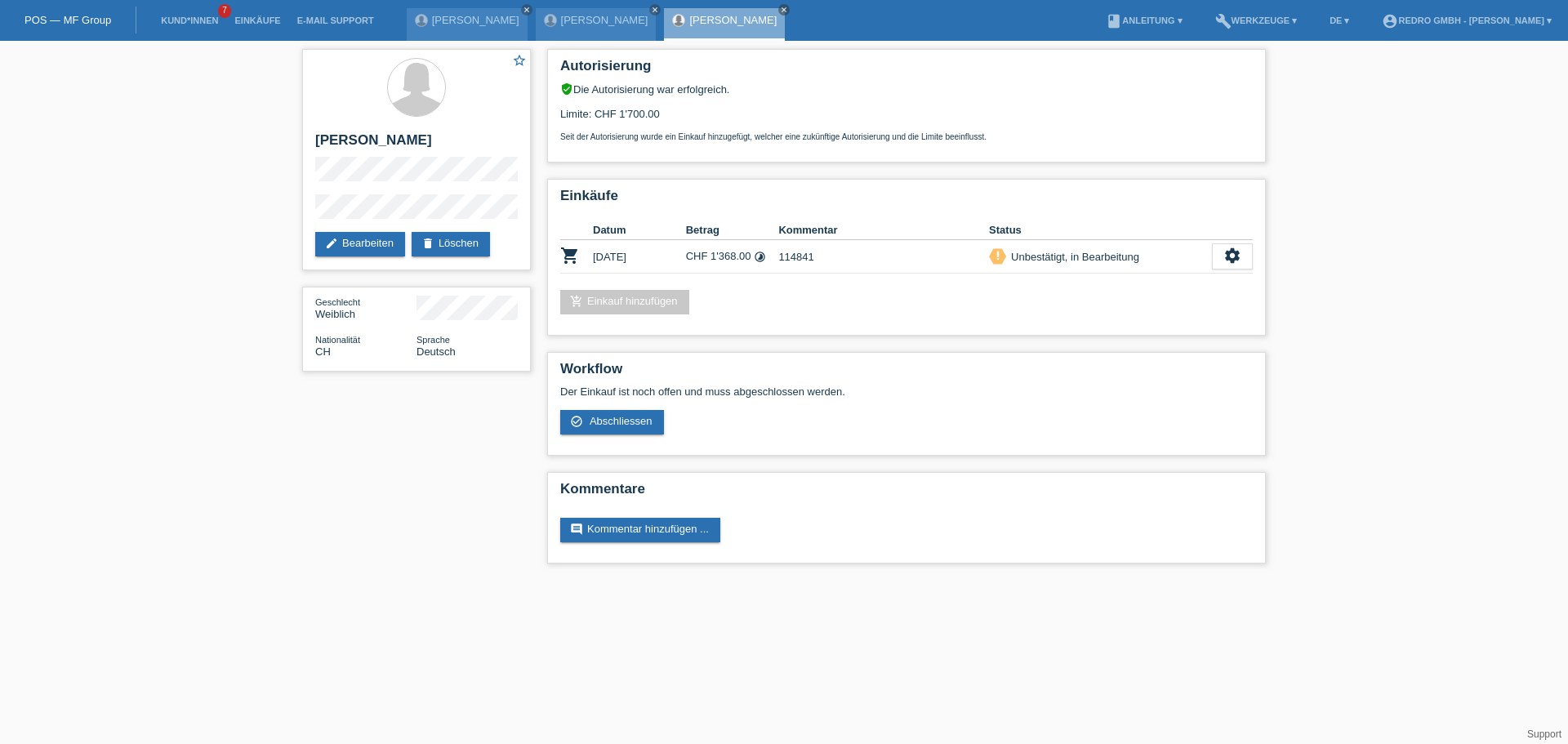
click at [299, 214] on div "star_border Nicole Alexandra Wenger edit Bearbeiten delete Löschen Geschlecht W…" at bounding box center [416, 213] width 245 height 347
click at [470, 137] on h2 "[PERSON_NAME] [PERSON_NAME]" at bounding box center [416, 144] width 203 height 24
copy div "[PERSON_NAME] [PERSON_NAME]"
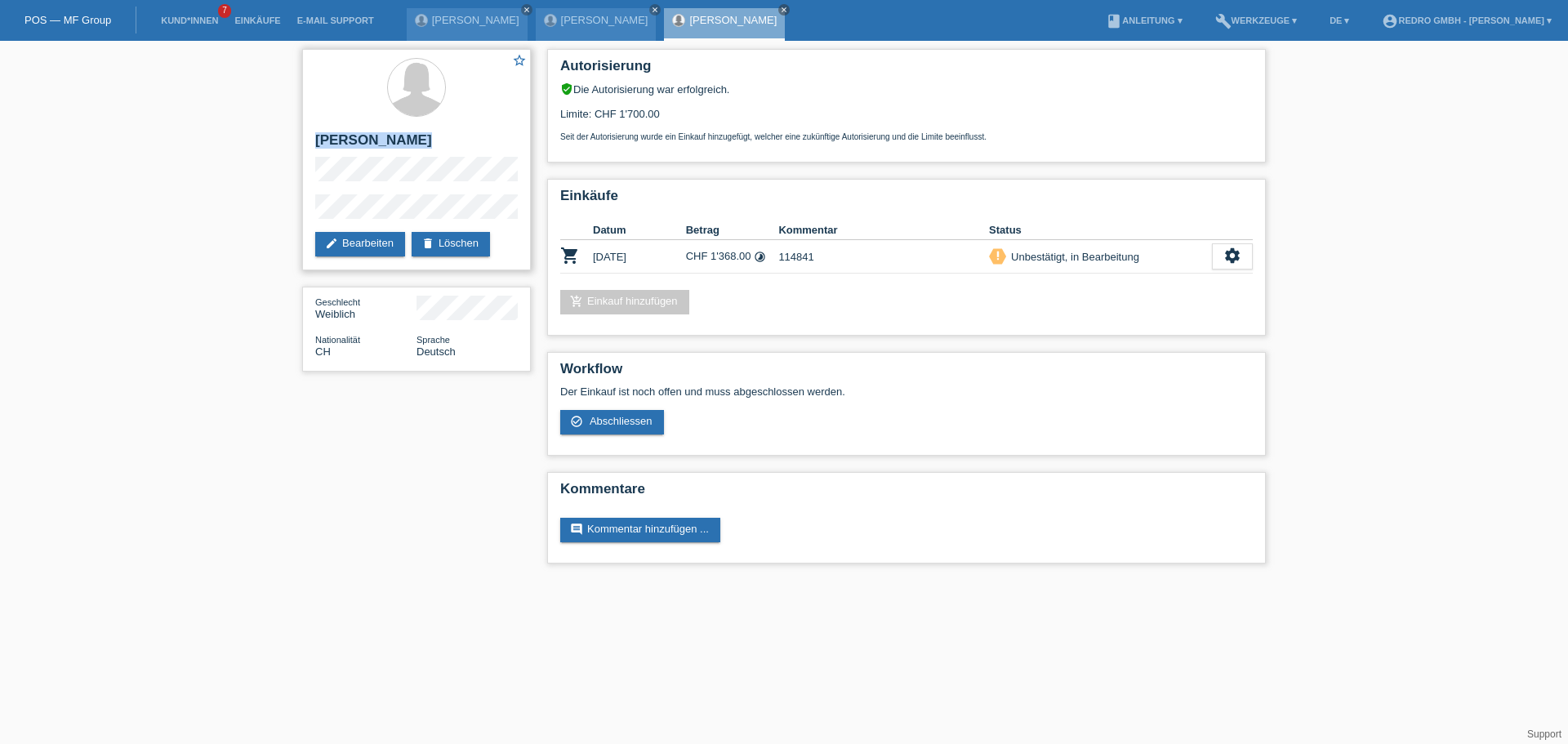
click at [405, 138] on h2 "[PERSON_NAME] [PERSON_NAME]" at bounding box center [416, 144] width 203 height 24
click at [369, 151] on h2 "[PERSON_NAME] [PERSON_NAME]" at bounding box center [416, 144] width 203 height 24
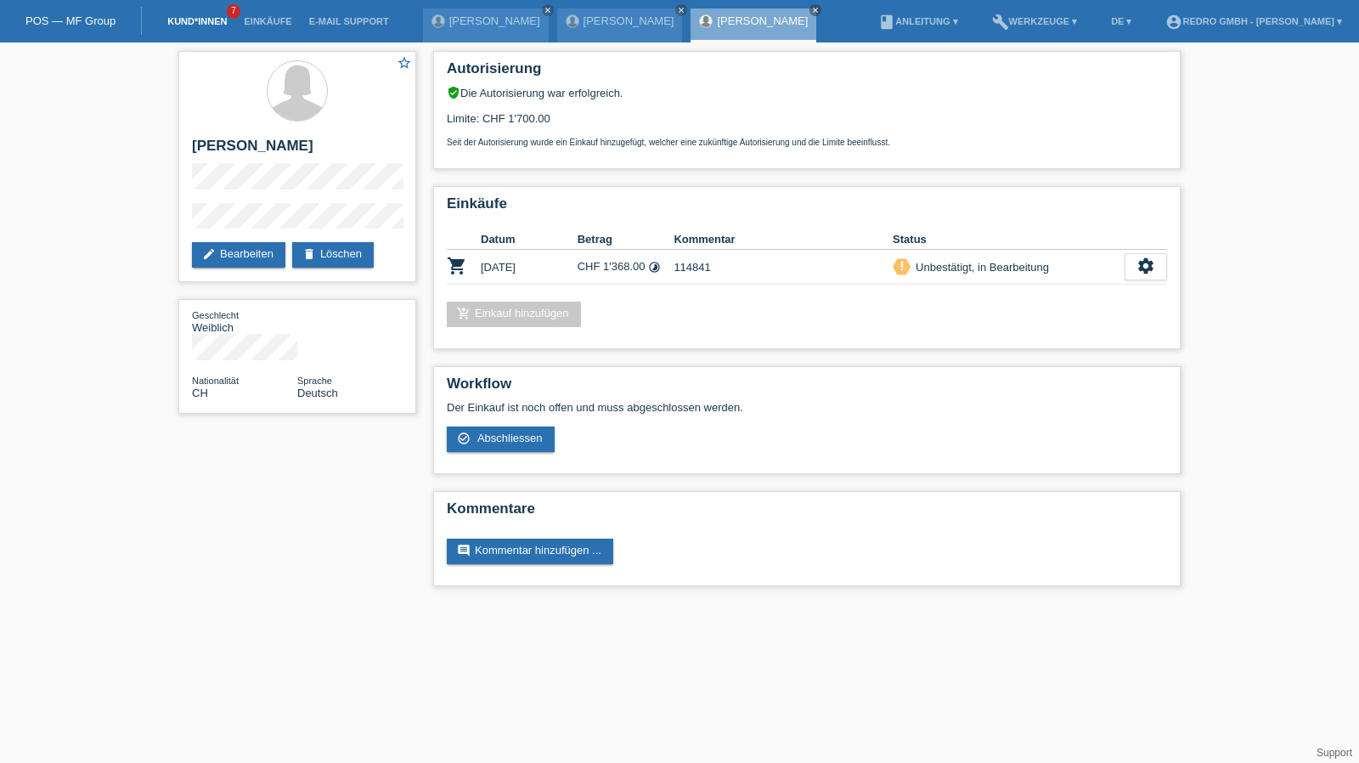
click at [172, 23] on link "Kund*innen" at bounding box center [197, 21] width 76 height 10
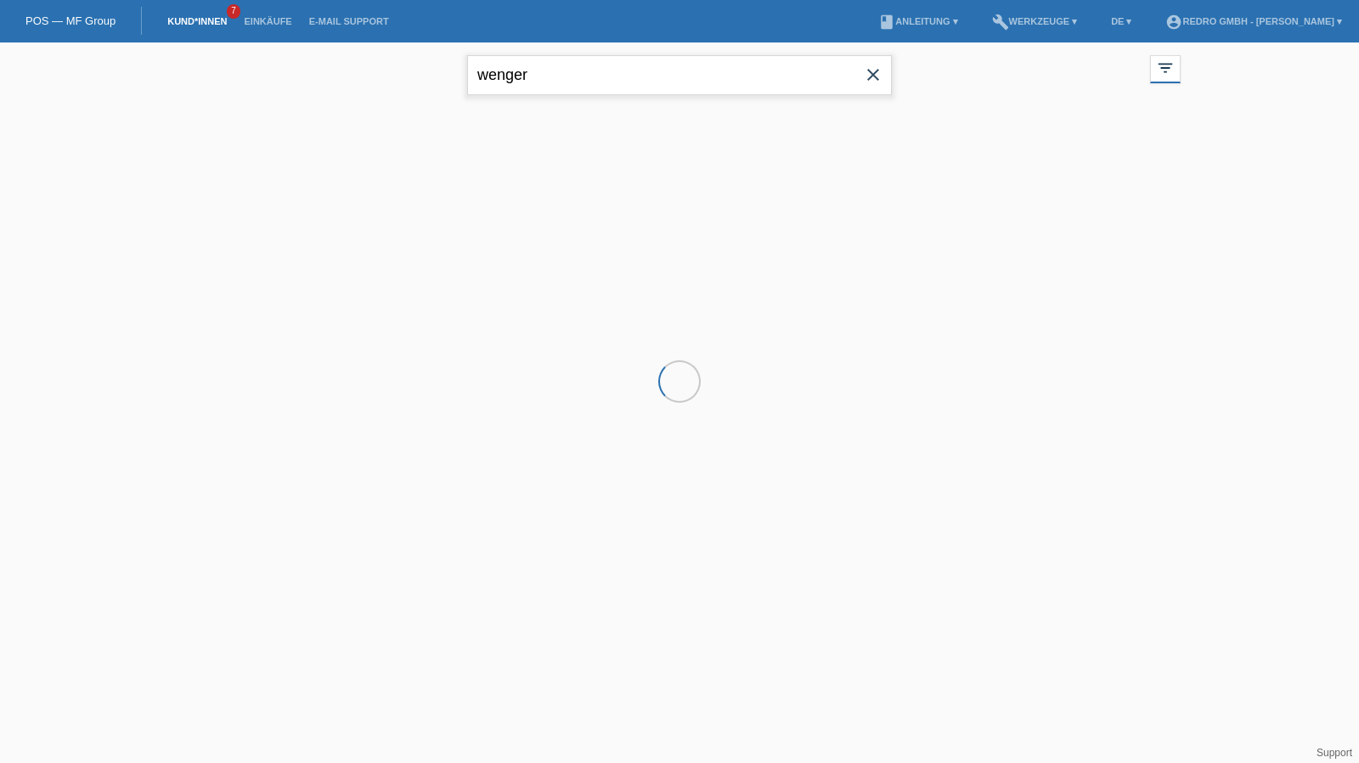
click at [570, 85] on input "wenger" at bounding box center [679, 75] width 425 height 40
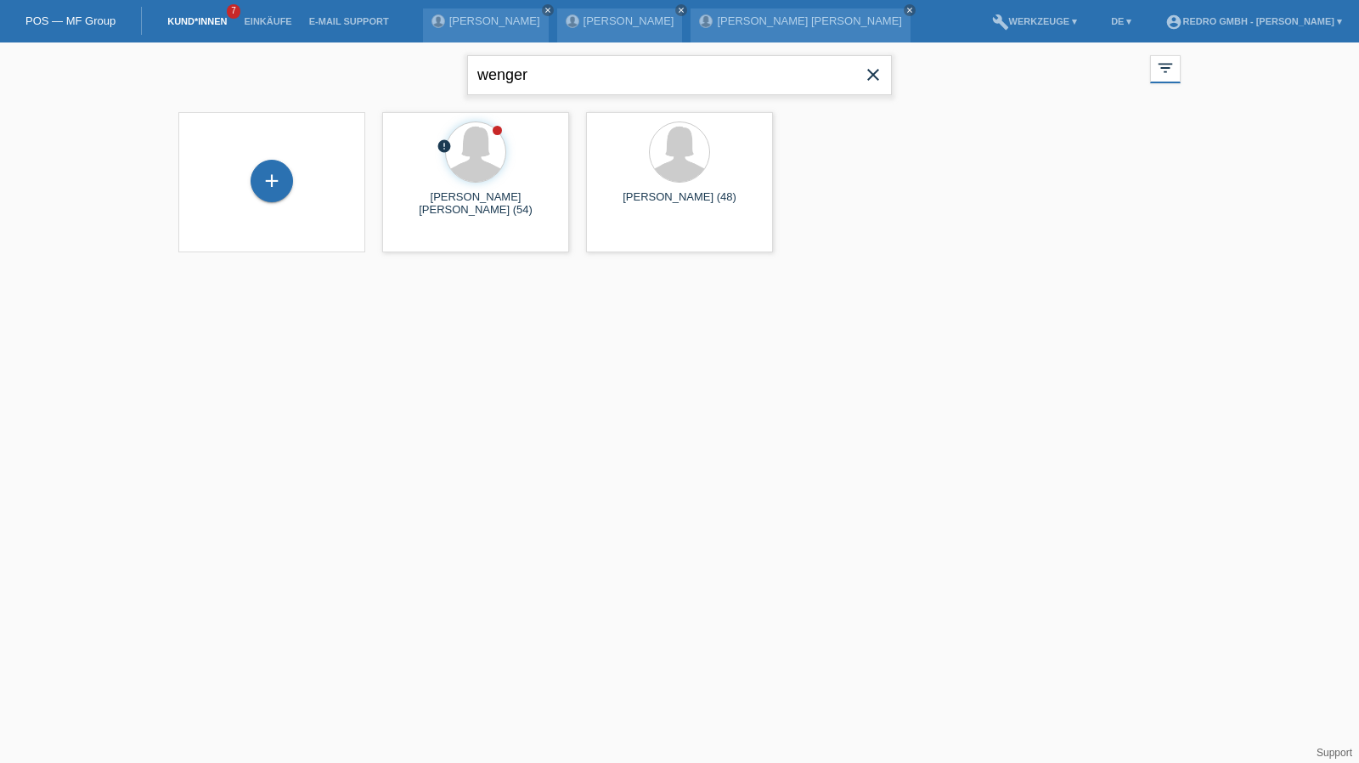
type input "m"
type input "[PERSON_NAME]"
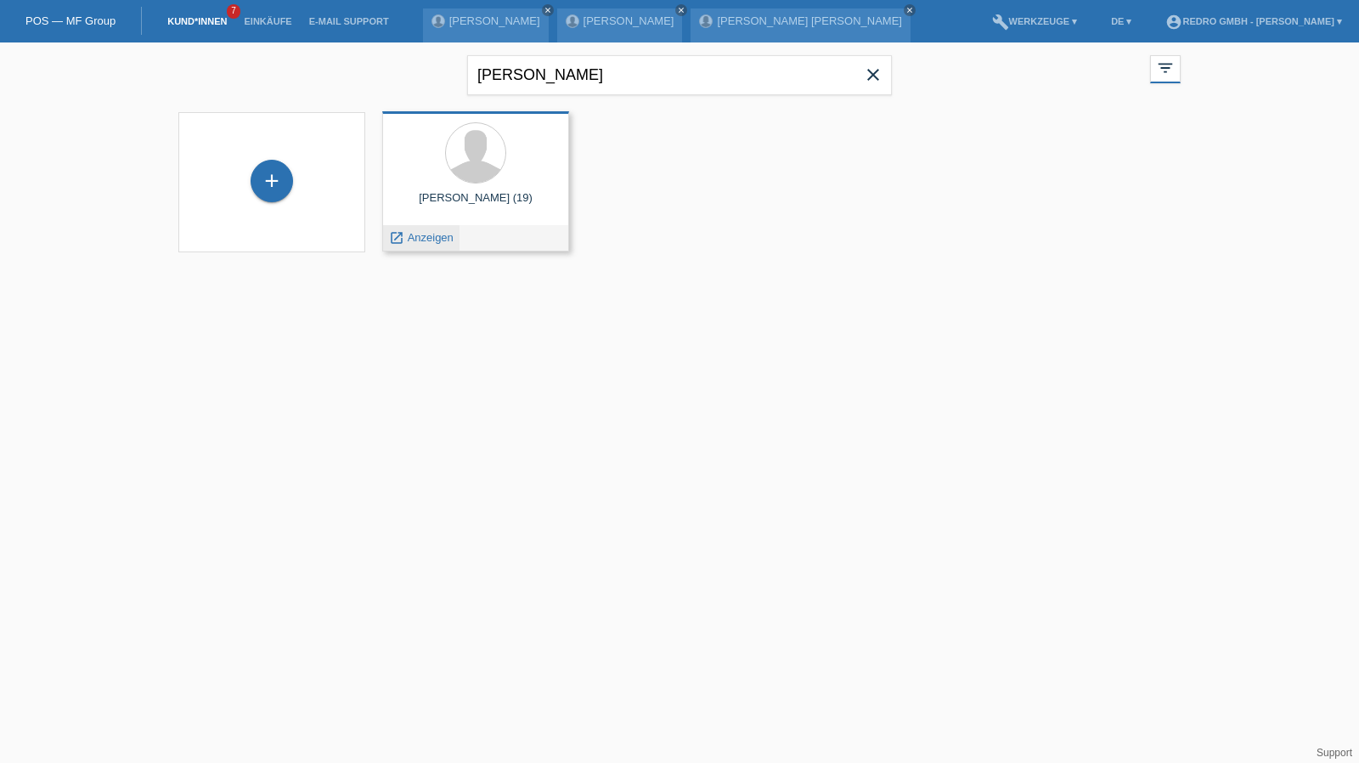
click at [440, 235] on span "Anzeigen" at bounding box center [431, 237] width 46 height 13
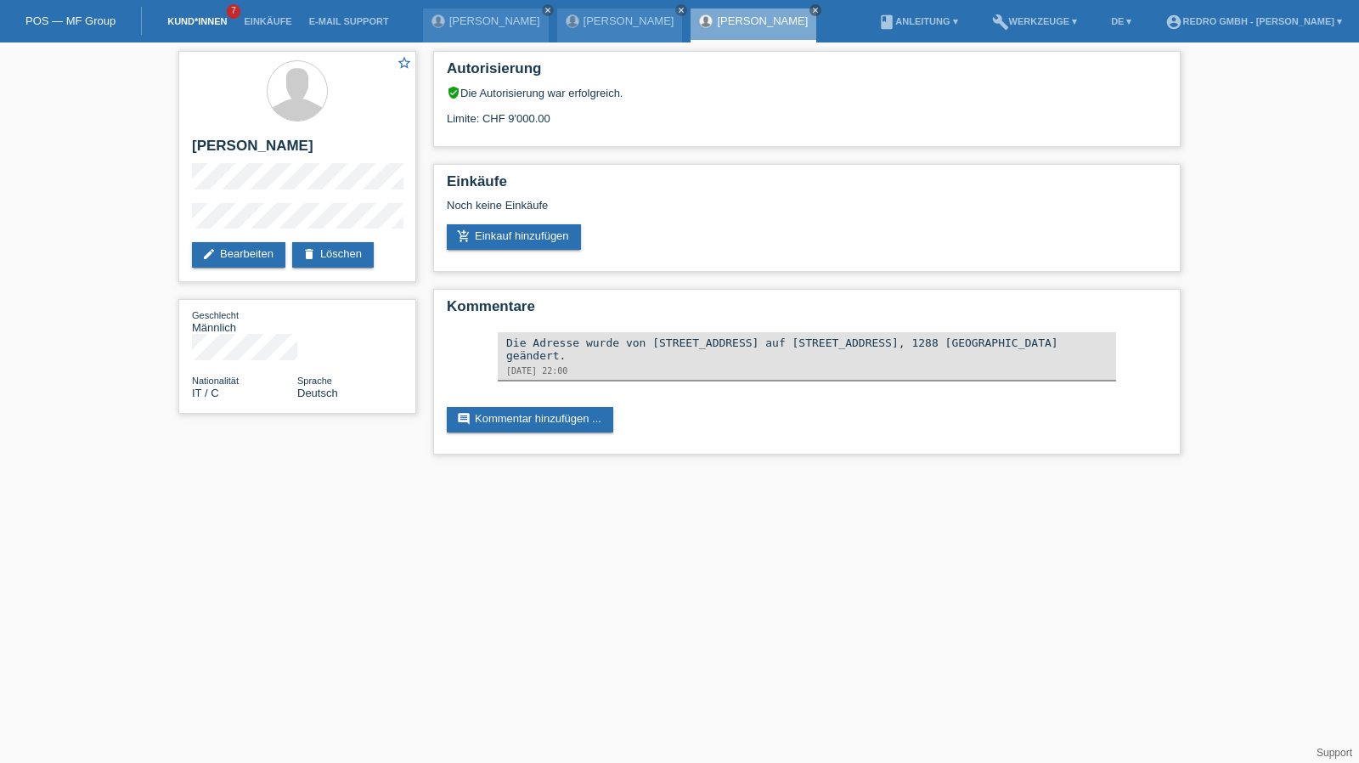
click at [209, 18] on link "Kund*innen" at bounding box center [197, 21] width 76 height 10
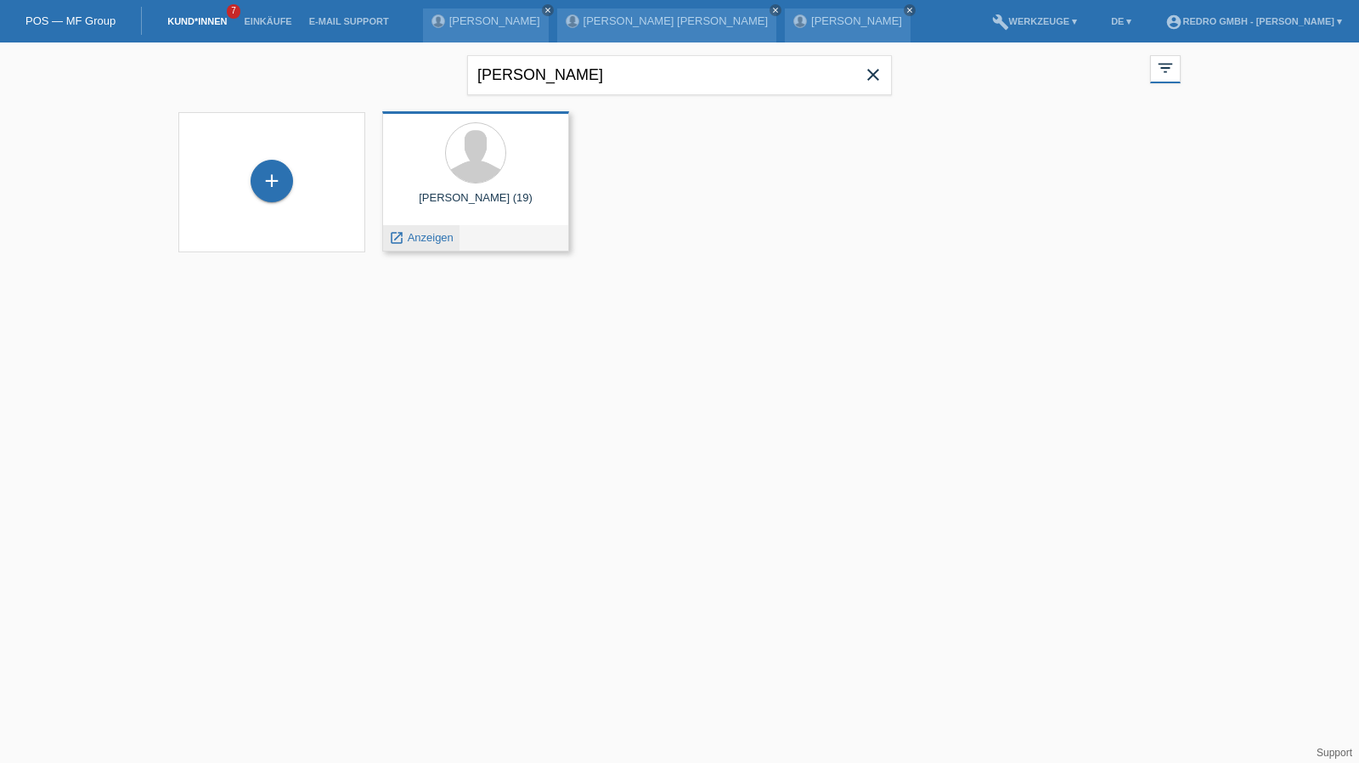
click at [421, 239] on span "Anzeigen" at bounding box center [431, 237] width 46 height 13
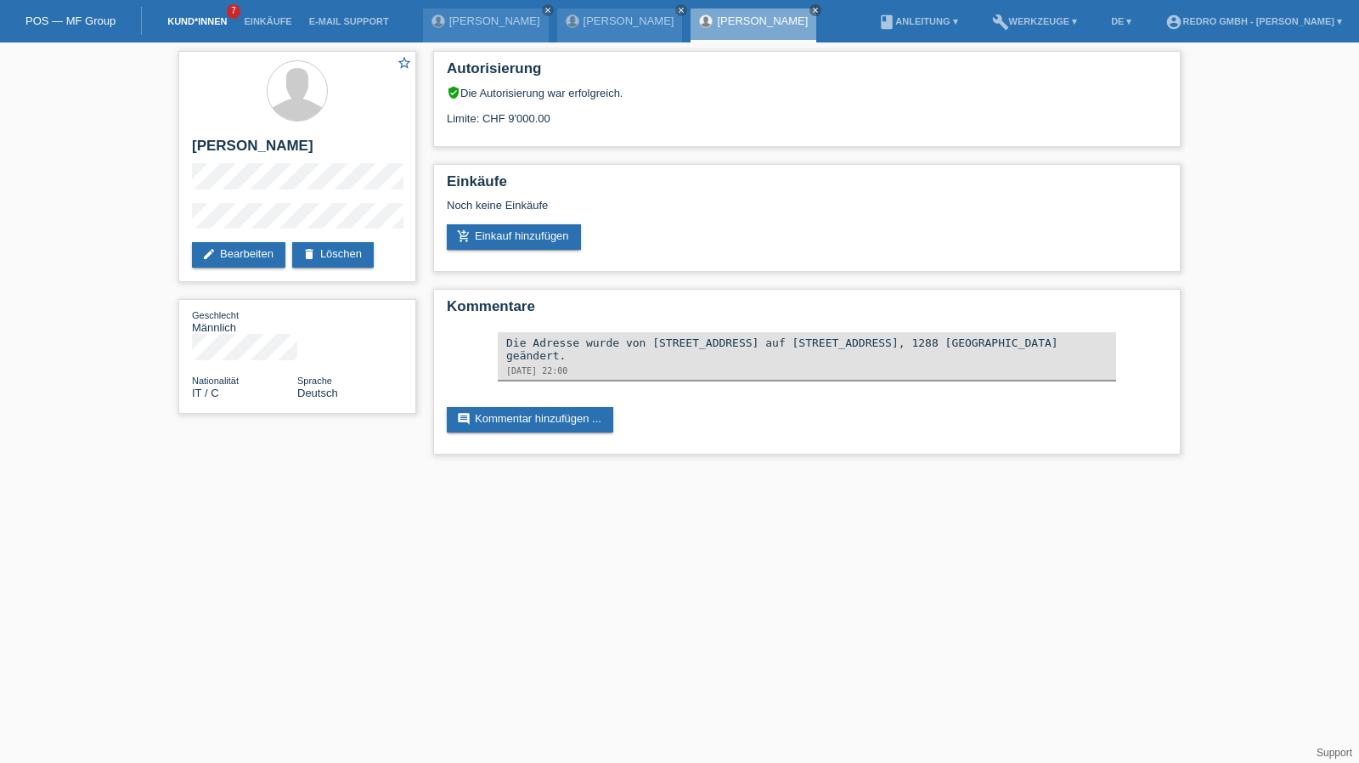
click at [175, 25] on link "Kund*innen" at bounding box center [197, 21] width 76 height 10
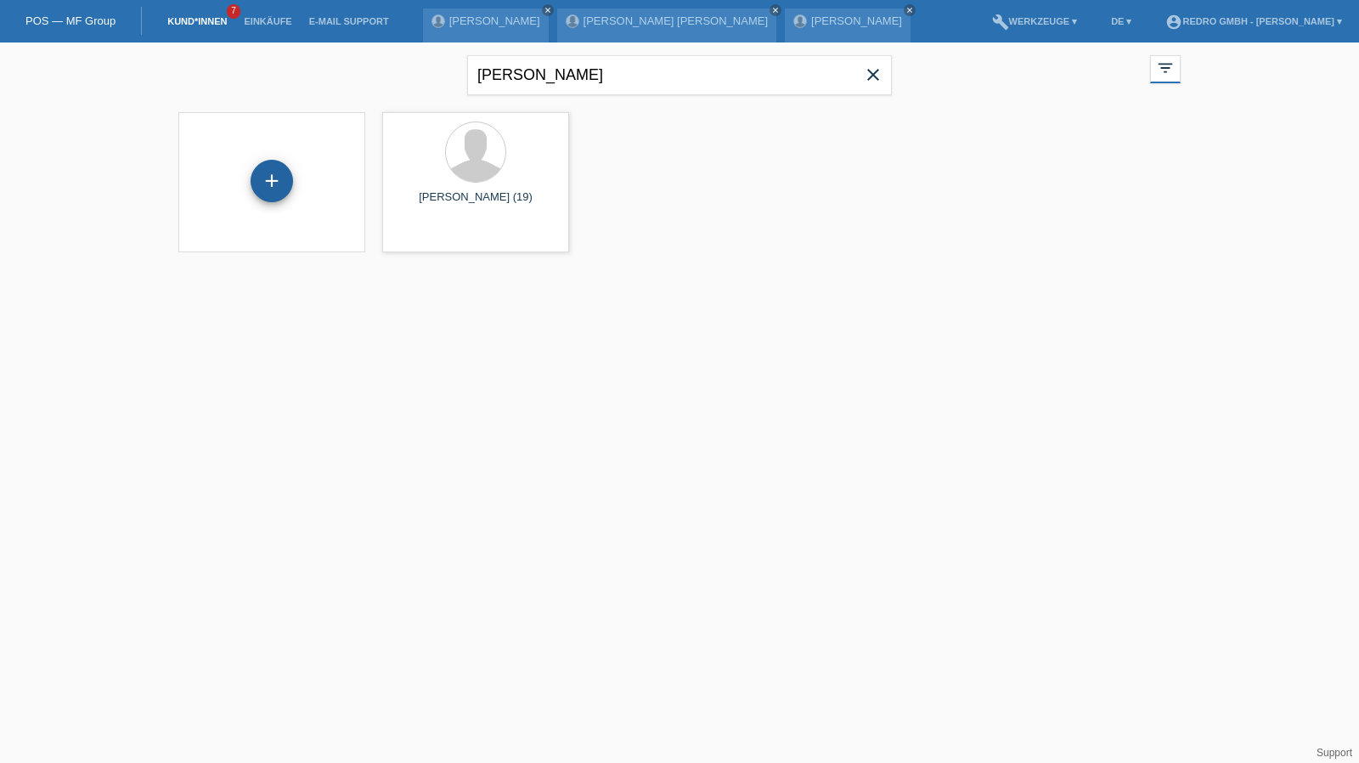
click at [273, 178] on div "+" at bounding box center [272, 181] width 42 height 42
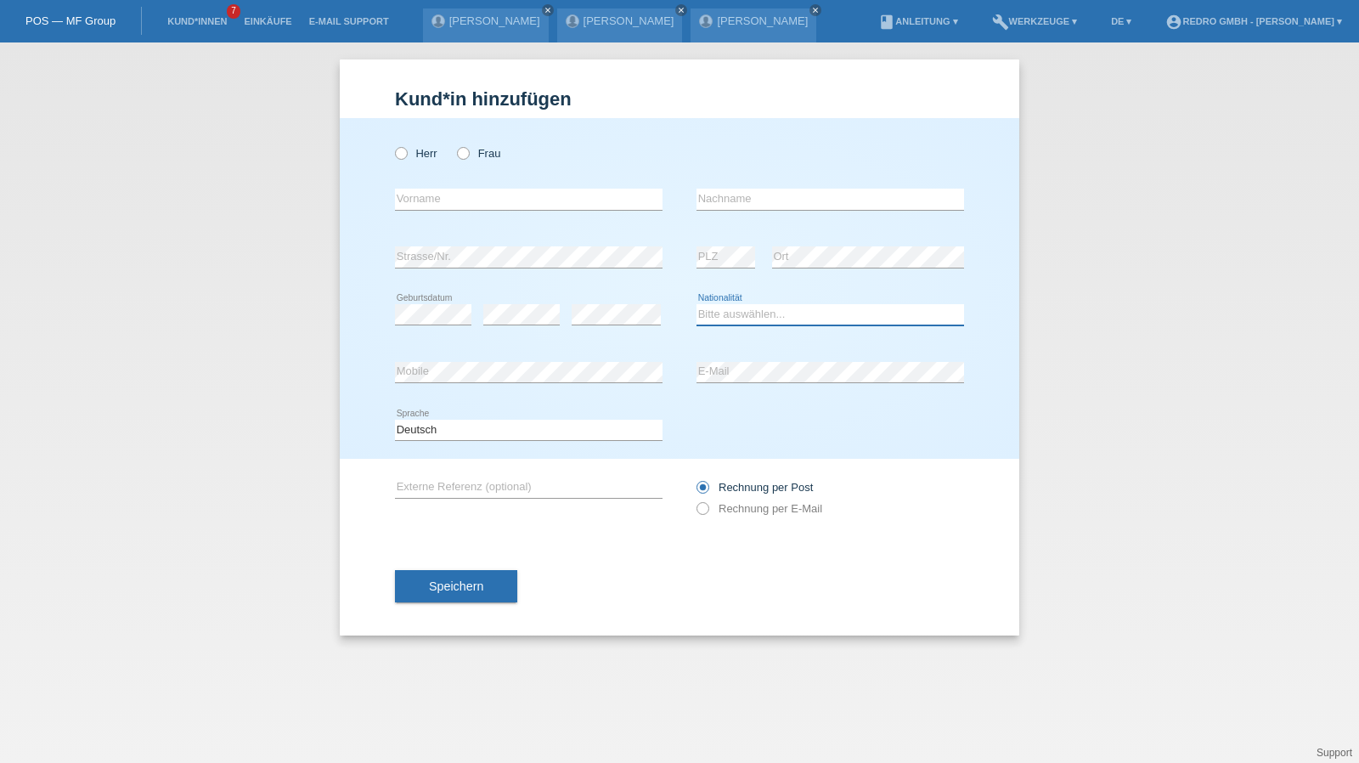
click at [714, 312] on select "Bitte auswählen... Schweiz Deutschland Liechtenstein Österreich ------------ Af…" at bounding box center [830, 314] width 268 height 20
select select "PT"
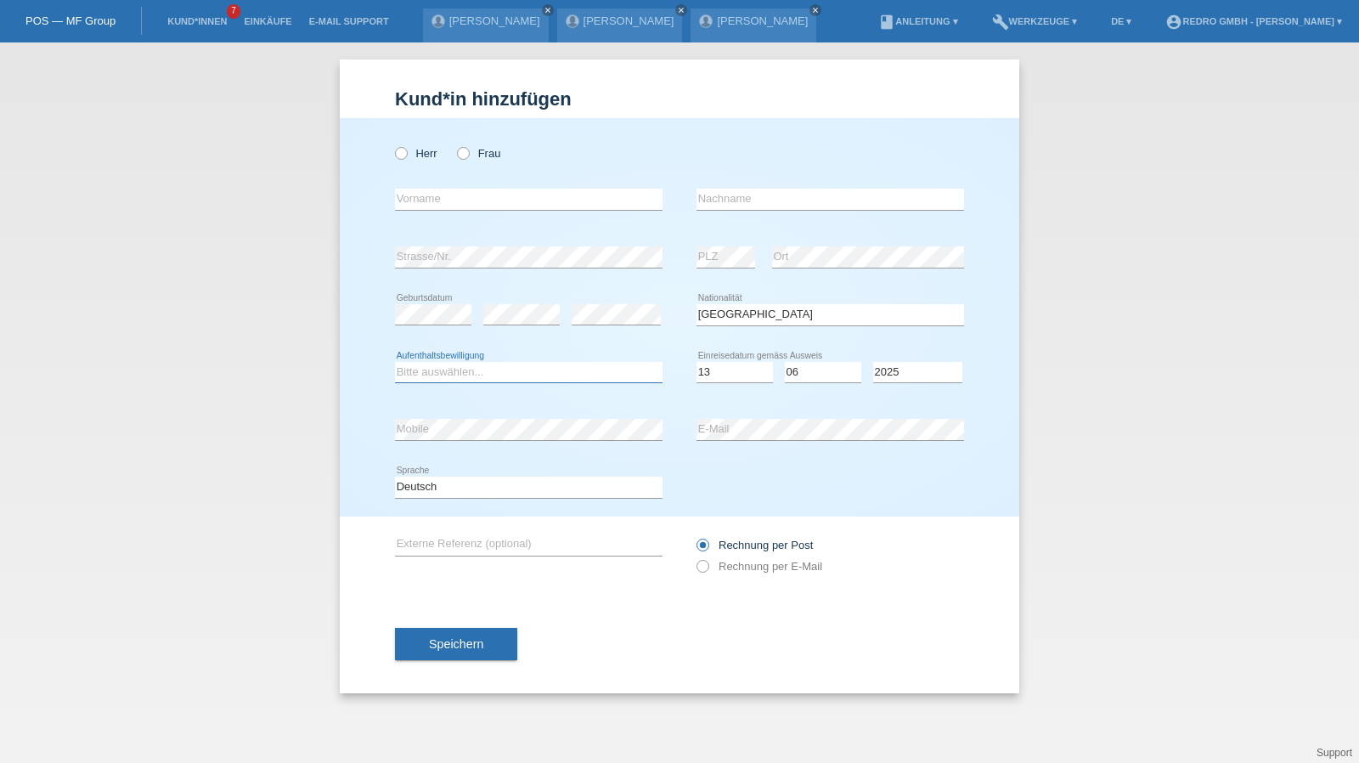
select select "B"
select select "13"
select select "06"
select select "2022"
click at [442, 658] on button "Speichern" at bounding box center [456, 644] width 122 height 32
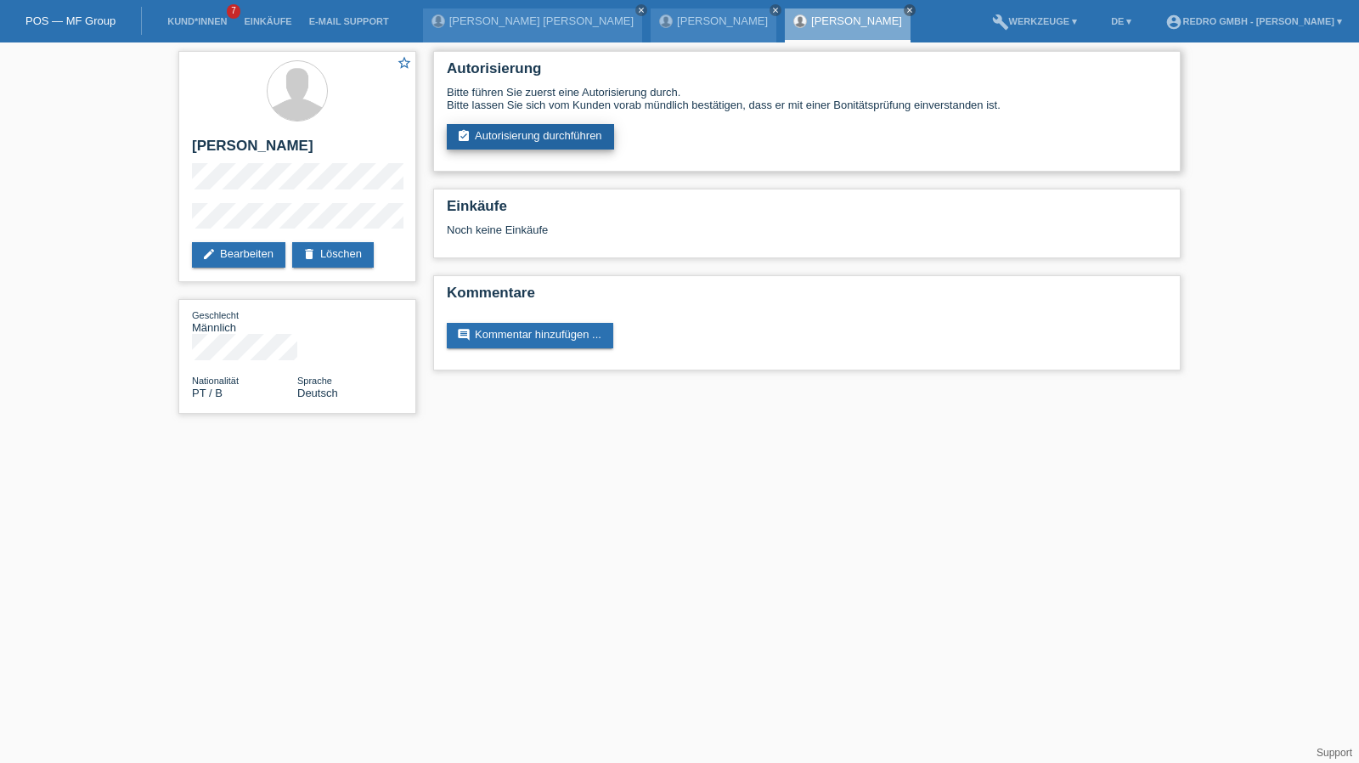
click at [557, 134] on link "assignment_turned_in Autorisierung durchführen" at bounding box center [530, 136] width 167 height 25
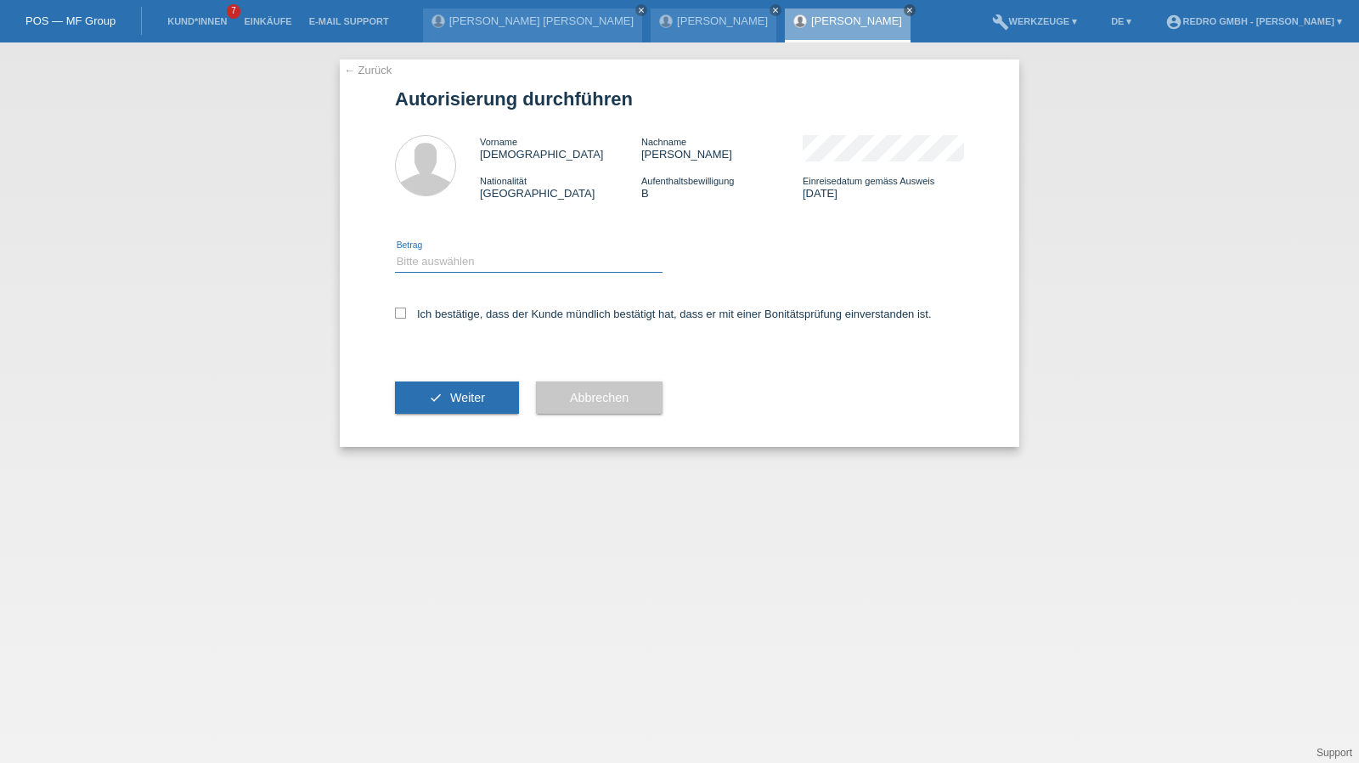
drag, startPoint x: 455, startPoint y: 257, endPoint x: 454, endPoint y: 271, distance: 13.6
click at [455, 257] on select "Bitte auswählen CHF 1.00 - CHF 499.00 CHF 500.00 - CHF 1'999.00 CHF 2'000.00 - …" at bounding box center [529, 261] width 268 height 20
select select "1"
click at [395, 251] on select "Bitte auswählen CHF 1.00 - CHF 499.00 CHF 500.00 - CHF 1'999.00 CHF 2'000.00 - …" at bounding box center [529, 261] width 268 height 20
click at [445, 312] on label "Ich bestätige, dass der Kunde mündlich bestätigt hat, dass er mit einer Bonität…" at bounding box center [663, 313] width 537 height 13
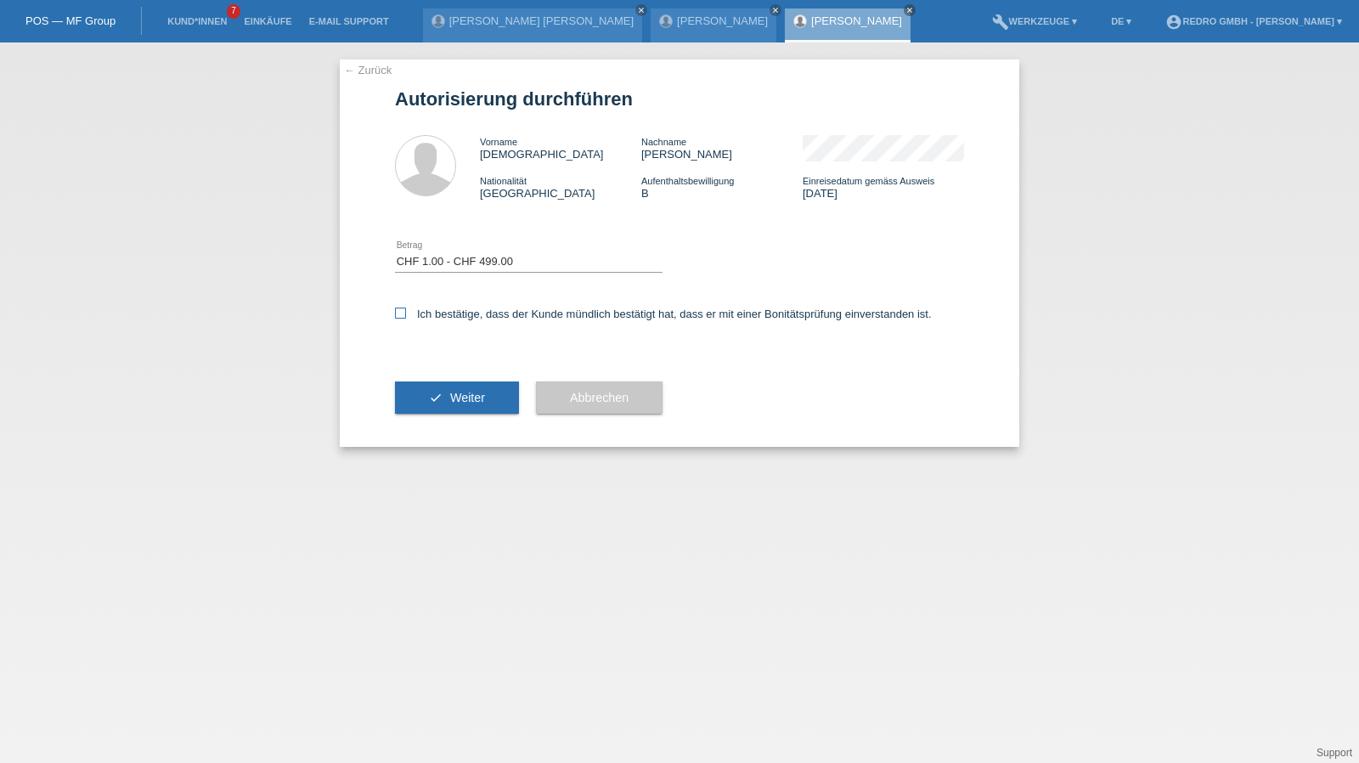
click at [406, 312] on input "Ich bestätige, dass der Kunde mündlich bestätigt hat, dass er mit einer Bonität…" at bounding box center [400, 312] width 11 height 11
checkbox input "true"
click at [437, 390] on button "check Weiter" at bounding box center [457, 397] width 124 height 32
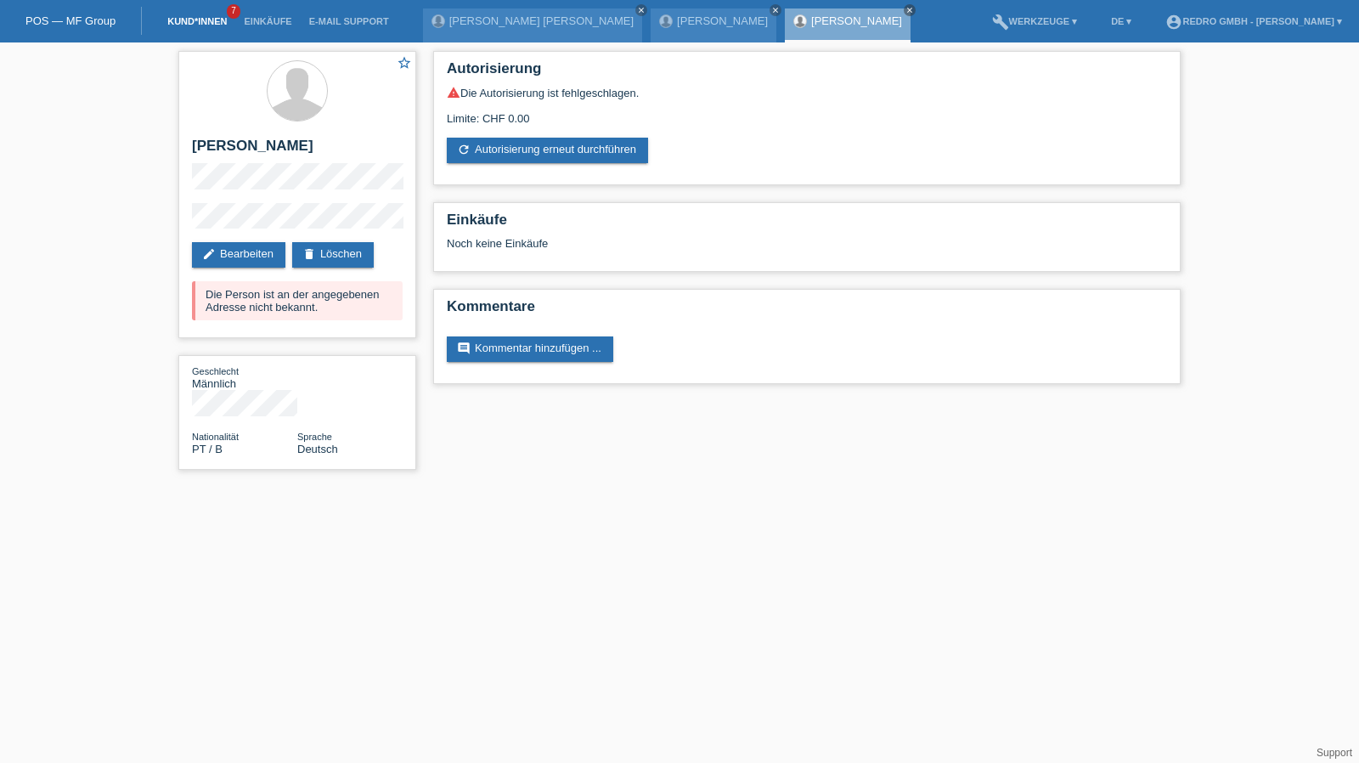
click at [216, 24] on link "Kund*innen" at bounding box center [197, 21] width 76 height 10
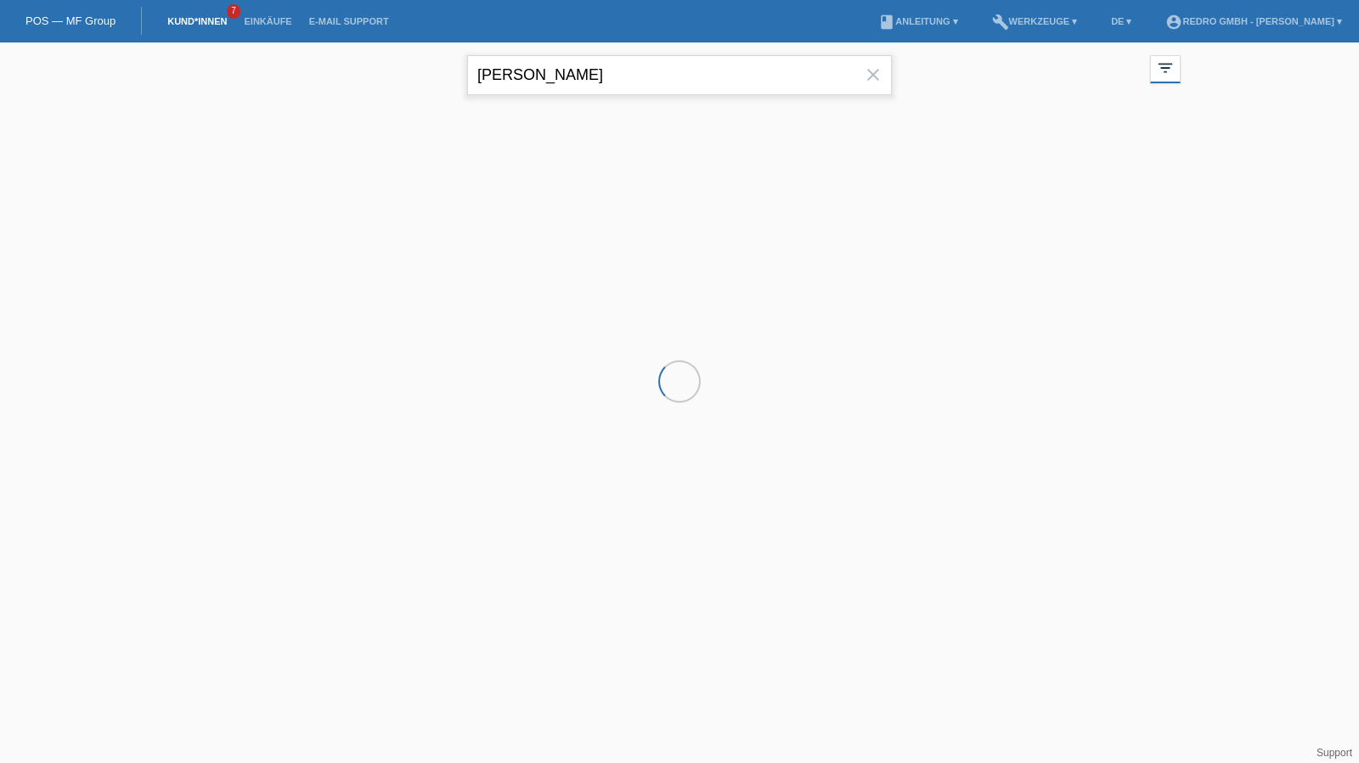
click at [538, 65] on input "[PERSON_NAME]" at bounding box center [679, 75] width 425 height 40
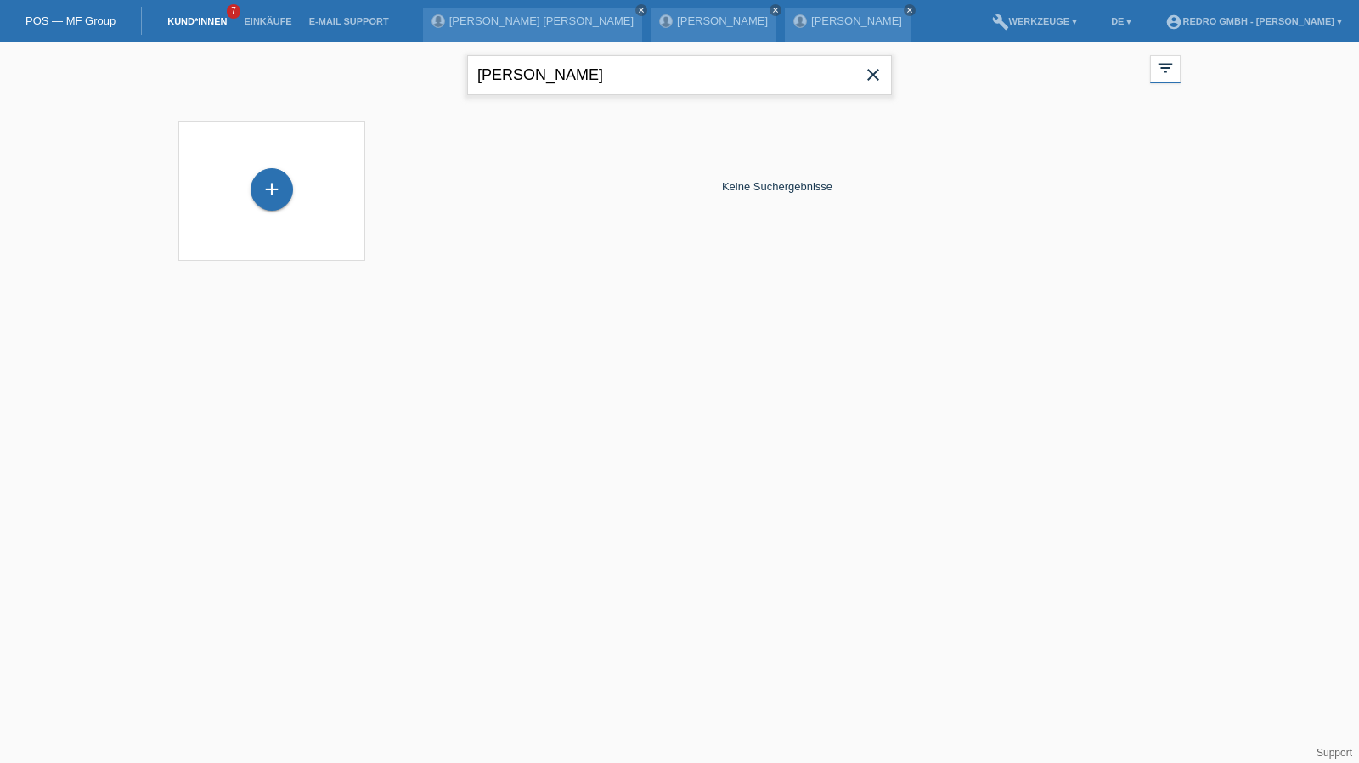
click at [550, 82] on input "neriman" at bounding box center [679, 75] width 425 height 40
type input "sümer"
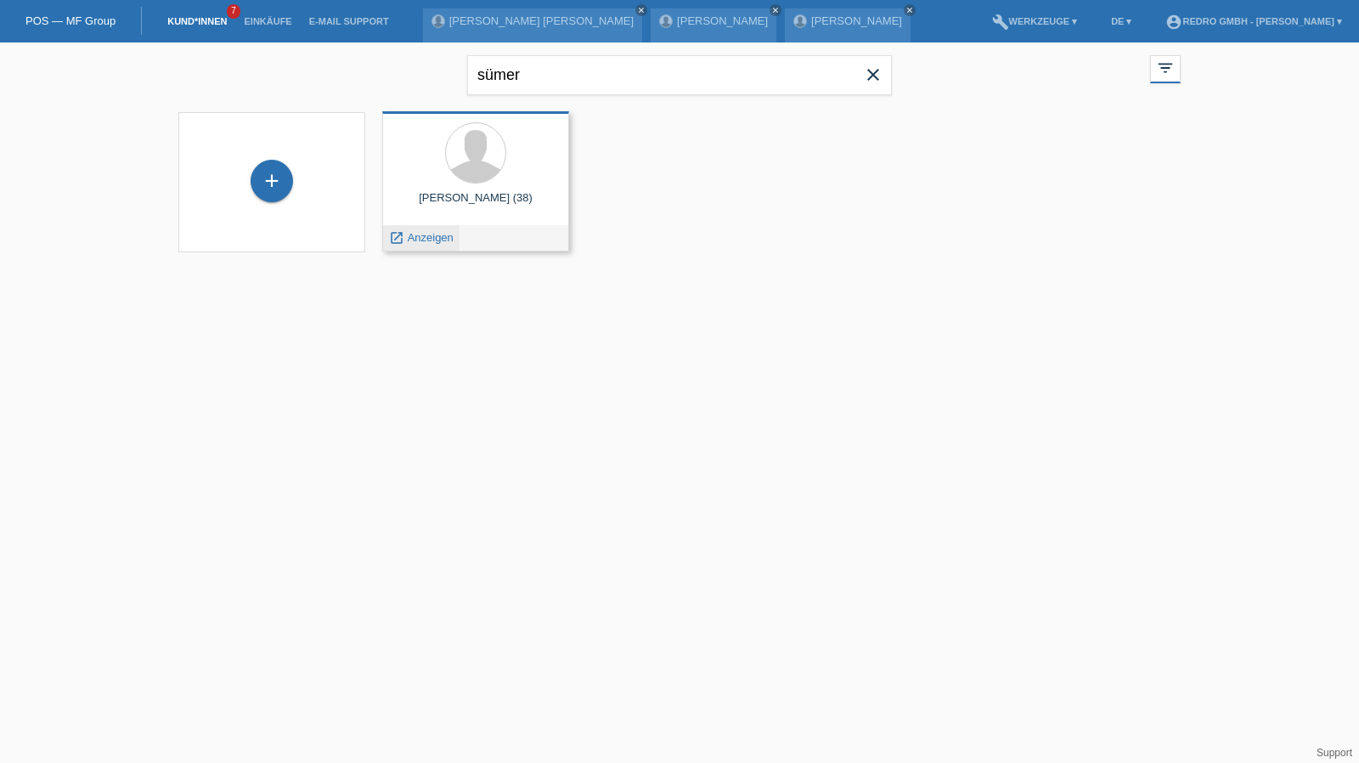
click at [430, 228] on div "launch Anzeigen" at bounding box center [421, 237] width 76 height 25
click at [429, 230] on div "launch Anzeigen" at bounding box center [421, 237] width 76 height 25
click at [425, 236] on span "Anzeigen" at bounding box center [431, 237] width 46 height 13
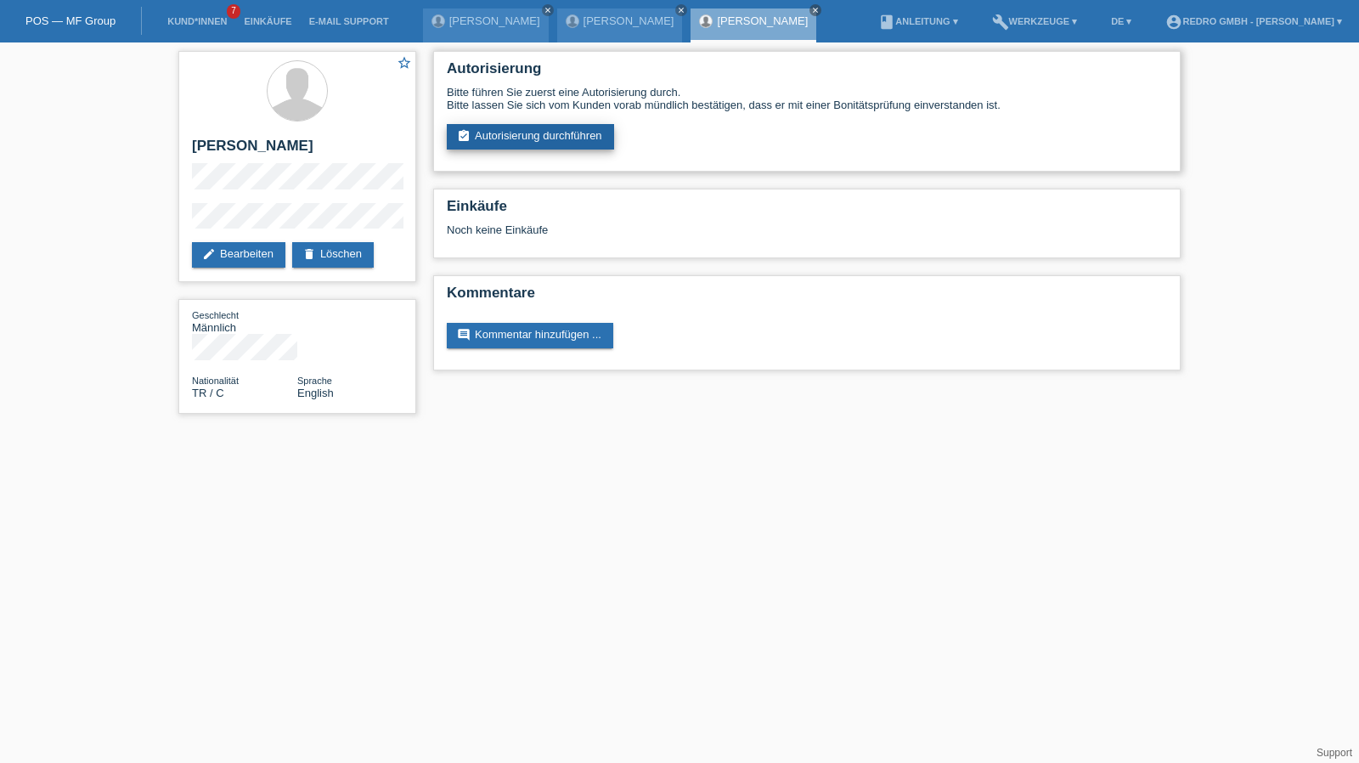
click at [522, 130] on link "assignment_turned_in Autorisierung durchführen" at bounding box center [530, 136] width 167 height 25
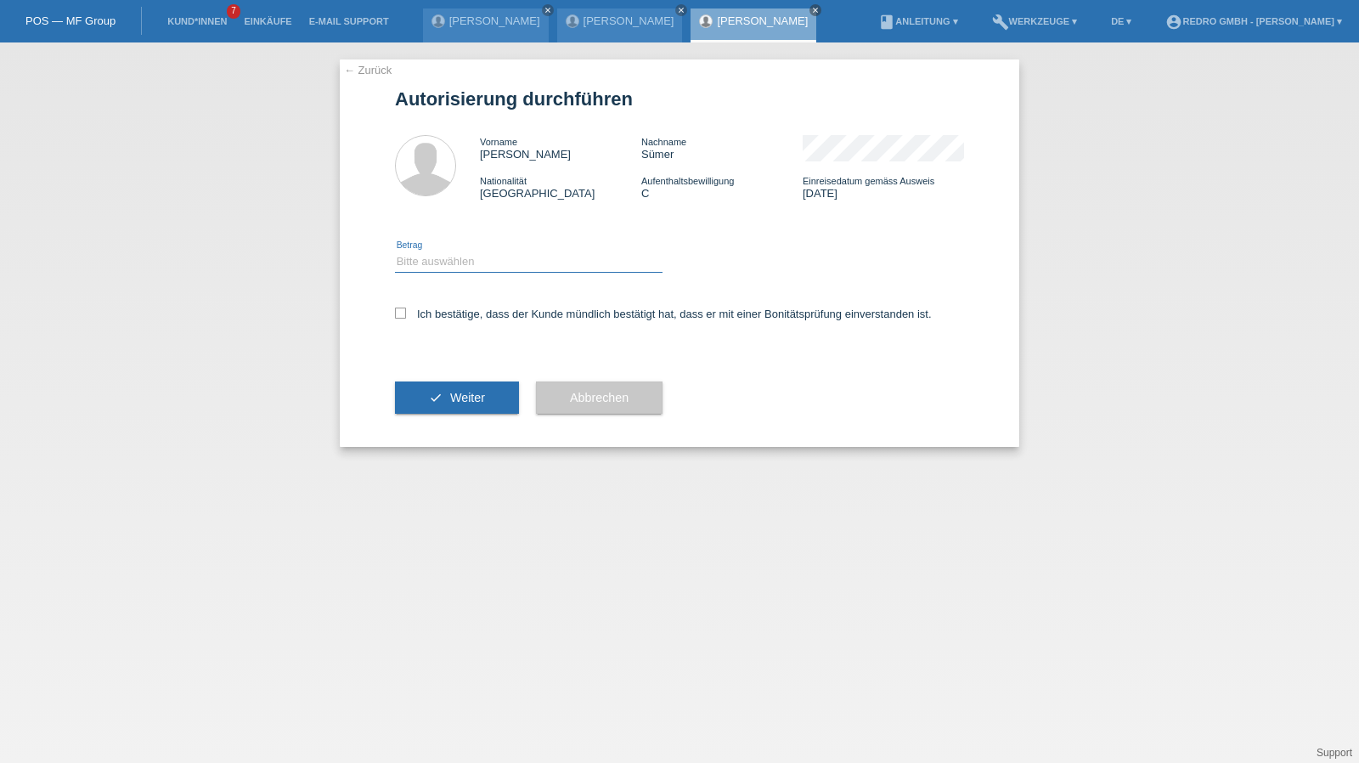
drag, startPoint x: 442, startPoint y: 257, endPoint x: 437, endPoint y: 271, distance: 14.2
click at [442, 257] on select "Bitte auswählen CHF 1.00 - CHF 499.00 CHF 500.00 - CHF 1'999.00 CHF 2'000.00 - …" at bounding box center [529, 261] width 268 height 20
select select "1"
click at [395, 251] on select "Bitte auswählen CHF 1.00 - CHF 499.00 CHF 500.00 - CHF 1'999.00 CHF 2'000.00 - …" at bounding box center [529, 261] width 268 height 20
click at [433, 318] on label "Ich bestätige, dass der Kunde mündlich bestätigt hat, dass er mit einer Bonität…" at bounding box center [663, 313] width 537 height 13
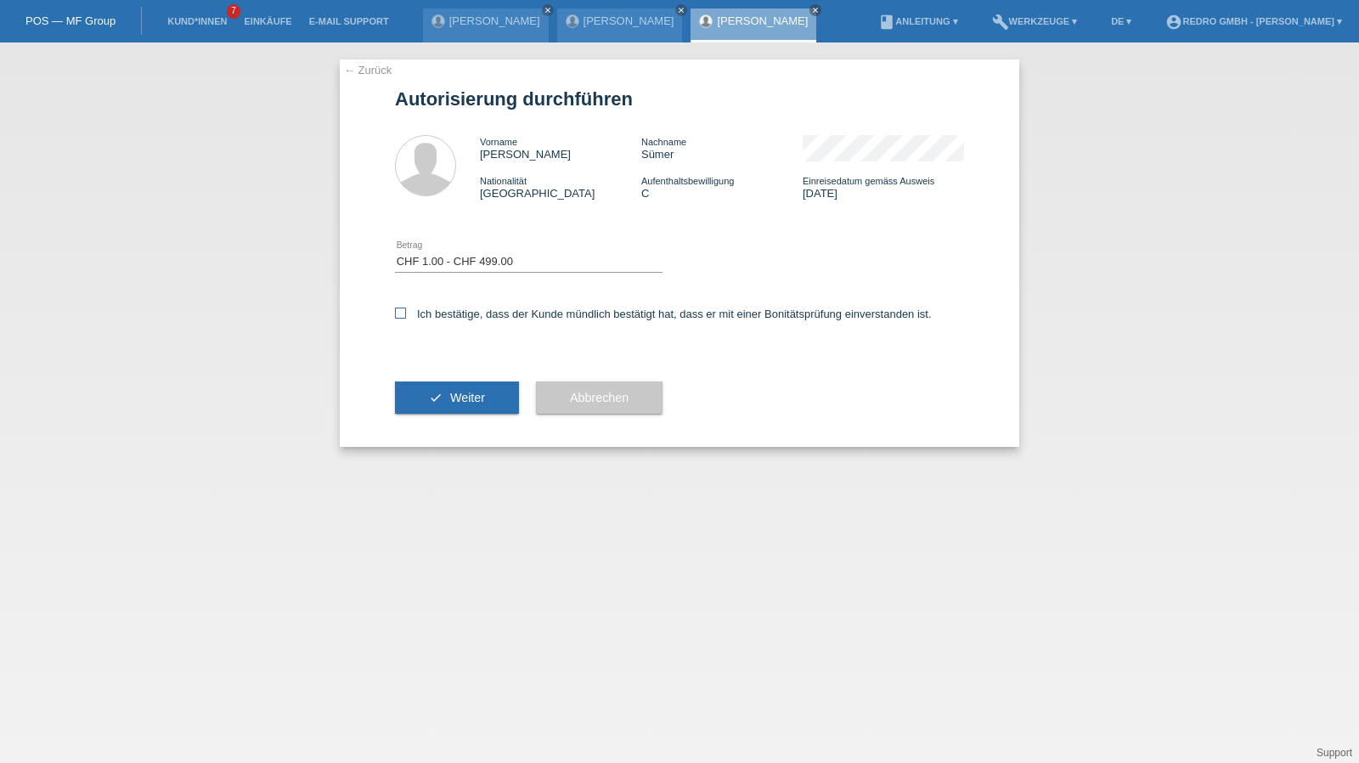
click at [406, 318] on input "Ich bestätige, dass der Kunde mündlich bestätigt hat, dass er mit einer Bonität…" at bounding box center [400, 312] width 11 height 11
checkbox input "true"
click at [414, 386] on button "check Weiter" at bounding box center [457, 397] width 124 height 32
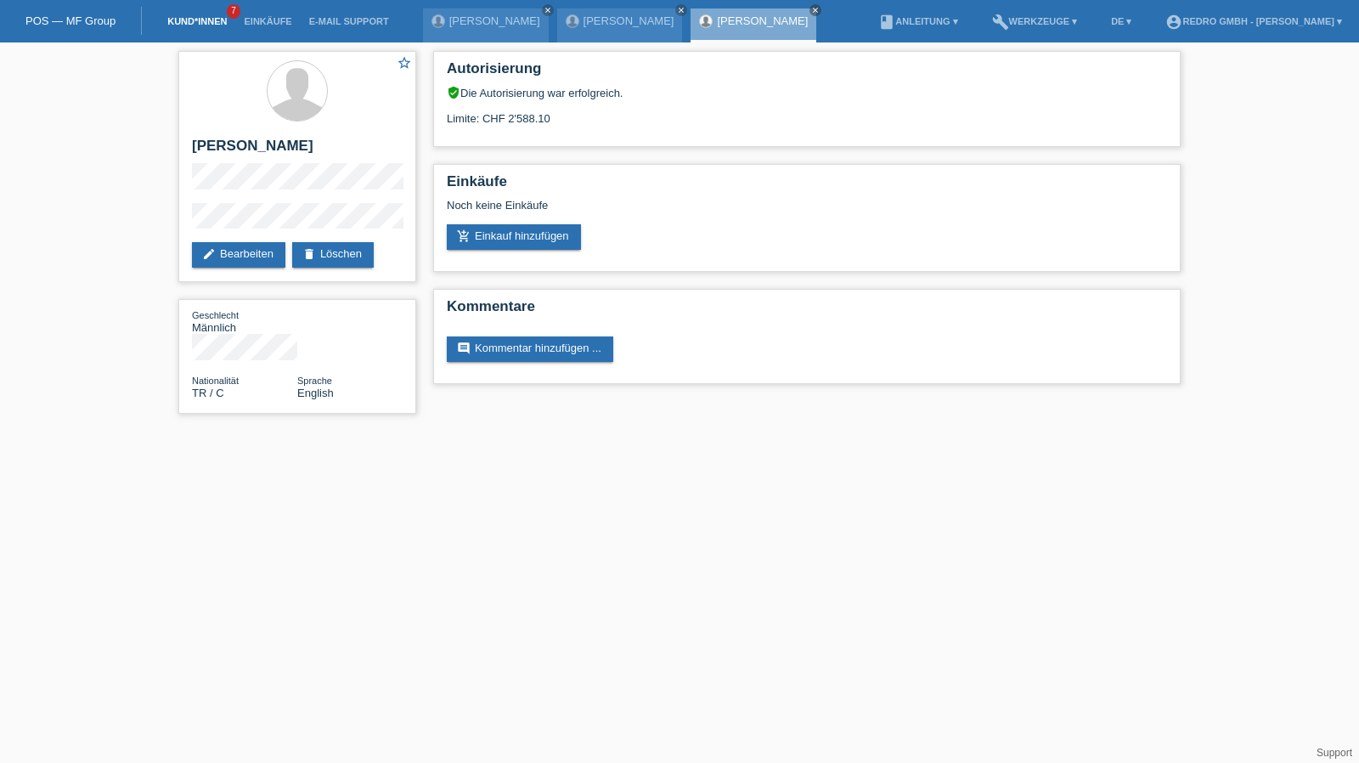
click at [190, 21] on link "Kund*innen" at bounding box center [197, 21] width 76 height 10
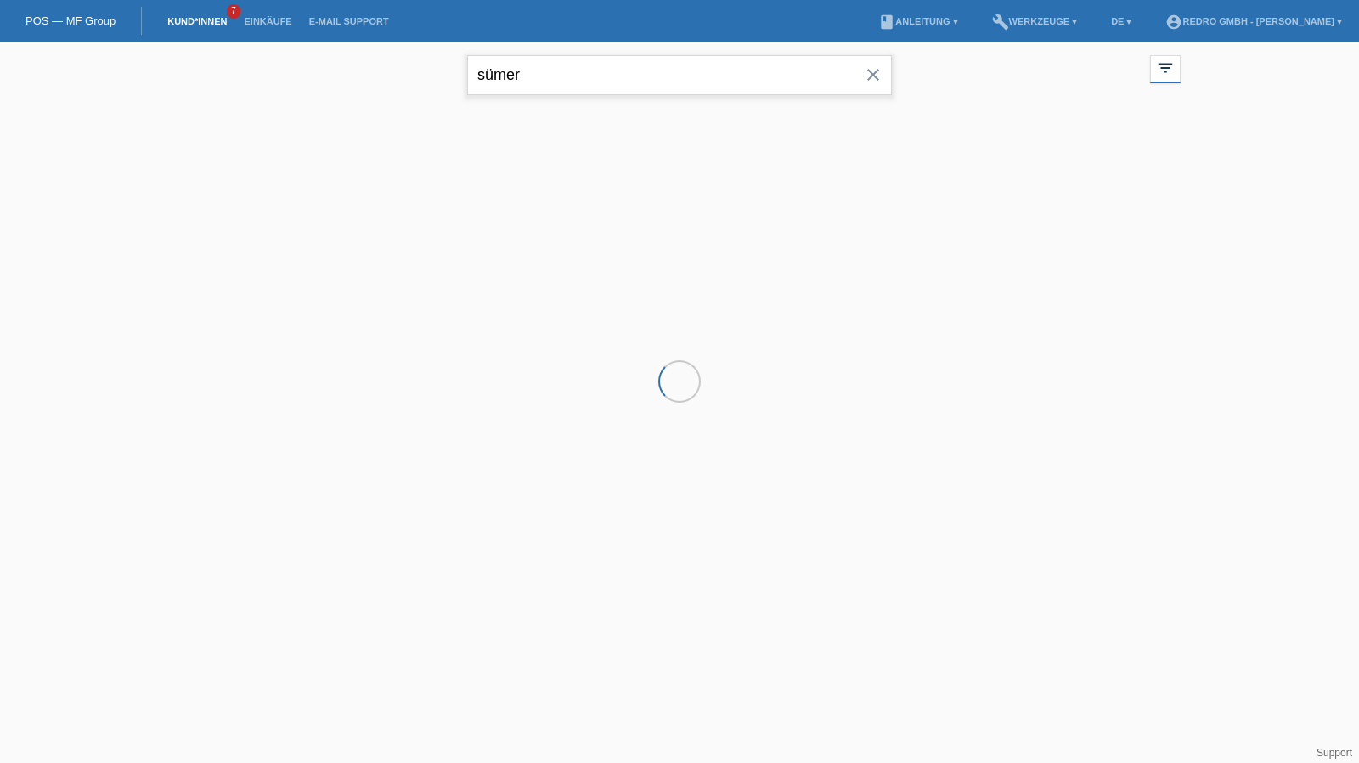
click at [538, 65] on input "sümer" at bounding box center [679, 75] width 425 height 40
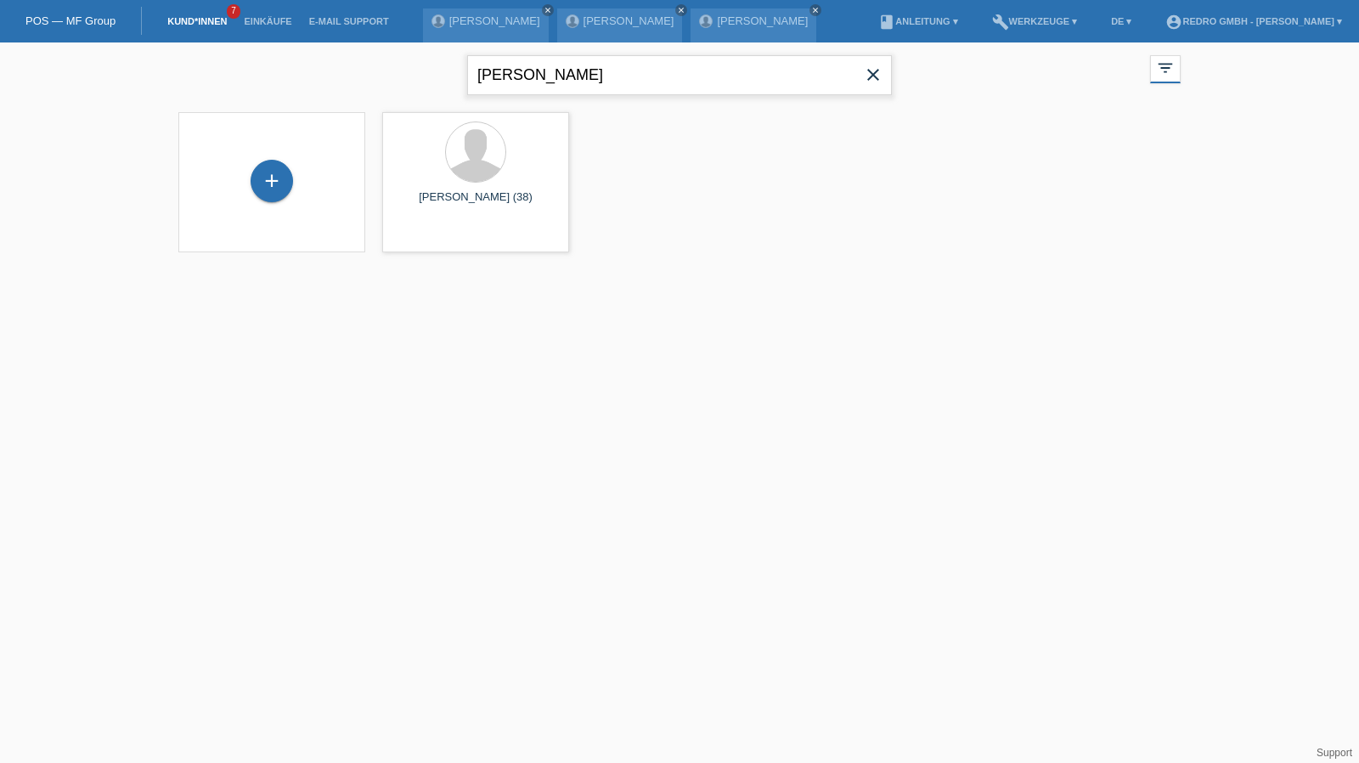
type input "farcas"
drag, startPoint x: 265, startPoint y: 177, endPoint x: 338, endPoint y: 186, distance: 73.6
click at [265, 177] on div "+" at bounding box center [271, 180] width 41 height 29
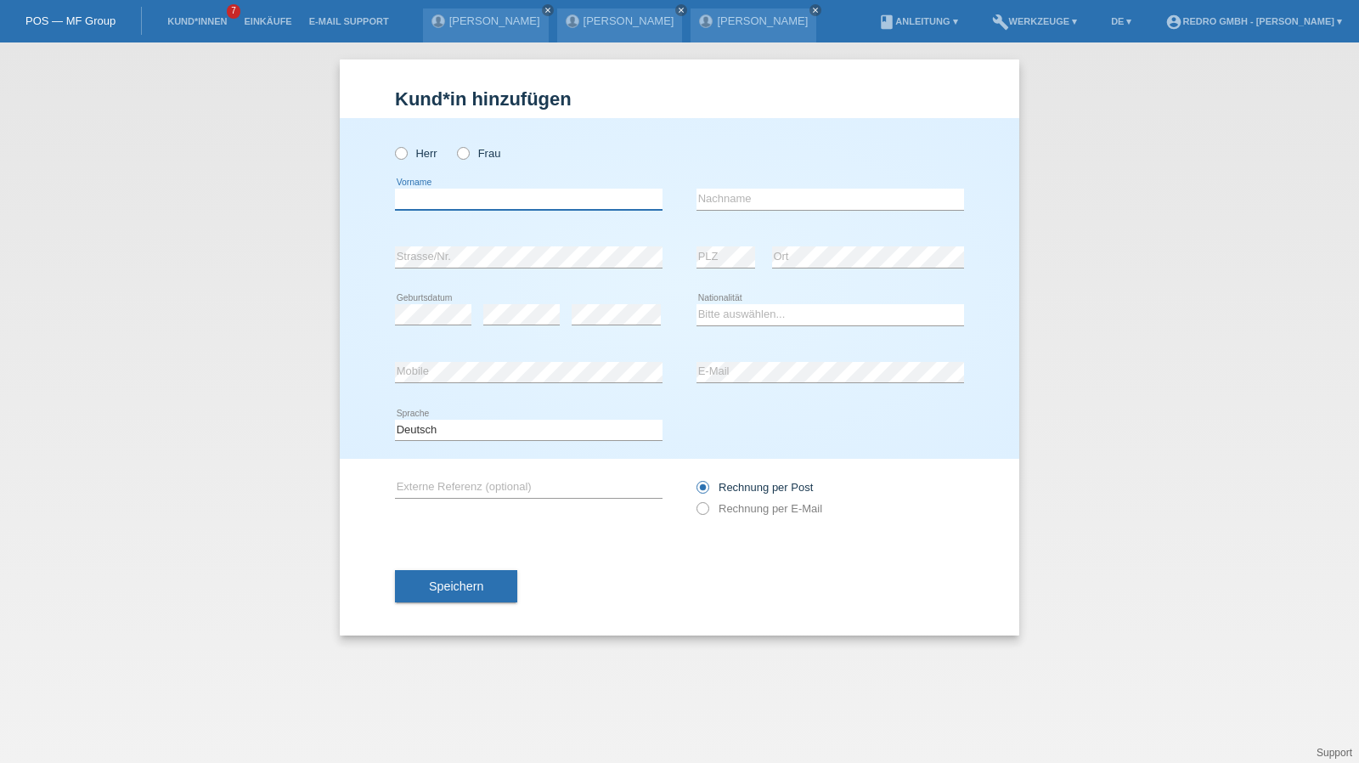
click at [504, 189] on input "text" at bounding box center [529, 199] width 268 height 21
paste input "Oana"
type input "Oana"
click at [486, 160] on label "Frau" at bounding box center [478, 153] width 43 height 13
click at [468, 158] on input "Frau" at bounding box center [462, 152] width 11 height 11
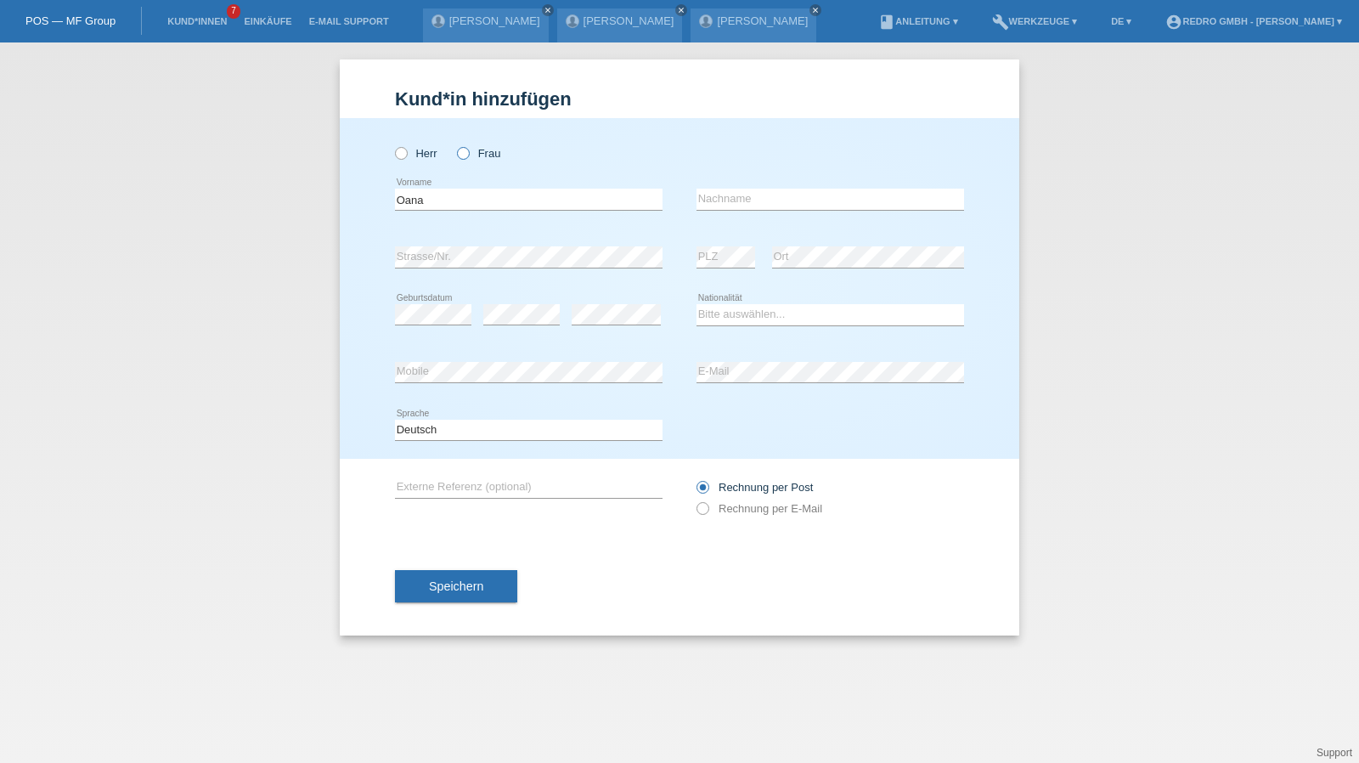
radio input "true"
click at [759, 194] on input "text" at bounding box center [830, 199] width 268 height 21
paste input "Farcas"
type input "Farcas"
select select "CH"
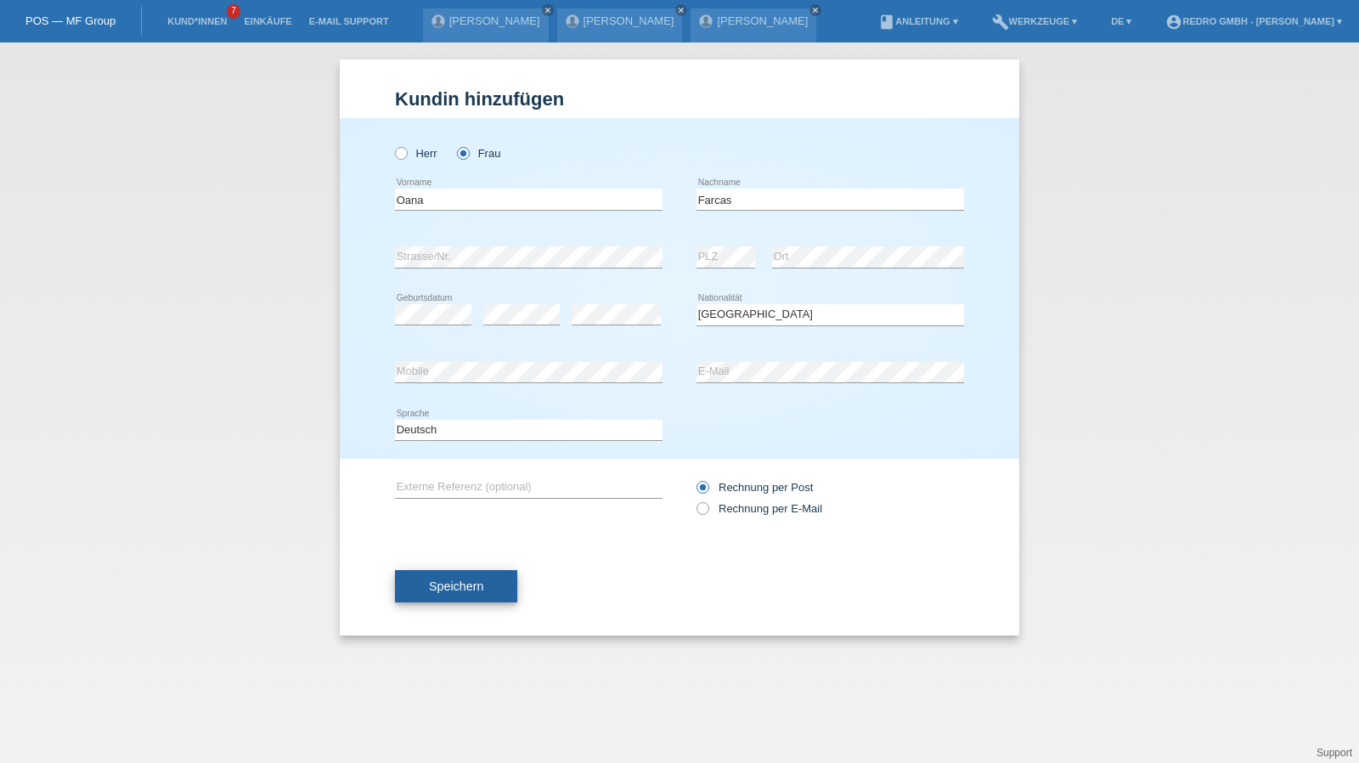
click at [433, 583] on span "Speichern" at bounding box center [456, 586] width 54 height 14
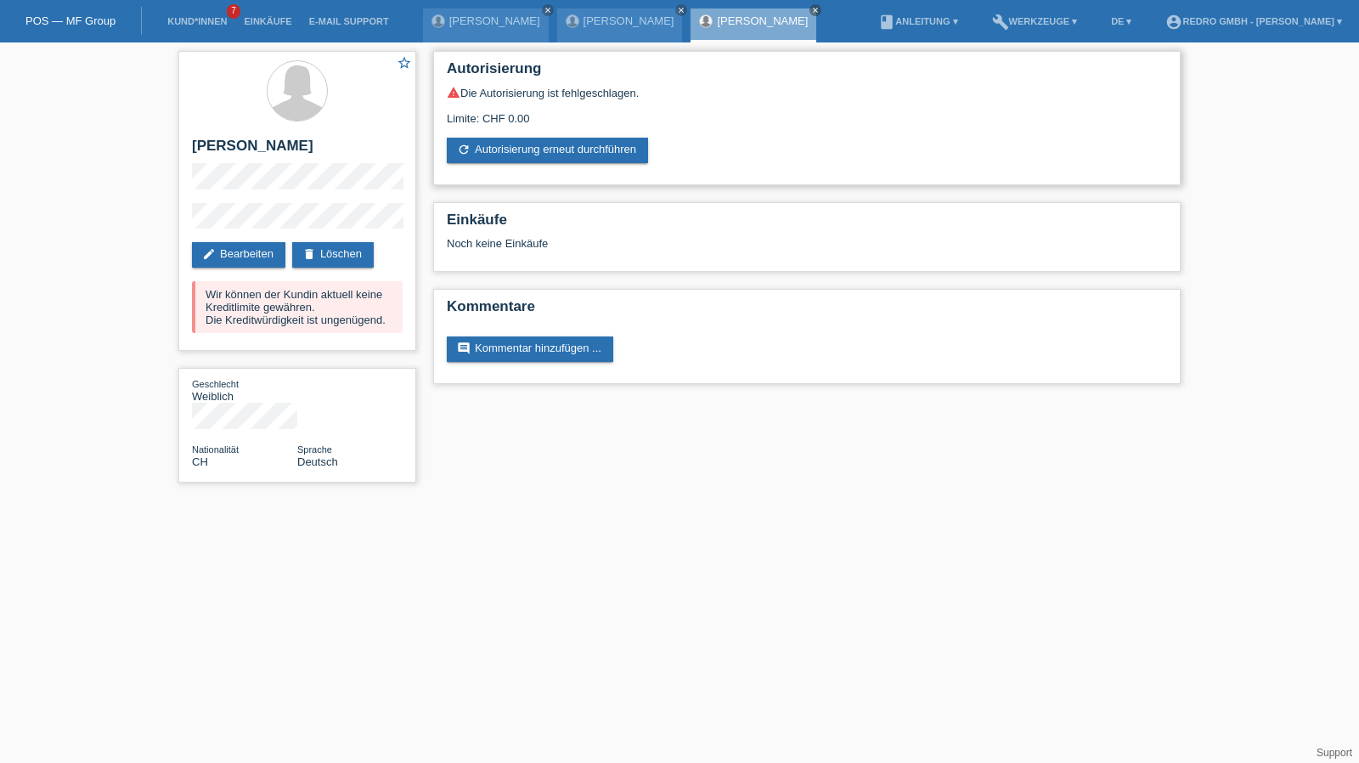
drag, startPoint x: 602, startPoint y: 150, endPoint x: 578, endPoint y: 174, distance: 34.2
click at [602, 150] on link "refresh Autorisierung erneut durchführen" at bounding box center [547, 150] width 201 height 25
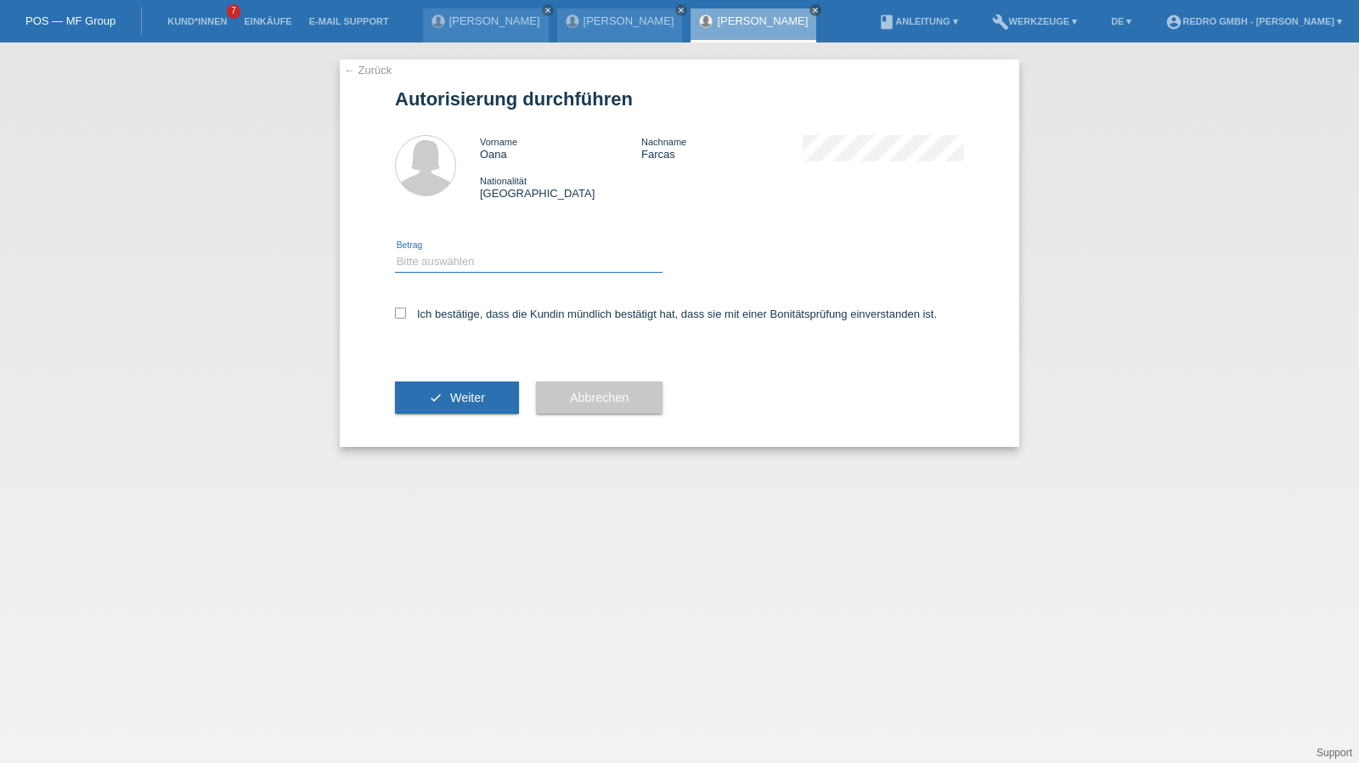
click at [482, 262] on select "Bitte auswählen CHF 1.00 - CHF 499.00 CHF 500.00 - CHF 1'999.00 CHF 2'000.00 - …" at bounding box center [529, 261] width 268 height 20
select select "1"
click at [395, 251] on select "Bitte auswählen CHF 1.00 - CHF 499.00 CHF 500.00 - CHF 1'999.00 CHF 2'000.00 - …" at bounding box center [529, 261] width 268 height 20
click at [450, 318] on label "Ich bestätige, dass die Kundin mündlich bestätigt hat, dass sie mit einer Bonit…" at bounding box center [666, 313] width 542 height 13
click at [406, 318] on input "Ich bestätige, dass die Kundin mündlich bestätigt hat, dass sie mit einer Bonit…" at bounding box center [400, 312] width 11 height 11
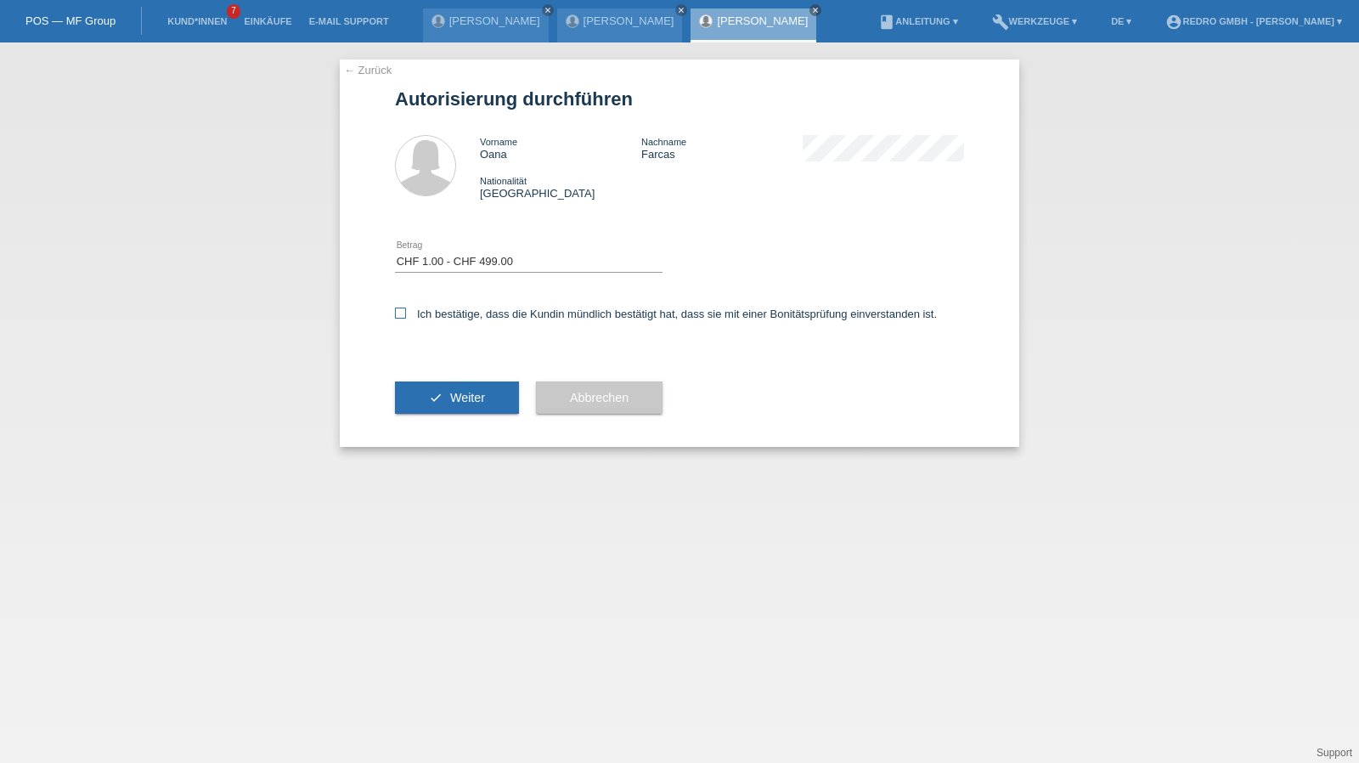
checkbox input "true"
click at [438, 403] on button "check Weiter" at bounding box center [457, 397] width 124 height 32
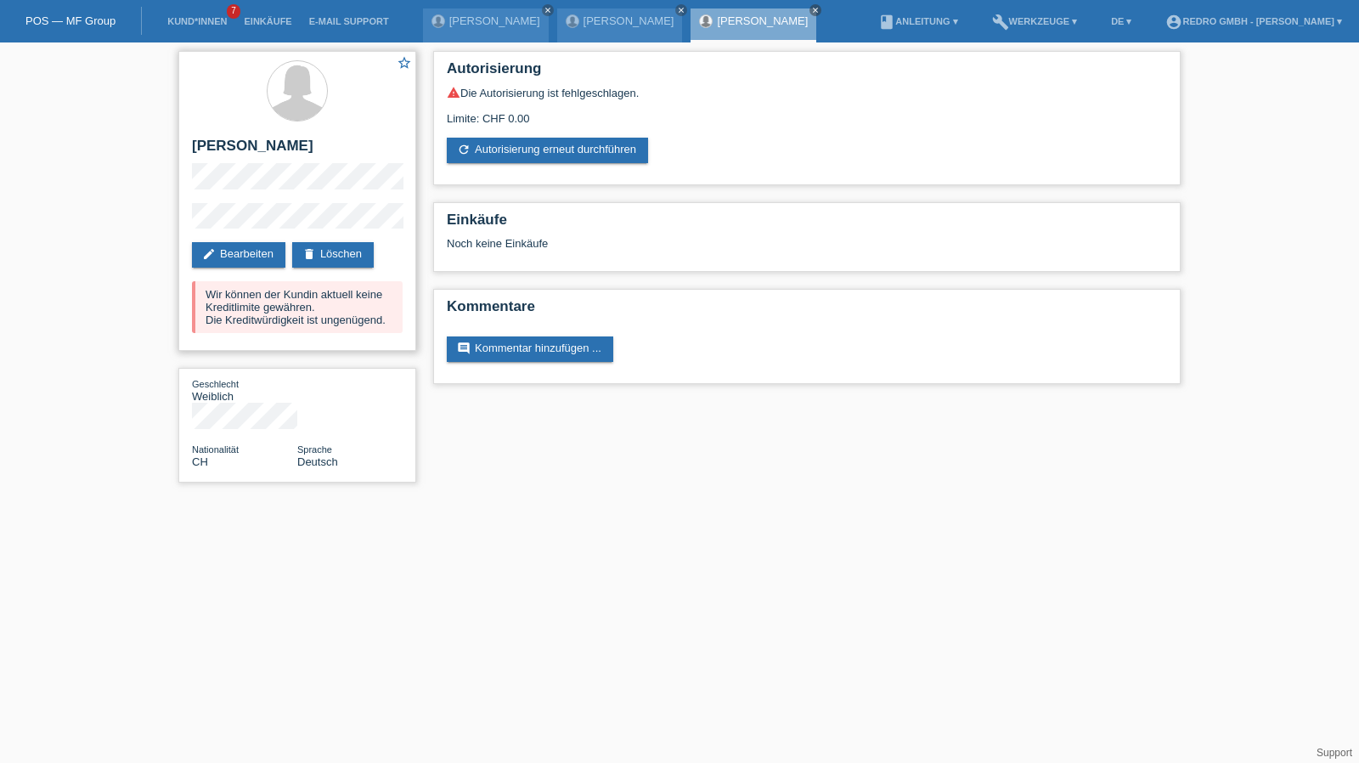
click at [255, 152] on h2 "[PERSON_NAME]" at bounding box center [297, 150] width 211 height 25
copy h2 "Farcas"
click at [245, 136] on div "star_border Oana Farcas edit Bearbeiten delete Löschen Wir können der Kundin ak…" at bounding box center [297, 201] width 238 height 300
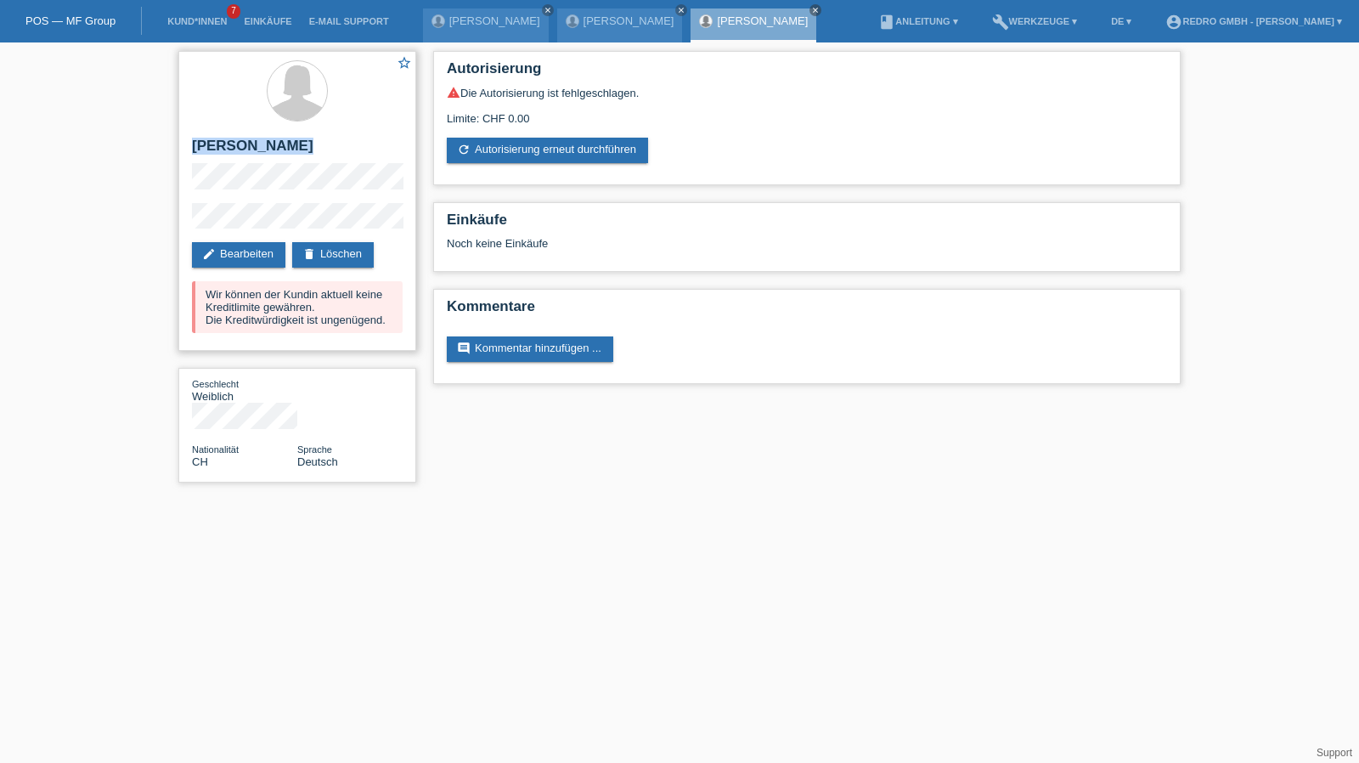
click at [245, 136] on div "star_border Oana Farcas edit Bearbeiten delete Löschen Wir können der Kundin ak…" at bounding box center [297, 201] width 238 height 300
click at [103, 217] on div "star_border Oana Farcas edit Bearbeiten delete Löschen Wir können der Kundin ak…" at bounding box center [679, 270] width 1359 height 457
click at [216, 16] on link "Kund*innen" at bounding box center [197, 21] width 76 height 10
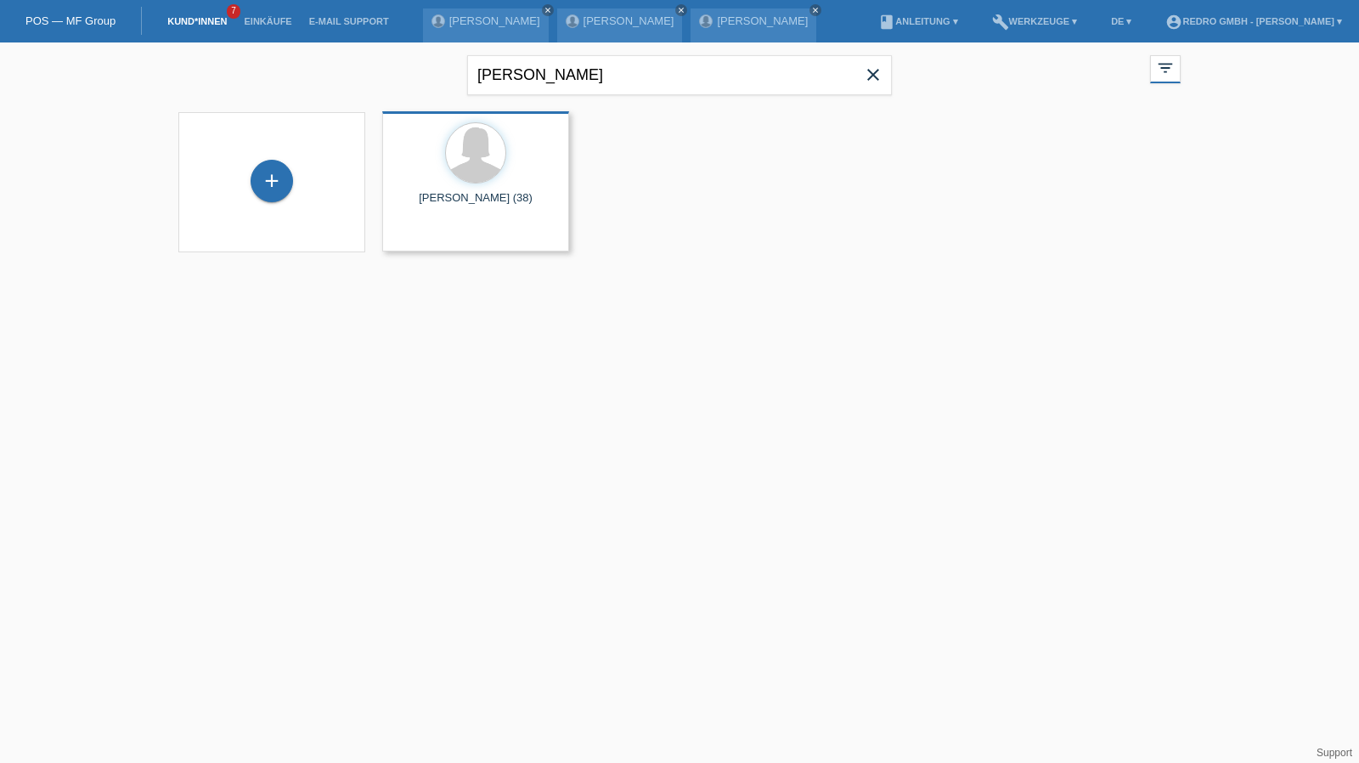
drag, startPoint x: 270, startPoint y: 173, endPoint x: 426, endPoint y: 144, distance: 159.1
click at [270, 173] on div "+" at bounding box center [271, 180] width 41 height 29
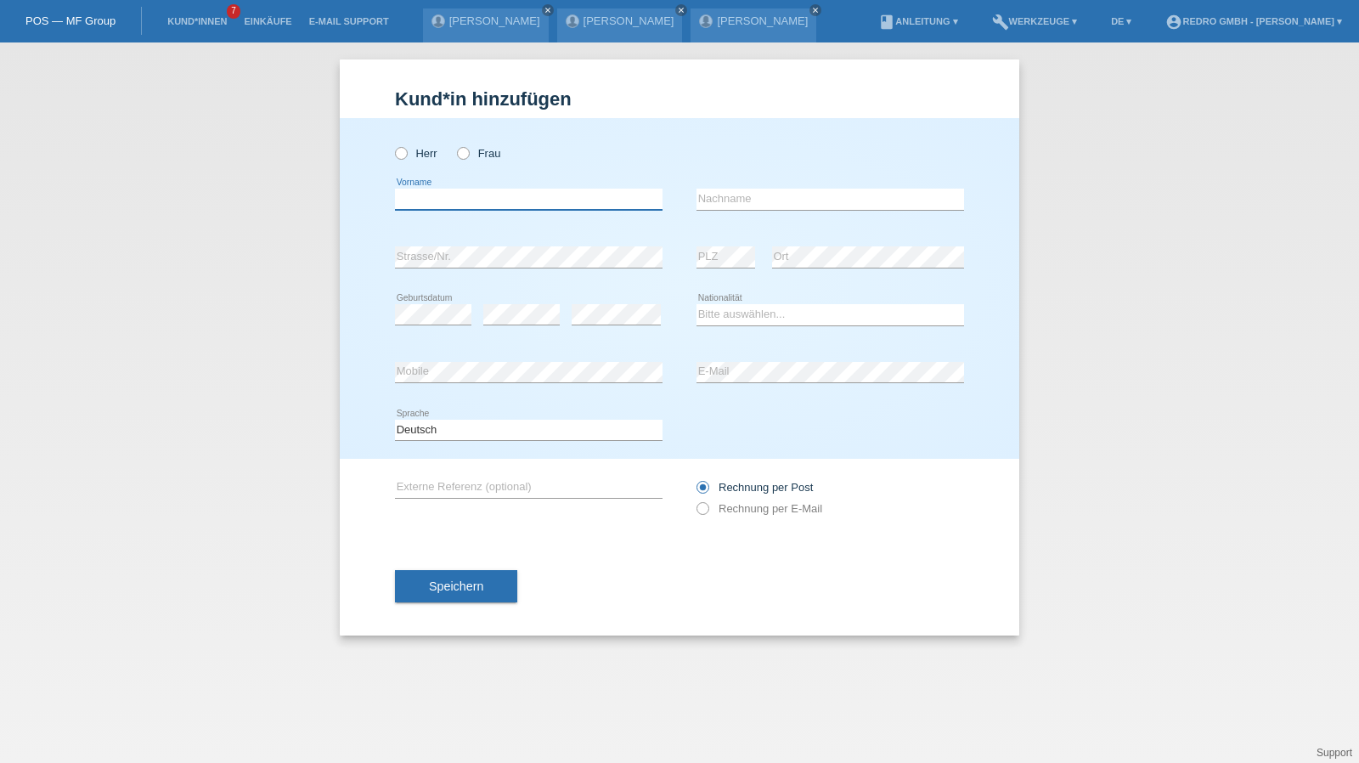
click at [435, 207] on input "text" at bounding box center [529, 199] width 268 height 21
type input "Drahomira"
type input "[PERSON_NAME]"
select select "SK"
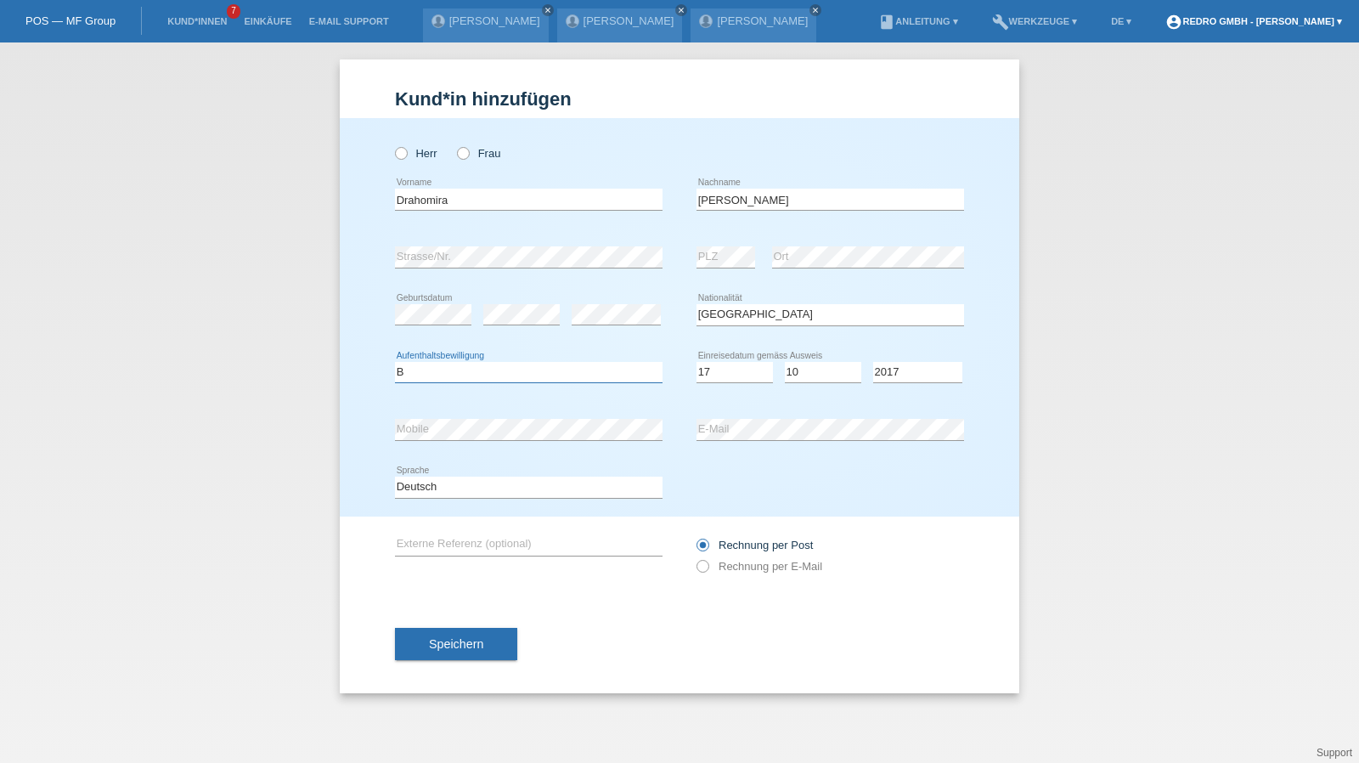
select select "B"
select select "17"
click at [476, 640] on span "Speichern" at bounding box center [456, 644] width 54 height 14
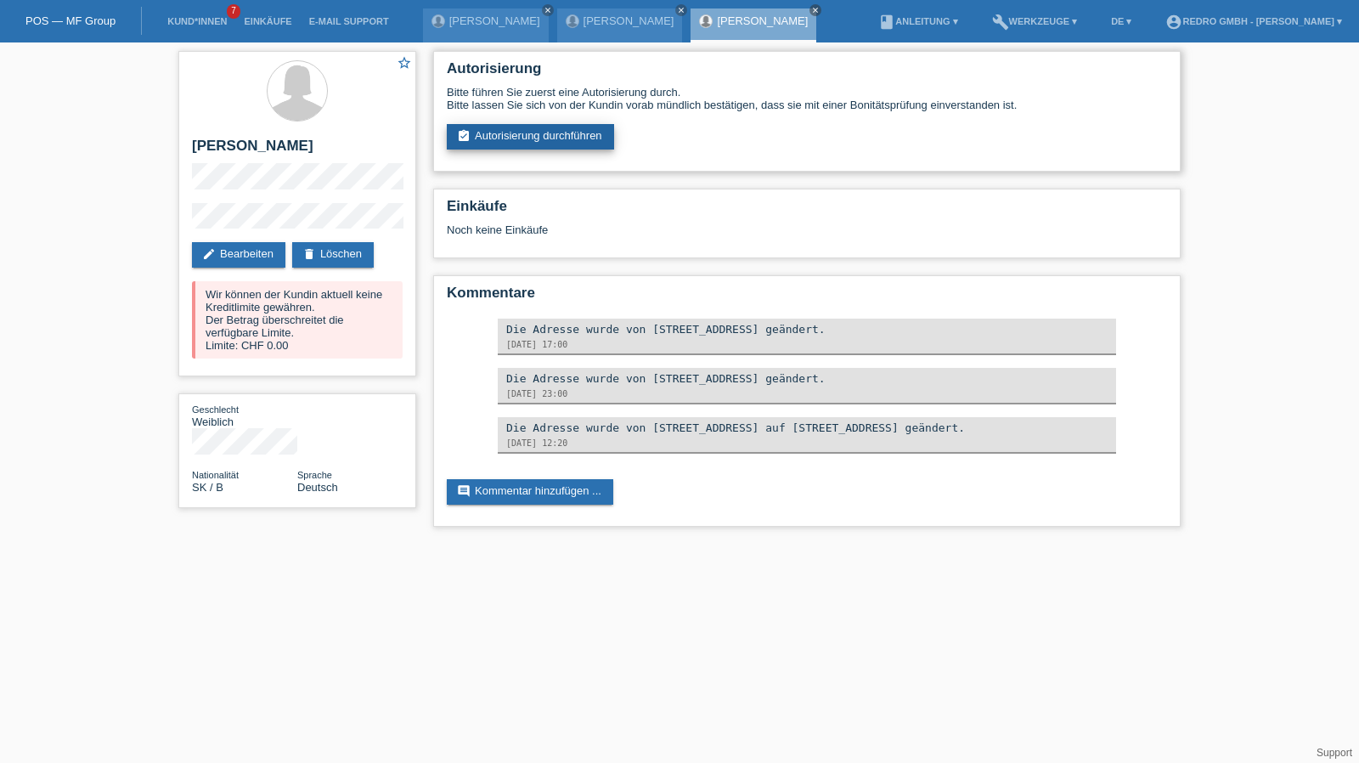
click at [537, 142] on link "assignment_turned_in Autorisierung durchführen" at bounding box center [530, 136] width 167 height 25
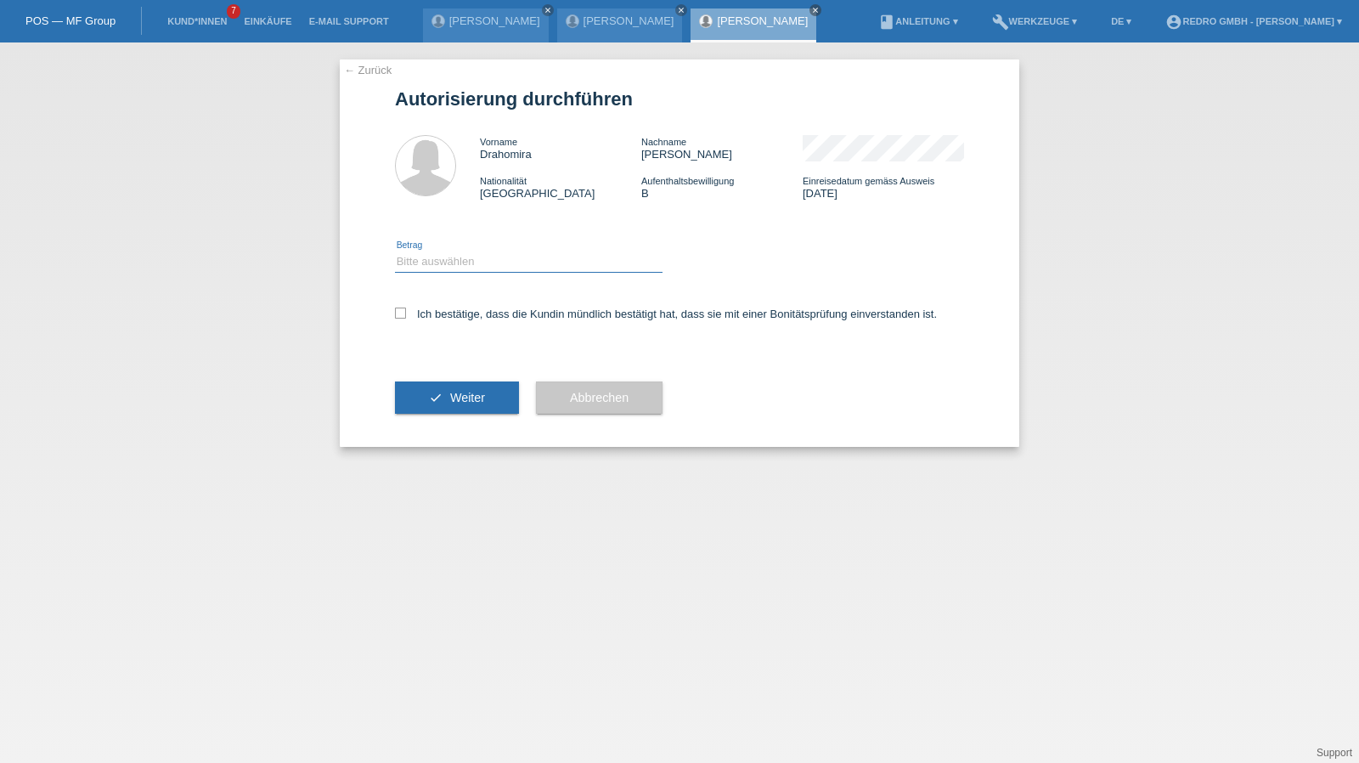
click at [471, 267] on select "Bitte auswählen CHF 1.00 - CHF 499.00 CHF 500.00 - CHF 1'999.00 CHF 2'000.00 - …" at bounding box center [529, 261] width 268 height 20
select select "1"
click at [395, 251] on select "Bitte auswählen CHF 1.00 - CHF 499.00 CHF 500.00 - CHF 1'999.00 CHF 2'000.00 - …" at bounding box center [529, 261] width 268 height 20
click at [435, 320] on label "Ich bestätige, dass die Kundin mündlich bestätigt hat, dass sie mit einer Bonit…" at bounding box center [666, 313] width 542 height 13
click at [406, 318] on input "Ich bestätige, dass die Kundin mündlich bestätigt hat, dass sie mit einer Bonit…" at bounding box center [400, 312] width 11 height 11
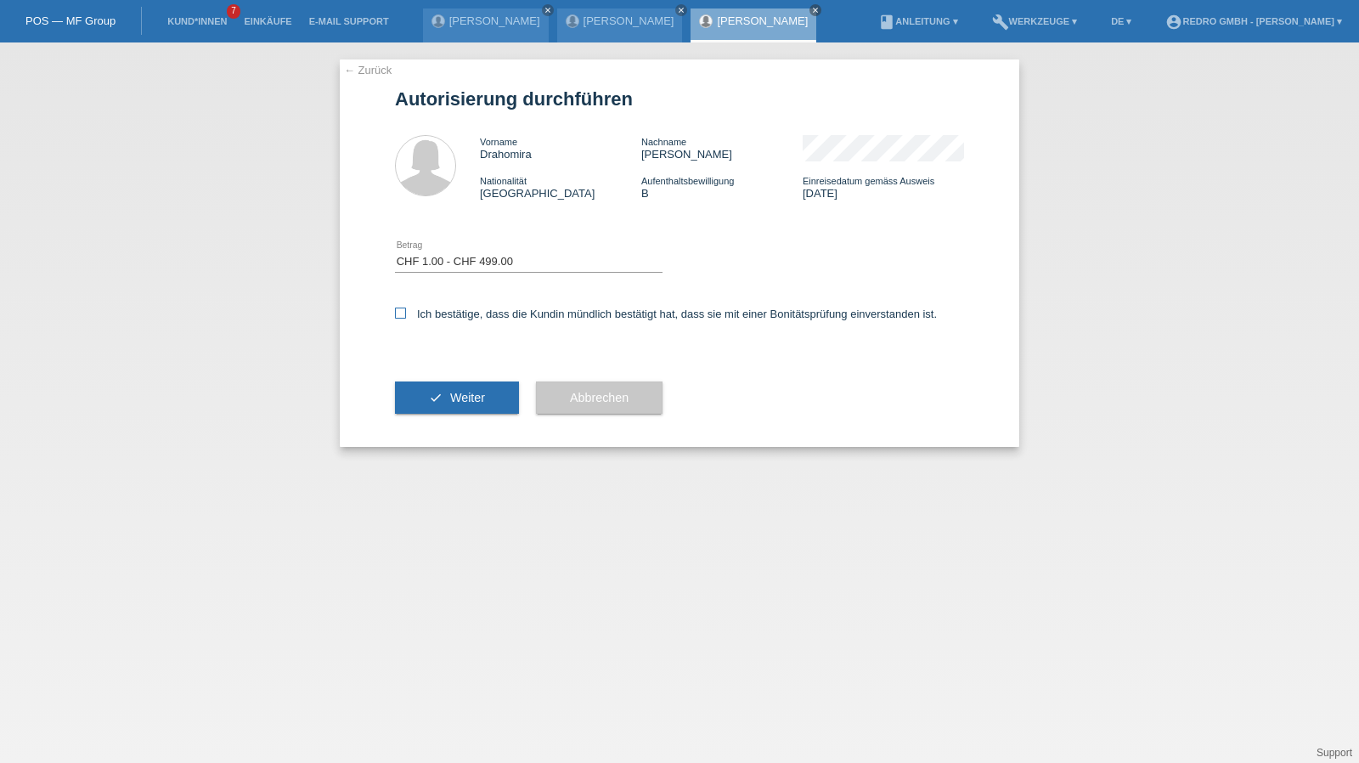
checkbox input "true"
click at [450, 388] on button "check Weiter" at bounding box center [457, 397] width 124 height 32
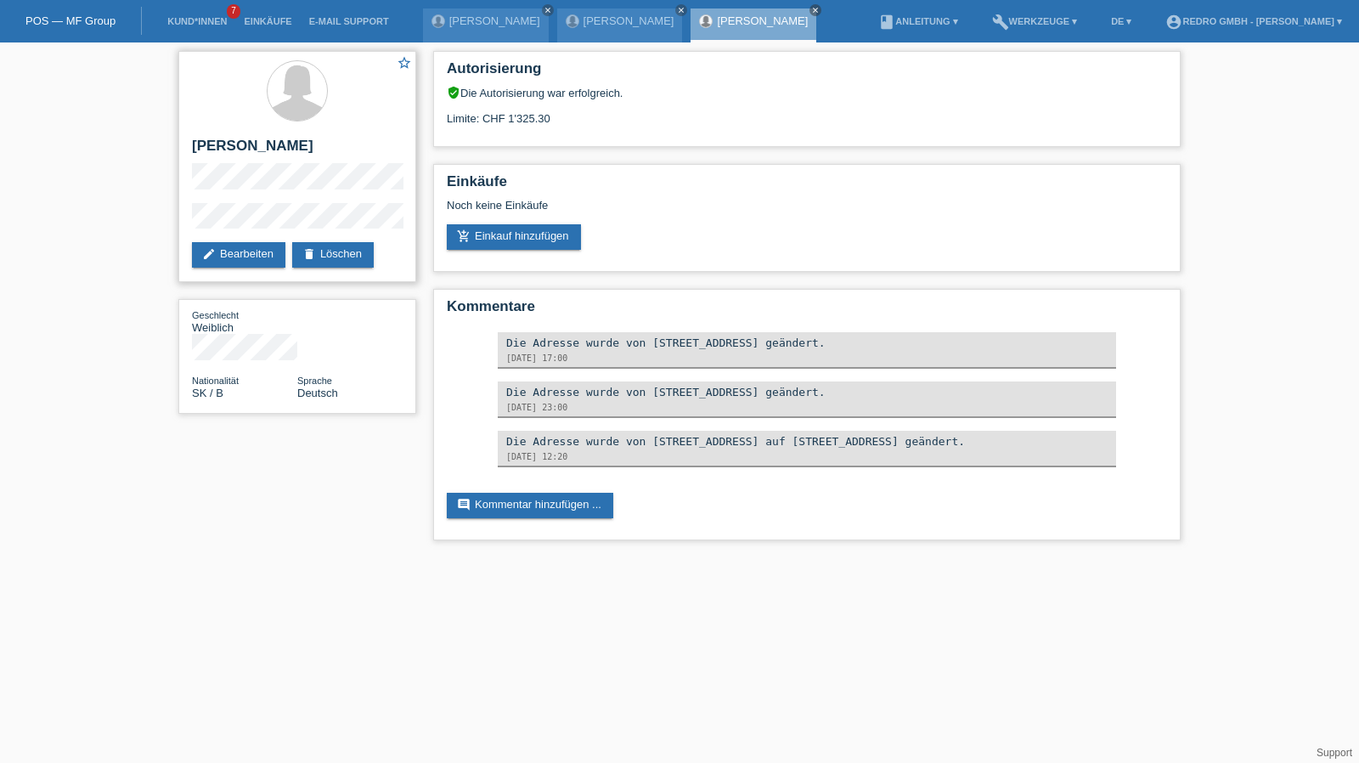
click at [235, 147] on h2 "[PERSON_NAME]" at bounding box center [297, 150] width 211 height 25
copy div "[PERSON_NAME]"
click at [189, 227] on div "star_border [PERSON_NAME] edit Bearbeiten delete Löschen" at bounding box center [297, 166] width 238 height 231
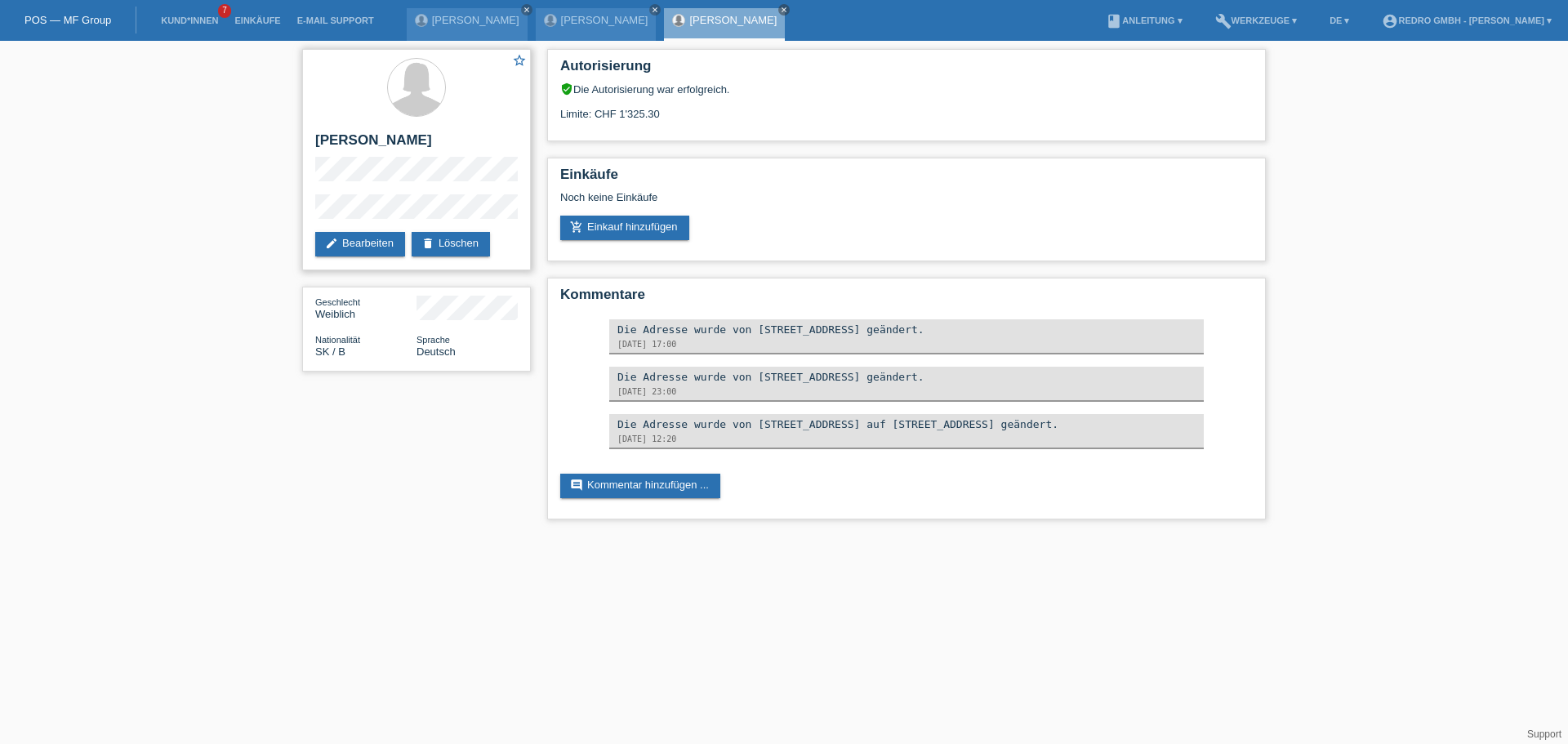
click at [351, 142] on h2 "[PERSON_NAME]" at bounding box center [416, 144] width 203 height 24
copy div "[PERSON_NAME]"
